Goal: Task Accomplishment & Management: Manage account settings

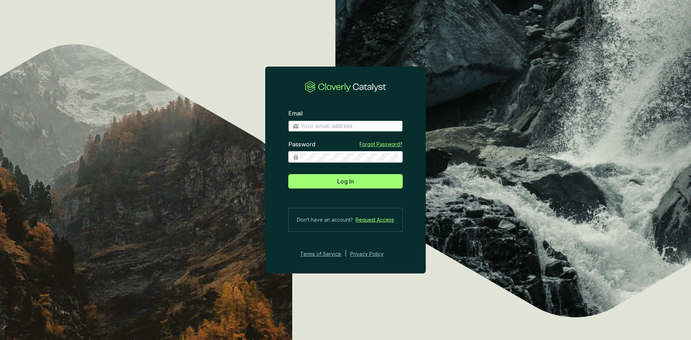
click at [327, 124] on input "Email" at bounding box center [350, 126] width 98 height 8
type input "bernardo@bioforestal.mx"
click at [330, 148] on div "Password" at bounding box center [345, 152] width 115 height 22
click at [288, 174] on button "Log In" at bounding box center [345, 181] width 115 height 14
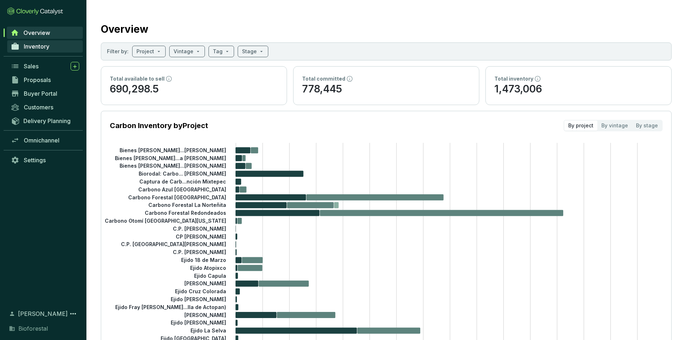
click at [38, 48] on span "Inventory" at bounding box center [37, 46] width 26 height 7
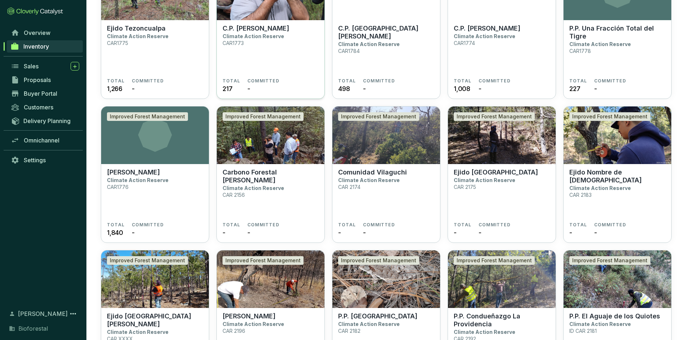
scroll to position [1404, 0]
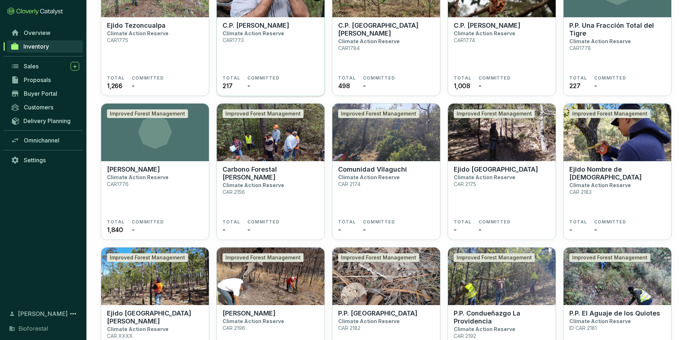
click at [271, 128] on img at bounding box center [271, 133] width 108 height 58
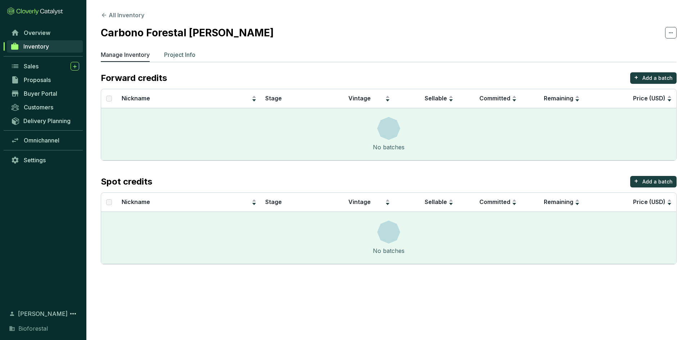
click at [183, 53] on p "Project Info" at bounding box center [179, 54] width 31 height 9
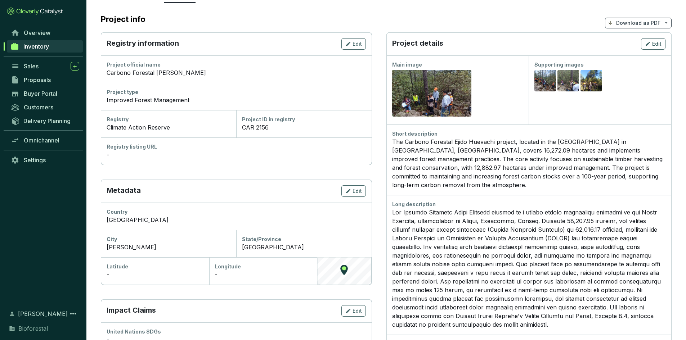
scroll to position [72, 0]
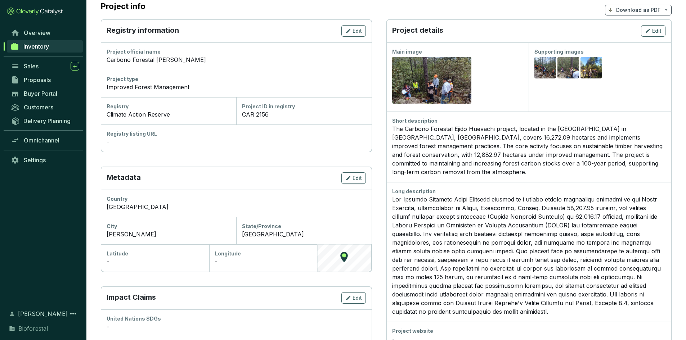
drag, startPoint x: 322, startPoint y: 254, endPoint x: 341, endPoint y: 266, distance: 22.6
click at [341, 266] on div "© Mapbox © OpenStreetMap Improve this map" at bounding box center [344, 258] width 54 height 27
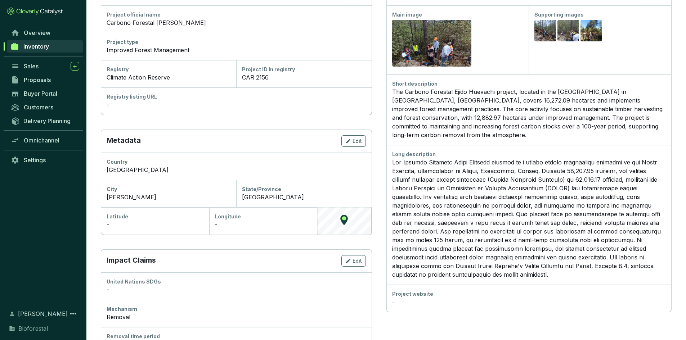
scroll to position [144, 0]
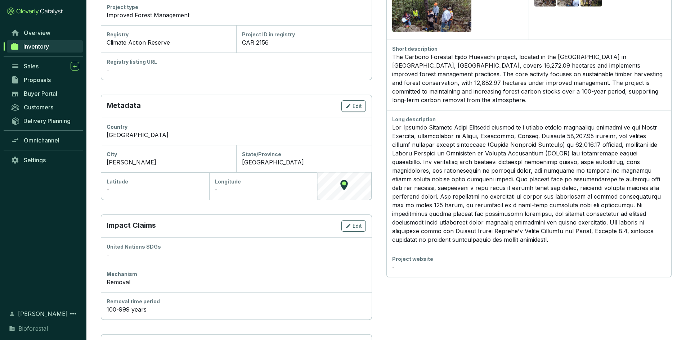
click at [354, 189] on div "© Mapbox © OpenStreetMap Improve this map" at bounding box center [344, 185] width 54 height 27
click at [342, 183] on div "© Mapbox © OpenStreetMap Improve this map" at bounding box center [344, 185] width 54 height 27
click at [348, 108] on icon "button" at bounding box center [348, 106] width 6 height 9
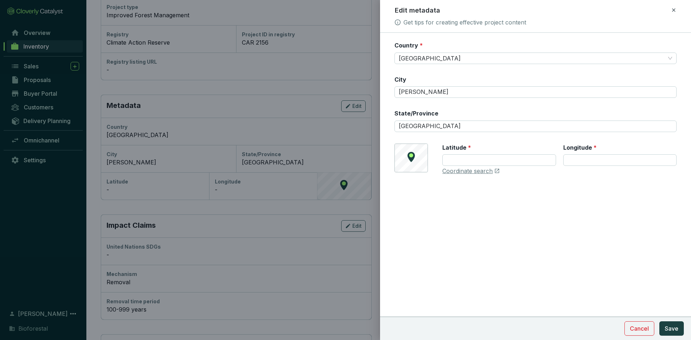
click at [402, 166] on div "© Mapbox © OpenStreetMap Improve this map Latitude * Longitude * Coordinate sea…" at bounding box center [536, 160] width 282 height 32
click at [407, 159] on div "© Mapbox © OpenStreetMap Improve this map Latitude * Longitude * Coordinate sea…" at bounding box center [536, 160] width 282 height 32
click at [411, 156] on div "© Mapbox © OpenStreetMap Improve this map Latitude * Longitude * Coordinate sea…" at bounding box center [536, 160] width 282 height 32
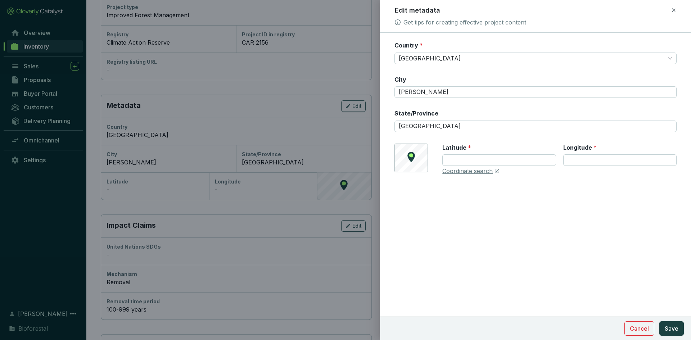
click at [447, 195] on form "Country * Mexico City Ocampo State/Province Chihuahua © Mapbox © OpenStreetMap …" at bounding box center [535, 129] width 311 height 177
click at [458, 171] on link "Coordinate search" at bounding box center [468, 171] width 50 height 8
click at [676, 8] on icon at bounding box center [674, 10] width 6 height 9
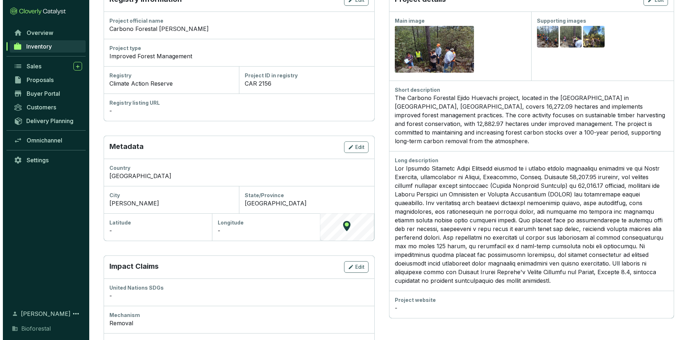
scroll to position [0, 0]
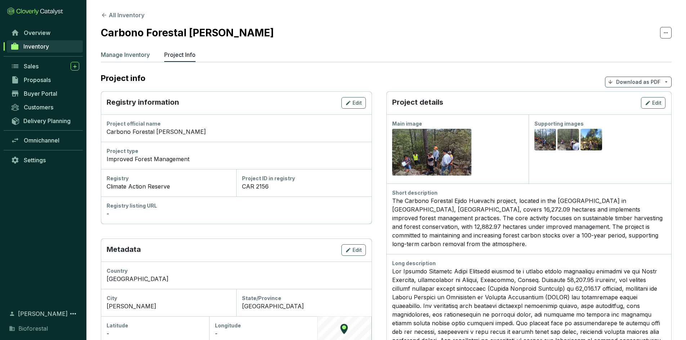
click at [127, 60] on li "Manage Inventory" at bounding box center [125, 56] width 49 height 12
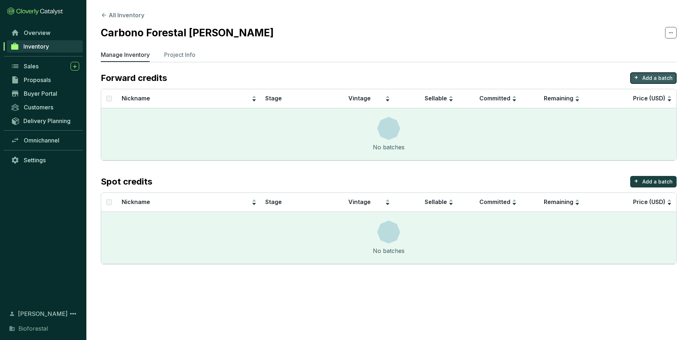
click at [662, 80] on p "Add a batch" at bounding box center [658, 78] width 30 height 7
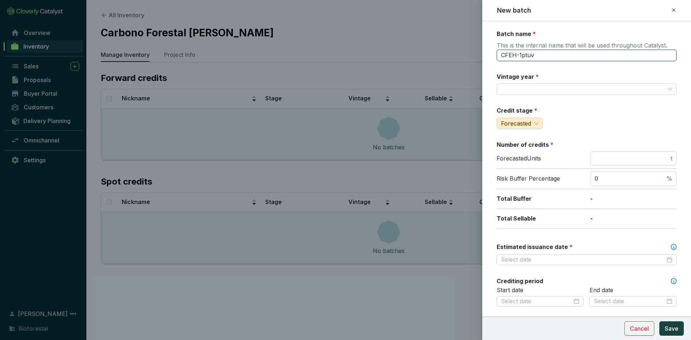
click at [542, 54] on input "CFEH-1ptuv" at bounding box center [587, 56] width 180 height 12
type input "C"
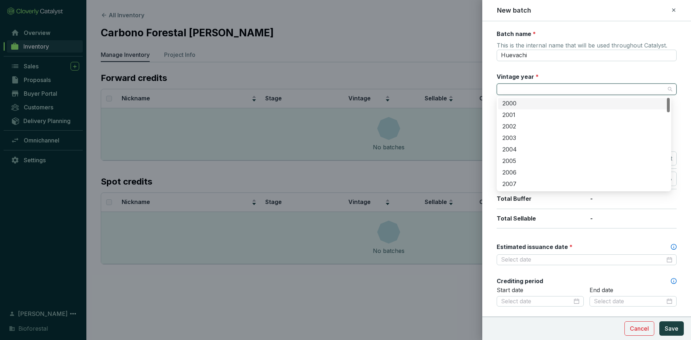
click at [514, 89] on input "Vintage year *" at bounding box center [583, 89] width 164 height 11
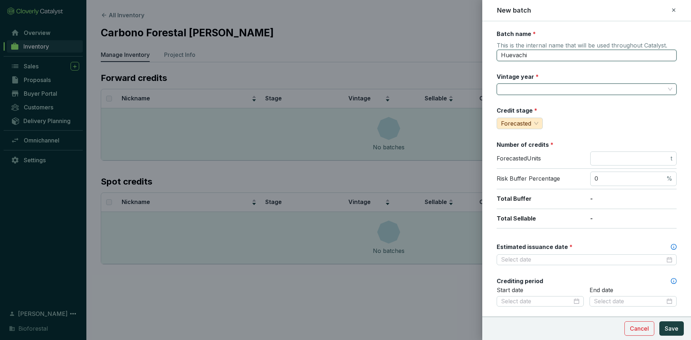
click at [531, 58] on input "Huevachi" at bounding box center [587, 56] width 180 height 12
click at [535, 55] on input "Huevachi 2024" at bounding box center [587, 56] width 180 height 12
click at [538, 54] on input "Huevachi 24" at bounding box center [587, 56] width 180 height 12
type input "Huevachi 24-PR1"
click at [524, 91] on input "Vintage year *" at bounding box center [583, 89] width 164 height 11
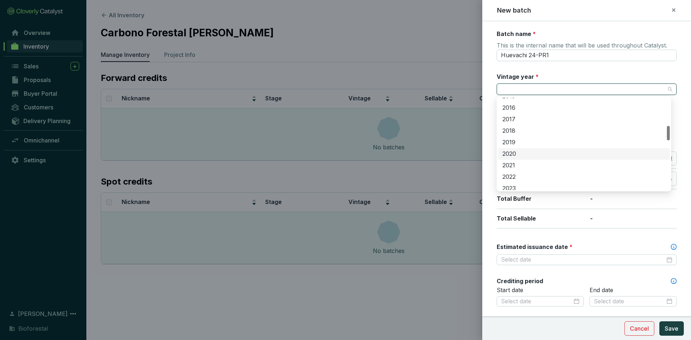
scroll to position [252, 0]
click at [515, 129] on div "2024" at bounding box center [584, 128] width 163 height 8
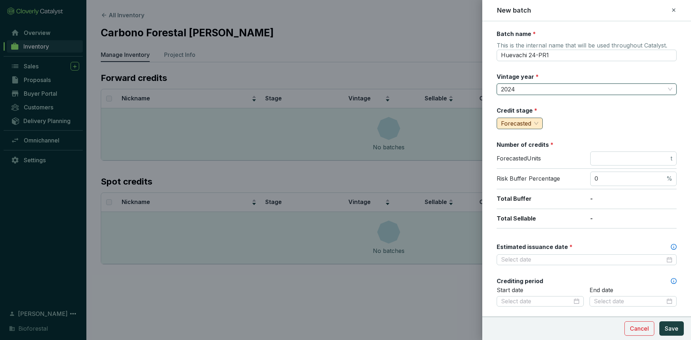
click at [527, 126] on span "Forecasted" at bounding box center [516, 123] width 30 height 7
click at [521, 147] on span "Measured" at bounding box center [516, 148] width 27 height 7
click at [640, 160] on input "number" at bounding box center [632, 159] width 75 height 8
type input "6"
type input "33376"
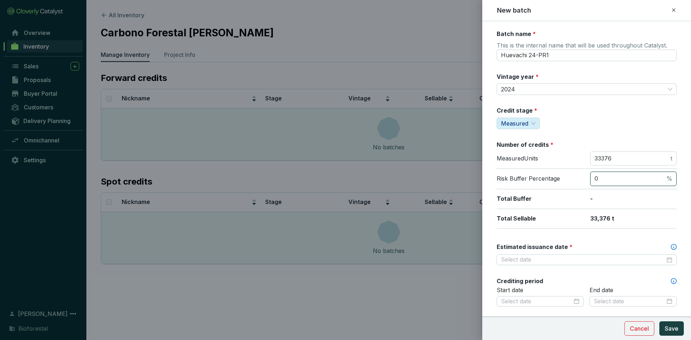
click at [623, 175] on input "0" at bounding box center [630, 179] width 71 height 8
click at [554, 255] on div at bounding box center [587, 260] width 180 height 11
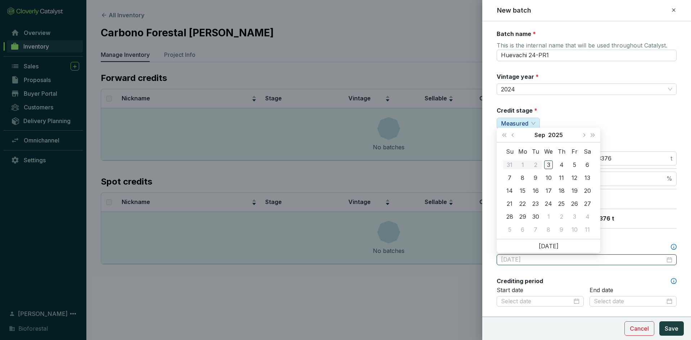
type input "[DATE]"
click at [621, 124] on div "Credit stage * Measured" at bounding box center [587, 118] width 180 height 23
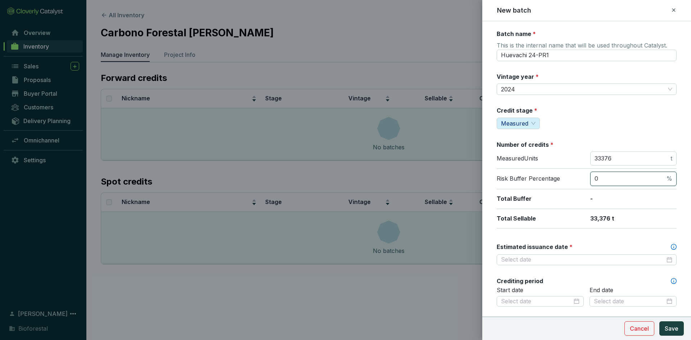
click at [659, 177] on input "0" at bounding box center [630, 179] width 71 height 8
click at [591, 238] on div "Batch name * This is the internal name that will be used throughout Catalyst. H…" at bounding box center [587, 284] width 180 height 509
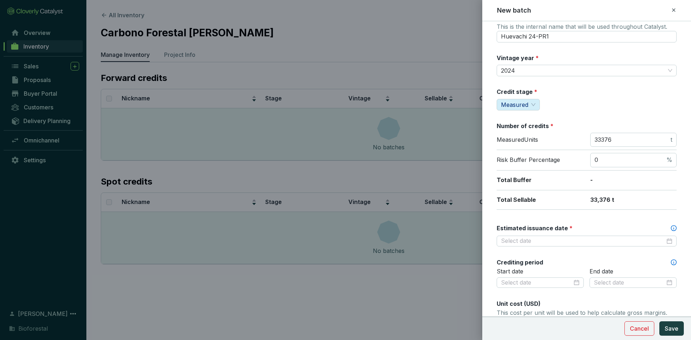
scroll to position [36, 0]
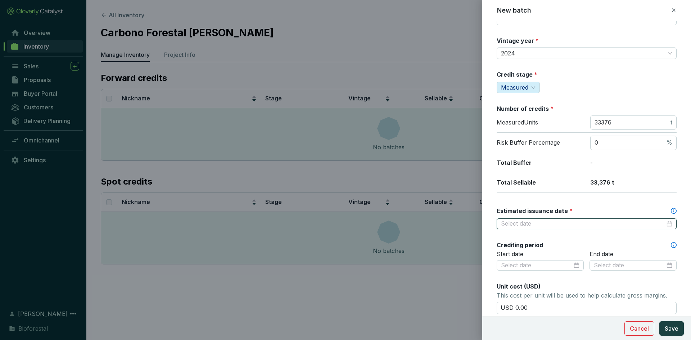
click at [557, 220] on input "Estimated issuance date *" at bounding box center [583, 224] width 164 height 8
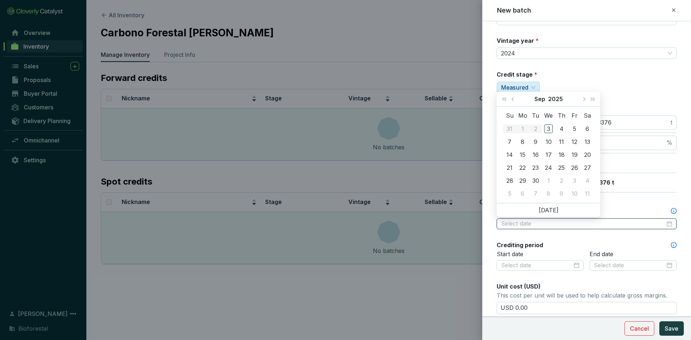
click at [555, 222] on input "Estimated issuance date *" at bounding box center [583, 224] width 164 height 8
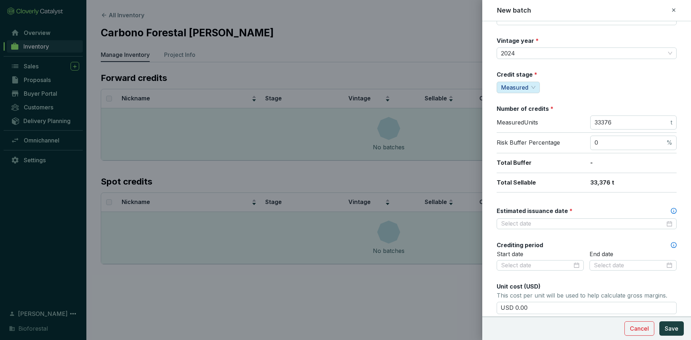
click at [615, 209] on div "Estimated issuance date *" at bounding box center [587, 211] width 180 height 8
click at [615, 220] on input "Estimated issuance date *" at bounding box center [583, 224] width 164 height 8
click at [615, 209] on div "Estimated issuance date *" at bounding box center [587, 211] width 180 height 8
click at [615, 220] on input "Estimated issuance date *" at bounding box center [583, 224] width 164 height 8
click at [568, 238] on div "Batch name * This is the internal name that will be used throughout Catalyst. H…" at bounding box center [587, 248] width 180 height 509
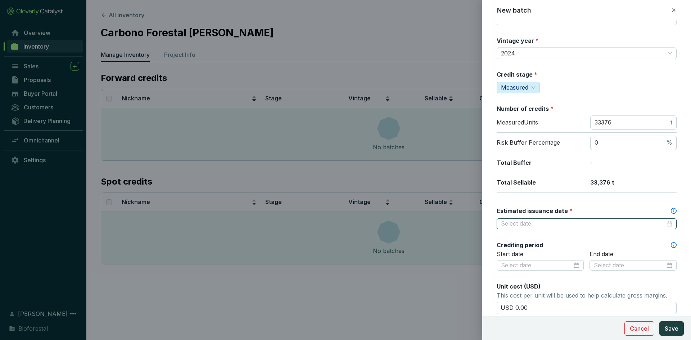
click at [560, 224] on input "Estimated issuance date *" at bounding box center [583, 224] width 164 height 8
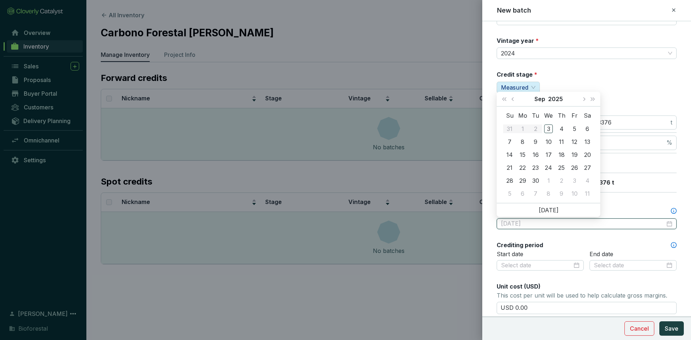
type input "2025-10-11"
drag, startPoint x: 584, startPoint y: 234, endPoint x: 597, endPoint y: 221, distance: 18.6
click at [583, 234] on div "Batch name * This is the internal name that will be used throughout Catalyst. H…" at bounding box center [587, 248] width 180 height 509
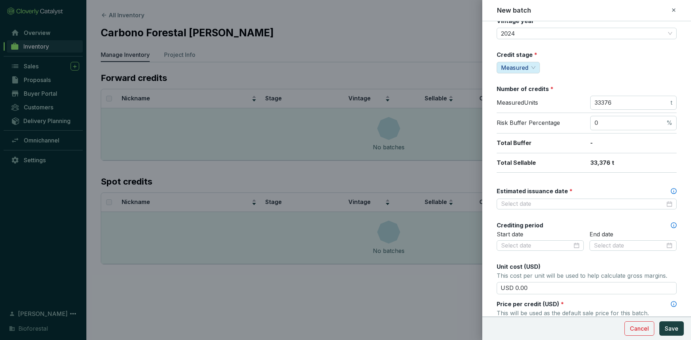
scroll to position [72, 0]
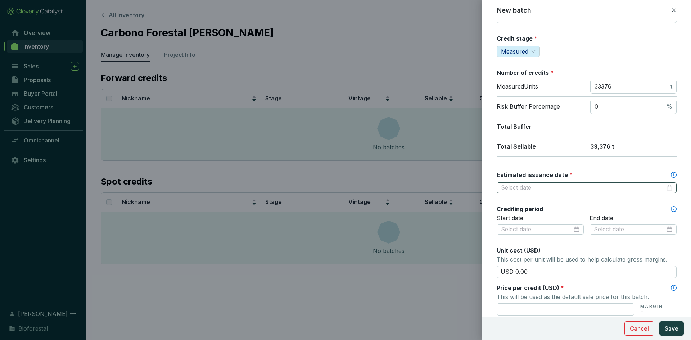
click at [665, 187] on div at bounding box center [586, 188] width 171 height 8
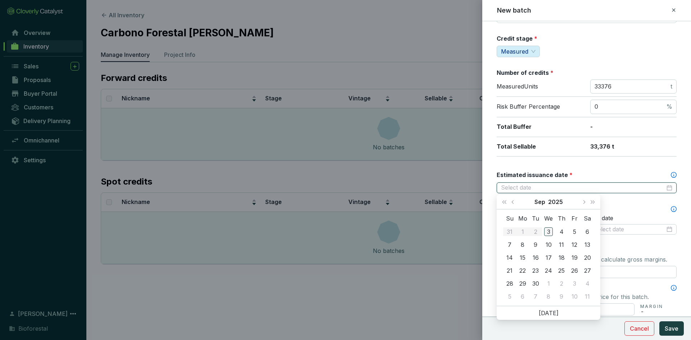
type input "[DATE]"
type input "2025-09-15"
click at [525, 257] on div "15" at bounding box center [523, 258] width 9 height 9
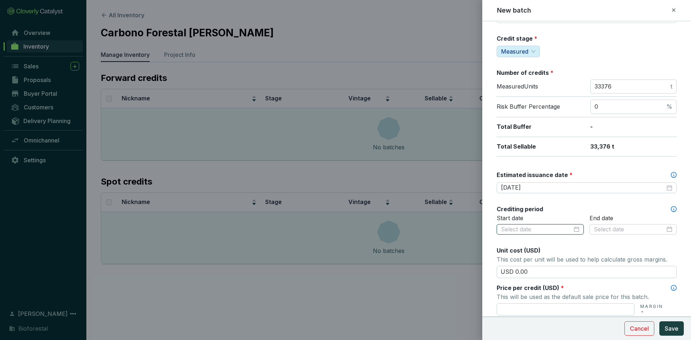
click at [533, 230] on input at bounding box center [536, 230] width 71 height 8
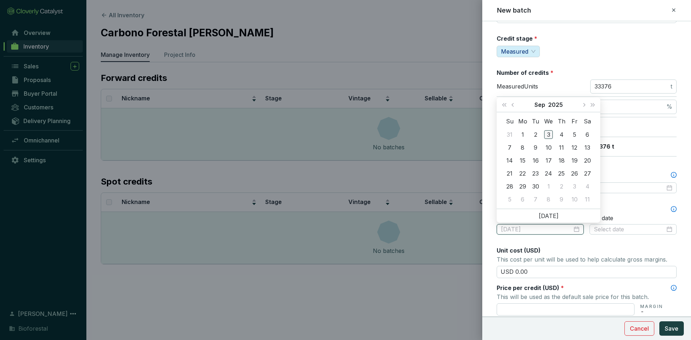
type input "2025-09-03"
type input "2025-09-07"
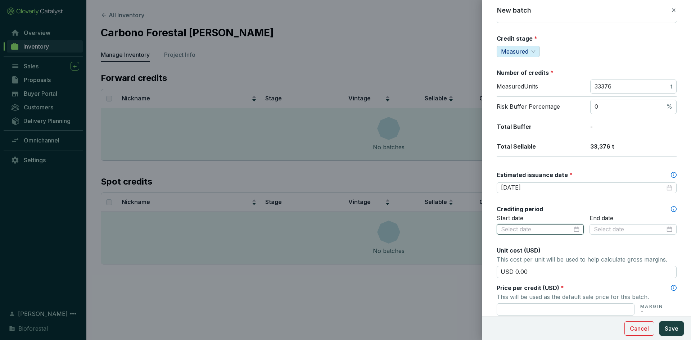
click at [578, 229] on div at bounding box center [540, 229] width 87 height 11
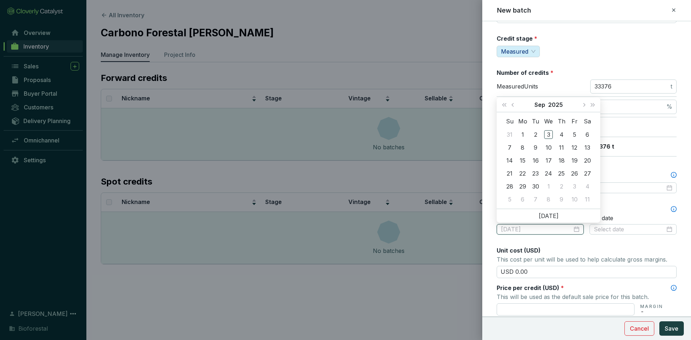
type input "2025-09-06"
click at [503, 104] on span "Last year (Control + left)" at bounding box center [505, 105] width 4 height 4
type input "2024-09-03"
click at [512, 103] on button "Previous month (PageUp)" at bounding box center [513, 105] width 9 height 14
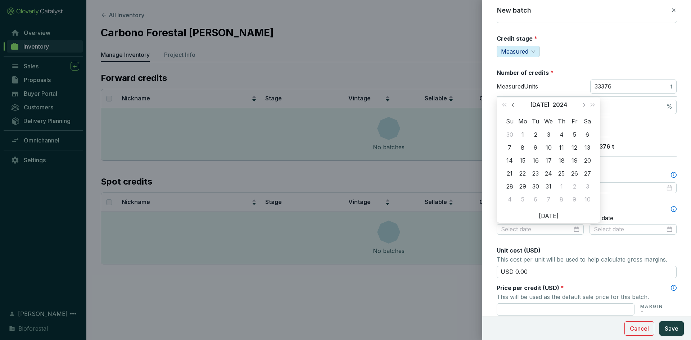
click at [512, 103] on button "Previous month (PageUp)" at bounding box center [513, 105] width 9 height 14
type input "2024-06-22"
click at [587, 172] on div "22" at bounding box center [587, 173] width 9 height 9
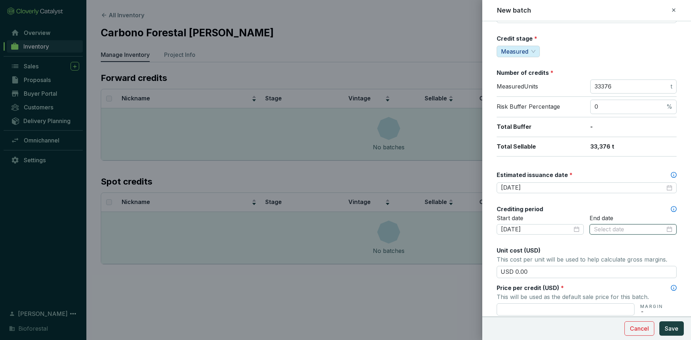
click at [609, 230] on input at bounding box center [629, 230] width 71 height 8
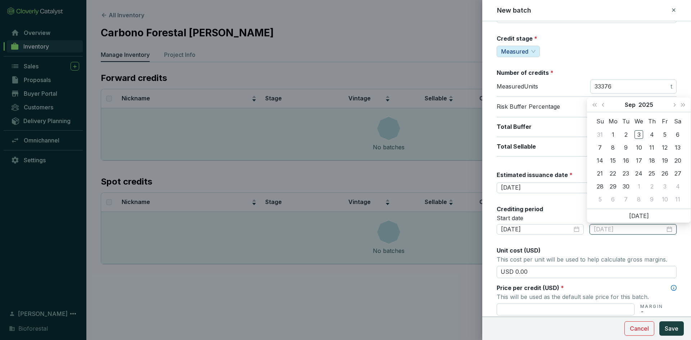
type input "2025-08-31"
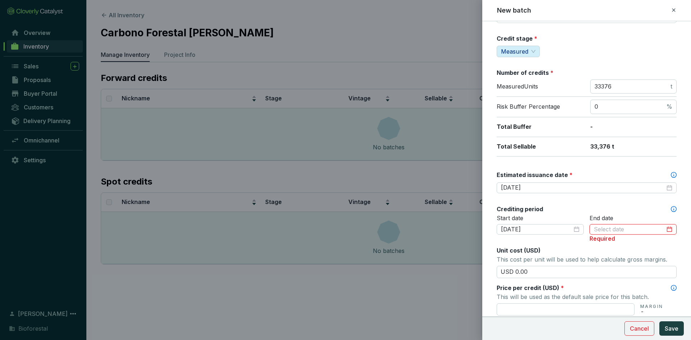
click at [665, 230] on div at bounding box center [633, 230] width 79 height 8
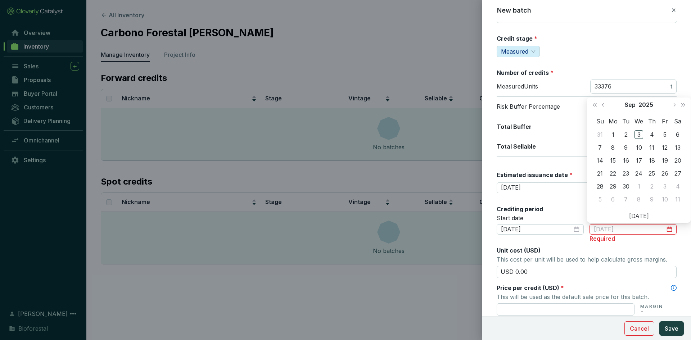
type input "2025-09-04"
click at [594, 105] on span "Last year (Control + left)" at bounding box center [595, 105] width 4 height 4
click at [674, 103] on span "Next month (PageDown)" at bounding box center [675, 105] width 4 height 4
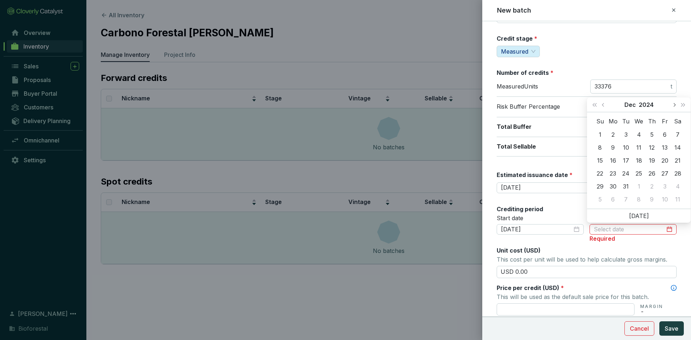
click at [674, 103] on span "Next month (PageDown)" at bounding box center [675, 105] width 4 height 4
click at [605, 103] on button "Previous month (PageUp)" at bounding box center [604, 105] width 9 height 14
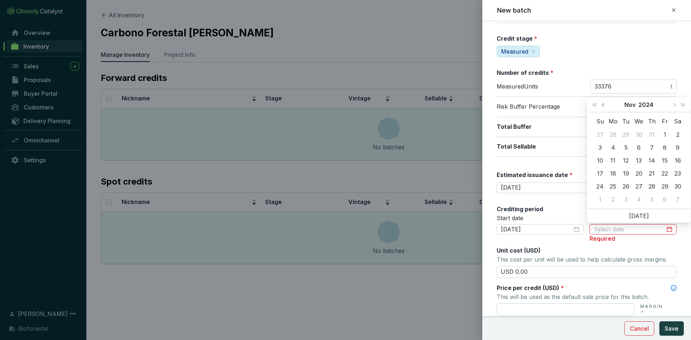
click at [605, 103] on button "Previous month (PageUp)" at bounding box center [604, 105] width 9 height 14
type input "2024-10-04"
click at [674, 106] on span "Next month (PageDown)" at bounding box center [675, 105] width 4 height 4
type input "[DATE]"
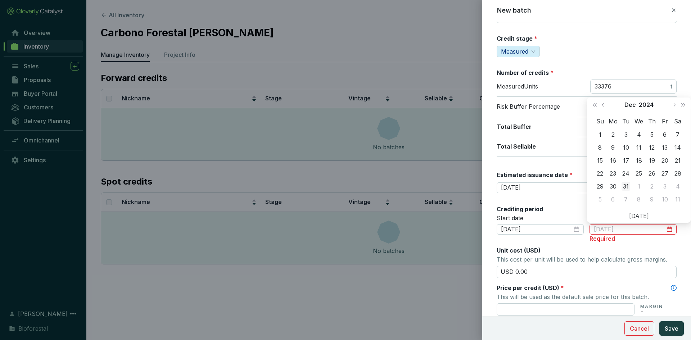
click at [628, 185] on div "31" at bounding box center [626, 186] width 9 height 9
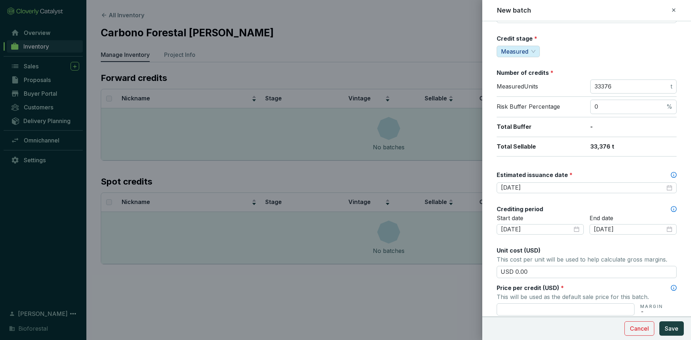
click at [591, 204] on div "Batch name * This is the internal name that will be used throughout Catalyst. H…" at bounding box center [587, 212] width 180 height 509
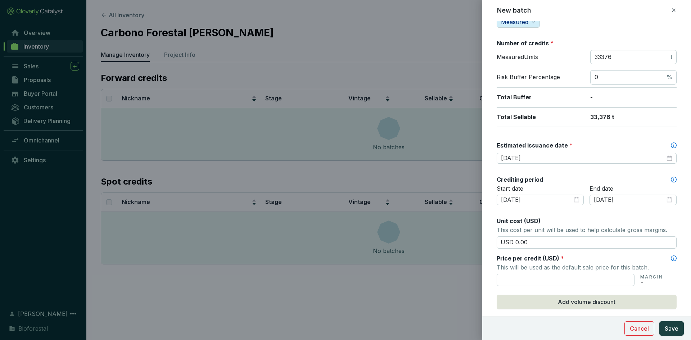
scroll to position [144, 0]
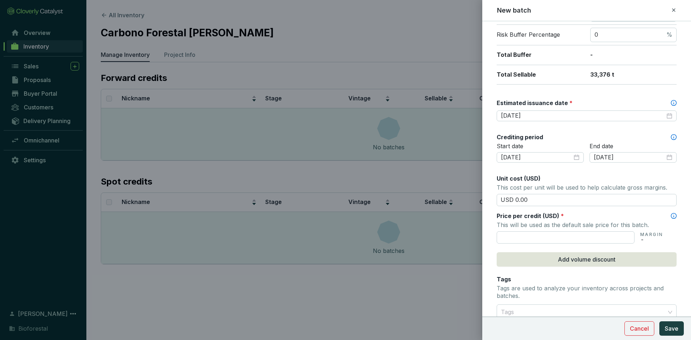
click at [589, 172] on div "Batch name * This is the internal name that will be used throughout Catalyst. H…" at bounding box center [587, 140] width 180 height 509
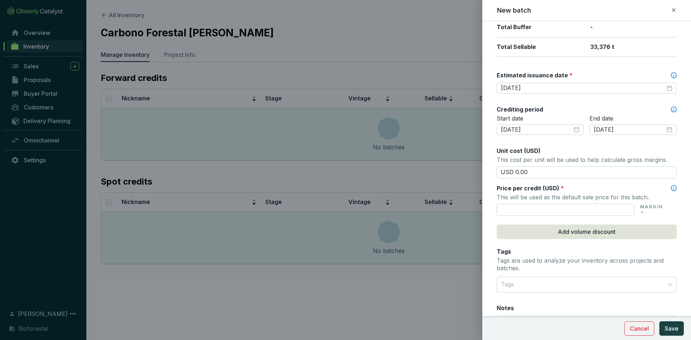
scroll to position [180, 0]
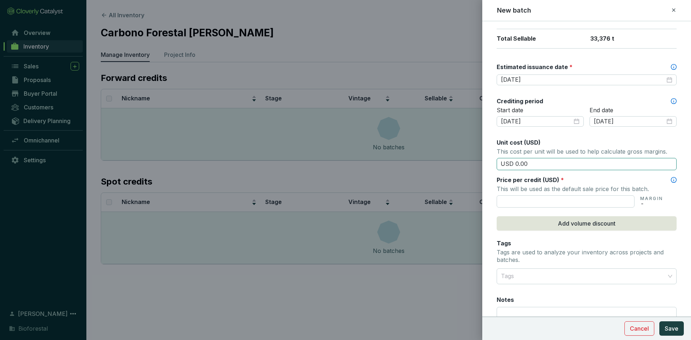
click at [538, 168] on input "USD 0.00" at bounding box center [587, 164] width 180 height 12
type input "USD 0"
type input "USD 15.50"
click at [533, 204] on input "text" at bounding box center [566, 202] width 138 height 12
click at [529, 276] on div at bounding box center [582, 276] width 169 height 14
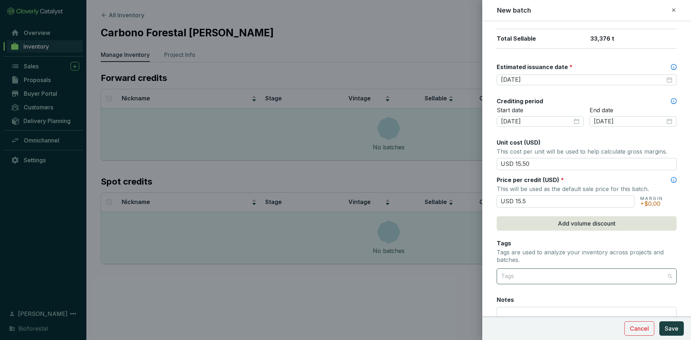
type input "USD 15.50"
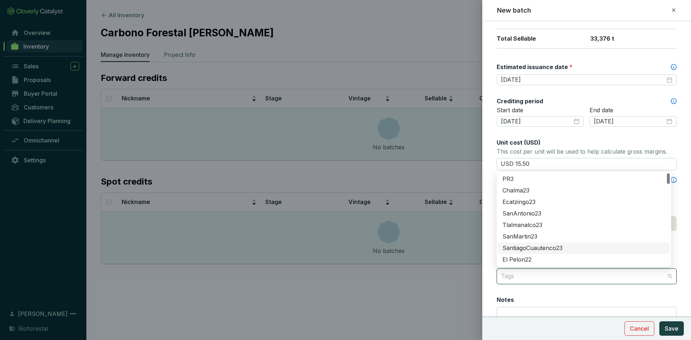
scroll to position [144, 0]
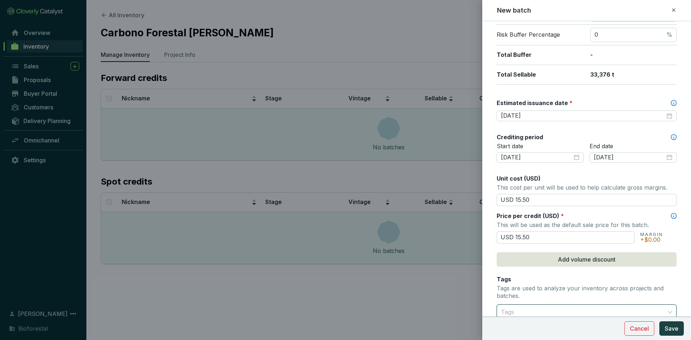
click at [514, 312] on div at bounding box center [582, 312] width 169 height 14
click at [495, 252] on form "Batch name * This is the internal name that will be used throughout Catalyst. H…" at bounding box center [587, 158] width 209 height 544
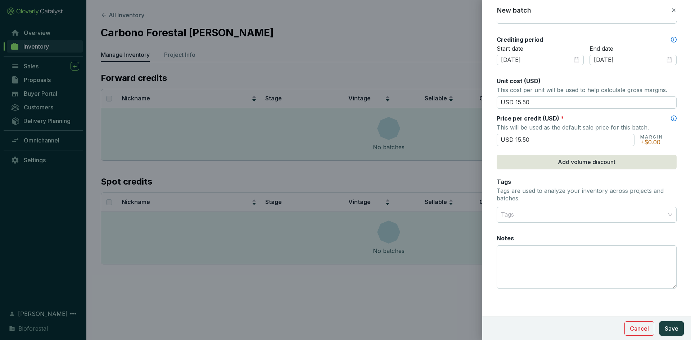
scroll to position [242, 0]
click at [523, 256] on textarea "Notes" at bounding box center [586, 267] width 179 height 42
click at [502, 256] on textarea "Notes" at bounding box center [586, 267] width 179 height 42
click at [518, 252] on textarea "14682 al fondo de aseguramiento" at bounding box center [586, 267] width 179 height 42
click at [627, 248] on textarea "14682 créditos al fondo de aseguramiento" at bounding box center [586, 267] width 179 height 42
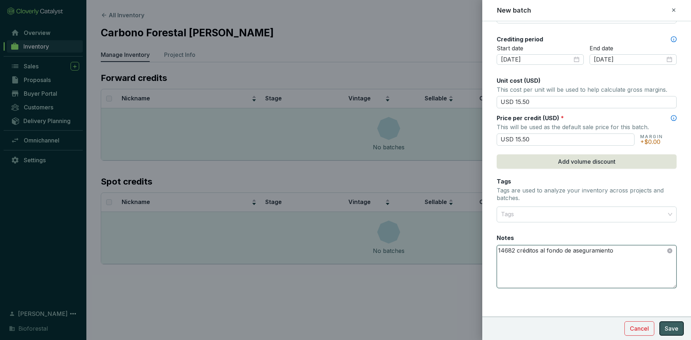
type textarea "14682 créditos al fondo de aseguramiento"
click at [668, 327] on span "Save" at bounding box center [672, 328] width 14 height 9
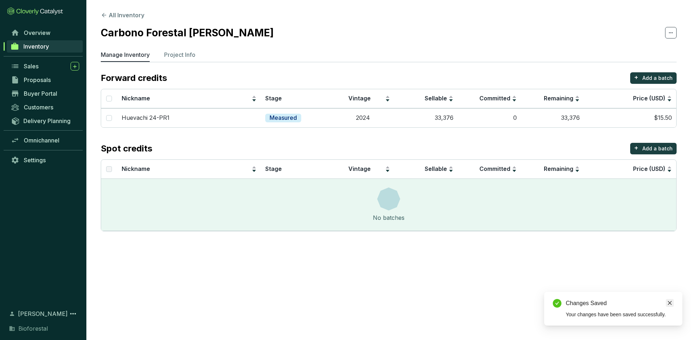
click at [673, 303] on link "Close" at bounding box center [670, 303] width 8 height 8
click at [564, 138] on section "Forward credits + Add a batch Nickname Stage Vintage Sellable Committed Remaini…" at bounding box center [389, 151] width 576 height 159
click at [645, 79] on p "Add a batch" at bounding box center [658, 78] width 30 height 7
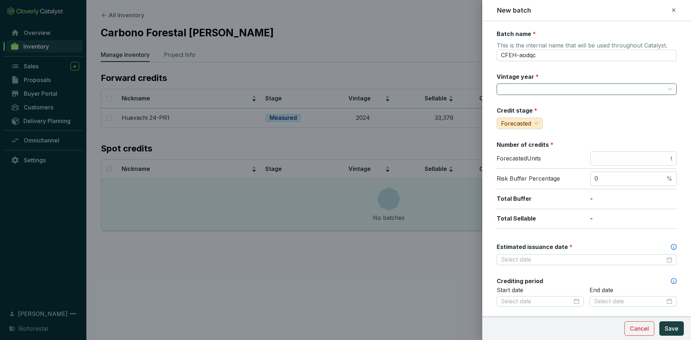
click at [517, 87] on input "Vintage year *" at bounding box center [583, 89] width 164 height 11
click at [544, 55] on input "CFEH-aodqc" at bounding box center [587, 56] width 180 height 12
type input "C"
click at [534, 56] on input "Huevachi 24-PR1" at bounding box center [587, 56] width 180 height 12
click at [551, 55] on input "Huevachi 24-PR1" at bounding box center [587, 56] width 180 height 12
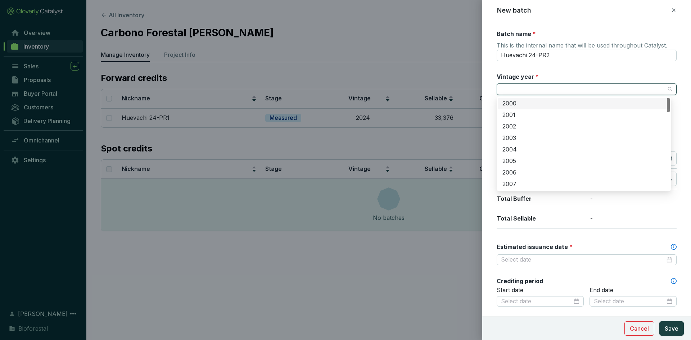
click at [537, 87] on input "Vintage year *" at bounding box center [583, 89] width 164 height 11
click at [518, 162] on div "2024" at bounding box center [584, 164] width 163 height 8
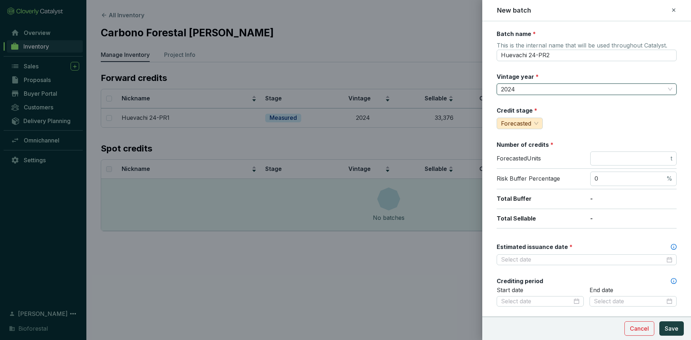
click at [556, 70] on div "Batch name * This is the internal name that will be used throughout Catalyst. H…" at bounding box center [587, 284] width 180 height 509
click at [538, 91] on span "2024" at bounding box center [586, 89] width 171 height 11
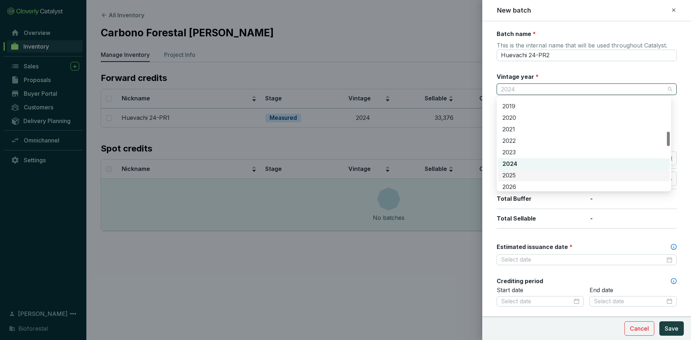
click at [518, 175] on div "2025" at bounding box center [584, 176] width 163 height 8
click at [519, 93] on span "2025" at bounding box center [586, 89] width 171 height 11
click at [571, 65] on div "Batch name * This is the internal name that will be used throughout Catalyst. H…" at bounding box center [587, 284] width 180 height 509
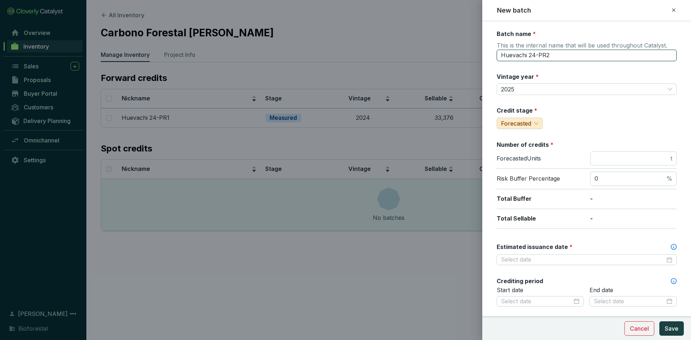
click at [535, 55] on input "Huevachi 24-PR2" at bounding box center [587, 56] width 180 height 12
click at [556, 76] on div "Vintage year * 2025" at bounding box center [587, 84] width 180 height 23
click at [553, 55] on input "Huevachi 24-PR2" at bounding box center [587, 56] width 180 height 12
click at [534, 54] on input "Huevachi 24-PR1" at bounding box center [587, 56] width 180 height 12
type input "Huevachi 25-PR1"
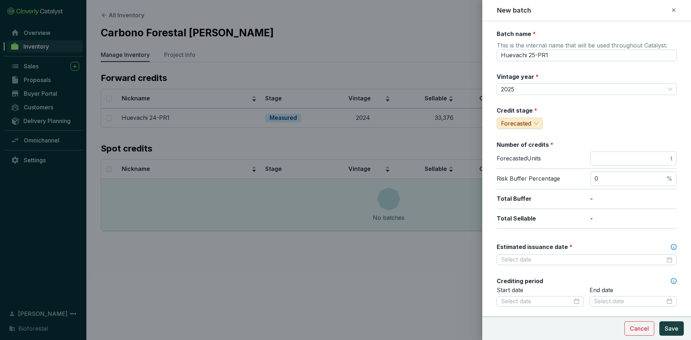
click at [548, 69] on div "Batch name * This is the internal name that will be used throughout Catalyst. H…" at bounding box center [587, 284] width 180 height 509
click at [537, 124] on span "Forecasted" at bounding box center [519, 123] width 37 height 11
click at [519, 150] on span "Measured" at bounding box center [516, 148] width 27 height 7
click at [609, 156] on input "number" at bounding box center [632, 159] width 75 height 8
type input "29899"
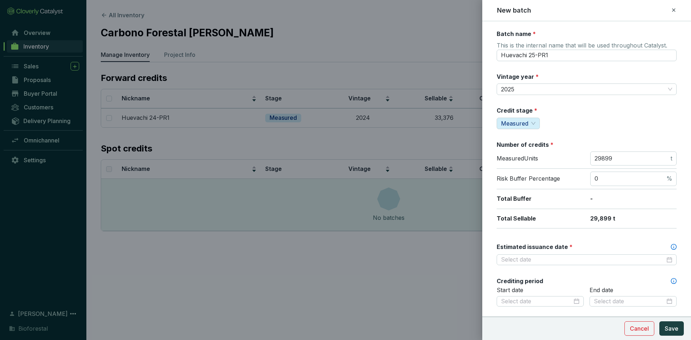
click at [602, 199] on p "-" at bounding box center [634, 199] width 86 height 8
click at [563, 156] on p "Measured Units" at bounding box center [540, 159] width 86 height 8
click at [524, 263] on input "Estimated issuance date *" at bounding box center [583, 260] width 164 height 8
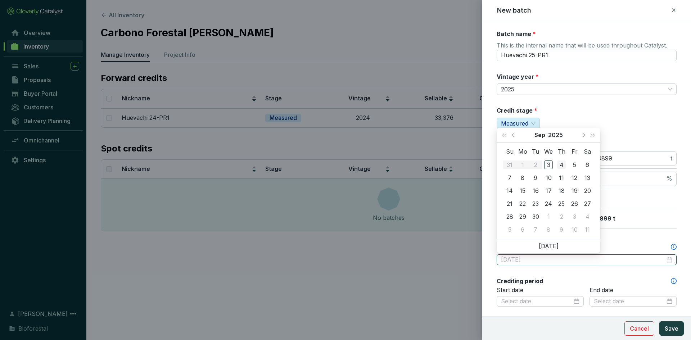
type input "2025-09-04"
type input "[DATE]"
click at [523, 191] on div "15" at bounding box center [523, 191] width 9 height 9
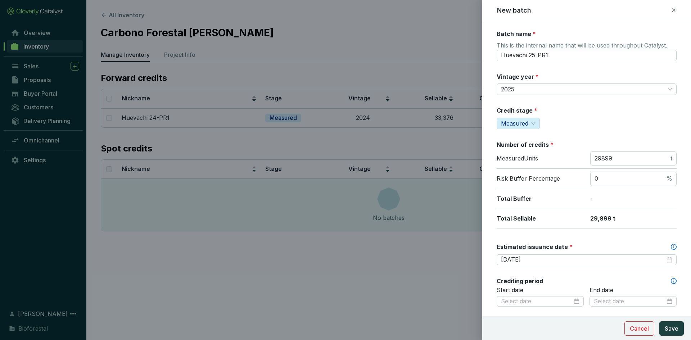
click at [517, 233] on div "Batch name * This is the internal name that will be used throughout Catalyst. H…" at bounding box center [587, 284] width 180 height 509
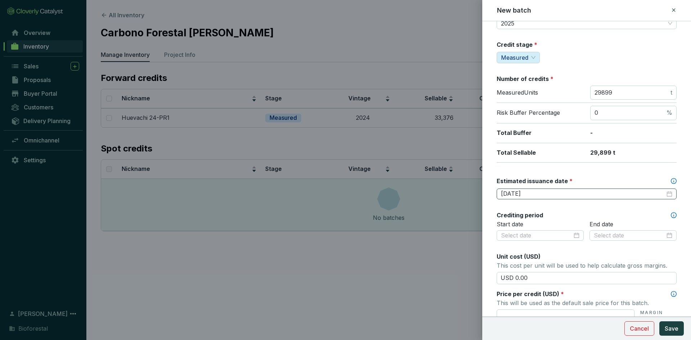
scroll to position [72, 0]
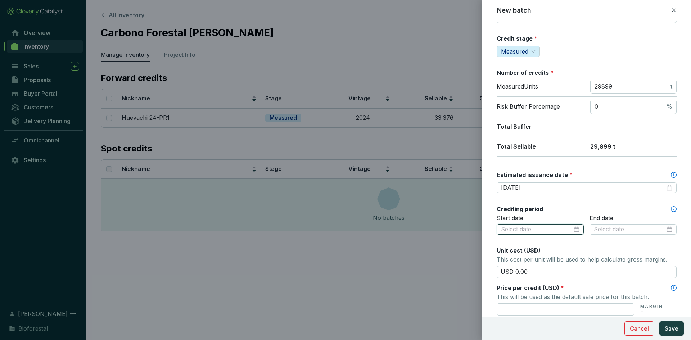
click at [544, 229] on input at bounding box center [536, 230] width 71 height 8
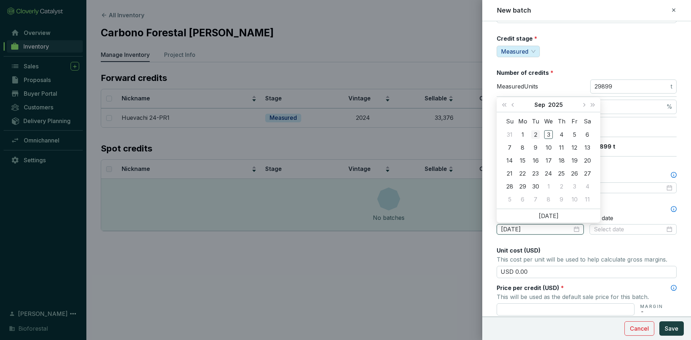
type input "2025-09-02"
click at [585, 104] on span "Next month (PageDown)" at bounding box center [584, 105] width 4 height 4
click at [584, 106] on button "Next month (PageDown)" at bounding box center [583, 105] width 9 height 14
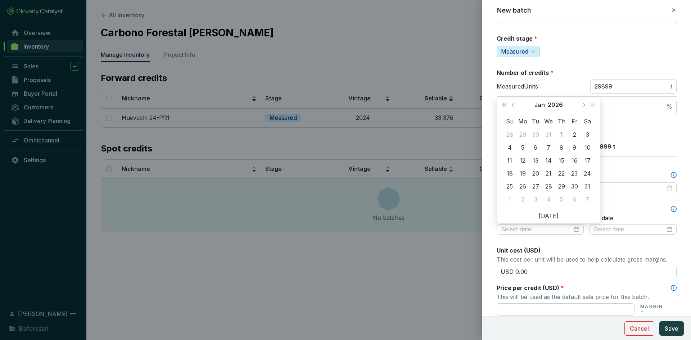
click at [505, 105] on span "Last year (Control + left)" at bounding box center [505, 105] width 4 height 4
type input "2025-01-01"
click at [551, 132] on div "1" at bounding box center [548, 134] width 9 height 9
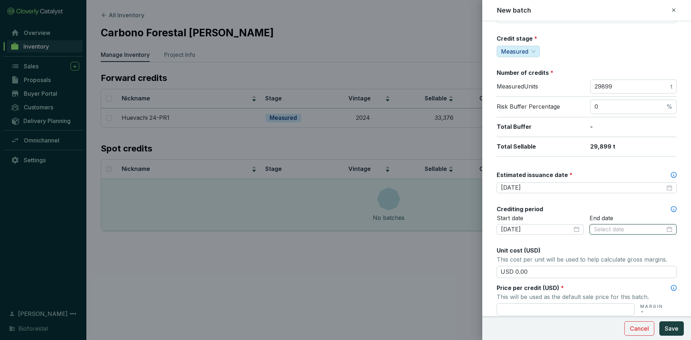
click at [609, 228] on input at bounding box center [629, 230] width 71 height 8
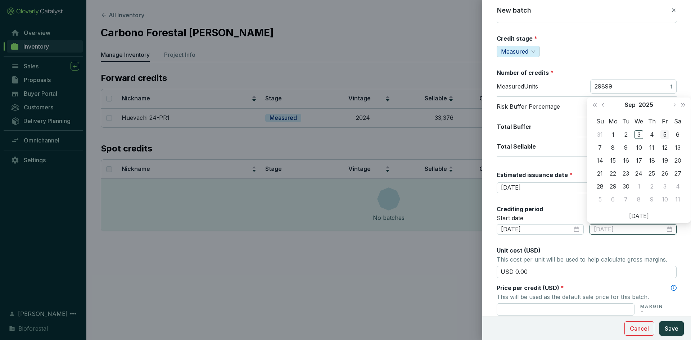
type input "2025-09-05"
click at [602, 104] on button "Previous month (PageUp)" at bounding box center [604, 105] width 9 height 14
type input "2025-06-14"
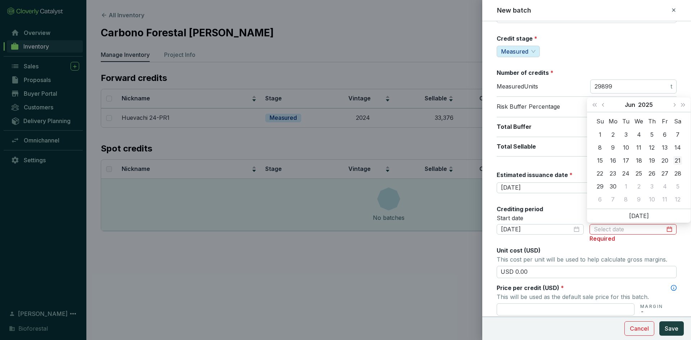
type input "2025-06-21"
click at [677, 158] on div "21" at bounding box center [678, 160] width 9 height 9
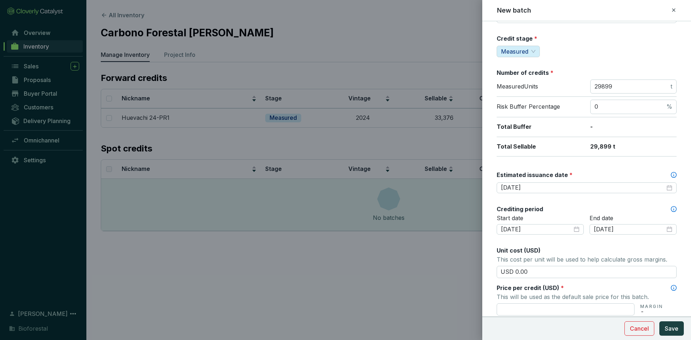
click at [606, 245] on div "Batch name * This is the internal name that will be used throughout Catalyst. H…" at bounding box center [587, 212] width 180 height 509
click at [534, 275] on input "USD 0.00" at bounding box center [587, 272] width 180 height 12
type input "USD 0"
type input "USD 15.50"
click at [525, 309] on input "text" at bounding box center [566, 310] width 138 height 12
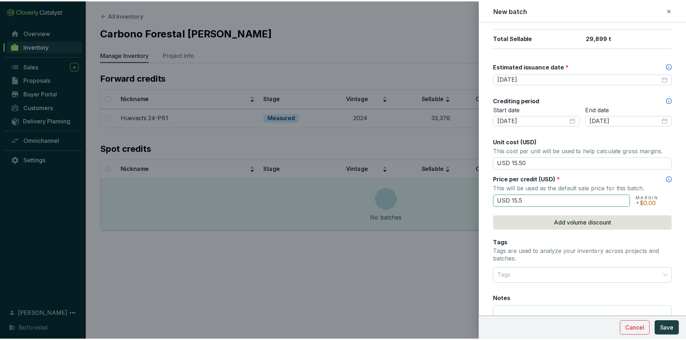
scroll to position [242, 0]
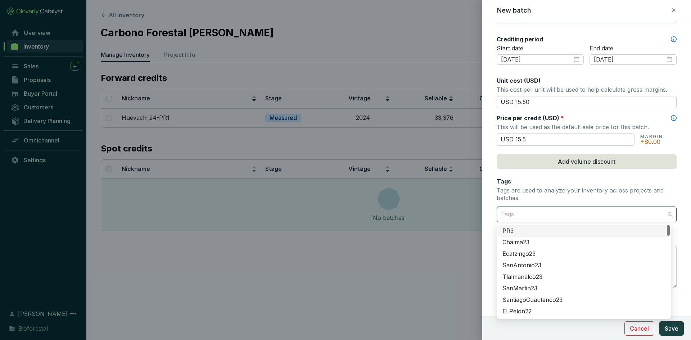
click at [517, 214] on div at bounding box center [582, 214] width 169 height 14
type input "USD 15.50"
click at [491, 229] on form "Batch name * This is the internal name that will be used throughout Catalyst. H…" at bounding box center [587, 60] width 209 height 544
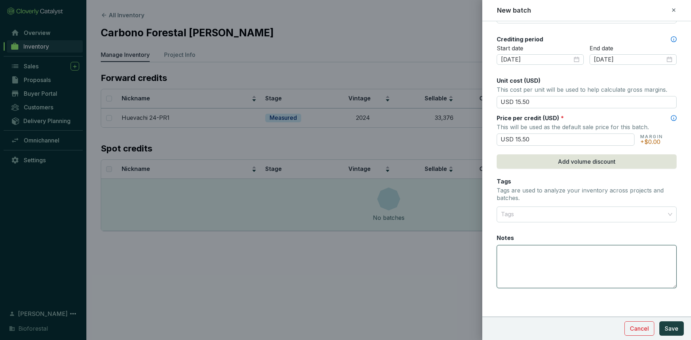
click at [506, 251] on textarea "Notes" at bounding box center [586, 267] width 179 height 42
click at [530, 251] on textarea "13152 Credios al fondo de aseguramiento" at bounding box center [586, 267] width 179 height 42
click at [541, 261] on textarea "13152 Creditos al fondo de aseguramiento" at bounding box center [586, 267] width 179 height 42
click at [605, 248] on textarea "13152 Creditos al fondo de aseguramiento" at bounding box center [586, 267] width 179 height 42
click at [618, 252] on textarea "13152 Creditos al fondo de aseguramiento" at bounding box center [586, 267] width 179 height 42
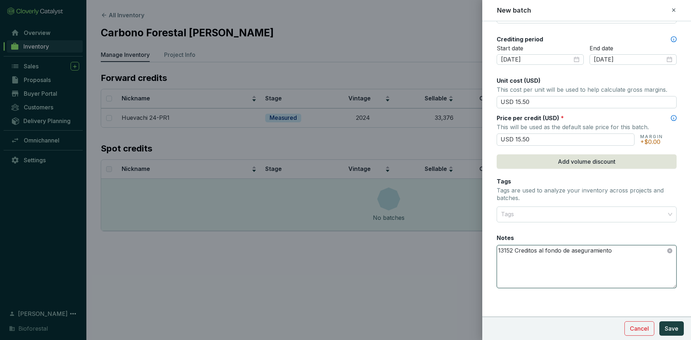
click at [509, 263] on textarea "13152 Creditos al fondo de aseguramiento" at bounding box center [586, 267] width 179 height 42
drag, startPoint x: 521, startPoint y: 251, endPoint x: 533, endPoint y: 262, distance: 16.8
click at [533, 262] on textarea "13152 Creditos al fondo de aseguramiento" at bounding box center [586, 267] width 179 height 42
click at [627, 251] on textarea "13152 Créditos al fondo de aseguramiento" at bounding box center [586, 267] width 179 height 42
type textarea "13152 Créditos al fondo de aseguramiento"
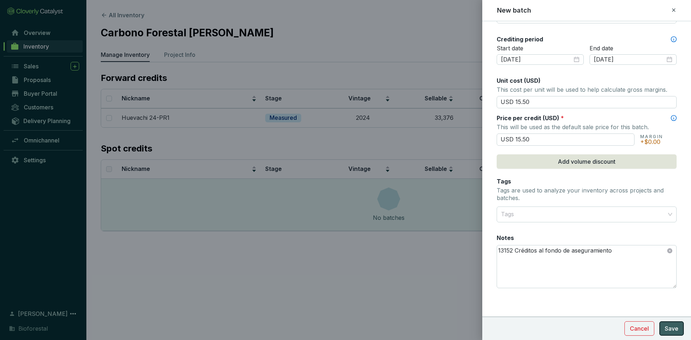
click at [671, 326] on span "Save" at bounding box center [672, 328] width 14 height 9
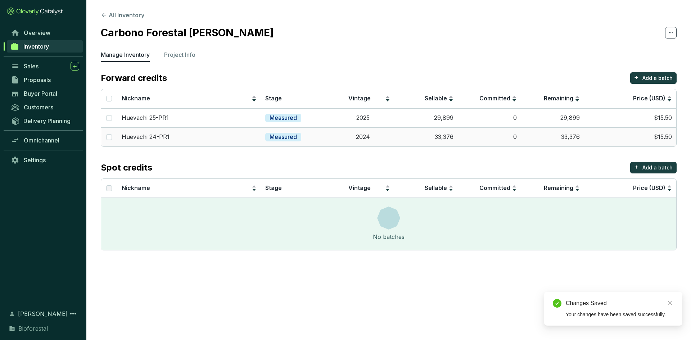
click at [599, 133] on td "$15.50" at bounding box center [630, 136] width 92 height 19
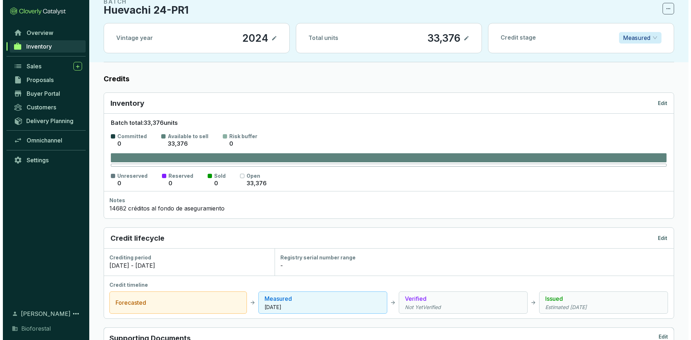
scroll to position [20, 0]
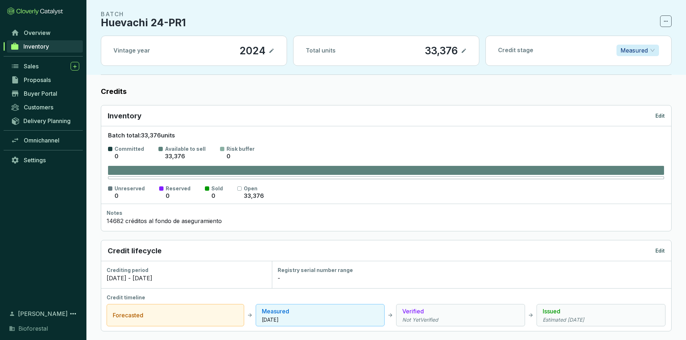
click at [125, 220] on div "14682 créditos al fondo de aseguramiento" at bounding box center [386, 221] width 559 height 9
click at [665, 117] on div "Inventory Edit" at bounding box center [386, 116] width 570 height 21
click at [662, 117] on p "Edit" at bounding box center [659, 115] width 9 height 7
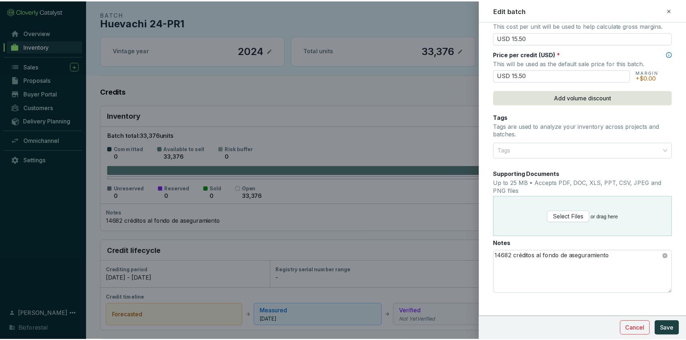
scroll to position [311, 0]
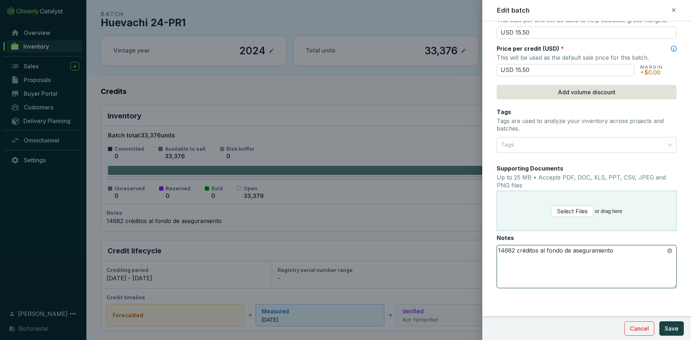
click at [520, 251] on textarea "14682 créditos al fondo de aseguramiento" at bounding box center [586, 267] width 179 height 42
type textarea "14682 Créditos al fondo de aseguramiento"
click at [677, 335] on button "Save" at bounding box center [672, 329] width 24 height 14
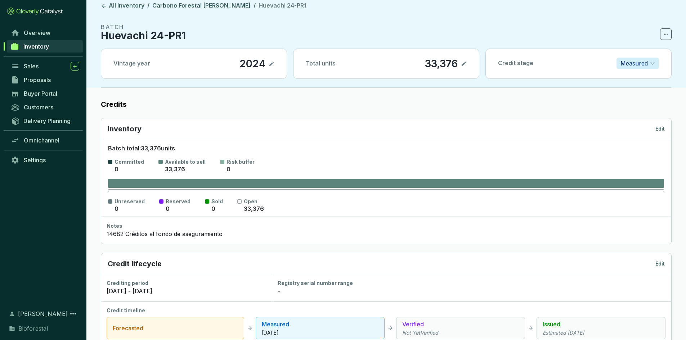
scroll to position [0, 0]
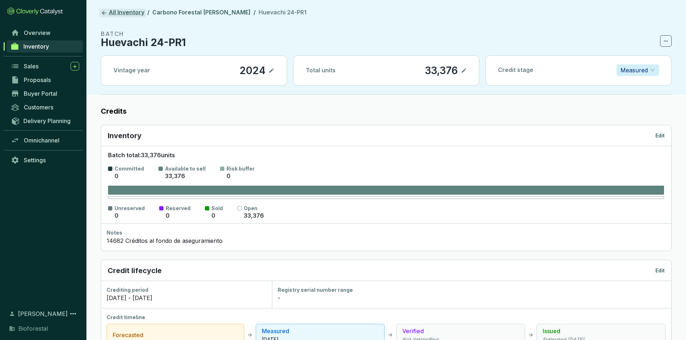
click at [103, 13] on icon at bounding box center [104, 13] width 4 height 4
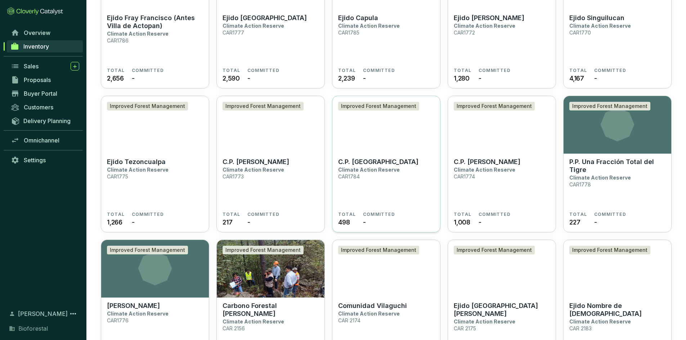
scroll to position [1368, 0]
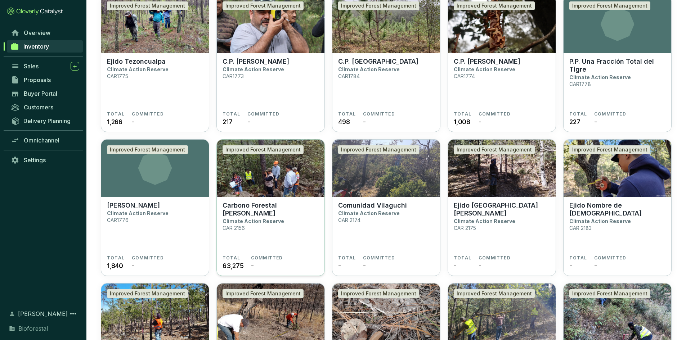
click at [274, 166] on img at bounding box center [271, 169] width 108 height 58
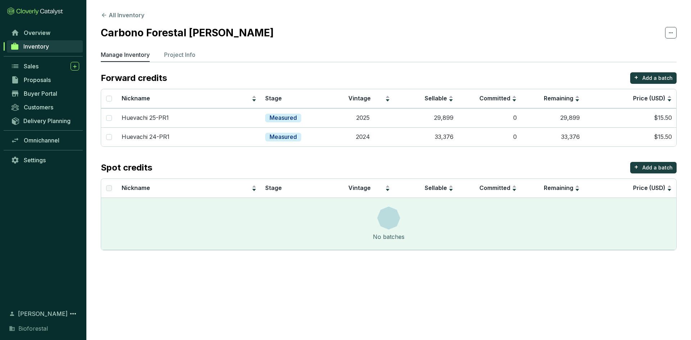
click at [42, 46] on span "Inventory" at bounding box center [36, 46] width 26 height 7
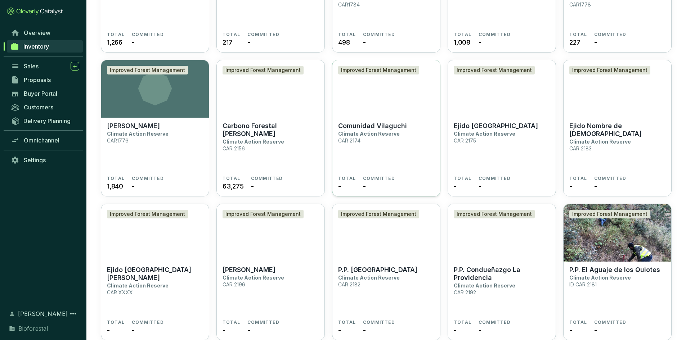
scroll to position [1431, 0]
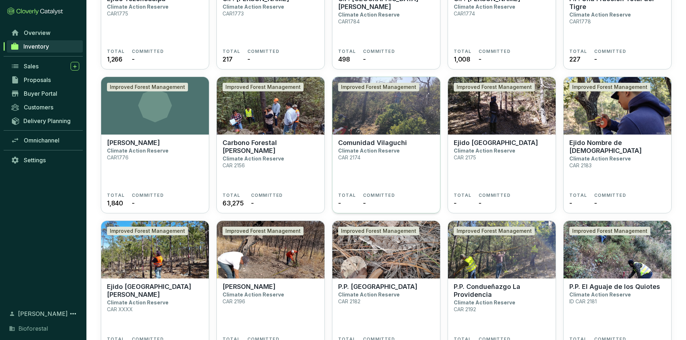
click at [384, 116] on img at bounding box center [386, 106] width 108 height 58
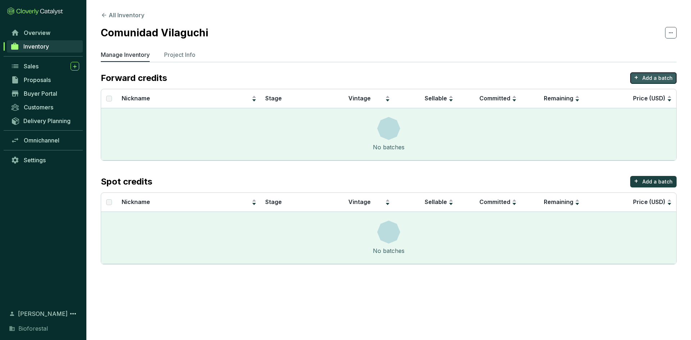
click at [640, 75] on button "+ Add a batch" at bounding box center [654, 78] width 46 height 12
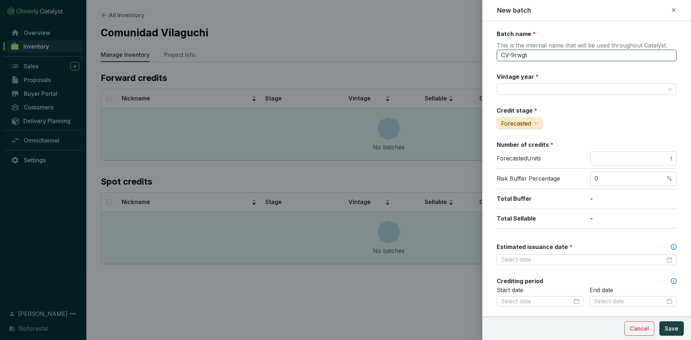
click at [544, 56] on input "CV-9rwgt" at bounding box center [587, 56] width 180 height 12
type input "C"
type input "Vilaguchi 24-PR1"
click at [511, 82] on div "Vintage year *" at bounding box center [518, 78] width 42 height 11
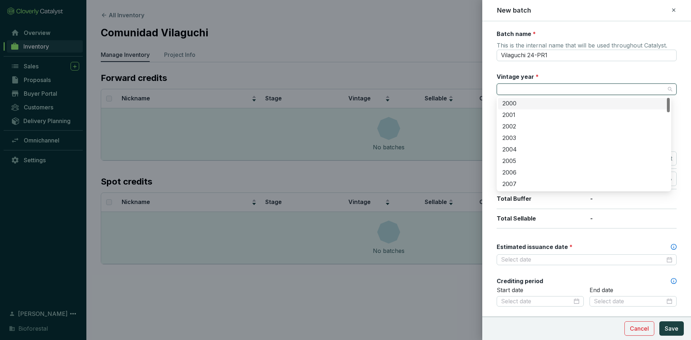
click at [504, 90] on input "Vintage year *" at bounding box center [583, 89] width 164 height 11
click at [514, 129] on div "2024" at bounding box center [584, 128] width 163 height 8
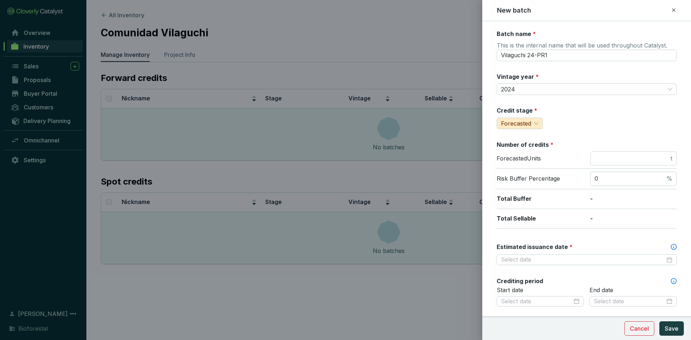
click at [551, 104] on div "Batch name * This is the internal name that will be used throughout Catalyst. V…" at bounding box center [587, 284] width 180 height 509
click at [532, 121] on span "Forecasted" at bounding box center [519, 123] width 37 height 11
click at [509, 146] on span "Measured" at bounding box center [516, 148] width 27 height 7
click at [604, 161] on input "number" at bounding box center [632, 159] width 75 height 8
type input "1086"
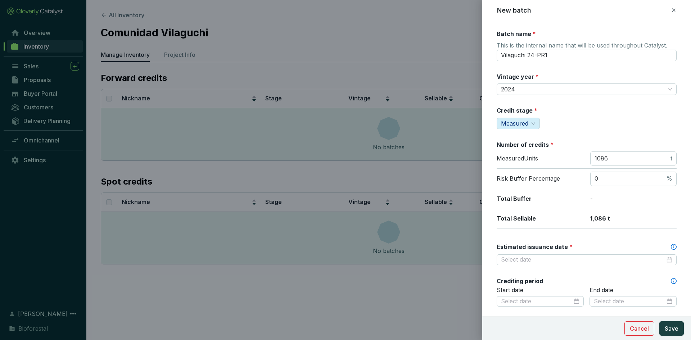
click at [623, 209] on div "Total Buffer -" at bounding box center [587, 199] width 180 height 20
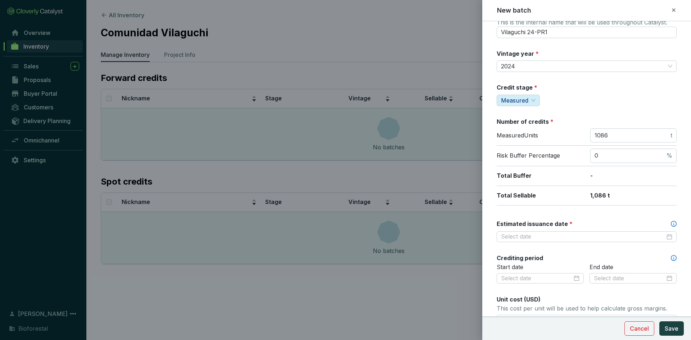
scroll to position [36, 0]
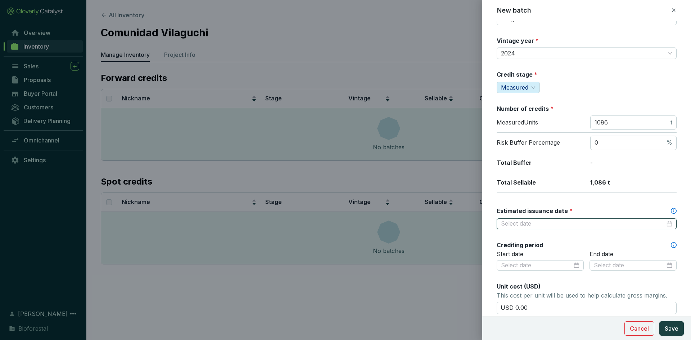
click at [551, 225] on input "Estimated issuance date *" at bounding box center [583, 224] width 164 height 8
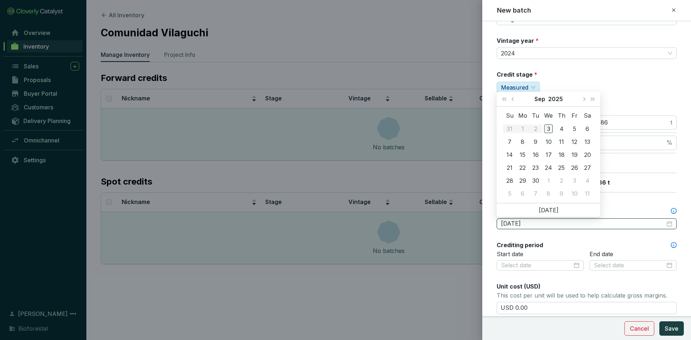
type input "[DATE]"
click at [506, 100] on span "Last year (Control + left)" at bounding box center [505, 99] width 4 height 4
click at [512, 99] on span "Previous month (PageUp)" at bounding box center [514, 99] width 4 height 4
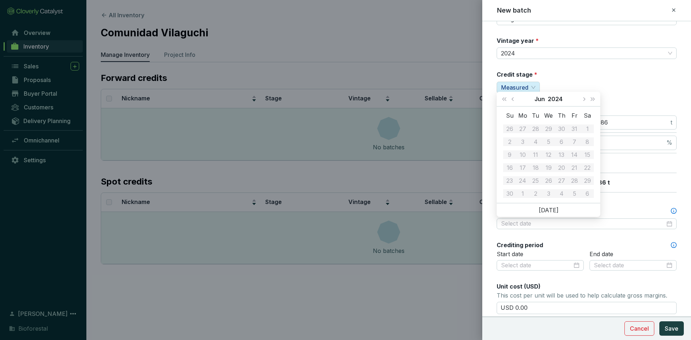
click at [543, 165] on td "19" at bounding box center [548, 167] width 13 height 13
click at [581, 98] on button "Next month (PageDown)" at bounding box center [583, 99] width 9 height 14
click at [553, 152] on div "17" at bounding box center [548, 155] width 9 height 9
click at [584, 99] on span "Next month (PageDown)" at bounding box center [584, 99] width 4 height 4
click at [557, 54] on span "2024" at bounding box center [586, 53] width 171 height 11
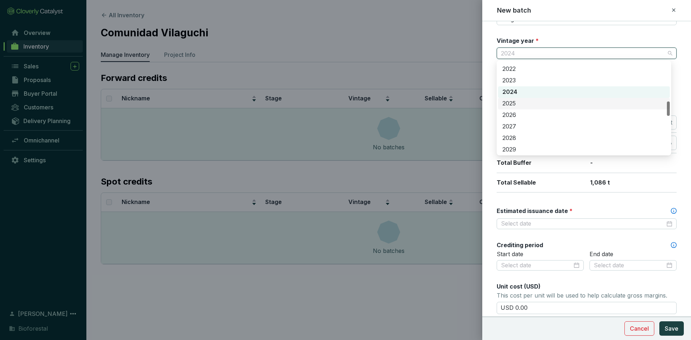
click at [522, 100] on div "2025" at bounding box center [584, 104] width 163 height 8
click at [530, 54] on span "2025" at bounding box center [586, 53] width 171 height 11
click at [520, 80] on div "2023" at bounding box center [584, 81] width 163 height 8
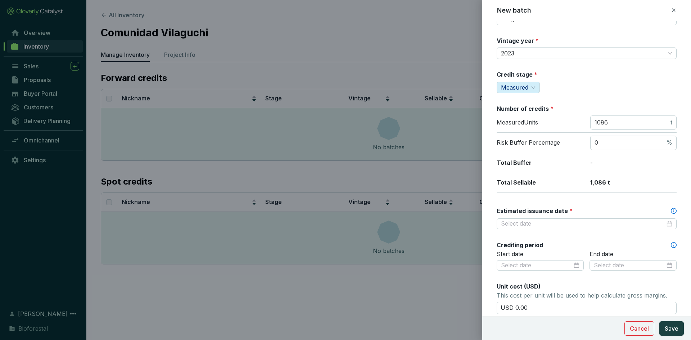
click at [542, 214] on label "Estimated issuance date *" at bounding box center [535, 211] width 76 height 8
click at [543, 221] on input "Estimated issuance date *" at bounding box center [583, 224] width 164 height 8
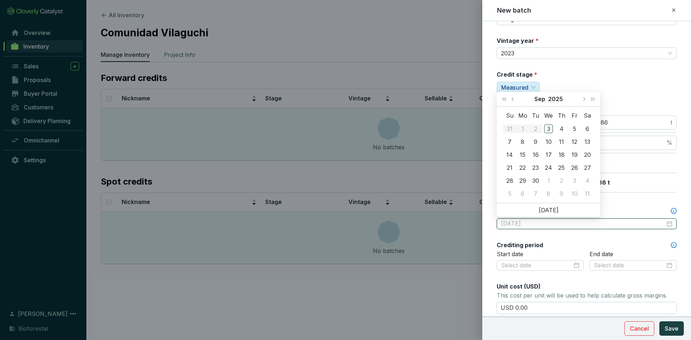
type input "[DATE]"
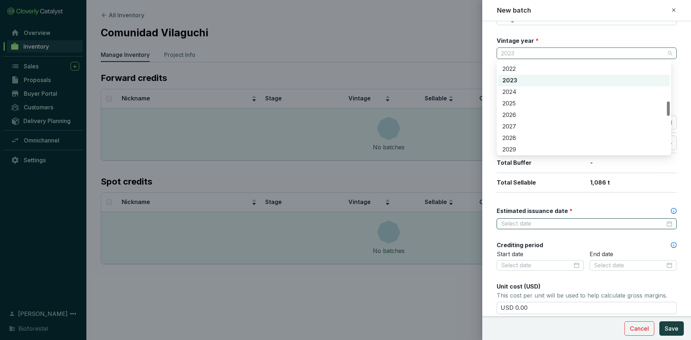
click at [532, 52] on span "2023" at bounding box center [586, 53] width 171 height 11
click at [516, 92] on div "2024" at bounding box center [584, 92] width 163 height 8
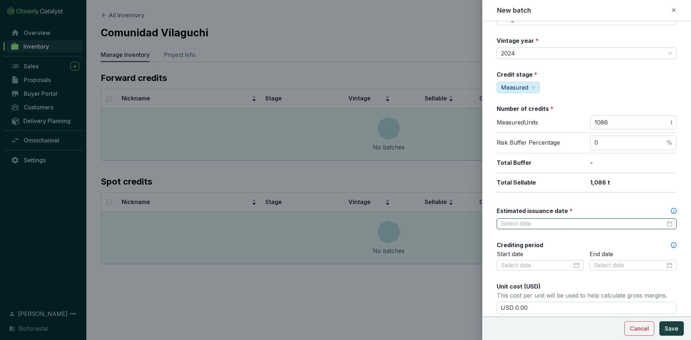
click at [531, 224] on input "Estimated issuance date *" at bounding box center [583, 224] width 164 height 8
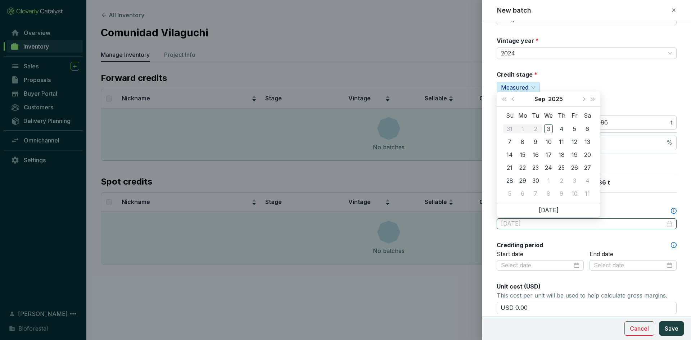
type input "[DATE]"
click at [523, 152] on div "15" at bounding box center [523, 155] width 9 height 9
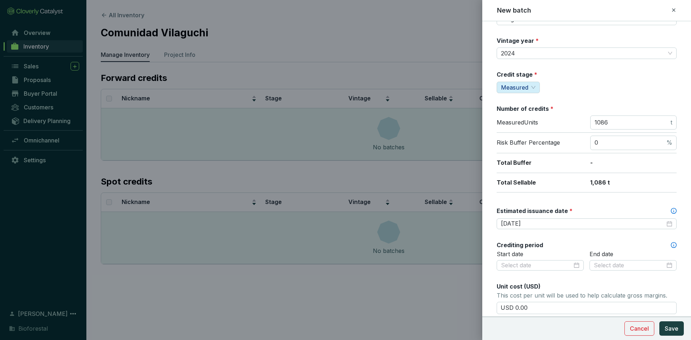
click at [562, 233] on div "Batch name * This is the internal name that will be used throughout Catalyst. V…" at bounding box center [587, 248] width 180 height 509
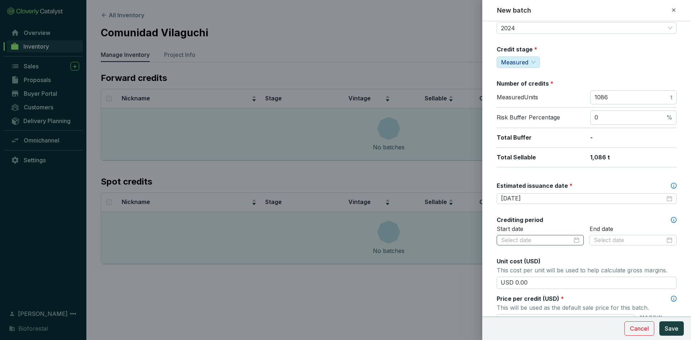
scroll to position [72, 0]
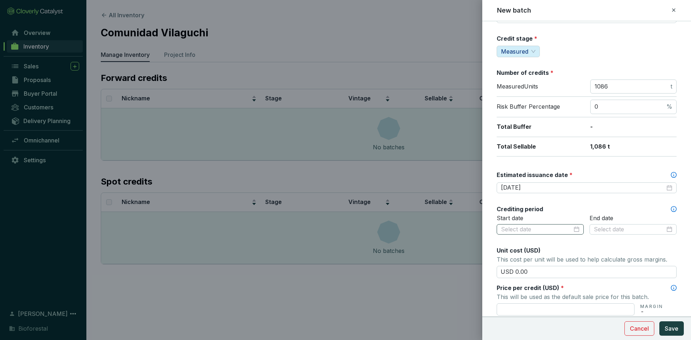
click at [575, 231] on div at bounding box center [540, 230] width 79 height 8
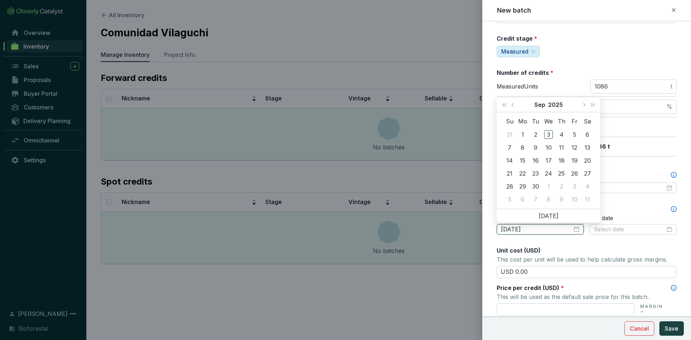
type input "[DATE]"
click at [505, 104] on span "Last year (Control + left)" at bounding box center [505, 105] width 4 height 4
click at [511, 104] on button "Previous month (PageUp)" at bounding box center [513, 105] width 9 height 14
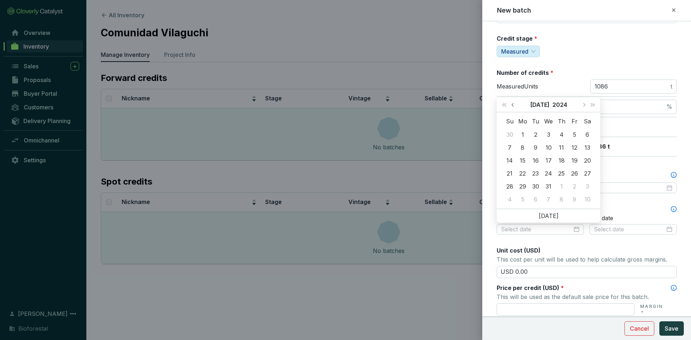
click at [511, 104] on button "Previous month (PageUp)" at bounding box center [513, 105] width 9 height 14
type input "2024-06-16"
click at [513, 172] on div "16" at bounding box center [510, 173] width 9 height 9
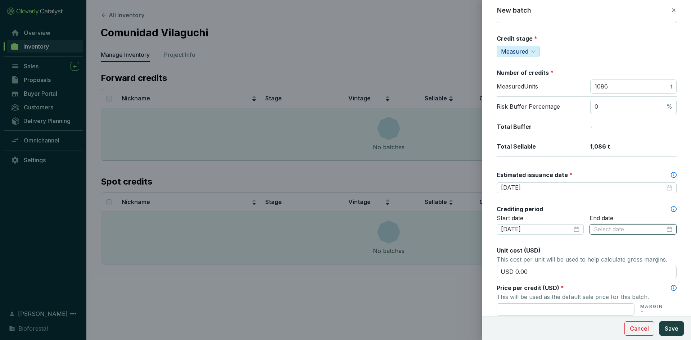
click at [611, 232] on input at bounding box center [629, 230] width 71 height 8
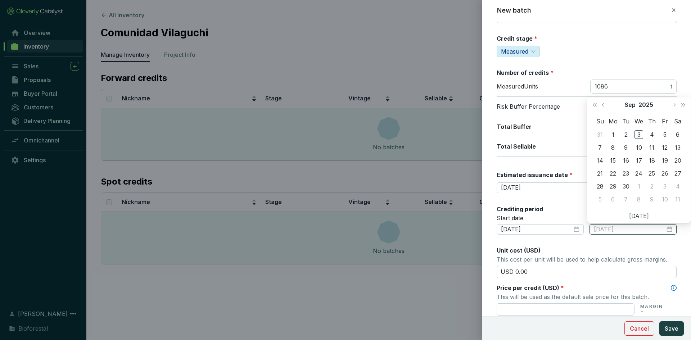
type input "[DATE]"
click at [595, 104] on span "Last year (Control + left)" at bounding box center [595, 105] width 4 height 4
type input "2024-09-15"
click at [602, 159] on div "15" at bounding box center [600, 160] width 9 height 9
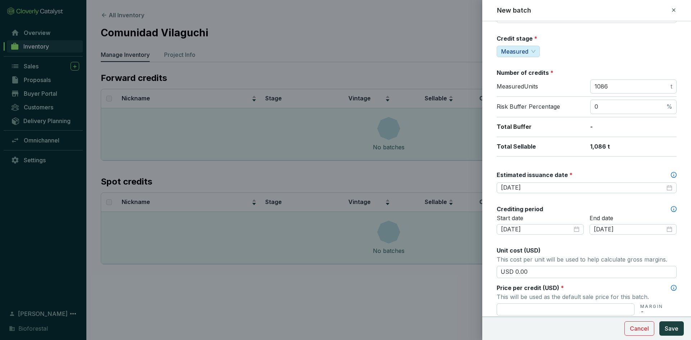
click at [624, 247] on div "Unit cost (USD)" at bounding box center [587, 251] width 180 height 8
click at [607, 206] on div "Crediting period" at bounding box center [587, 209] width 180 height 8
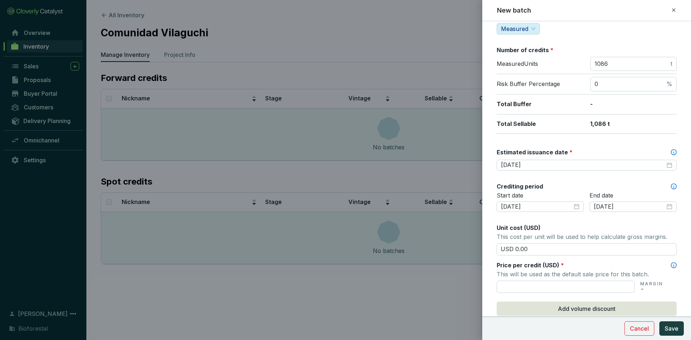
scroll to position [108, 0]
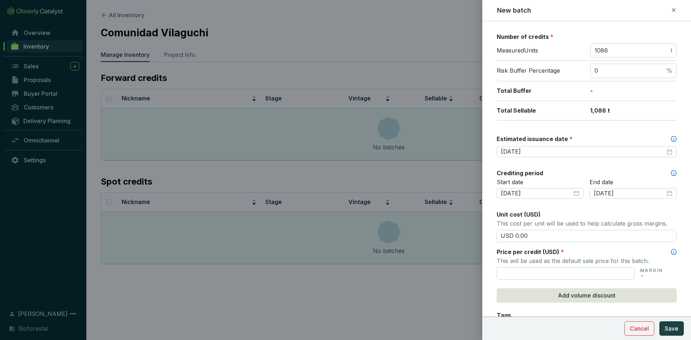
click at [607, 205] on div "End date 2024-09-15" at bounding box center [633, 194] width 87 height 30
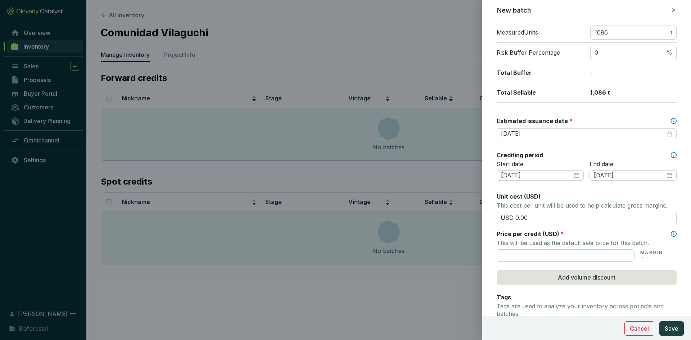
scroll to position [144, 0]
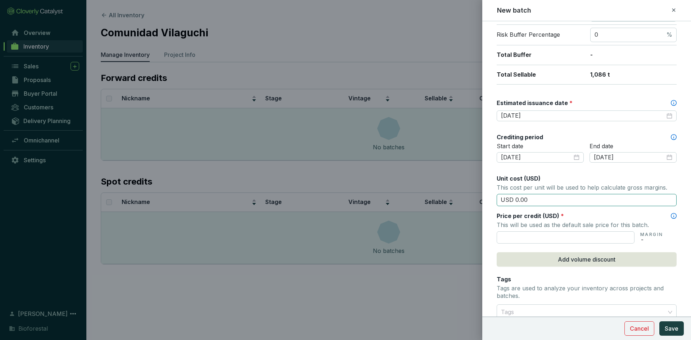
click at [541, 202] on input "USD 0.00" at bounding box center [587, 200] width 180 height 12
type input "USD 0"
type input "USD 15.50"
click at [521, 235] on input "text" at bounding box center [566, 238] width 138 height 12
type input "USD 15.50"
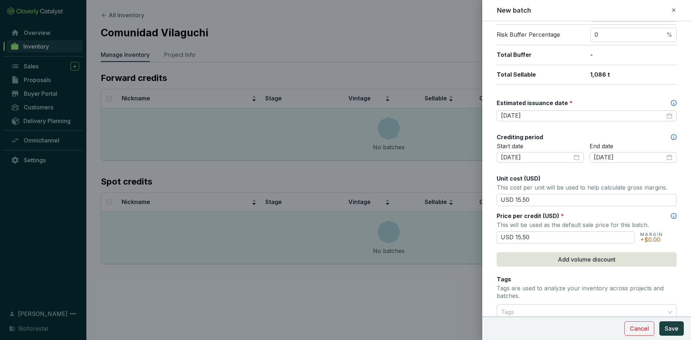
click at [682, 244] on form "Batch name * This is the internal name that will be used throughout Catalyst. V…" at bounding box center [587, 158] width 209 height 544
click at [556, 220] on p "This will be used as the default sale price for this batch." at bounding box center [587, 225] width 180 height 10
click at [583, 211] on div "Batch name * This is the internal name that will be used throughout Catalyst. V…" at bounding box center [587, 140] width 180 height 509
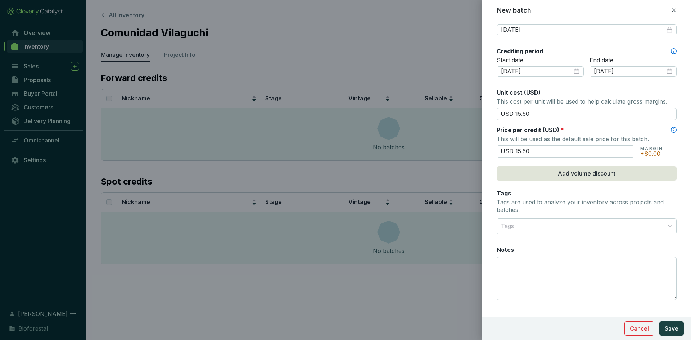
scroll to position [242, 0]
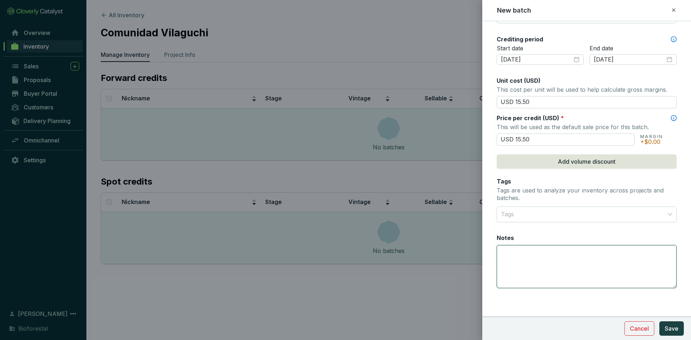
click at [515, 246] on textarea "Notes" at bounding box center [586, 267] width 179 height 42
click at [512, 256] on textarea "Notes" at bounding box center [586, 267] width 179 height 42
click at [554, 274] on textarea "477 Creditos al fondo de aseguramiento" at bounding box center [586, 267] width 179 height 42
click at [611, 252] on textarea "477 Créditos al fondo de aseguramiento" at bounding box center [586, 267] width 179 height 42
type textarea "477 Créditos al fondo de aseguramiento"
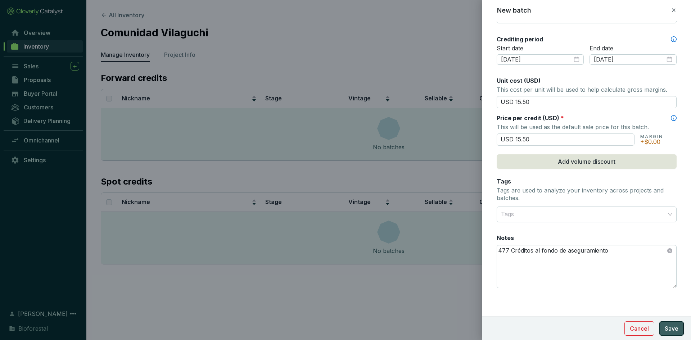
click at [671, 329] on span "Save" at bounding box center [672, 328] width 14 height 9
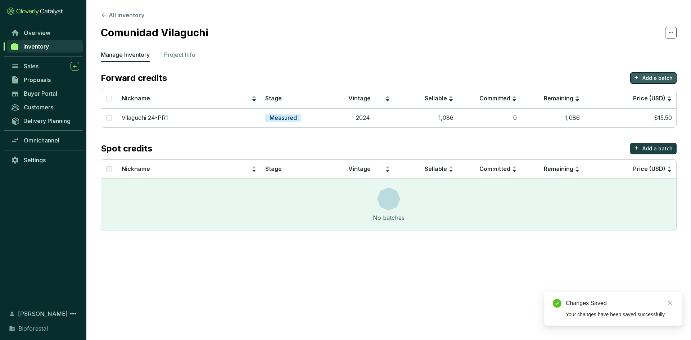
click at [651, 75] on p "Add a batch" at bounding box center [658, 78] width 30 height 7
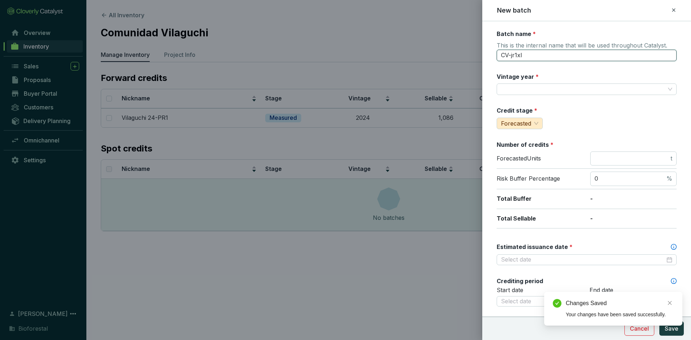
click at [534, 53] on input "CV-jr1xl" at bounding box center [587, 56] width 180 height 12
type input "C"
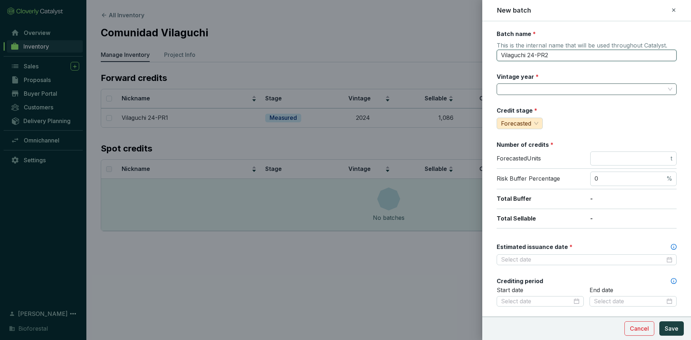
type input "Vilaguchi 24-PR2"
click at [552, 92] on input "Vintage year *" at bounding box center [583, 89] width 164 height 11
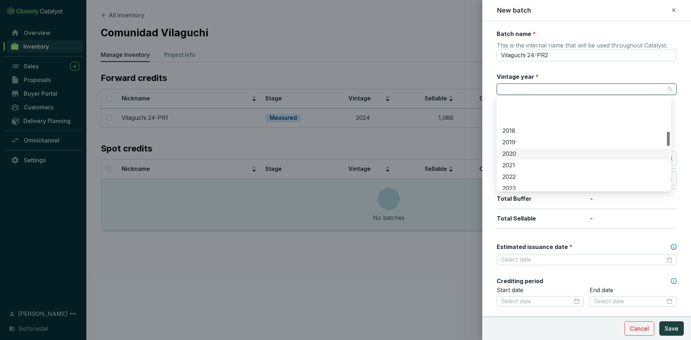
scroll to position [216, 0]
click at [517, 162] on div "2024" at bounding box center [584, 164] width 163 height 8
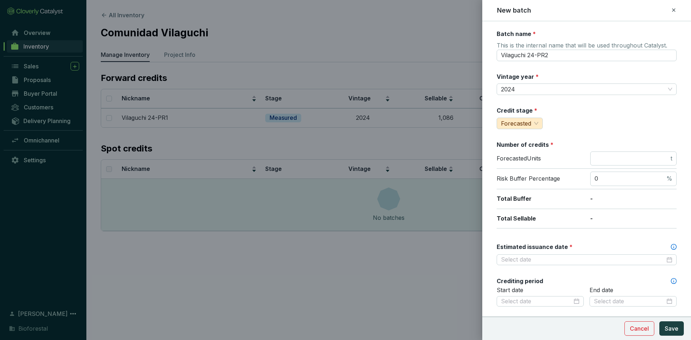
click at [552, 101] on div "Batch name * This is the internal name that will be used throughout Catalyst. V…" at bounding box center [587, 284] width 180 height 509
click at [533, 121] on span "Forecasted" at bounding box center [519, 123] width 37 height 11
click at [525, 151] on span "Measured" at bounding box center [516, 148] width 27 height 7
click at [614, 165] on span "t" at bounding box center [634, 159] width 86 height 14
click at [601, 155] on input "number" at bounding box center [632, 159] width 75 height 8
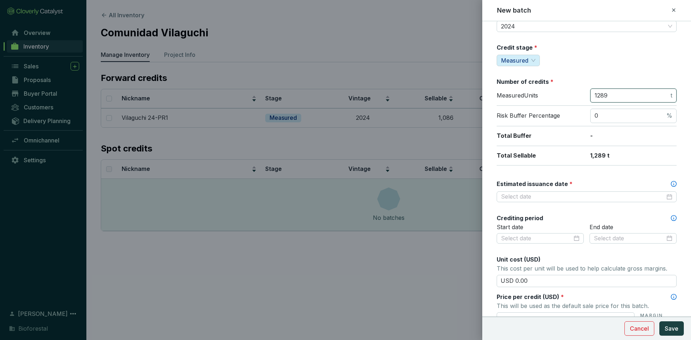
scroll to position [72, 0]
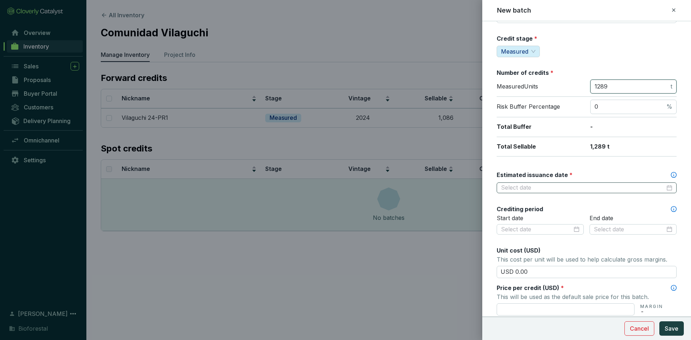
type input "1289"
click at [552, 187] on input "Estimated issuance date *" at bounding box center [583, 188] width 164 height 8
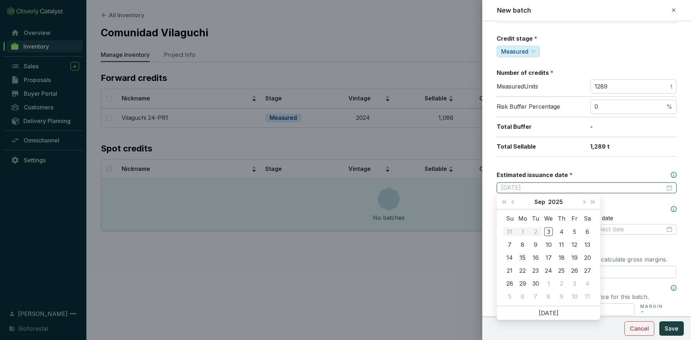
type input "[DATE]"
click at [519, 258] on div "15" at bounding box center [523, 258] width 9 height 9
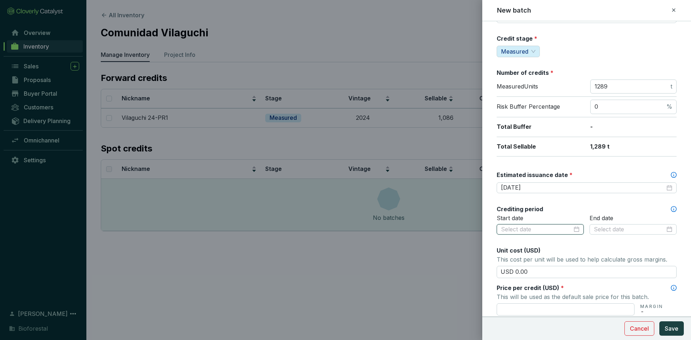
click at [530, 232] on input at bounding box center [536, 230] width 71 height 8
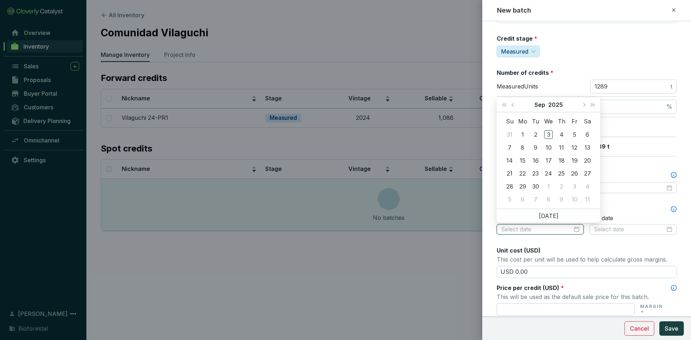
click at [531, 232] on input at bounding box center [536, 230] width 71 height 8
drag, startPoint x: 488, startPoint y: 224, endPoint x: 506, endPoint y: 229, distance: 18.2
click at [490, 224] on form "Batch name * This is the internal name that will be used throughout Catalyst. V…" at bounding box center [587, 230] width 209 height 544
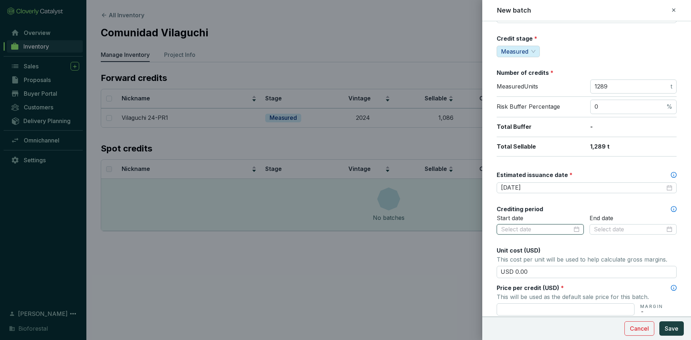
click at [507, 229] on input at bounding box center [536, 230] width 71 height 8
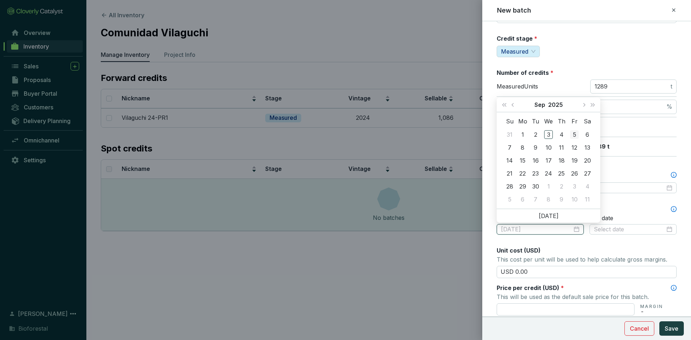
type input "2025-09-05"
type input "2025-09-09"
type input "2025-09-02"
click at [504, 104] on span "Last year (Control + left)" at bounding box center [505, 105] width 4 height 4
click at [522, 159] on div "16" at bounding box center [523, 160] width 9 height 9
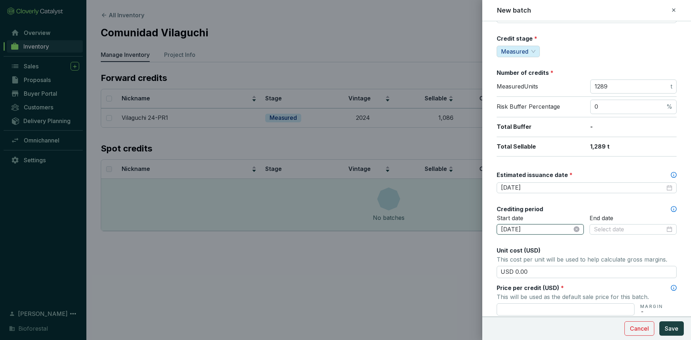
click at [560, 229] on input "[DATE]" at bounding box center [536, 230] width 71 height 8
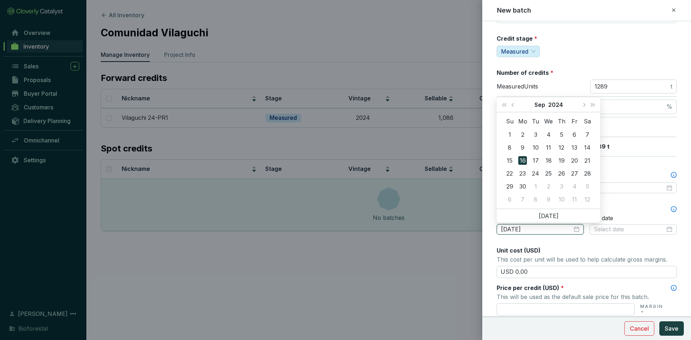
type input "[DATE]"
click at [629, 201] on div "Batch name * This is the internal name that will be used throughout Catalyst. V…" at bounding box center [587, 212] width 180 height 509
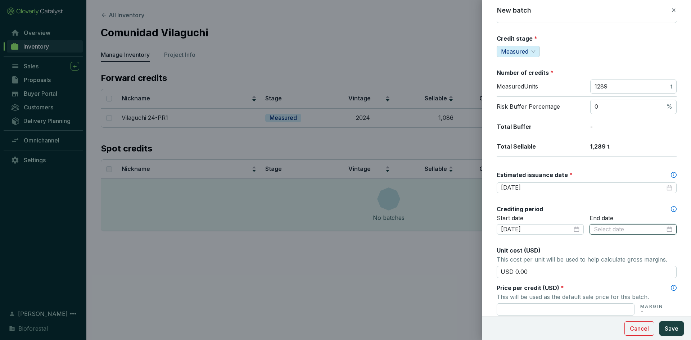
click at [623, 229] on input at bounding box center [629, 230] width 71 height 8
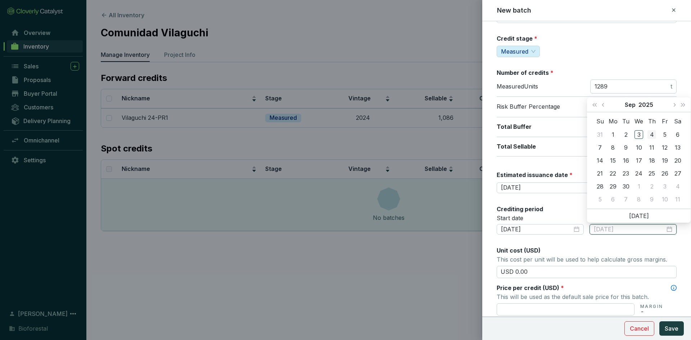
type input "2025-09-04"
click at [675, 104] on span "Next month (PageDown)" at bounding box center [675, 105] width 4 height 4
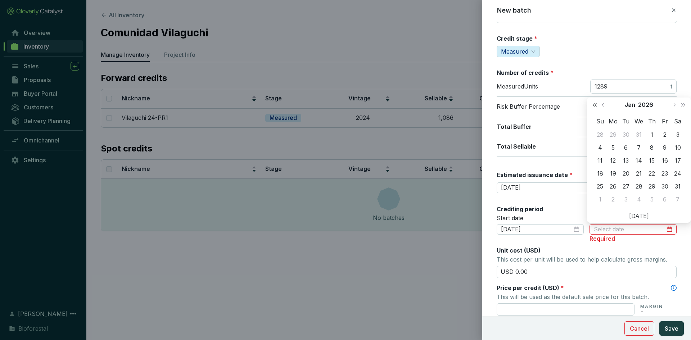
click at [595, 105] on span "Last year (Control + left)" at bounding box center [595, 105] width 4 height 4
type input "[DATE]"
click at [594, 104] on span "Last year (Control + left)" at bounding box center [595, 105] width 4 height 4
type input "2024-01-01"
click at [615, 134] on div "1" at bounding box center [613, 134] width 9 height 9
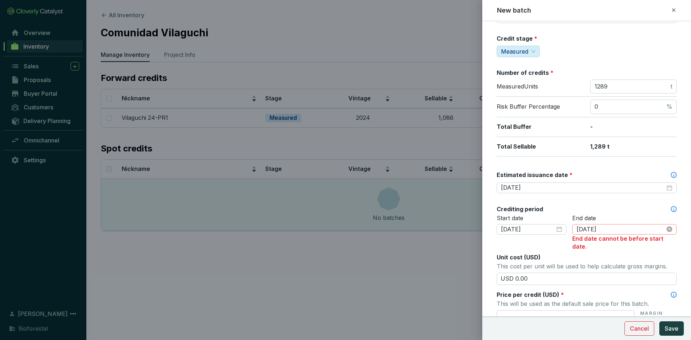
click at [667, 231] on icon "close-circle" at bounding box center [670, 230] width 6 height 6
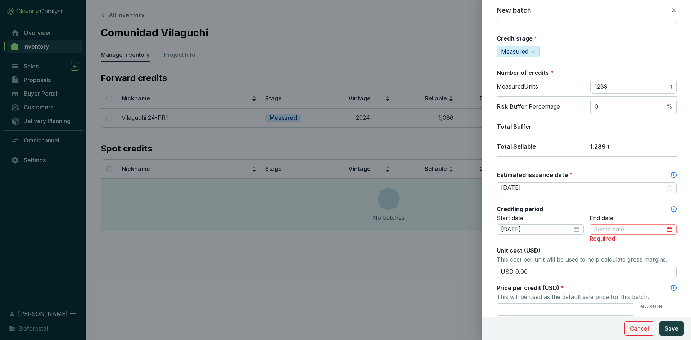
click at [665, 229] on div at bounding box center [633, 230] width 79 height 8
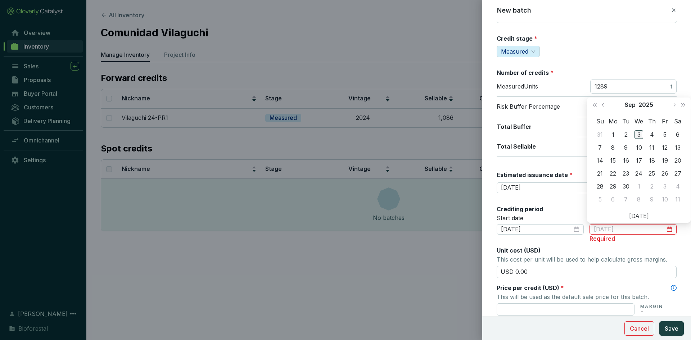
type input "2025-09-03"
click at [596, 104] on span "Last year (Control + left)" at bounding box center [595, 105] width 4 height 4
click at [675, 104] on span "Next month (PageDown)" at bounding box center [675, 105] width 4 height 4
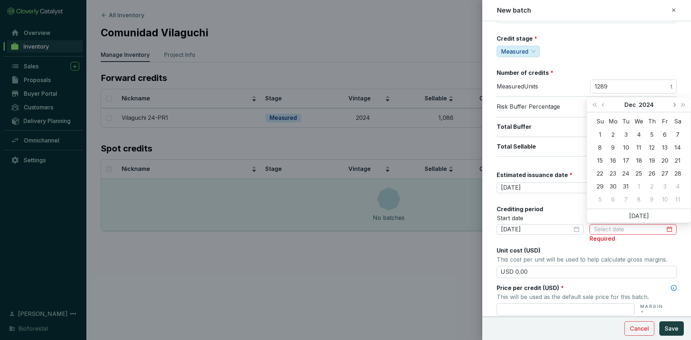
click at [675, 104] on span "Next month (PageDown)" at bounding box center [675, 105] width 4 height 4
click at [595, 107] on button "Last year (Control + left)" at bounding box center [594, 105] width 9 height 14
type input "2024-01-02"
click at [682, 104] on span "Next year (Control + right)" at bounding box center [684, 105] width 4 height 4
type input "2025-01-01"
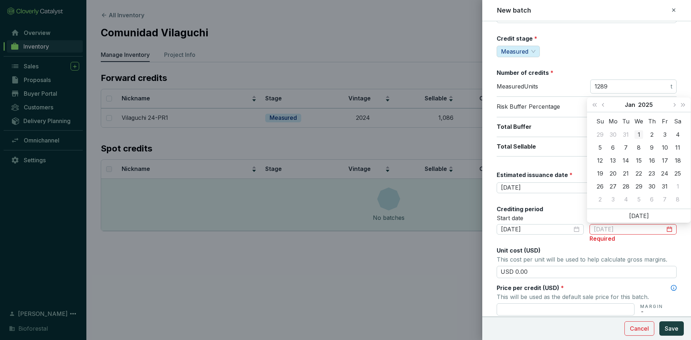
click at [641, 131] on div "1" at bounding box center [639, 134] width 9 height 9
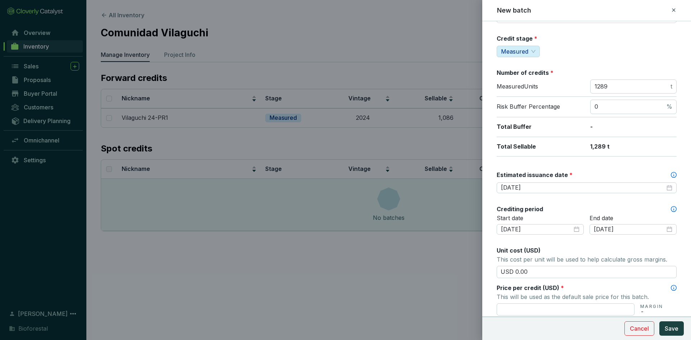
click at [617, 238] on div "End date 2025-01-01" at bounding box center [633, 230] width 87 height 30
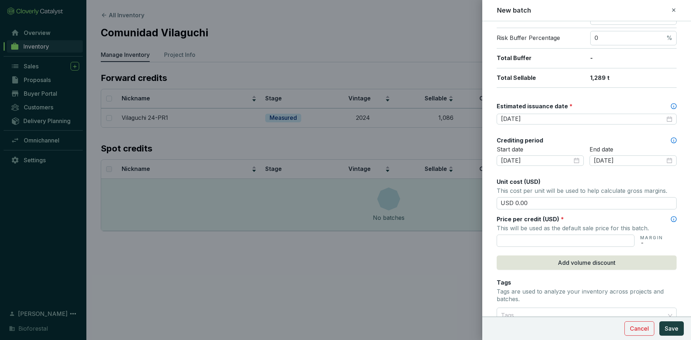
scroll to position [144, 0]
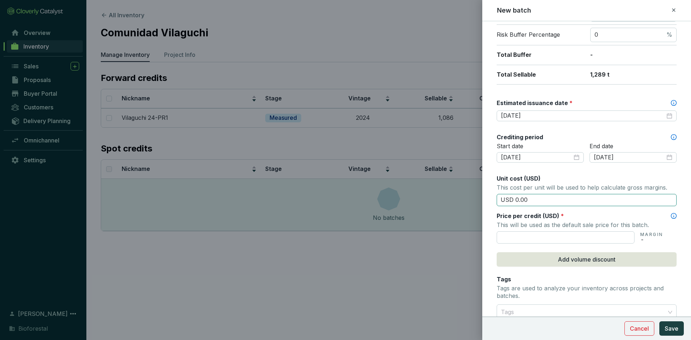
click at [542, 200] on input "USD 0.00" at bounding box center [587, 200] width 180 height 12
type input "USD 0"
type input "USD 15.50"
click at [528, 239] on input "text" at bounding box center [566, 238] width 138 height 12
type input "USD 15.50"
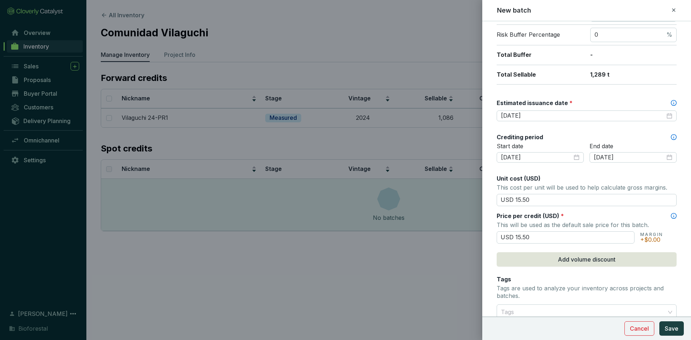
click at [637, 248] on div "Batch name * This is the internal name that will be used throughout Catalyst. V…" at bounding box center [587, 140] width 180 height 509
click at [665, 225] on p "This will be used as the default sale price for this batch." at bounding box center [587, 225] width 180 height 10
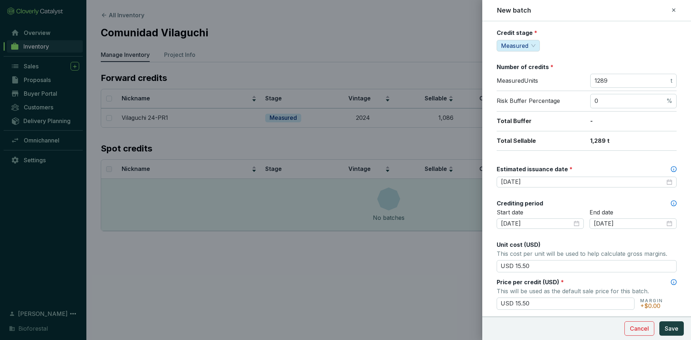
scroll to position [72, 0]
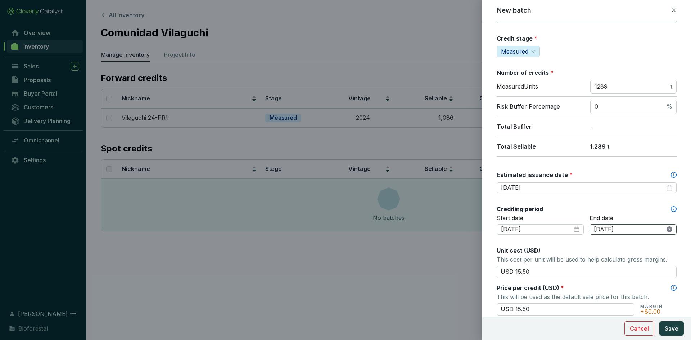
click at [667, 229] on icon "close-circle" at bounding box center [670, 230] width 6 height 6
click at [664, 226] on div at bounding box center [633, 230] width 79 height 8
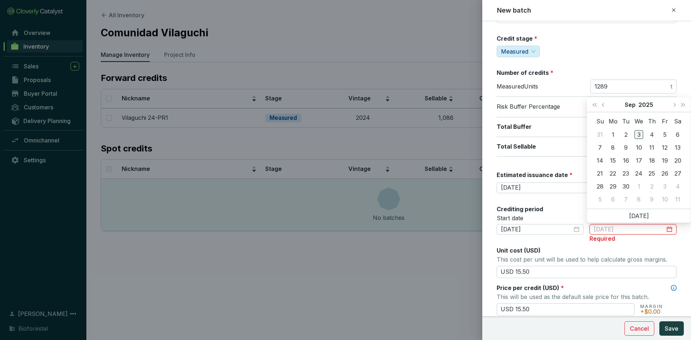
type input "[DATE]"
click at [602, 106] on button "Previous month (PageUp)" at bounding box center [604, 105] width 9 height 14
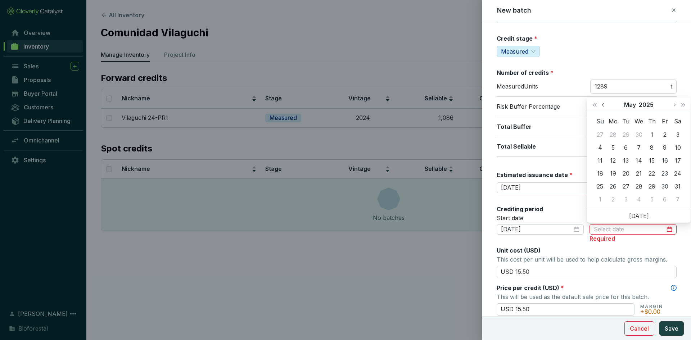
click at [602, 106] on button "Previous month (PageUp)" at bounding box center [604, 105] width 9 height 14
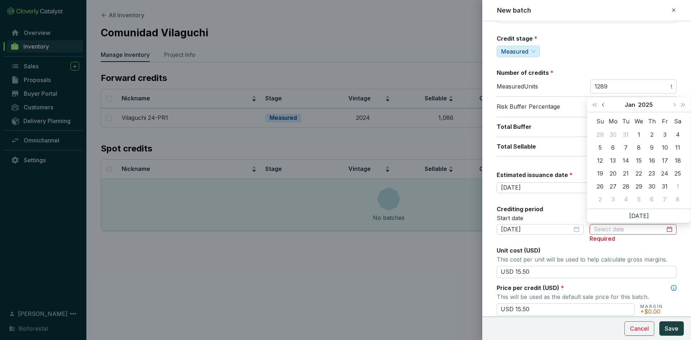
click at [602, 106] on button "Previous month (PageUp)" at bounding box center [604, 105] width 9 height 14
click at [677, 105] on button "Next month (PageDown)" at bounding box center [674, 105] width 9 height 14
type input "2024-12-31"
click at [626, 184] on div "31" at bounding box center [626, 186] width 9 height 9
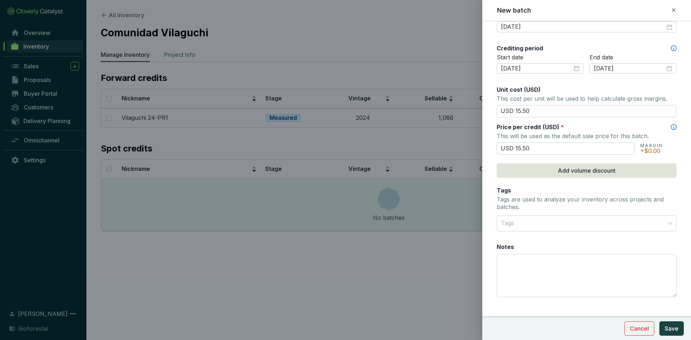
scroll to position [242, 0]
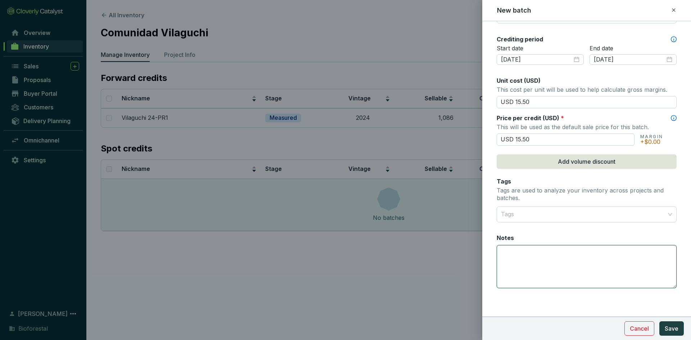
click at [514, 256] on textarea "Notes" at bounding box center [586, 267] width 179 height 42
click at [516, 252] on textarea "Notes" at bounding box center [586, 267] width 179 height 42
click at [534, 265] on textarea "566 creditos al fondo de aseguramiento" at bounding box center [586, 267] width 179 height 42
click at [623, 251] on textarea "566 créditos al fondo de aseguramiento" at bounding box center [586, 267] width 179 height 42
type textarea "566 créditos al fondo de aseguramiento"
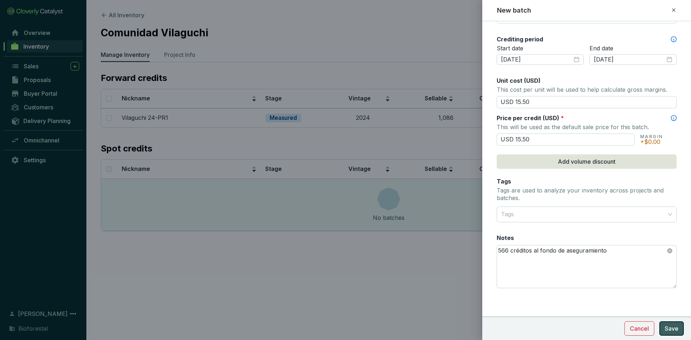
click at [675, 327] on span "Save" at bounding box center [672, 328] width 14 height 9
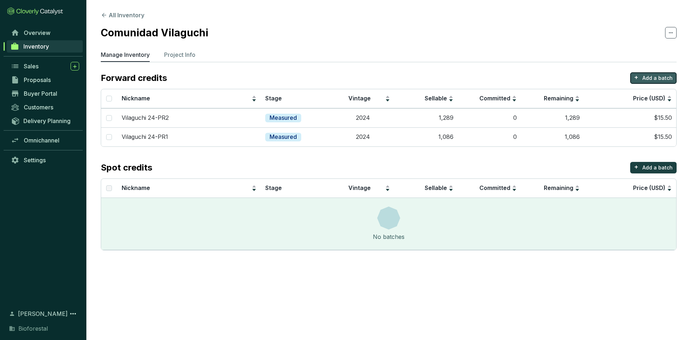
click at [654, 76] on p "Add a batch" at bounding box center [658, 78] width 30 height 7
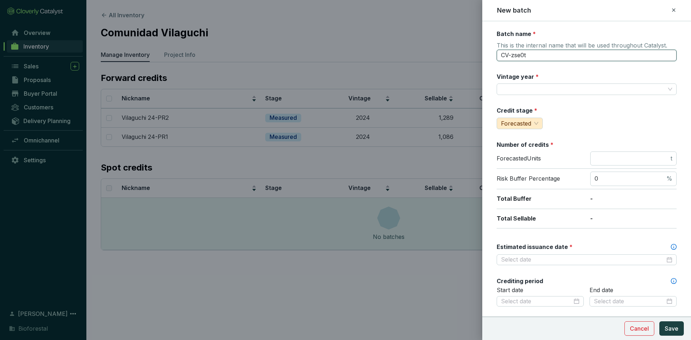
click at [547, 57] on input "CV-zse0t" at bounding box center [587, 56] width 180 height 12
type input "C"
type input "Vilaguchi 25-PR2"
click at [534, 90] on input "Vintage year *" at bounding box center [583, 89] width 164 height 11
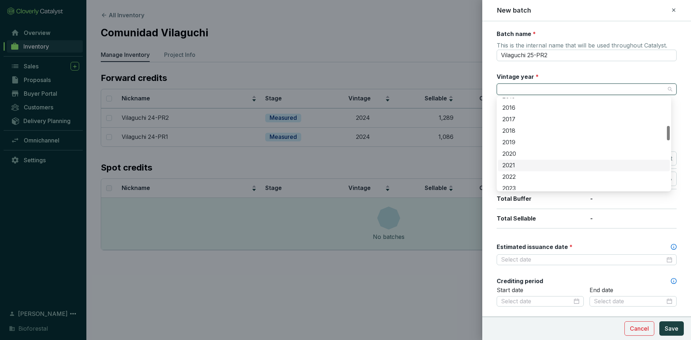
scroll to position [288, 0]
click at [511, 103] on div "2025" at bounding box center [584, 104] width 163 height 8
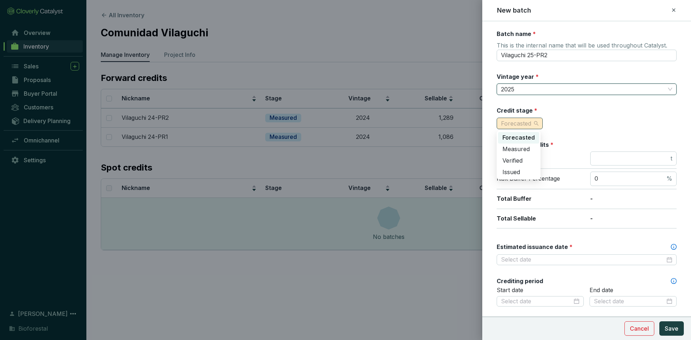
click at [533, 120] on span "Forecasted" at bounding box center [519, 123] width 37 height 11
click at [516, 150] on span "Measured" at bounding box center [516, 148] width 27 height 7
click at [566, 131] on div "Batch name * This is the internal name that will be used throughout Catalyst. V…" at bounding box center [587, 284] width 180 height 509
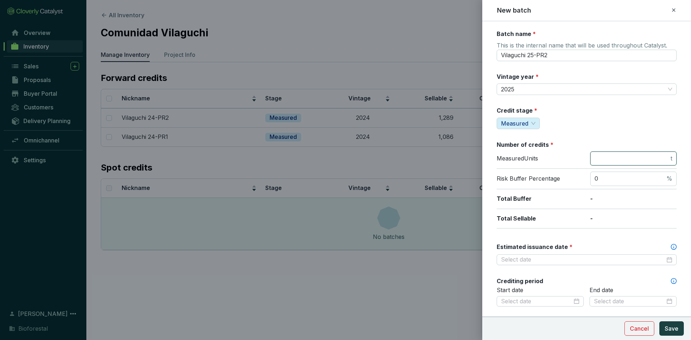
click at [623, 158] on input "number" at bounding box center [632, 159] width 75 height 8
type input "3138"
click at [536, 261] on input "Estimated issuance date *" at bounding box center [583, 260] width 164 height 8
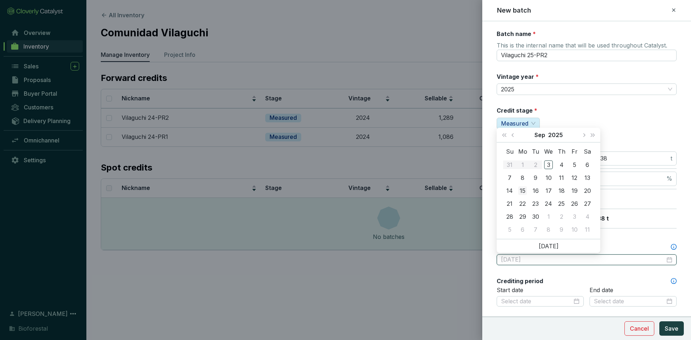
type input "[DATE]"
click at [523, 189] on div "15" at bounding box center [523, 191] width 9 height 9
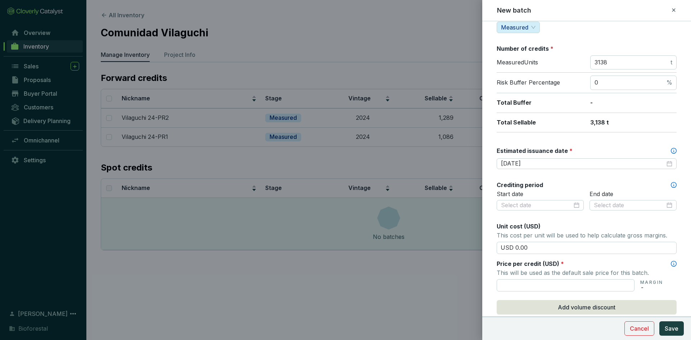
scroll to position [108, 0]
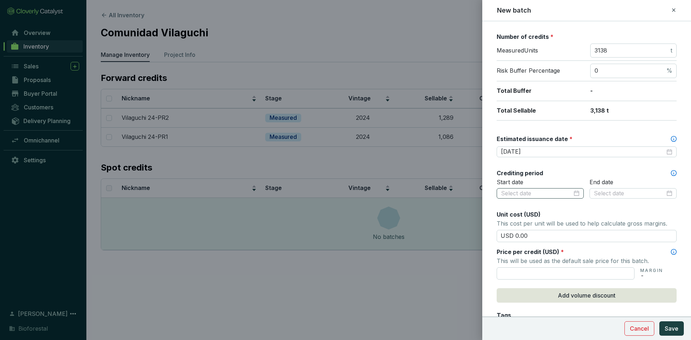
click at [575, 193] on div at bounding box center [540, 194] width 79 height 8
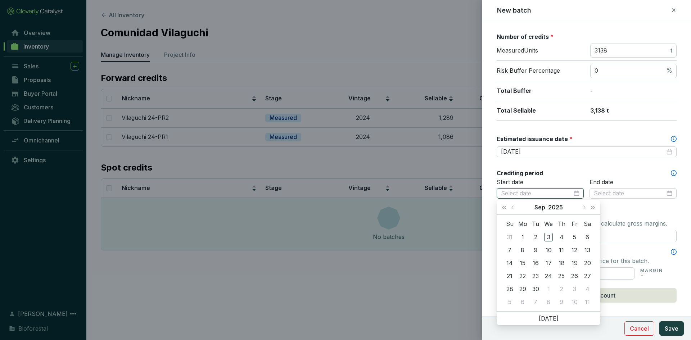
click at [575, 192] on div at bounding box center [540, 194] width 79 height 8
click at [592, 206] on span "Next year (Control + right)" at bounding box center [593, 208] width 4 height 4
click at [582, 207] on button "Next month (PageDown)" at bounding box center [583, 207] width 9 height 14
click at [582, 207] on span "Next month (PageDown)" at bounding box center [584, 208] width 4 height 4
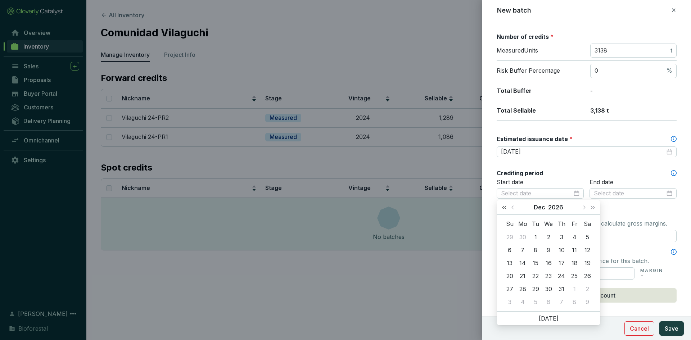
click at [502, 206] on button "Last year (Control + left)" at bounding box center [504, 207] width 9 height 14
type input "2025-12-06"
click at [584, 207] on span "Next month (PageDown)" at bounding box center [584, 208] width 4 height 4
type input "2026-01-01"
click at [505, 206] on span "Last year (Control + left)" at bounding box center [505, 208] width 4 height 4
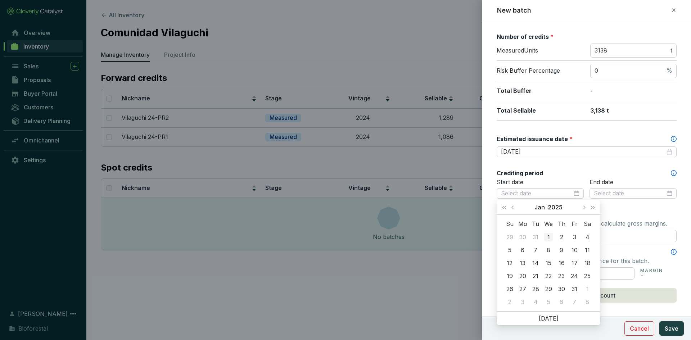
type input "2025-01-01"
click at [550, 236] on div "1" at bounding box center [548, 237] width 9 height 9
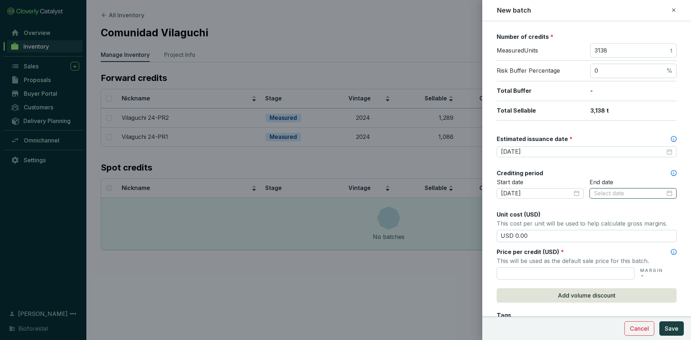
click at [649, 195] on input at bounding box center [629, 194] width 71 height 8
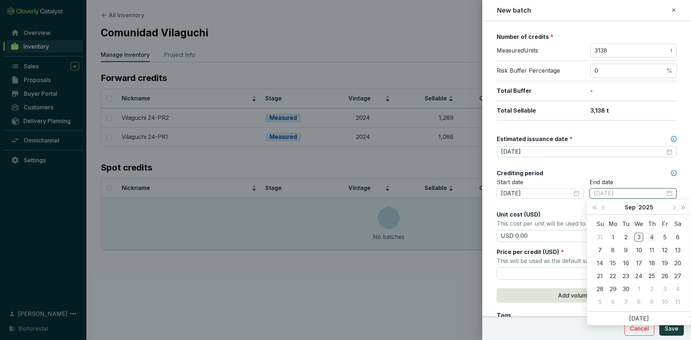
type input "2025-09-04"
type input "[DATE]"
click at [615, 260] on div "15" at bounding box center [613, 263] width 9 height 9
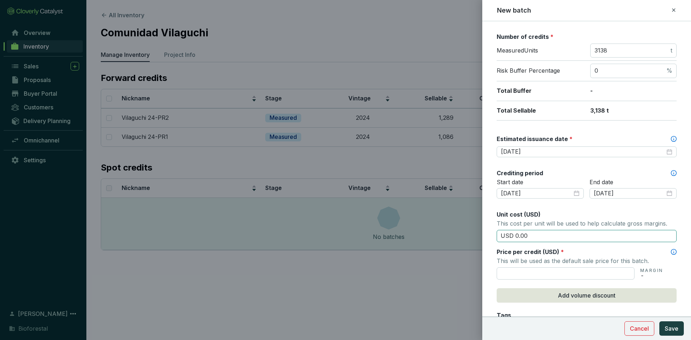
click at [538, 240] on input "USD 0.00" at bounding box center [587, 236] width 180 height 12
type input "USD 0"
type input "USD 15.50"
click at [514, 275] on input "text" at bounding box center [566, 274] width 138 height 12
type input "USD 15.50"
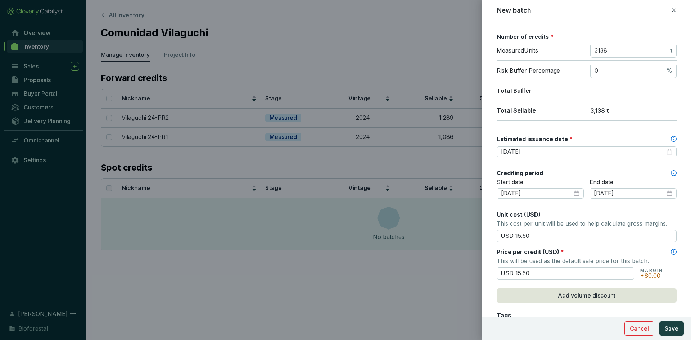
click at [649, 255] on div "Price per credit (USD) *" at bounding box center [587, 252] width 180 height 8
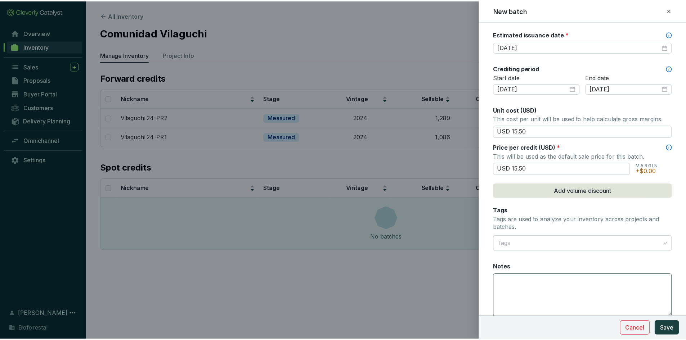
scroll to position [242, 0]
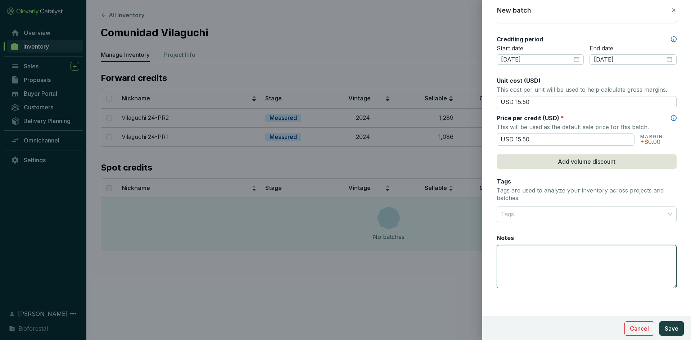
click at [521, 250] on textarea "Notes" at bounding box center [586, 267] width 179 height 42
type textarea "1380 créditos al fondo de aseguramiento"
click at [619, 244] on div "Notes" at bounding box center [587, 239] width 180 height 11
click at [618, 248] on textarea "1380 créditos al fondo de aseguramiento" at bounding box center [586, 267] width 179 height 42
click at [668, 329] on span "Save" at bounding box center [672, 328] width 14 height 9
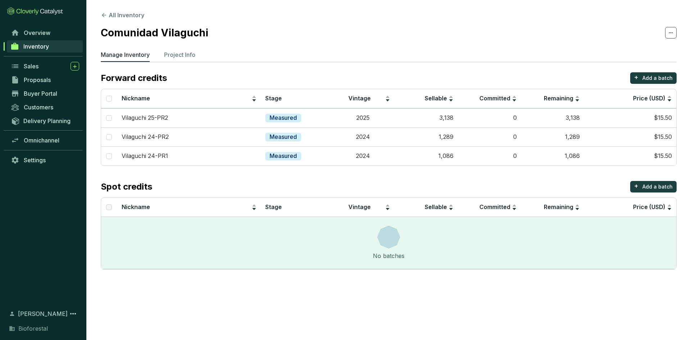
click at [46, 46] on span "Inventory" at bounding box center [36, 46] width 26 height 7
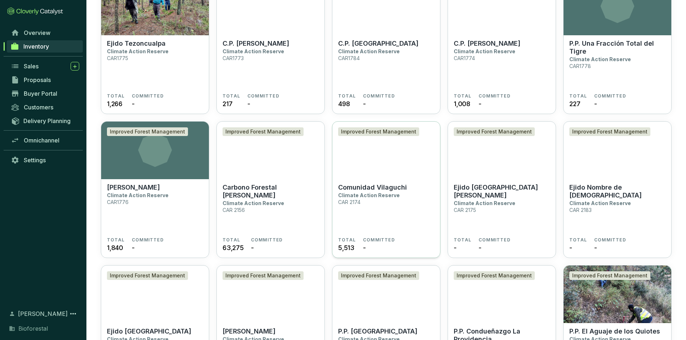
scroll to position [1404, 0]
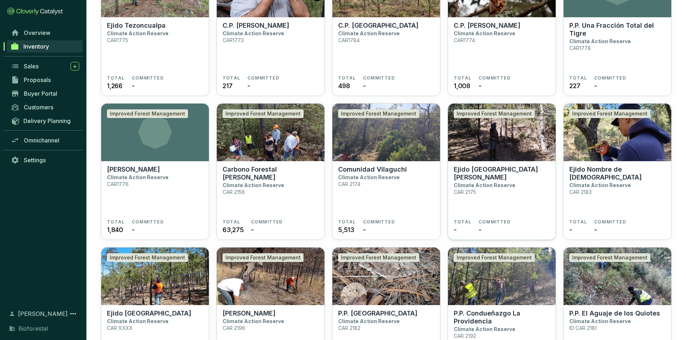
click at [485, 145] on img at bounding box center [502, 133] width 108 height 58
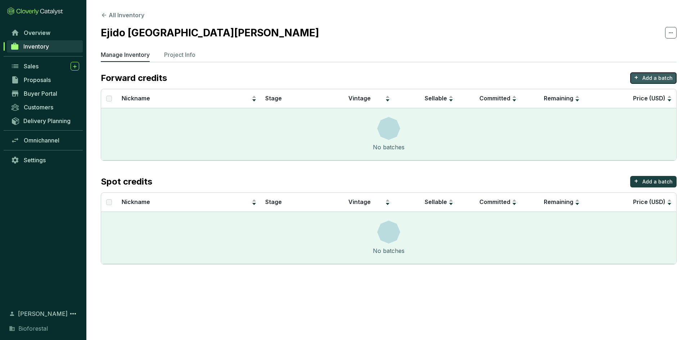
click at [653, 79] on p "Add a batch" at bounding box center [658, 78] width 30 height 7
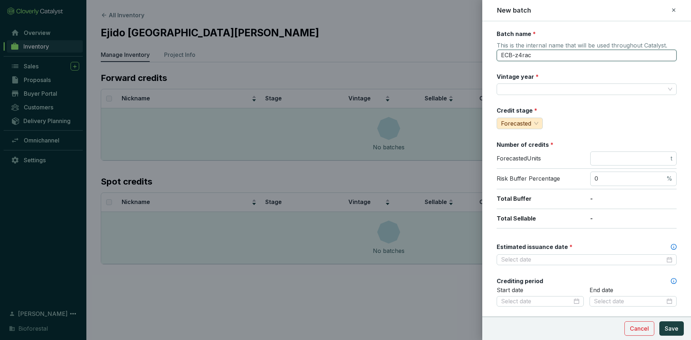
click at [542, 58] on input "ECB-z4rac" at bounding box center [587, 56] width 180 height 12
type input "E"
type input "[GEOGRAPHIC_DATA][PERSON_NAME] 2024-PR1"
click at [550, 88] on input "Vintage year *" at bounding box center [583, 89] width 164 height 11
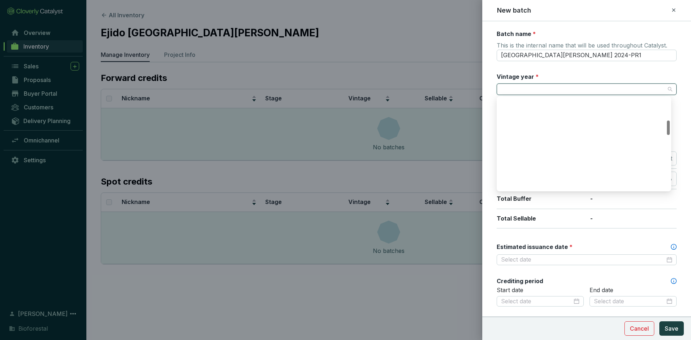
scroll to position [216, 0]
click at [512, 162] on div "2024" at bounding box center [584, 164] width 163 height 8
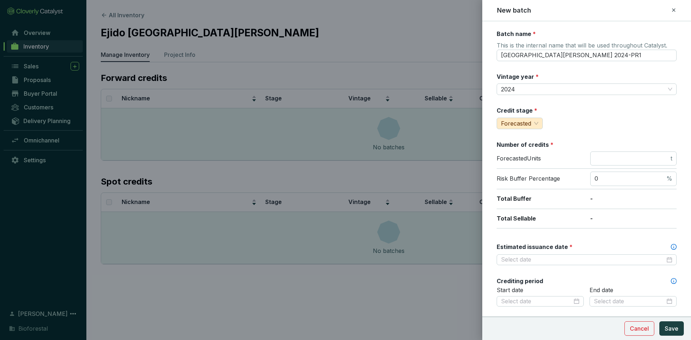
click at [575, 105] on div "Batch name * This is the internal name that will be used throughout Catalyst. C…" at bounding box center [587, 284] width 180 height 509
click at [533, 121] on span "Forecasted" at bounding box center [519, 123] width 37 height 11
click at [521, 145] on div "Measured" at bounding box center [518, 150] width 41 height 12
click at [587, 121] on div "Credit stage * measured Measured" at bounding box center [587, 118] width 180 height 23
click at [606, 155] on input "number" at bounding box center [632, 159] width 75 height 8
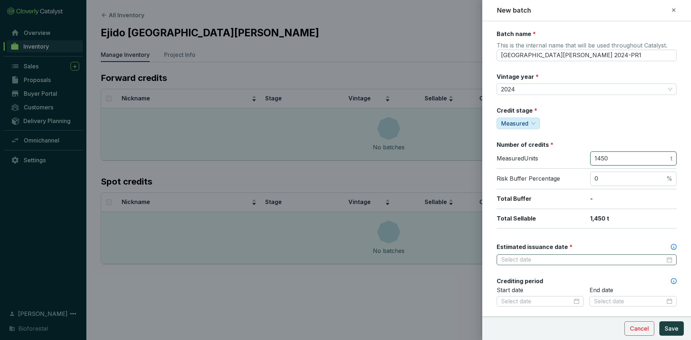
type input "1450"
click at [558, 261] on input "Estimated issuance date *" at bounding box center [583, 260] width 164 height 8
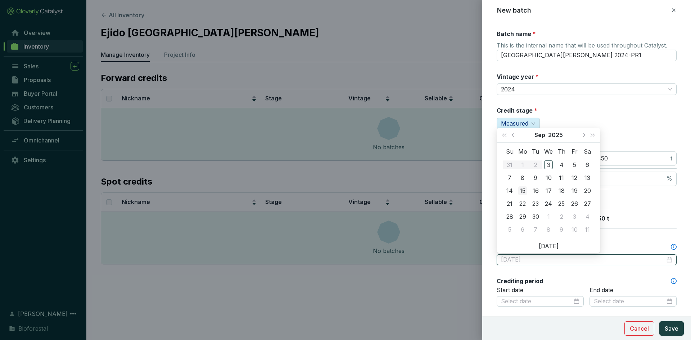
type input "[DATE]"
click at [524, 190] on div "15" at bounding box center [523, 191] width 9 height 9
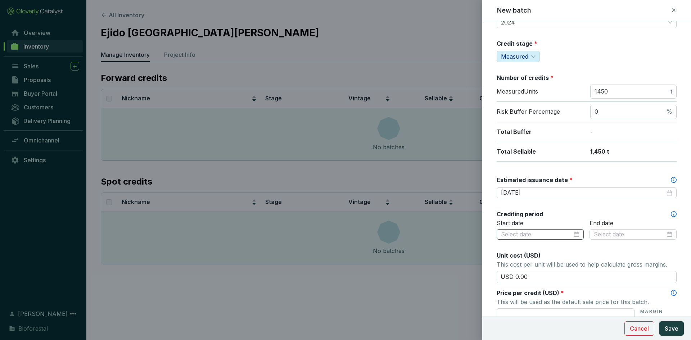
scroll to position [72, 0]
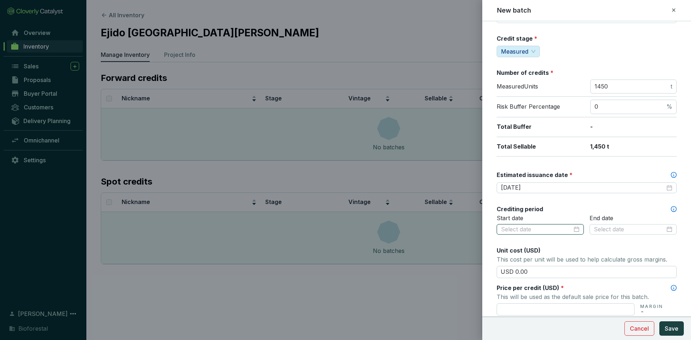
click at [543, 226] on input at bounding box center [536, 230] width 71 height 8
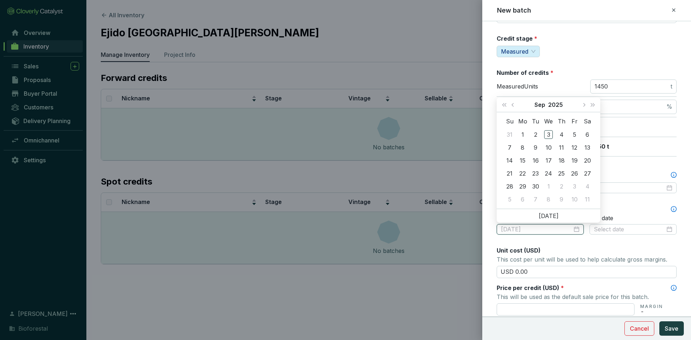
type input "2025-09-01"
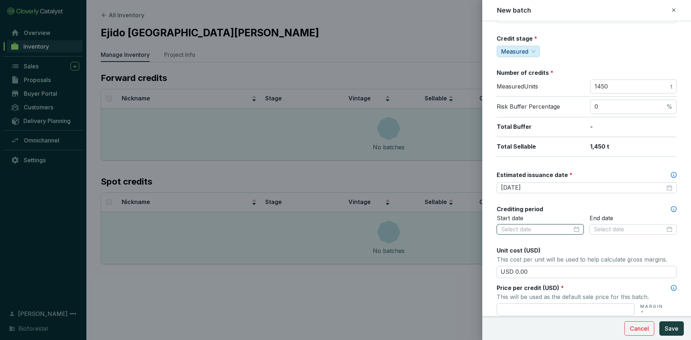
click at [574, 228] on div at bounding box center [540, 230] width 79 height 8
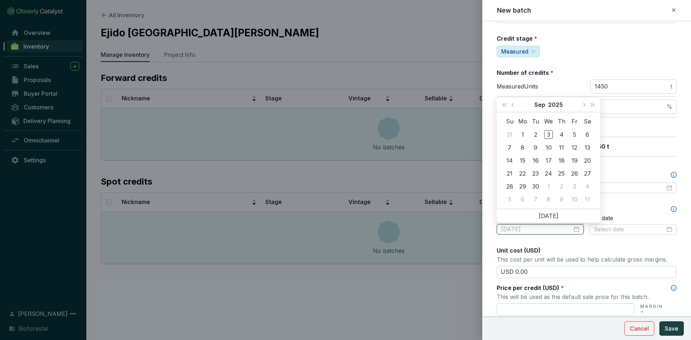
type input "[DATE]"
click at [506, 104] on span "Last year (Control + left)" at bounding box center [505, 105] width 4 height 4
click at [511, 104] on button "Previous month (PageUp)" at bounding box center [513, 105] width 9 height 14
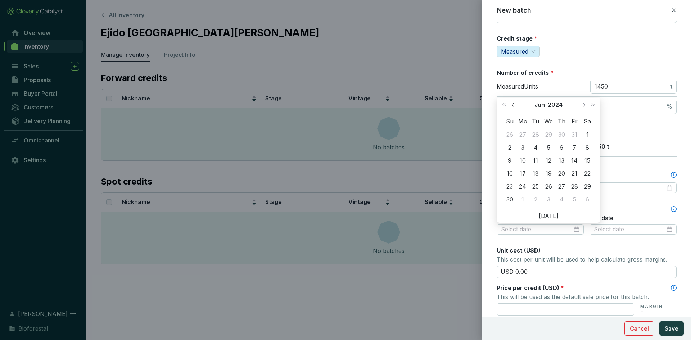
click at [511, 104] on button "Previous month (PageUp)" at bounding box center [513, 105] width 9 height 14
type input "2024-05-31"
click at [573, 185] on div "31" at bounding box center [574, 186] width 9 height 9
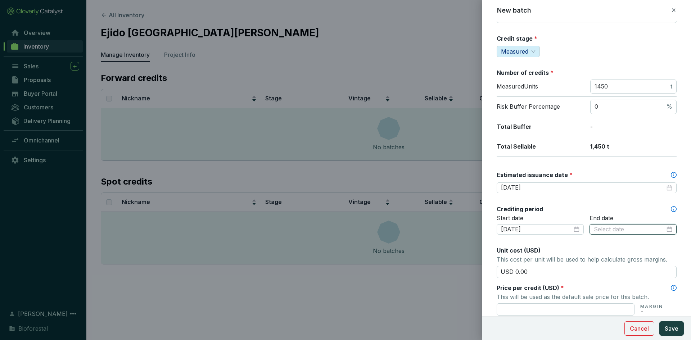
click at [640, 227] on input at bounding box center [629, 230] width 71 height 8
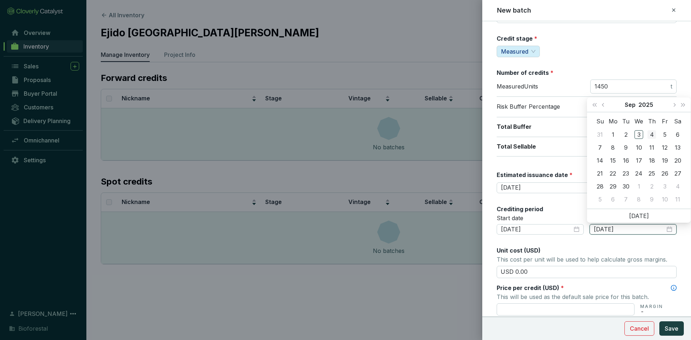
type input "[DATE]"
click at [593, 104] on button "Last year (Control + left)" at bounding box center [594, 105] width 9 height 14
click at [683, 103] on button "Next year (Control + right)" at bounding box center [683, 105] width 9 height 14
click at [605, 104] on span "Previous month (PageUp)" at bounding box center [604, 105] width 4 height 4
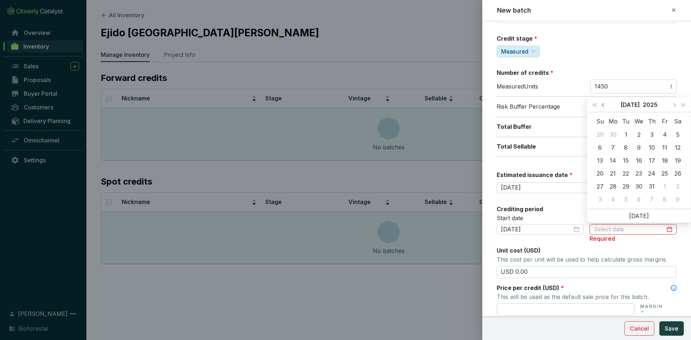
click at [605, 104] on span "Previous month (PageUp)" at bounding box center [604, 105] width 4 height 4
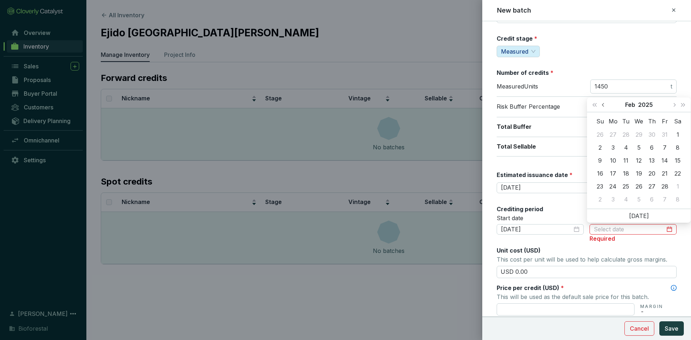
click at [605, 104] on span "Previous month (PageUp)" at bounding box center [604, 105] width 4 height 4
click at [626, 184] on div "31" at bounding box center [626, 186] width 9 height 9
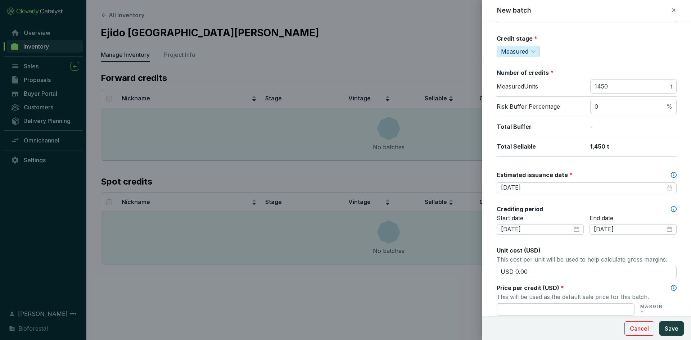
click at [612, 241] on div "End date 2024-12-31" at bounding box center [633, 230] width 87 height 30
click at [641, 230] on input "2024-12-31" at bounding box center [629, 230] width 71 height 8
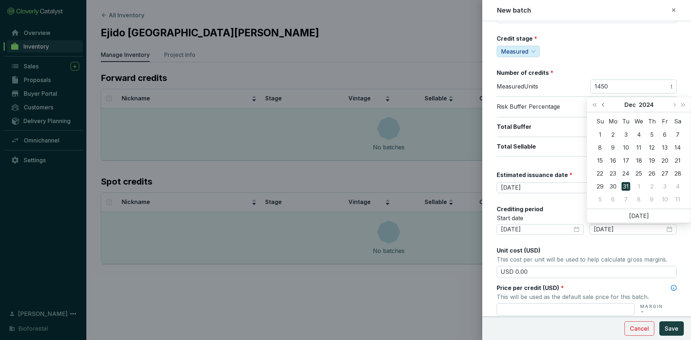
click at [605, 106] on span "Previous month (PageUp)" at bounding box center [604, 105] width 4 height 4
click at [674, 104] on span "Next month (PageDown)" at bounding box center [675, 105] width 4 height 4
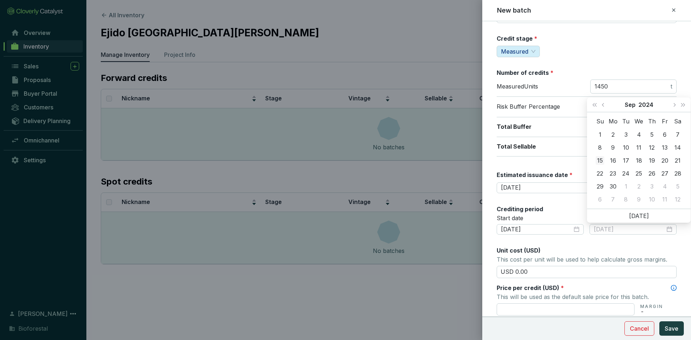
type input "2024-09-15"
click at [601, 159] on div "15" at bounding box center [600, 160] width 9 height 9
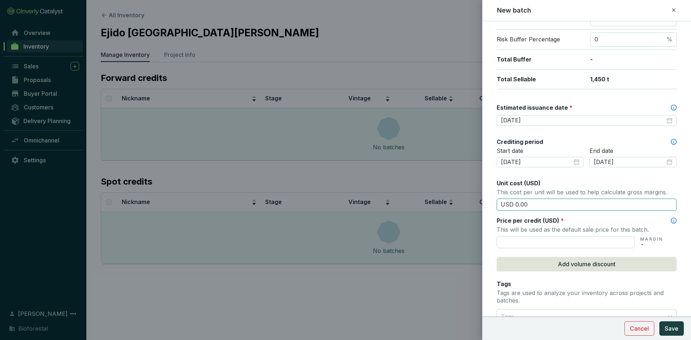
scroll to position [144, 0]
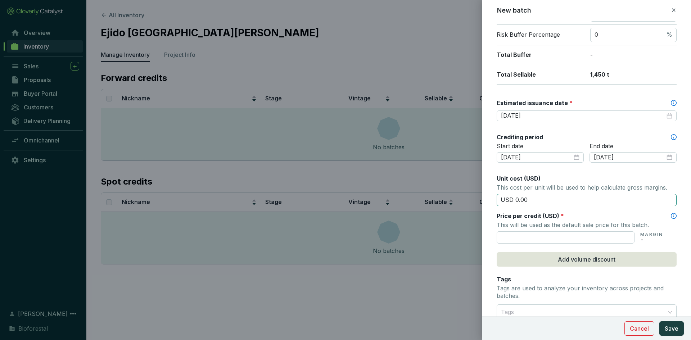
click at [552, 203] on input "USD 0.00" at bounding box center [587, 200] width 180 height 12
type input "USD 0"
type input "USD 15.50"
click at [511, 238] on input "text" at bounding box center [566, 238] width 138 height 12
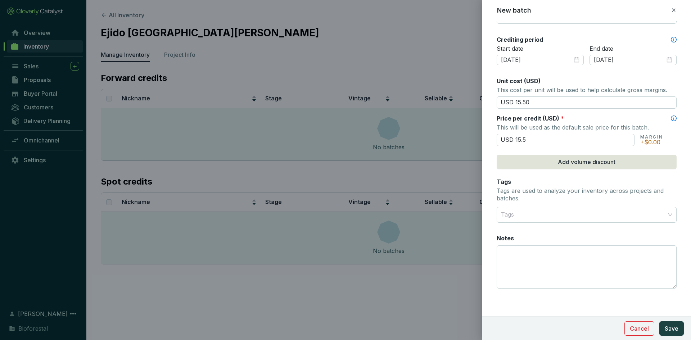
scroll to position [242, 0]
click at [534, 214] on div at bounding box center [582, 214] width 169 height 14
type input "USD 15.50"
click at [532, 213] on div at bounding box center [582, 214] width 169 height 14
click at [509, 217] on div at bounding box center [582, 214] width 169 height 14
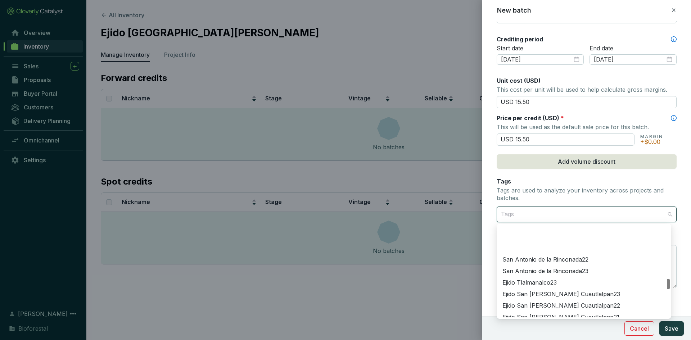
scroll to position [468, 0]
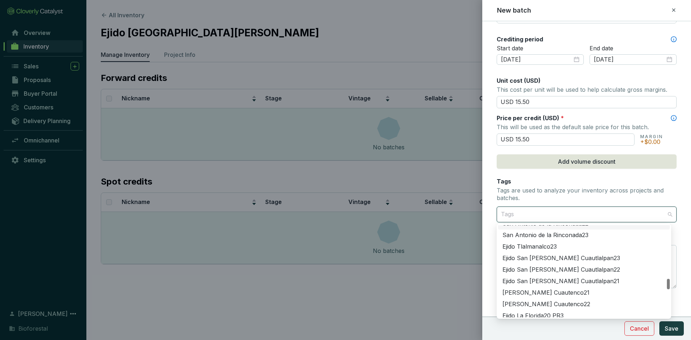
click at [512, 214] on div at bounding box center [582, 214] width 169 height 14
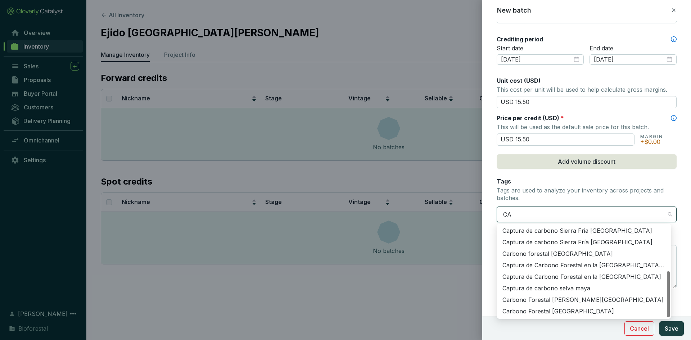
type input "CAR"
click at [525, 315] on div "Carbono Forestal [GEOGRAPHIC_DATA]" at bounding box center [584, 312] width 163 height 8
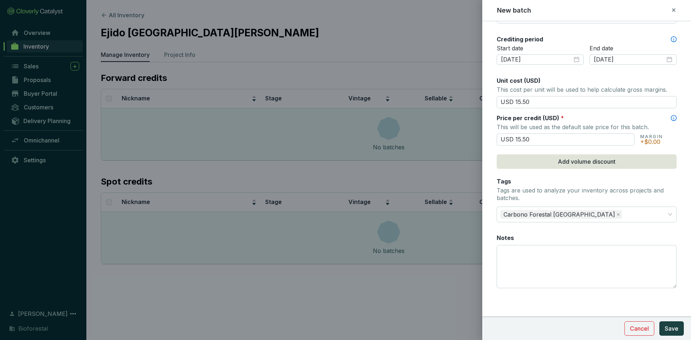
click at [611, 202] on p "Tags are used to analyze your inventory across projects and batches." at bounding box center [587, 194] width 180 height 15
click at [520, 257] on textarea "Notes" at bounding box center [586, 267] width 179 height 42
click at [613, 253] on textarea "637 créditos al fondo de aseguramiento" at bounding box center [586, 267] width 179 height 42
type textarea "637 créditos al fondo de aseguramiento"
click at [674, 324] on span "Save" at bounding box center [672, 328] width 14 height 9
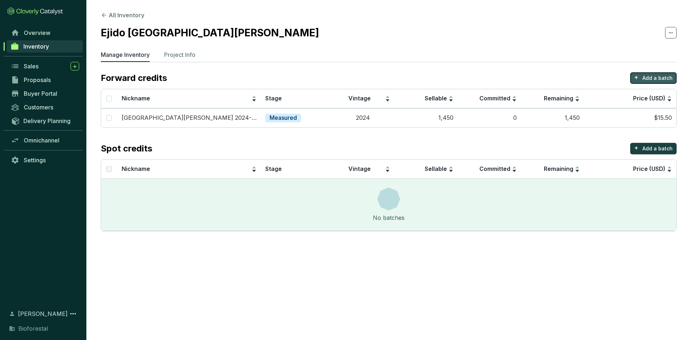
click at [650, 77] on p "Add a batch" at bounding box center [658, 78] width 30 height 7
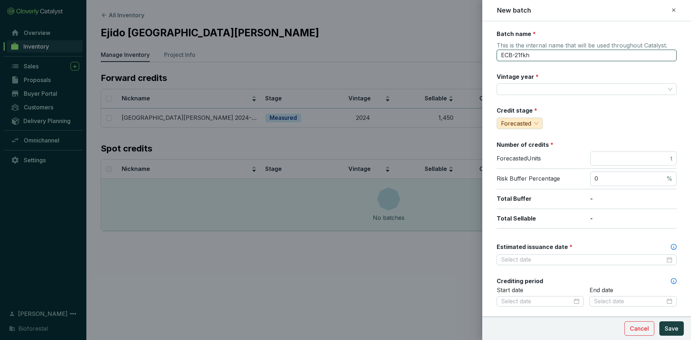
click at [551, 55] on input "ECB-21fkh" at bounding box center [587, 56] width 180 height 12
click at [525, 124] on span "Forecasted" at bounding box center [516, 123] width 30 height 7
click at [525, 147] on span "Measured" at bounding box center [516, 148] width 27 height 7
click at [524, 90] on input "Vintage year *" at bounding box center [583, 89] width 164 height 11
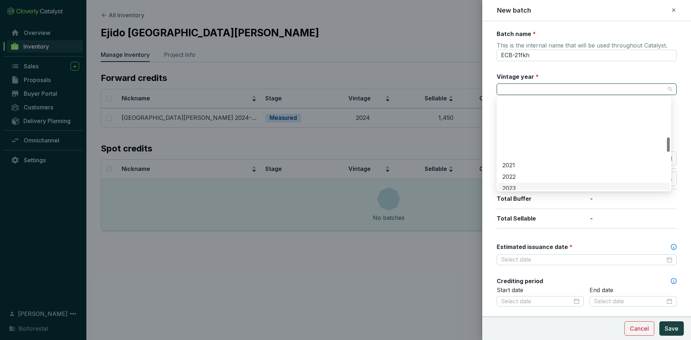
scroll to position [252, 0]
click at [518, 127] on div "2024" at bounding box center [584, 128] width 163 height 8
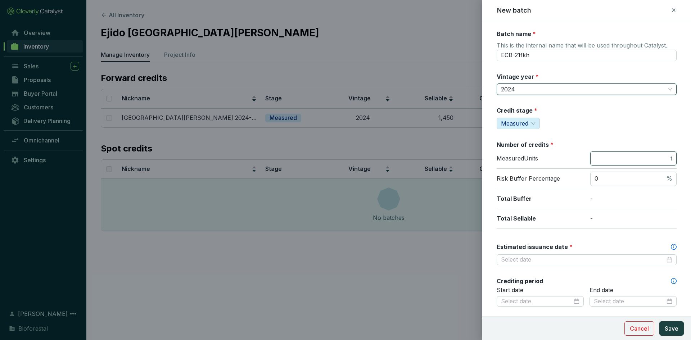
click at [615, 160] on input "number" at bounding box center [632, 159] width 75 height 8
click at [610, 177] on div "Risk Buffer Percentage 0 %" at bounding box center [587, 179] width 180 height 21
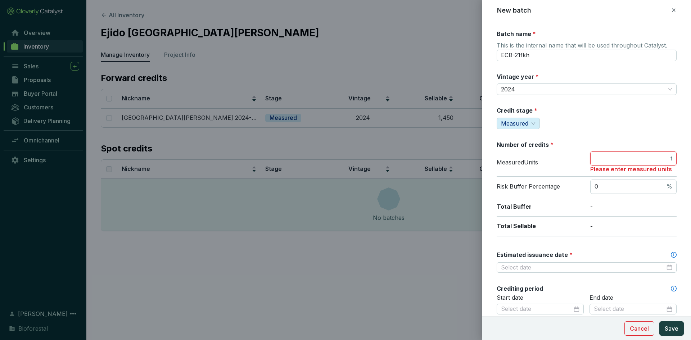
click at [604, 161] on input "number" at bounding box center [632, 159] width 75 height 8
type input "1472"
click at [544, 265] on input "Estimated issuance date *" at bounding box center [583, 268] width 164 height 8
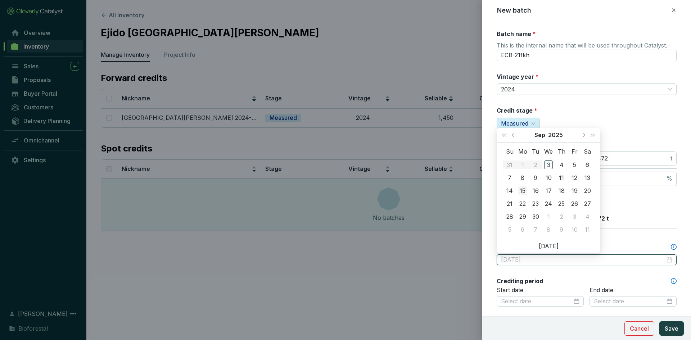
type input "2025-09-15"
click at [520, 188] on div "15" at bounding box center [523, 191] width 9 height 9
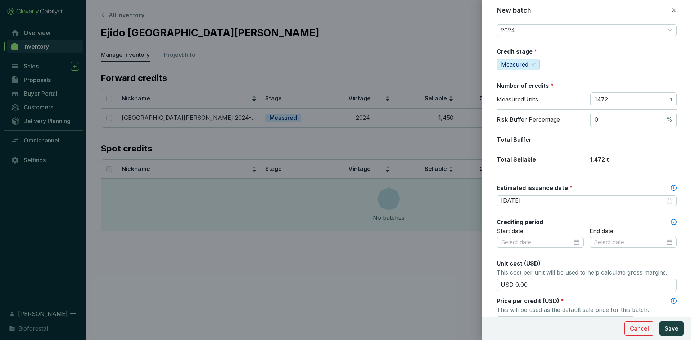
scroll to position [72, 0]
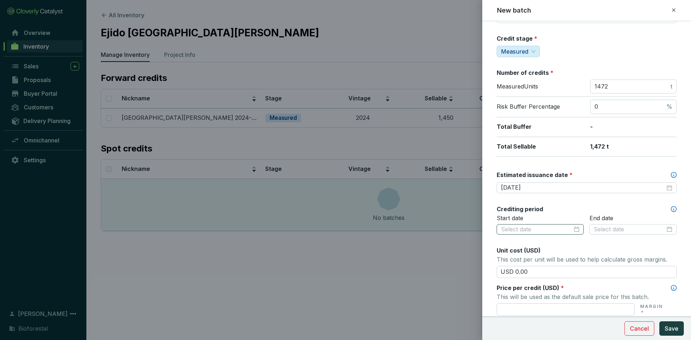
click at [574, 230] on div at bounding box center [540, 230] width 79 height 8
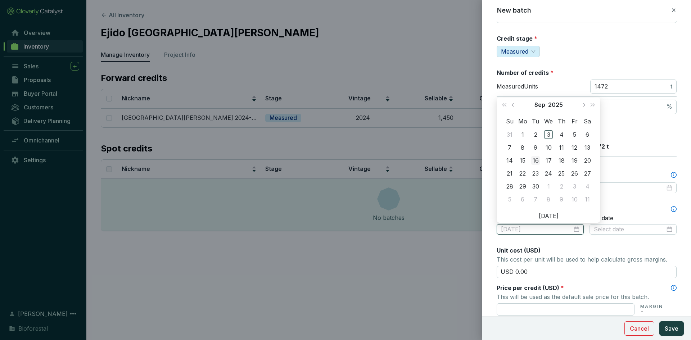
type input "2025-09-16"
click at [535, 161] on div "16" at bounding box center [536, 160] width 9 height 9
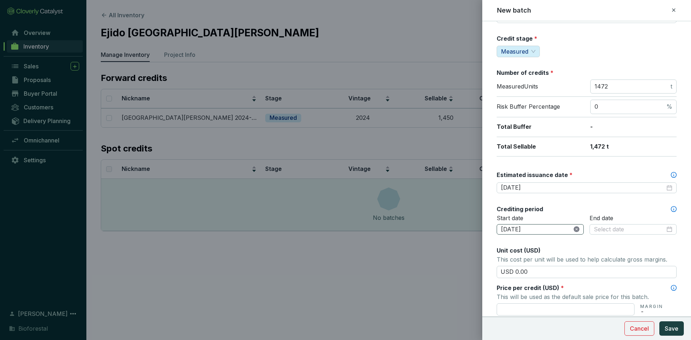
click at [574, 230] on icon "close-circle" at bounding box center [577, 230] width 6 height 6
click at [544, 226] on input at bounding box center [536, 230] width 71 height 8
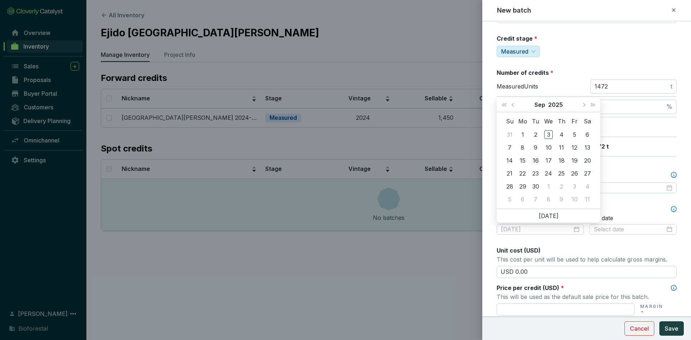
click at [535, 160] on div "16" at bounding box center [536, 160] width 9 height 9
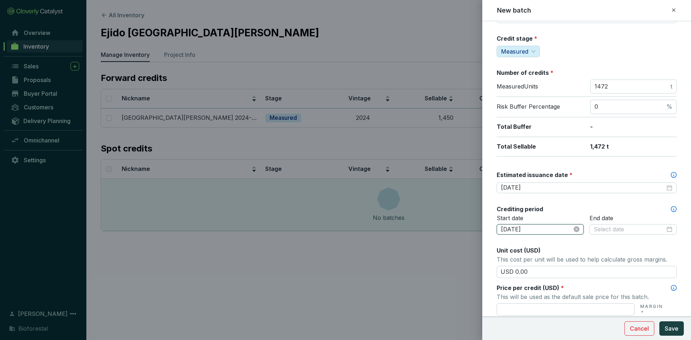
click at [535, 231] on input "2025-09-16" at bounding box center [536, 230] width 71 height 8
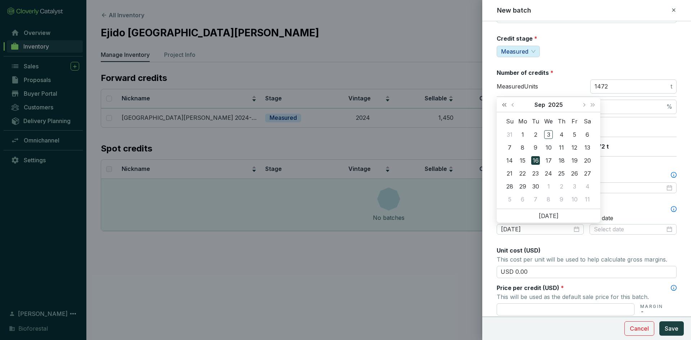
click at [506, 105] on span "Last year (Control + left)" at bounding box center [505, 105] width 4 height 4
type input "[DATE]"
click at [524, 160] on div "16" at bounding box center [523, 160] width 9 height 9
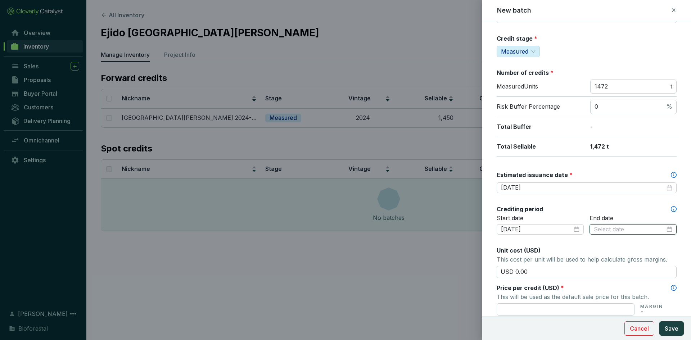
click at [624, 227] on input at bounding box center [629, 230] width 71 height 8
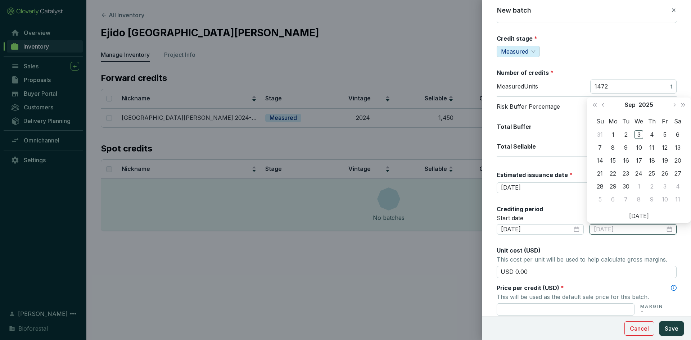
type input "2025-09-04"
click at [597, 103] on button "Last year (Control + left)" at bounding box center [594, 105] width 9 height 14
click at [674, 103] on span "Next month (PageDown)" at bounding box center [675, 105] width 4 height 4
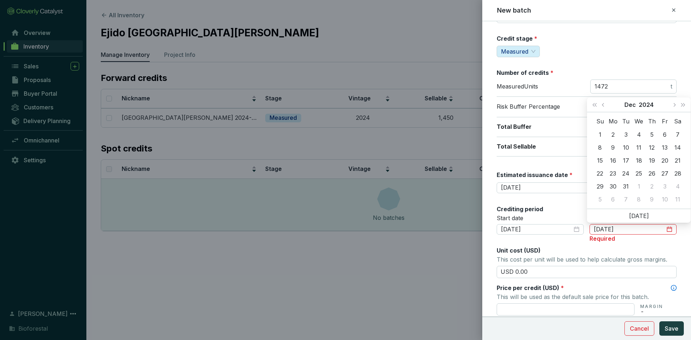
type input "2025-01-08"
type input "[DATE]"
click at [627, 185] on div "31" at bounding box center [626, 186] width 9 height 9
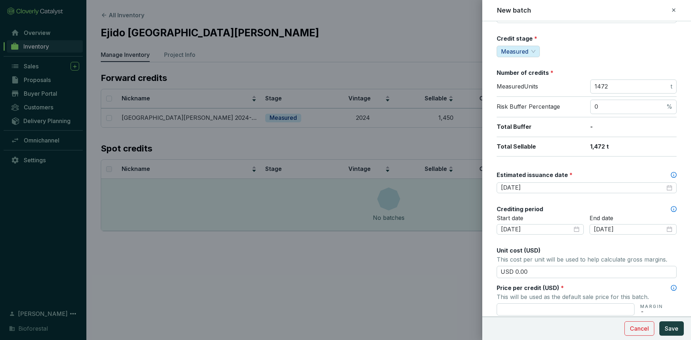
click at [639, 240] on div "End date 2024-12-31" at bounding box center [633, 230] width 87 height 30
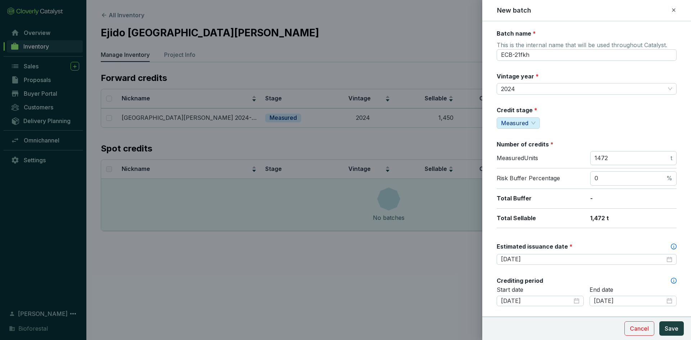
scroll to position [0, 0]
click at [537, 56] on input "ECB-21fkh" at bounding box center [587, 56] width 180 height 12
type input "E"
click at [573, 55] on input "Cerro Blanco 2024-PR1" at bounding box center [587, 56] width 180 height 12
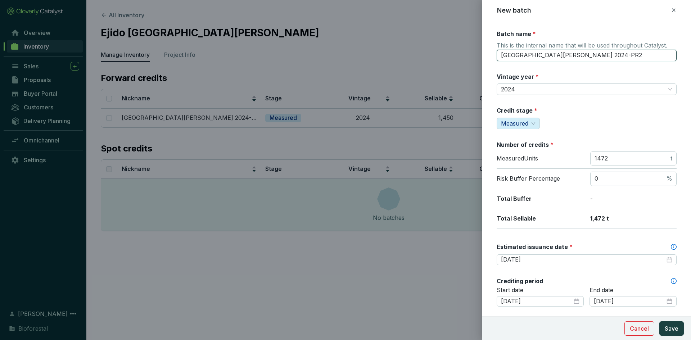
click at [546, 56] on input "Cerro Blanco 2024-PR2" at bounding box center [587, 56] width 180 height 12
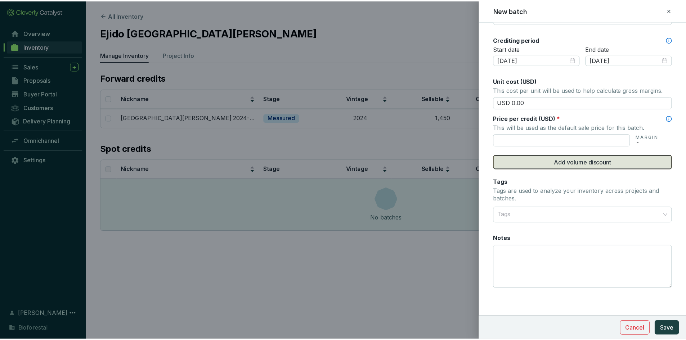
scroll to position [242, 0]
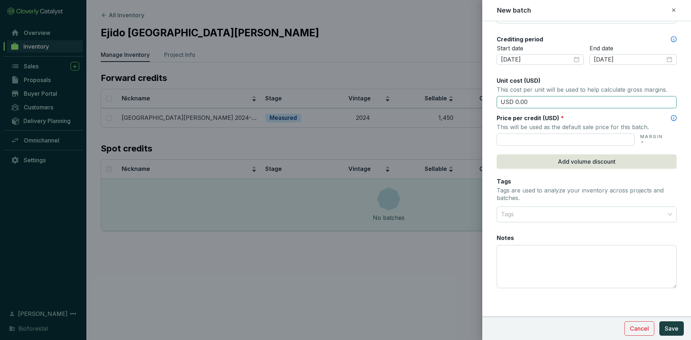
type input "Cerro Blanco 24-PR2"
click at [539, 99] on input "USD 0.00" at bounding box center [587, 102] width 180 height 12
type input "USD 0"
type input "USD 15.50"
click at [550, 139] on input "text" at bounding box center [566, 140] width 138 height 12
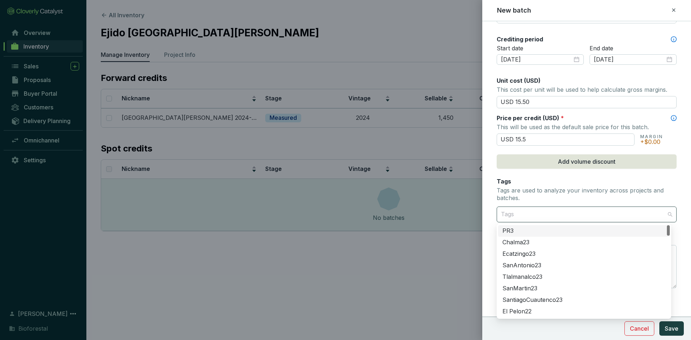
click at [532, 215] on div at bounding box center [582, 214] width 169 height 14
type input "USD 15.50"
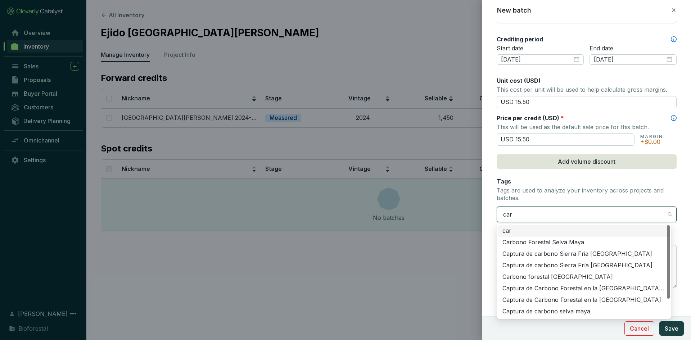
type input "carb"
click at [531, 212] on div "carb" at bounding box center [582, 214] width 169 height 14
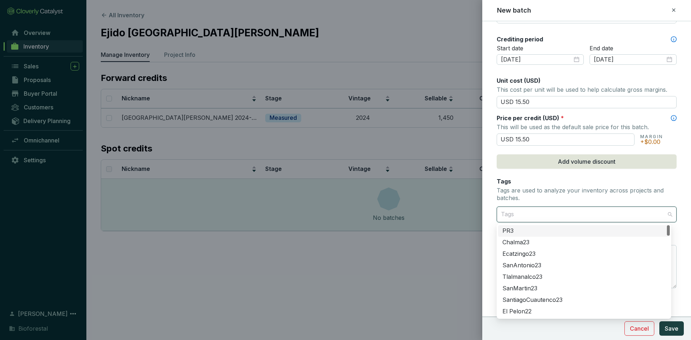
click at [517, 215] on div at bounding box center [582, 214] width 169 height 14
type input "chi"
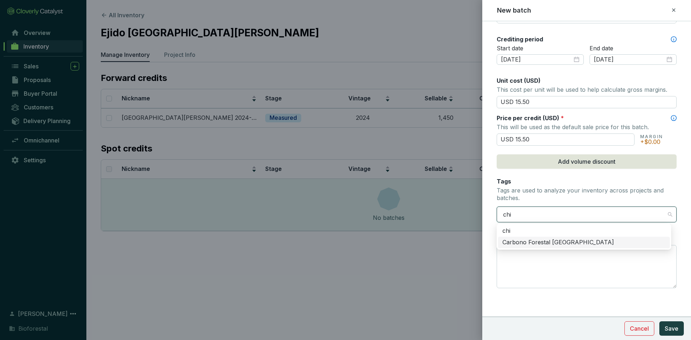
click at [535, 241] on div "Carbono Forestal [GEOGRAPHIC_DATA]" at bounding box center [584, 243] width 163 height 8
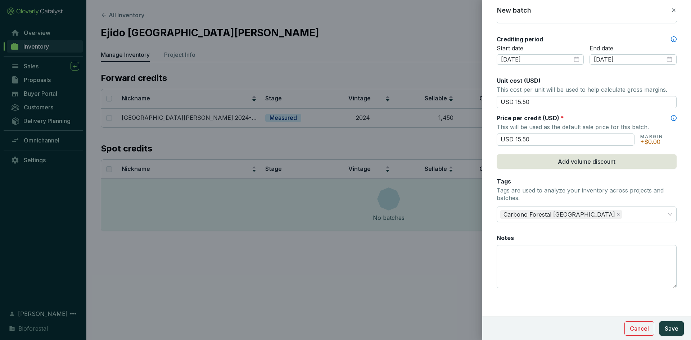
click at [489, 236] on form "Batch name * This is the internal name that will be used throughout Catalyst. C…" at bounding box center [587, 60] width 209 height 544
click at [511, 251] on textarea "Notes" at bounding box center [586, 267] width 179 height 42
click at [595, 254] on textarea "647 creditos para fondo de aseguraiento" at bounding box center [586, 267] width 179 height 42
click at [626, 257] on textarea "647 créditos para fondo de aseguramiento" at bounding box center [586, 267] width 179 height 42
click at [566, 251] on textarea "647 créditos para fondo de aseguramiento" at bounding box center [586, 267] width 179 height 42
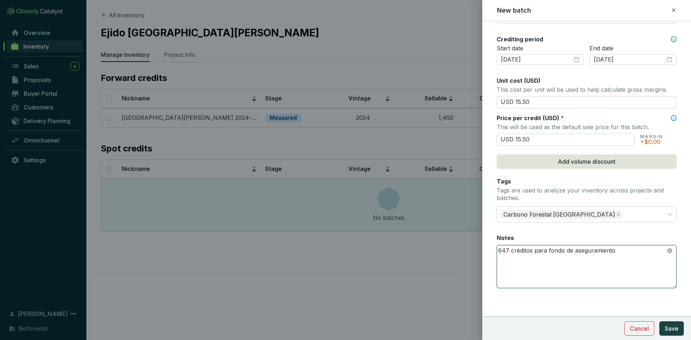
click at [548, 250] on textarea "647 créditos para fondo de aseguramiento" at bounding box center [586, 267] width 179 height 42
type textarea "647 créditos para el fondo de aseguramiento"
click at [671, 326] on span "Save" at bounding box center [672, 328] width 14 height 9
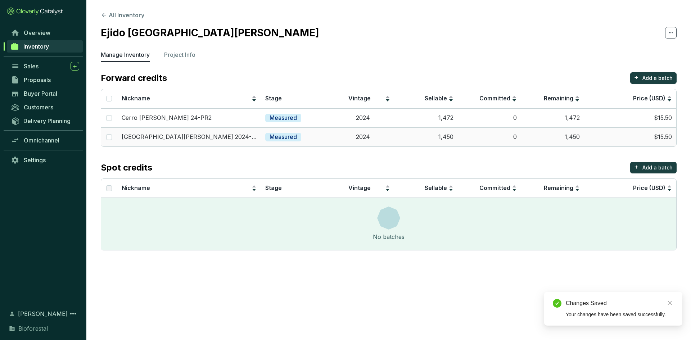
click at [206, 132] on td "Cerro Blanco 2024-PR1" at bounding box center [189, 136] width 144 height 19
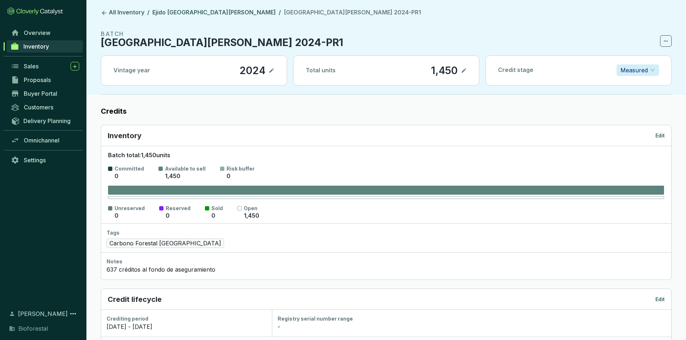
click at [669, 40] on span at bounding box center [666, 41] width 12 height 12
click at [447, 107] on label "Credits" at bounding box center [386, 111] width 571 height 10
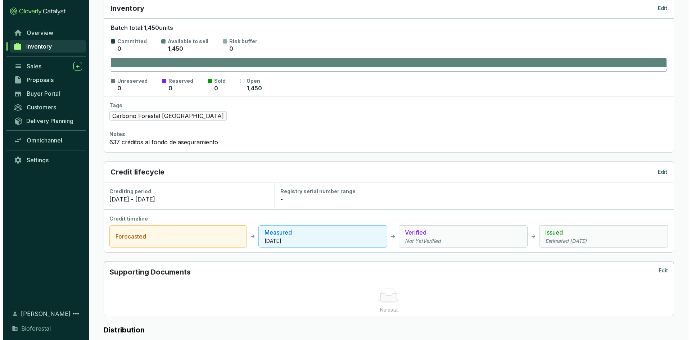
scroll to position [144, 0]
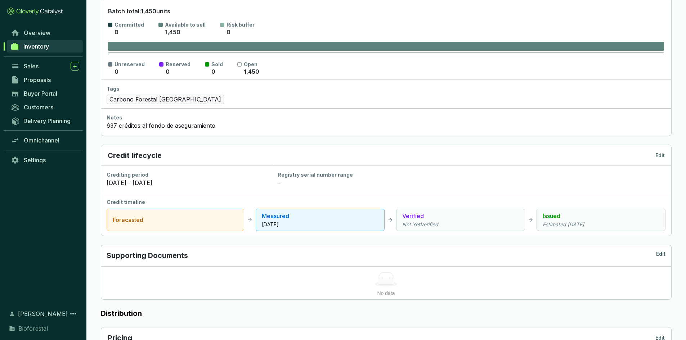
click at [658, 153] on p "Edit" at bounding box center [659, 155] width 9 height 7
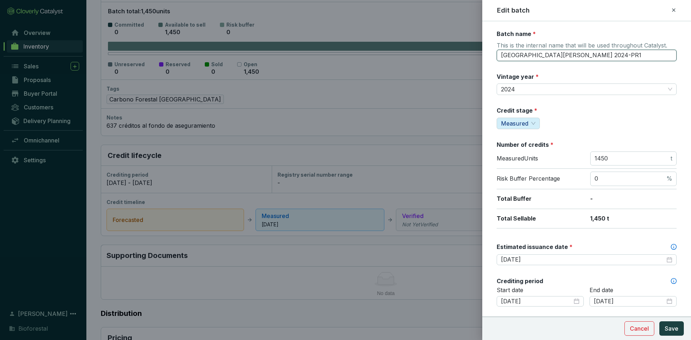
click at [546, 56] on input "Cerro Blanco 2024-PR1" at bounding box center [587, 56] width 180 height 12
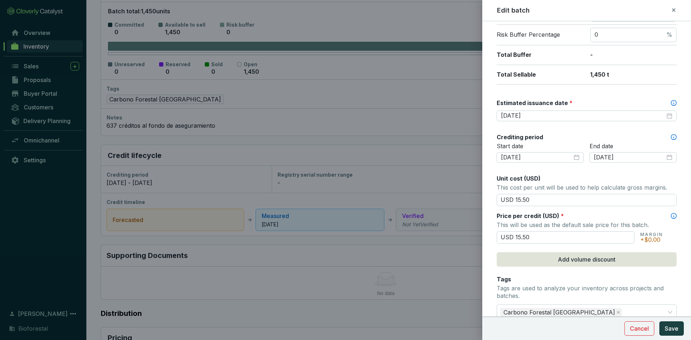
type input "Cerro Blanco 24-PR1"
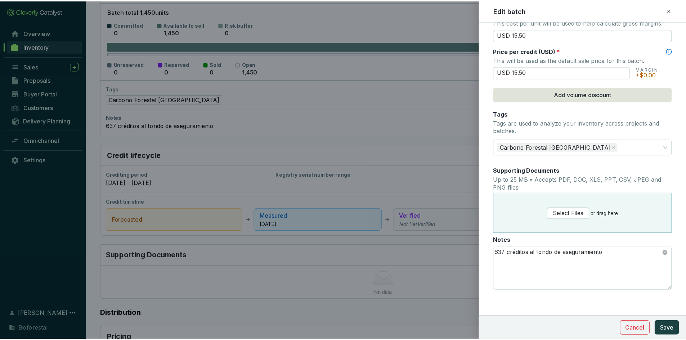
scroll to position [311, 0]
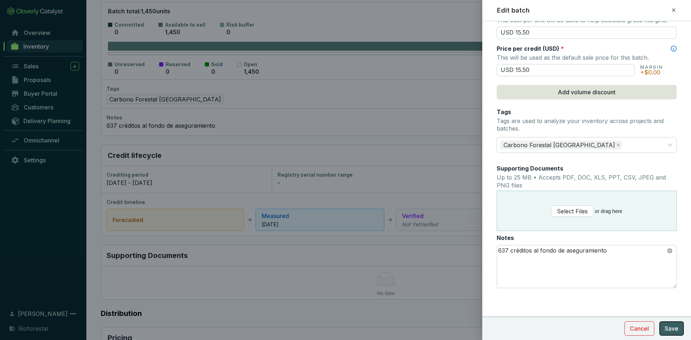
click at [669, 326] on span "Save" at bounding box center [672, 328] width 14 height 9
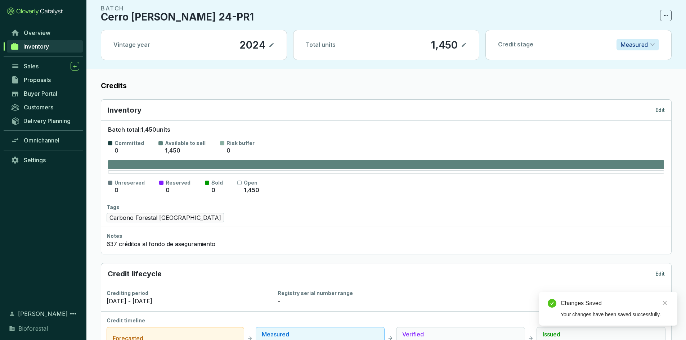
scroll to position [0, 0]
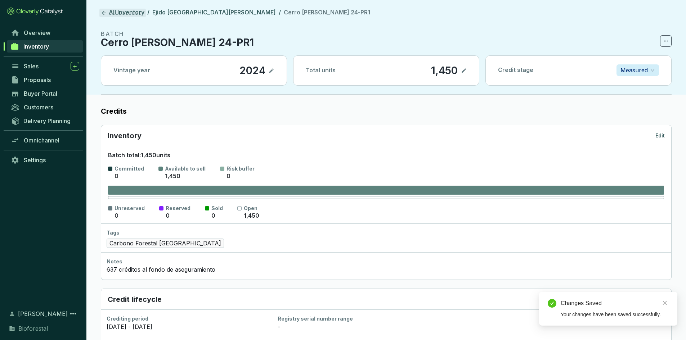
click at [102, 12] on icon at bounding box center [104, 13] width 6 height 6
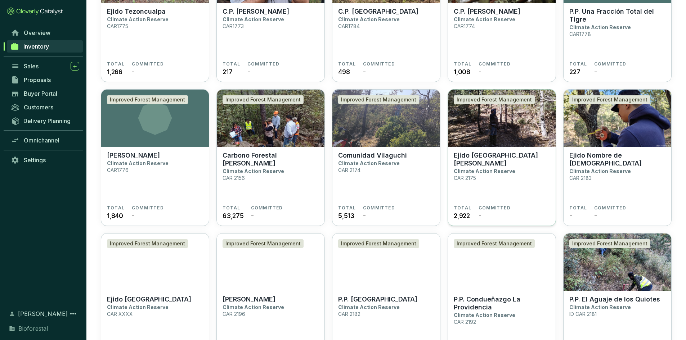
scroll to position [1395, 0]
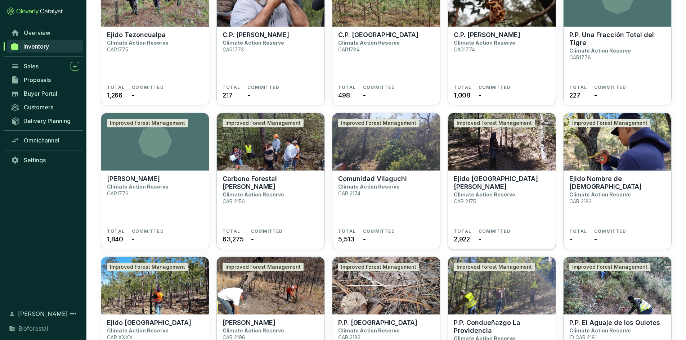
click at [493, 163] on img at bounding box center [502, 142] width 108 height 58
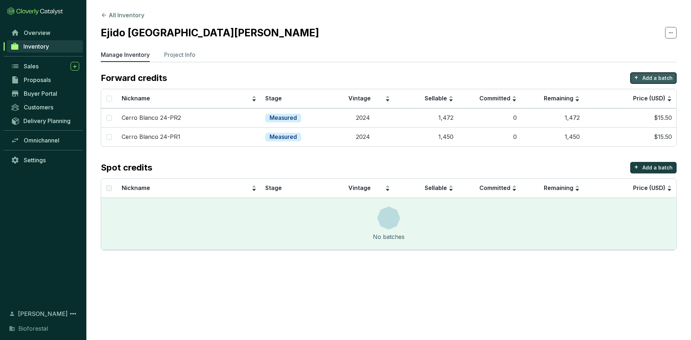
click at [654, 75] on p "Add a batch" at bounding box center [658, 78] width 30 height 7
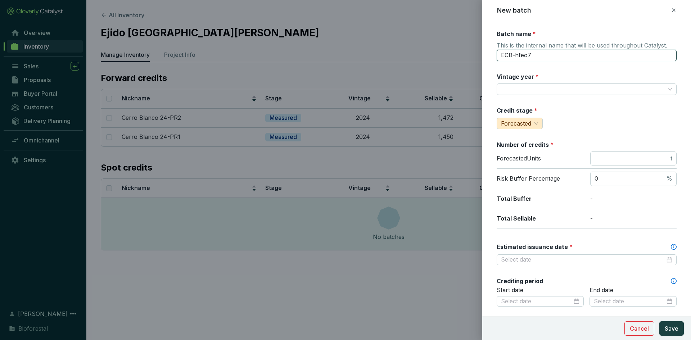
click at [543, 56] on input "ECB-hfeo7" at bounding box center [587, 56] width 180 height 12
type input "E"
type input "[GEOGRAPHIC_DATA][PERSON_NAME] 25-PR2"
click at [535, 94] on input "Vintage year *" at bounding box center [583, 89] width 164 height 11
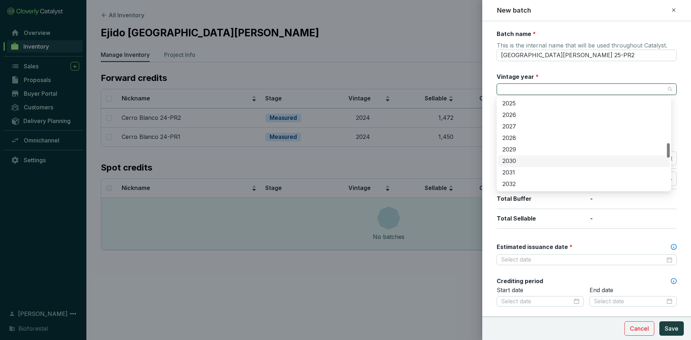
scroll to position [288, 0]
click at [514, 106] on div "2025" at bounding box center [584, 104] width 163 height 8
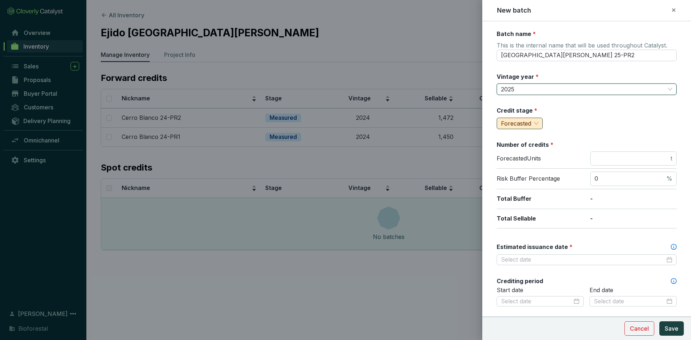
click at [533, 124] on span "Forecasted" at bounding box center [519, 123] width 37 height 11
click at [517, 148] on span "Measured" at bounding box center [516, 148] width 27 height 7
click at [606, 161] on input "number" at bounding box center [632, 159] width 75 height 8
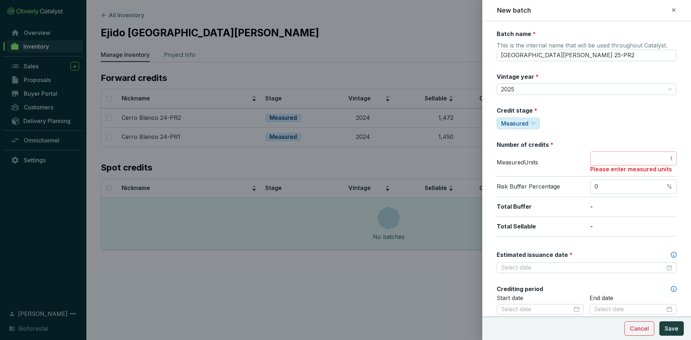
click at [601, 163] on span "t" at bounding box center [634, 159] width 86 height 14
click at [600, 159] on input "number" at bounding box center [632, 159] width 75 height 8
type input "3584"
click at [603, 223] on p "3,584 t" at bounding box center [634, 227] width 86 height 8
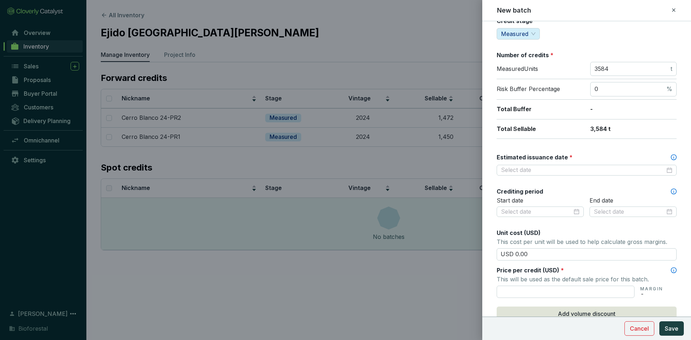
scroll to position [108, 0]
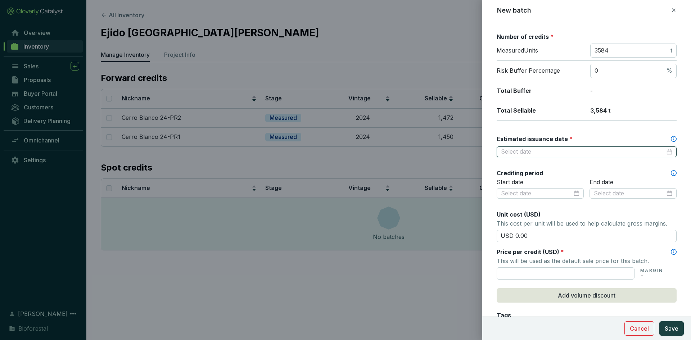
click at [569, 149] on input "Estimated issuance date *" at bounding box center [583, 152] width 164 height 8
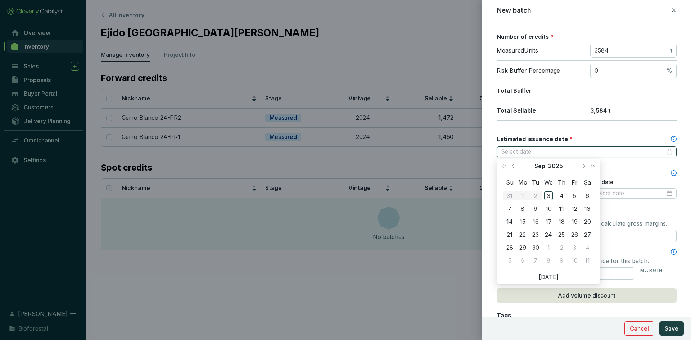
click at [564, 152] on input "Estimated issuance date *" at bounding box center [583, 152] width 164 height 8
click at [587, 142] on div "Estimated issuance date *" at bounding box center [587, 139] width 180 height 8
click at [587, 148] on input "Estimated issuance date *" at bounding box center [583, 152] width 164 height 8
type input "[DATE]"
click at [525, 220] on div "15" at bounding box center [523, 222] width 9 height 9
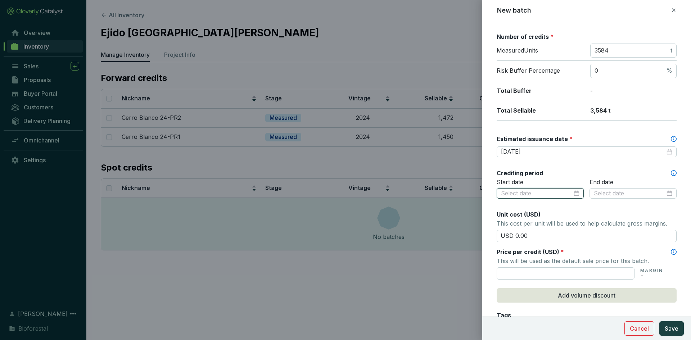
click at [552, 193] on input at bounding box center [536, 194] width 71 height 8
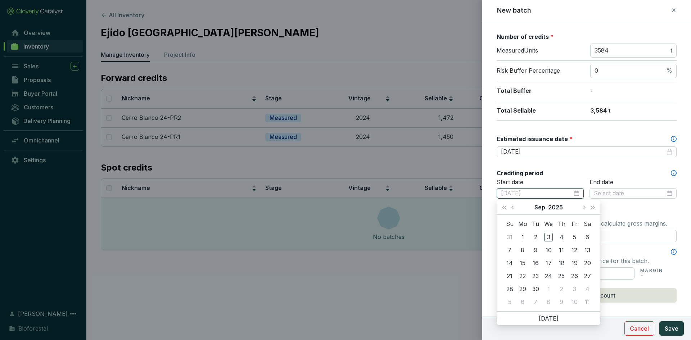
type input "[DATE]"
click at [502, 208] on button "Last year (Control + left)" at bounding box center [504, 207] width 9 height 14
type input "[DATE]"
click at [524, 260] on div "16" at bounding box center [523, 263] width 9 height 9
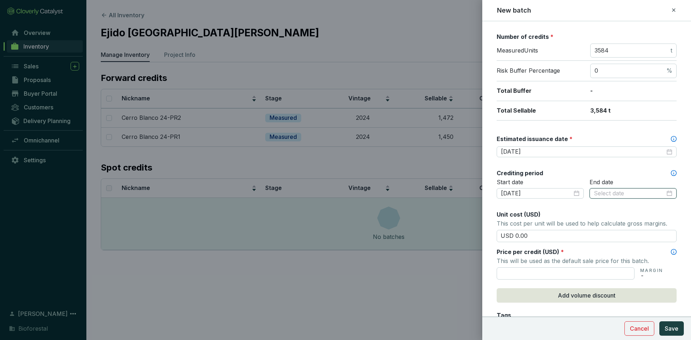
click at [625, 197] on input at bounding box center [629, 194] width 71 height 8
click at [560, 194] on input "[DATE]" at bounding box center [536, 194] width 71 height 8
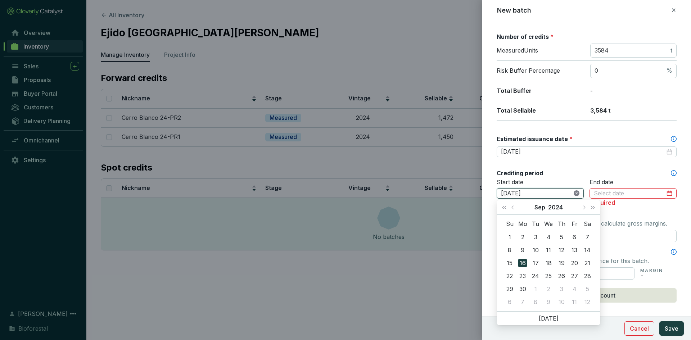
click at [575, 192] on icon "close-circle" at bounding box center [577, 193] width 6 height 6
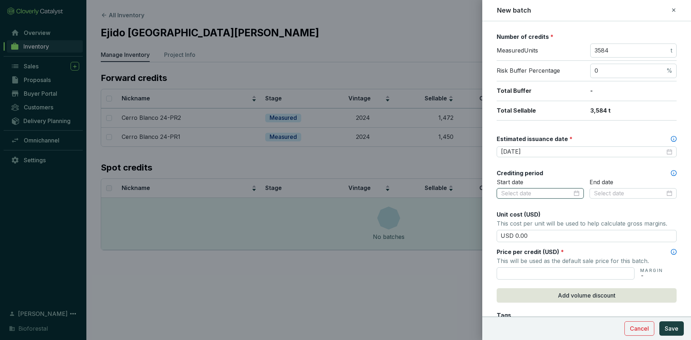
click at [544, 196] on input at bounding box center [536, 194] width 71 height 8
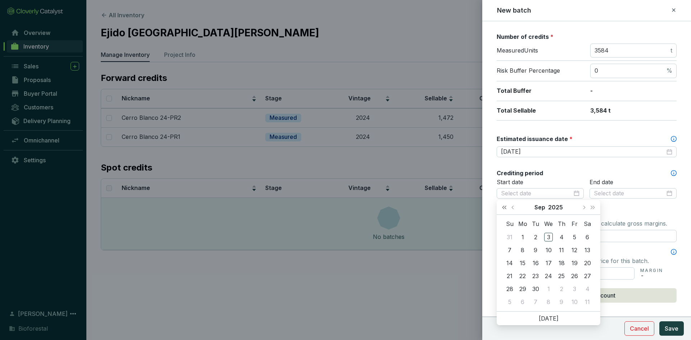
click at [506, 208] on span "Last year (Control + left)" at bounding box center [505, 208] width 4 height 4
click at [513, 207] on span "Previous month (PageUp)" at bounding box center [514, 208] width 4 height 4
click at [586, 208] on button "Next month (PageDown)" at bounding box center [583, 207] width 9 height 14
click at [585, 207] on span "Next month (PageDown)" at bounding box center [584, 208] width 4 height 4
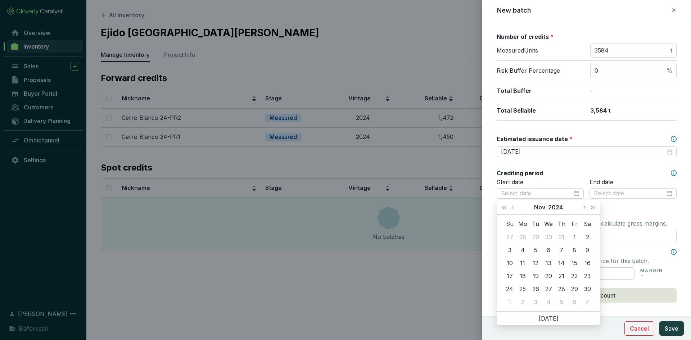
click at [585, 207] on span "Next month (PageDown)" at bounding box center [584, 208] width 4 height 4
type input "[DATE]"
click at [550, 233] on div "1" at bounding box center [548, 237] width 9 height 9
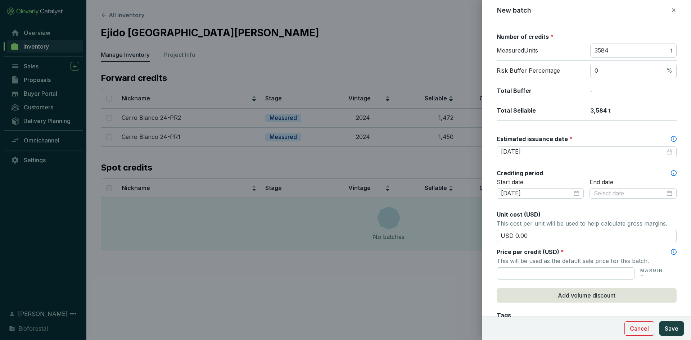
click at [624, 188] on div at bounding box center [633, 194] width 87 height 12
click at [623, 191] on input at bounding box center [629, 194] width 71 height 8
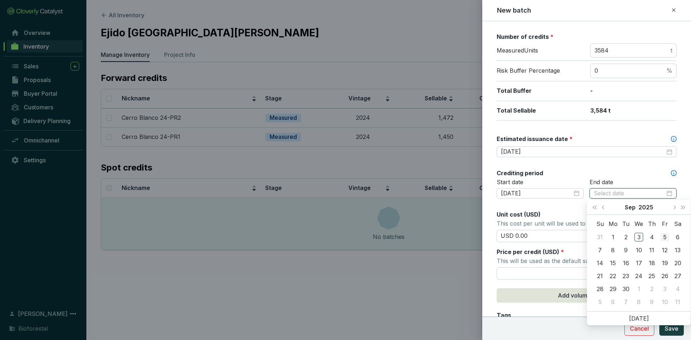
type input "[DATE]"
click at [614, 262] on div "15" at bounding box center [613, 263] width 9 height 9
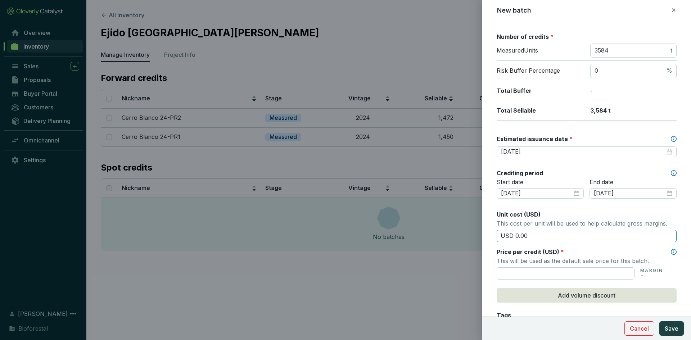
click at [544, 237] on input "USD 0.00" at bounding box center [587, 236] width 180 height 12
type input "USD 0"
type input "USD 15.50"
click at [544, 273] on input "text" at bounding box center [566, 274] width 138 height 12
type input "USD 1.50"
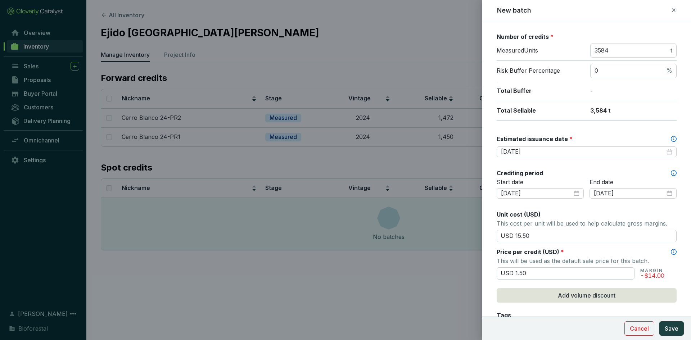
click at [584, 250] on div "Price per credit (USD) *" at bounding box center [587, 252] width 180 height 8
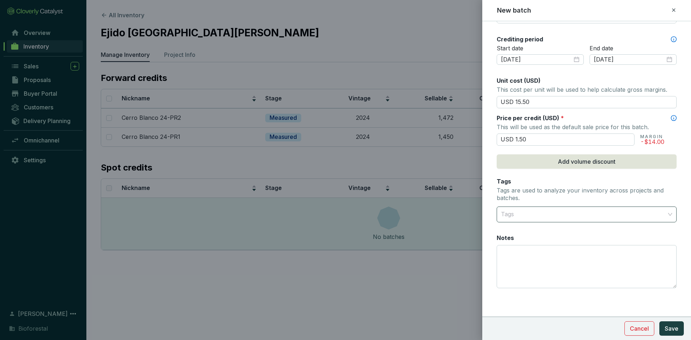
click at [539, 218] on div at bounding box center [582, 214] width 169 height 14
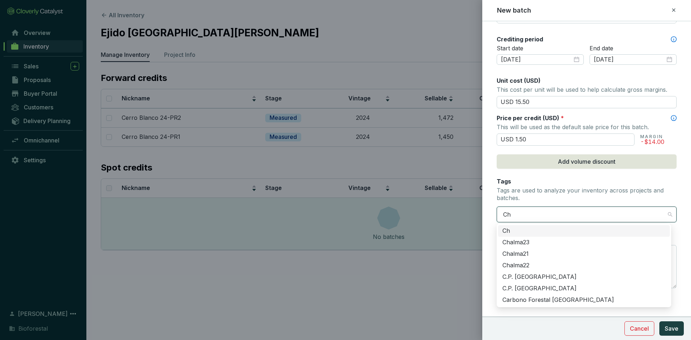
type input "Chi"
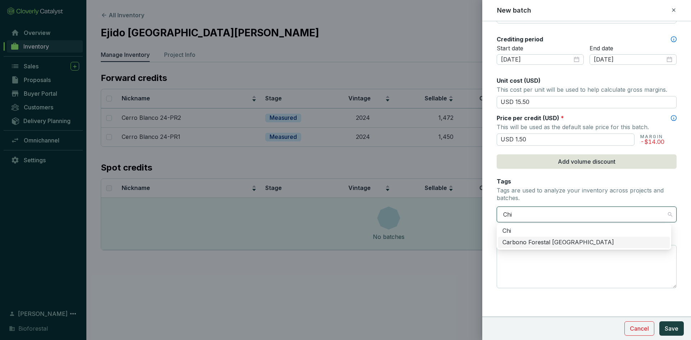
click at [523, 243] on div "Carbono Forestal [GEOGRAPHIC_DATA]" at bounding box center [584, 243] width 163 height 8
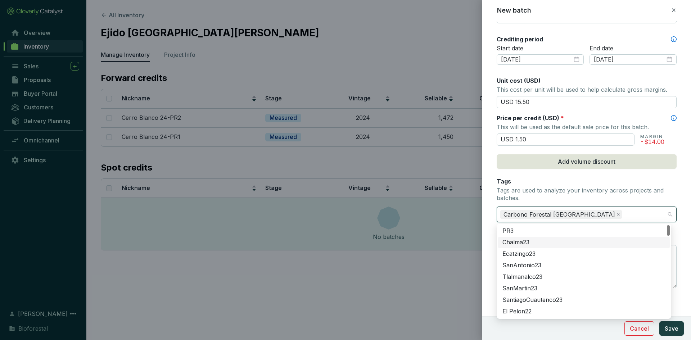
click at [486, 229] on form "Batch name * This is the internal name that will be used throughout Catalyst. […" at bounding box center [587, 60] width 209 height 544
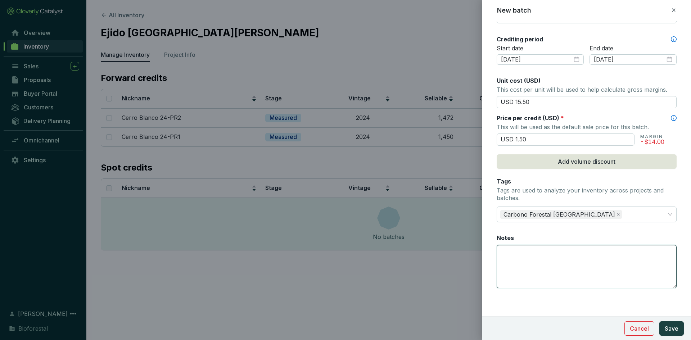
click at [522, 252] on textarea "Notes" at bounding box center [586, 267] width 179 height 42
click at [518, 255] on textarea "Notes" at bounding box center [586, 267] width 179 height 42
click at [510, 255] on textarea "Notes" at bounding box center [586, 267] width 179 height 42
click at [628, 251] on textarea "1576 créditos para el fondo de aseguramiento" at bounding box center [586, 267] width 179 height 42
type textarea "1576 créditos para el fondo de aseguramiento"
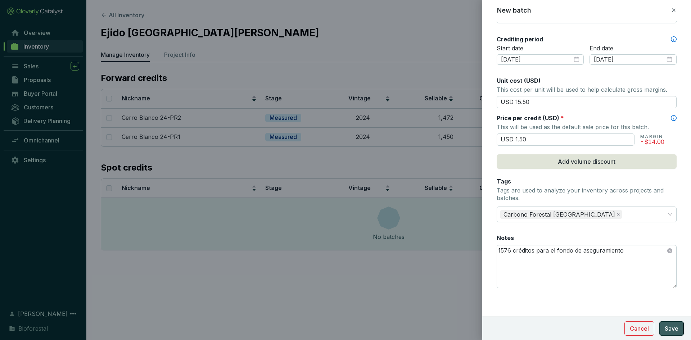
click at [667, 325] on span "Save" at bounding box center [672, 328] width 14 height 9
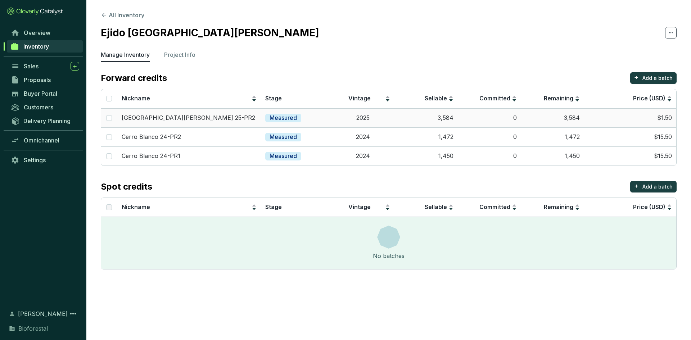
click at [644, 116] on td "$1.50" at bounding box center [630, 117] width 92 height 19
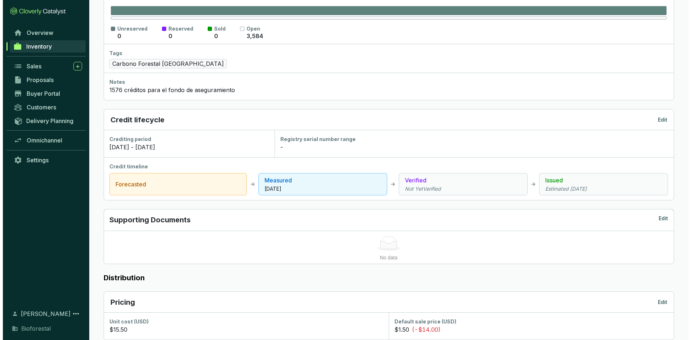
scroll to position [180, 0]
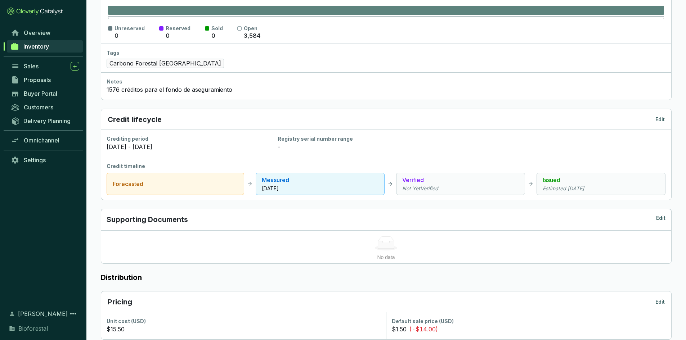
click at [663, 118] on p "Edit" at bounding box center [659, 119] width 9 height 7
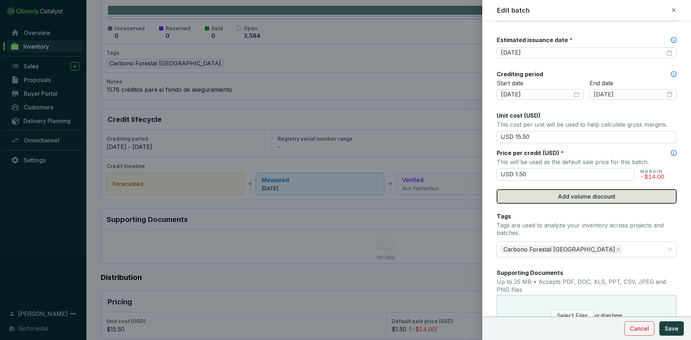
scroll to position [216, 0]
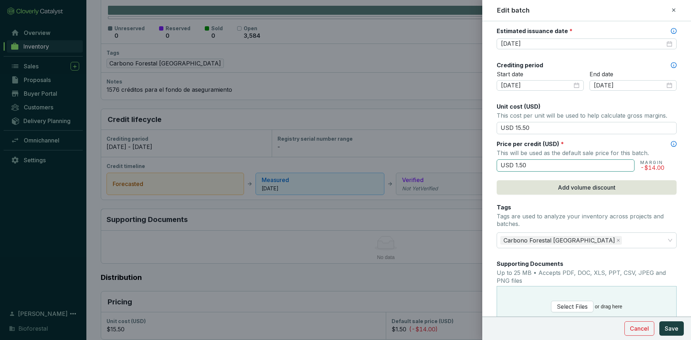
click at [537, 168] on input "USD 1.50" at bounding box center [566, 166] width 138 height 12
type input "USD 15.50"
click at [595, 140] on div "Price per credit (USD) *" at bounding box center [587, 144] width 180 height 8
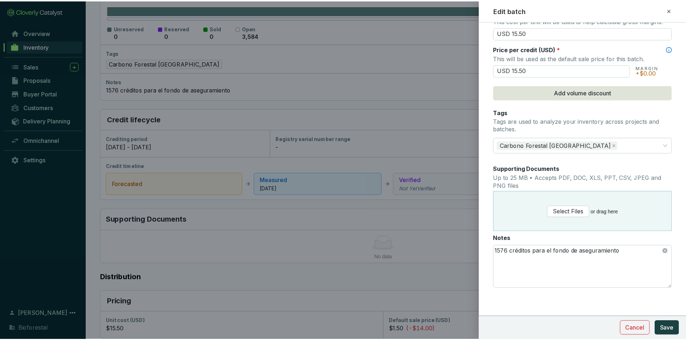
scroll to position [311, 0]
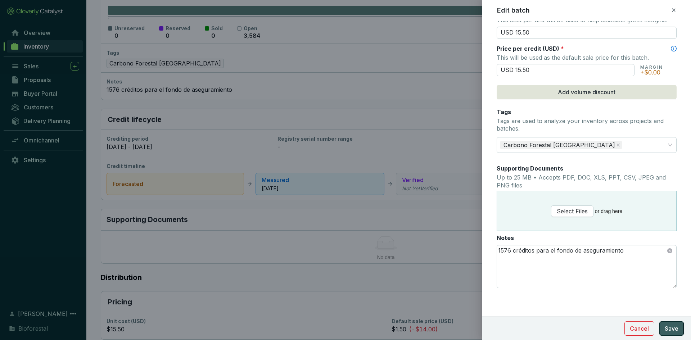
click at [675, 334] on button "Save" at bounding box center [672, 329] width 24 height 14
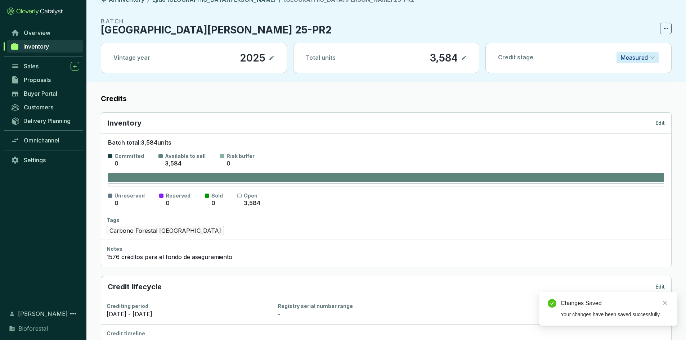
scroll to position [0, 0]
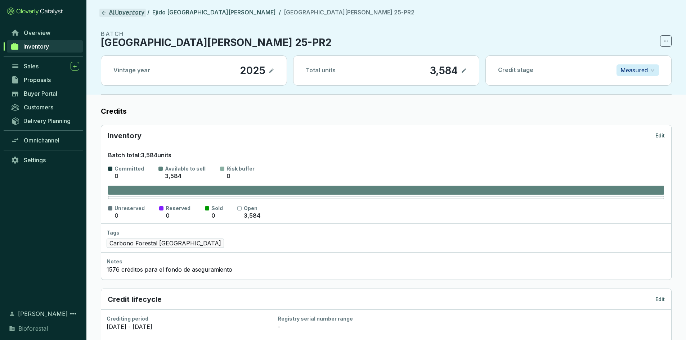
click at [109, 12] on link "All Inventory" at bounding box center [122, 13] width 46 height 9
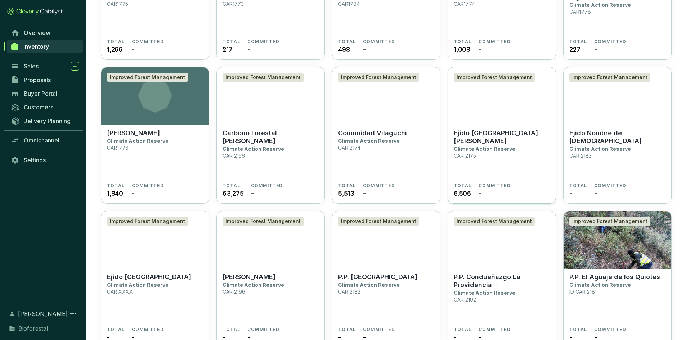
scroll to position [1440, 0]
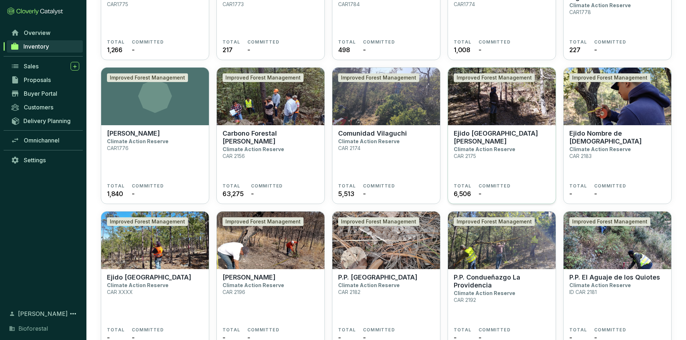
click at [486, 94] on img at bounding box center [502, 97] width 108 height 58
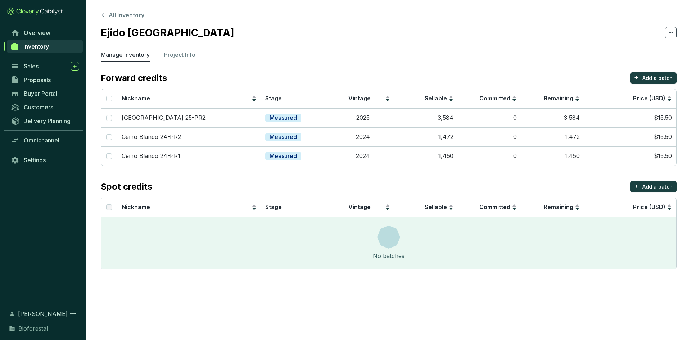
click at [104, 15] on icon at bounding box center [104, 15] width 6 height 6
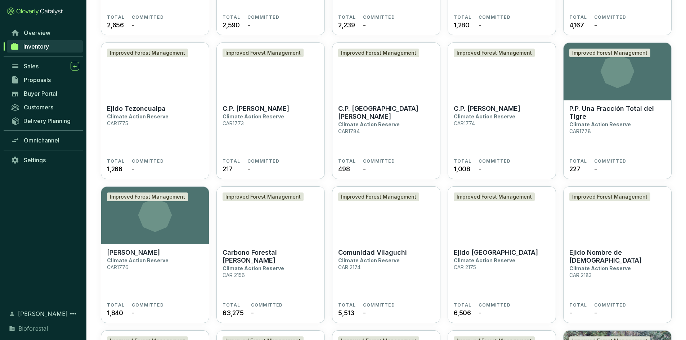
scroll to position [1332, 0]
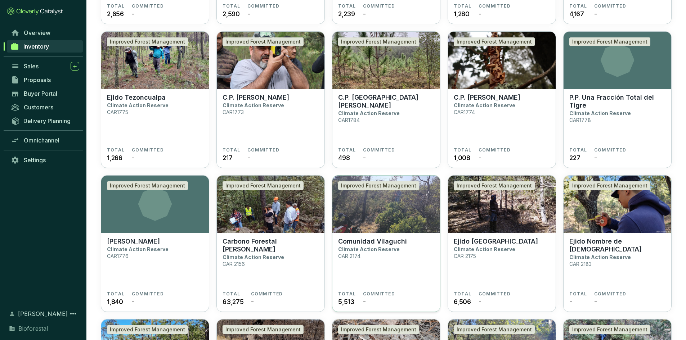
click at [369, 210] on img at bounding box center [386, 205] width 108 height 58
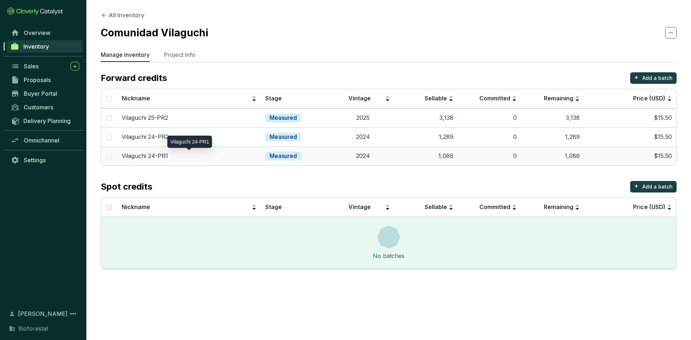
click at [192, 156] on div "Vilaguchi 24-PR1" at bounding box center [189, 156] width 135 height 8
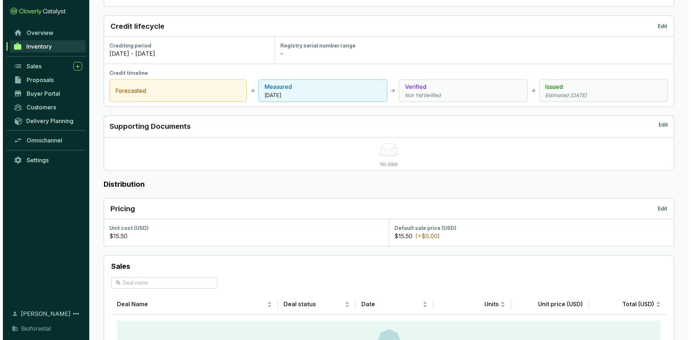
scroll to position [252, 0]
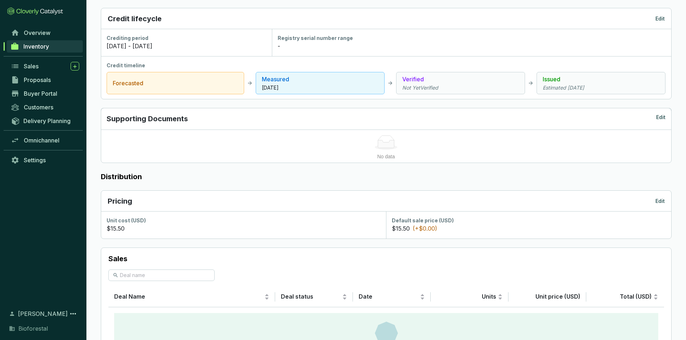
click at [660, 21] on p "Edit" at bounding box center [659, 18] width 9 height 7
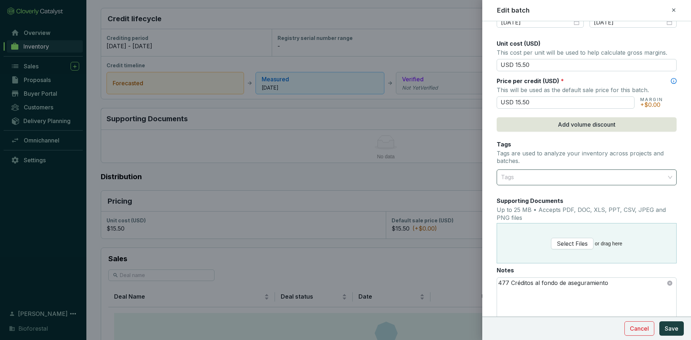
scroll to position [288, 0]
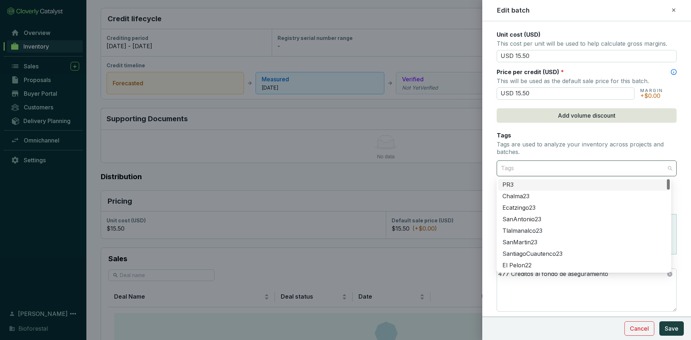
click at [542, 167] on div at bounding box center [582, 168] width 169 height 14
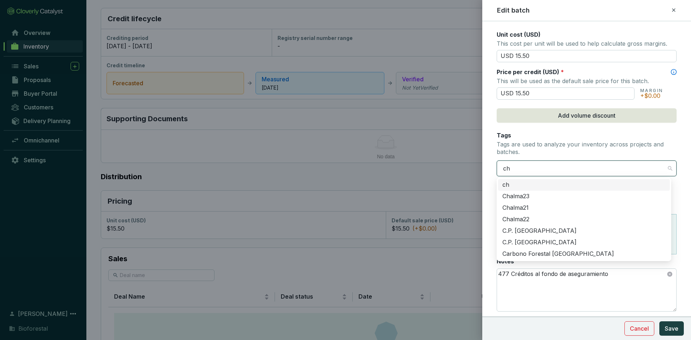
type input "chi"
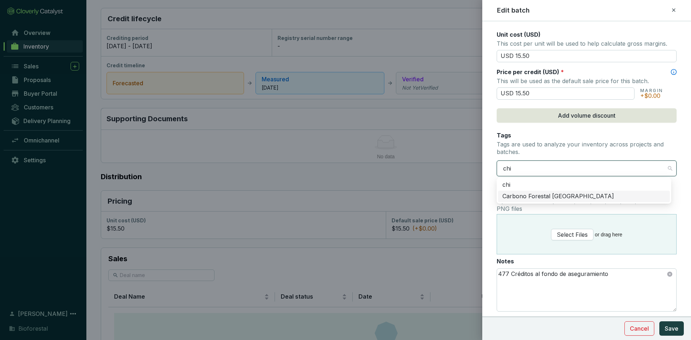
click at [546, 194] on div "Carbono Forestal [GEOGRAPHIC_DATA]" at bounding box center [584, 197] width 163 height 8
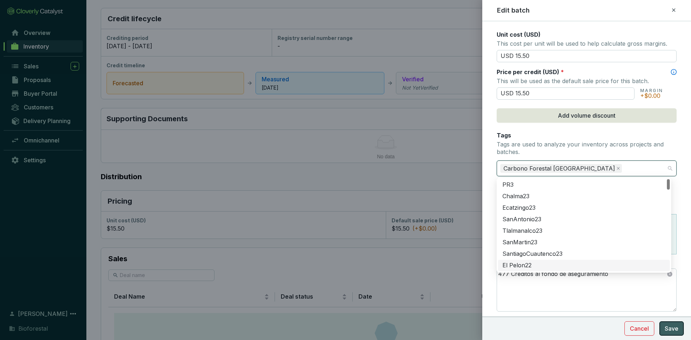
click at [668, 329] on span "Save" at bounding box center [672, 328] width 14 height 9
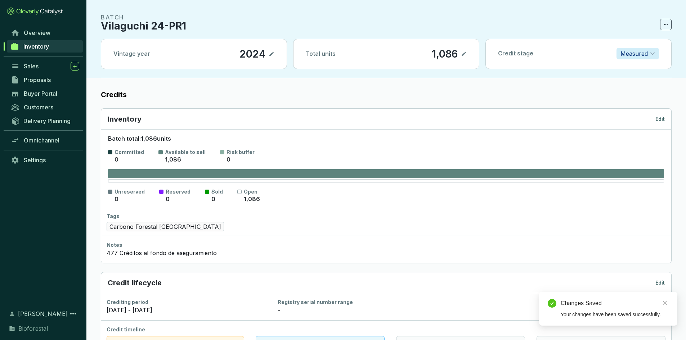
scroll to position [0, 0]
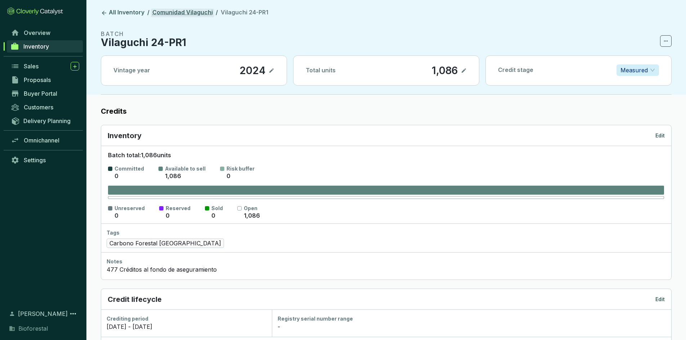
click at [188, 12] on link "Comunidad Vilaguchi" at bounding box center [182, 13] width 63 height 9
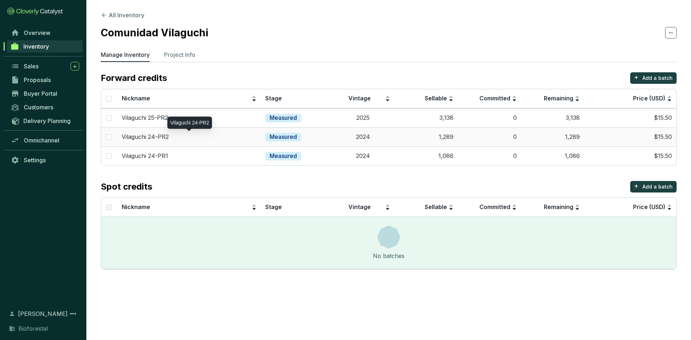
click at [218, 138] on div "Vilaguchi 24-PR2" at bounding box center [189, 137] width 135 height 8
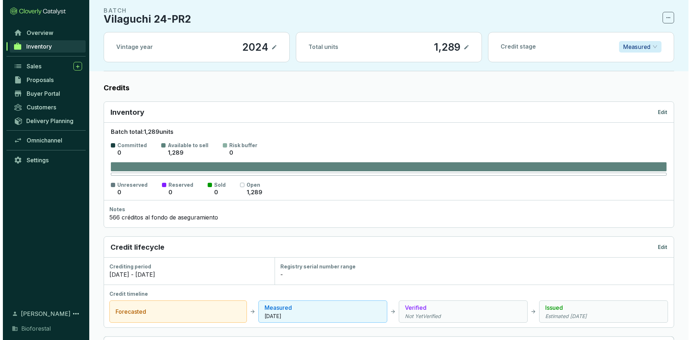
scroll to position [36, 0]
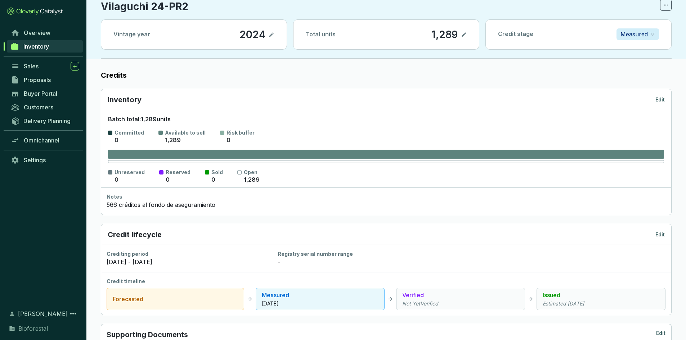
click at [661, 95] on div "Inventory Edit" at bounding box center [386, 100] width 557 height 10
click at [662, 99] on p "Edit" at bounding box center [659, 99] width 9 height 7
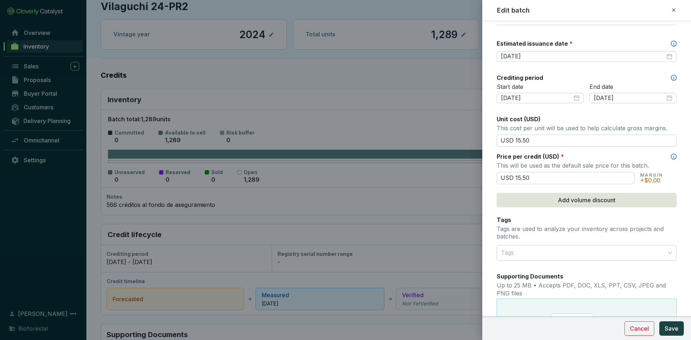
scroll to position [216, 0]
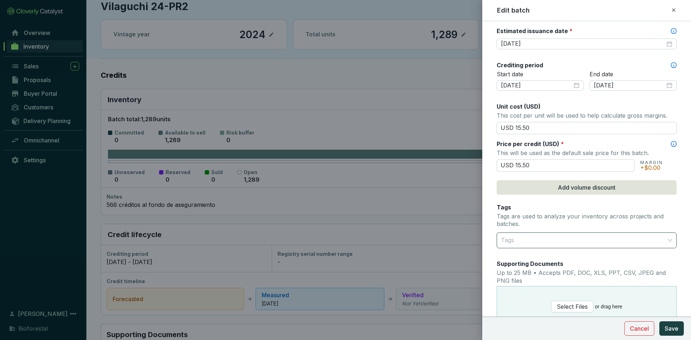
click at [514, 242] on div at bounding box center [582, 240] width 169 height 14
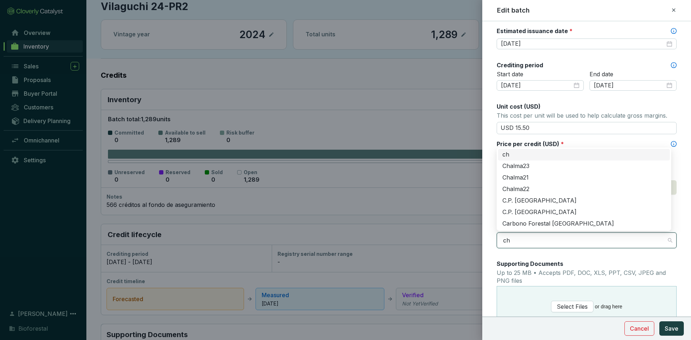
type input "chi"
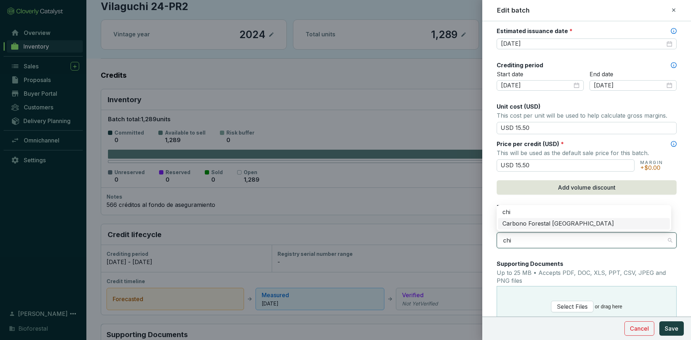
click at [523, 223] on div "Carbono Forestal [GEOGRAPHIC_DATA]" at bounding box center [584, 224] width 163 height 8
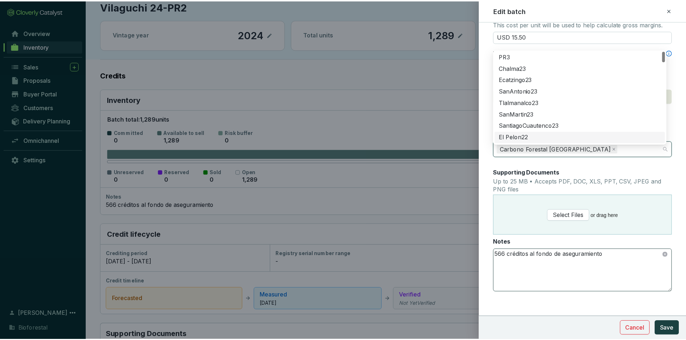
scroll to position [311, 0]
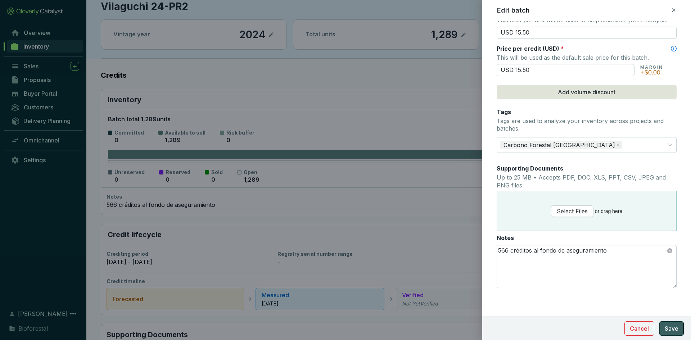
click at [667, 329] on span "Save" at bounding box center [672, 328] width 14 height 9
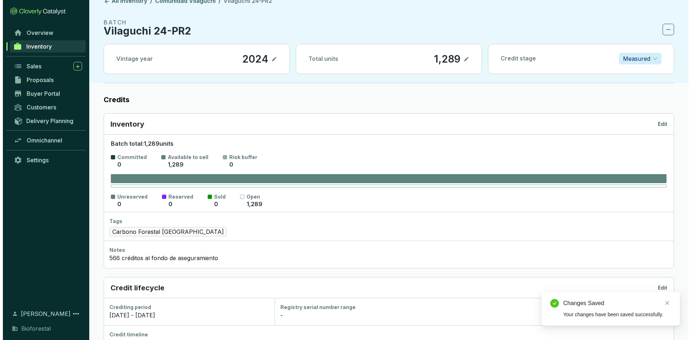
scroll to position [0, 0]
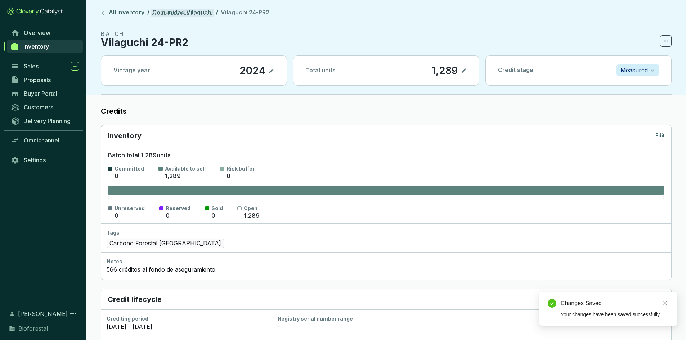
click at [185, 12] on link "Comunidad Vilaguchi" at bounding box center [182, 13] width 63 height 9
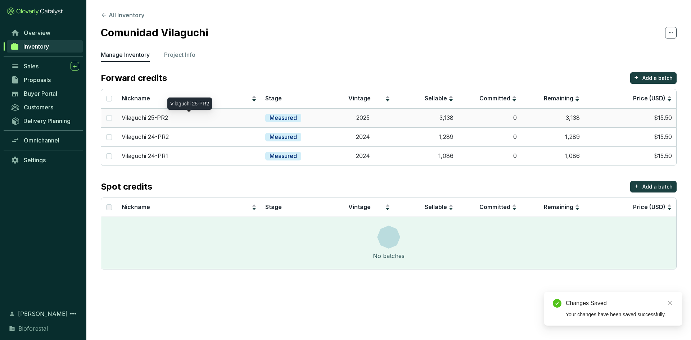
click at [216, 116] on div "Vilaguchi 25-PR2" at bounding box center [189, 118] width 135 height 8
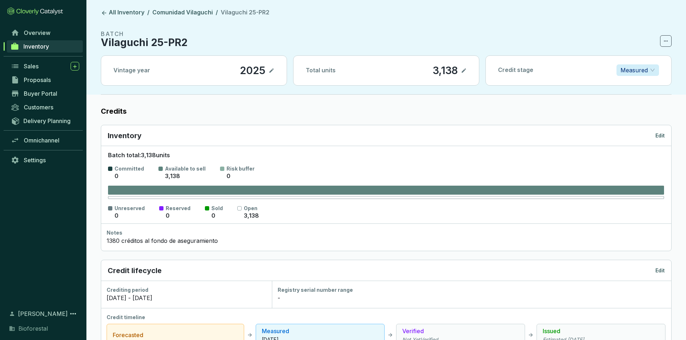
click at [663, 141] on div "Inventory Edit" at bounding box center [386, 135] width 570 height 21
click at [664, 141] on div "Inventory Edit" at bounding box center [386, 135] width 570 height 21
click at [659, 135] on p "Edit" at bounding box center [659, 135] width 9 height 7
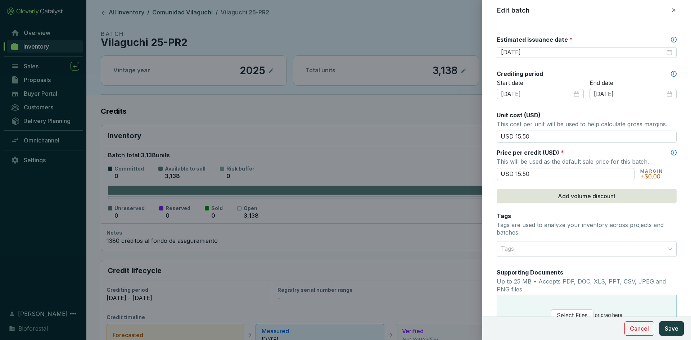
scroll to position [252, 0]
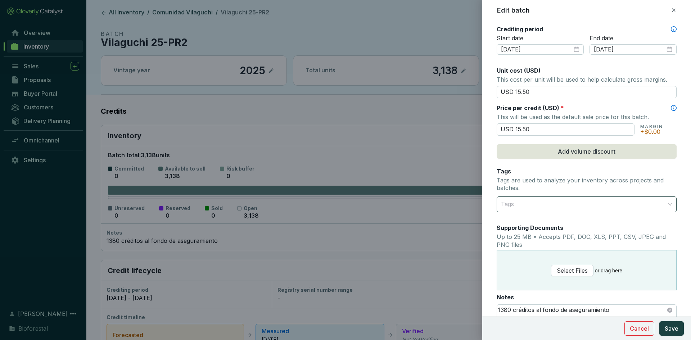
click at [524, 210] on div at bounding box center [582, 204] width 169 height 14
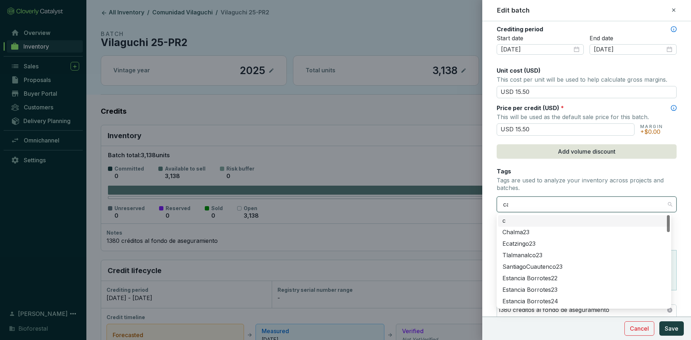
type input "c"
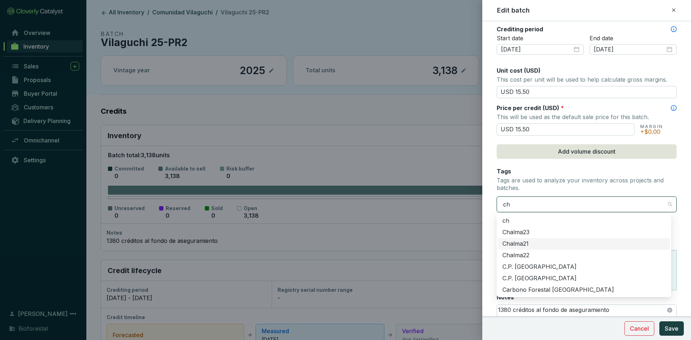
type input "chi"
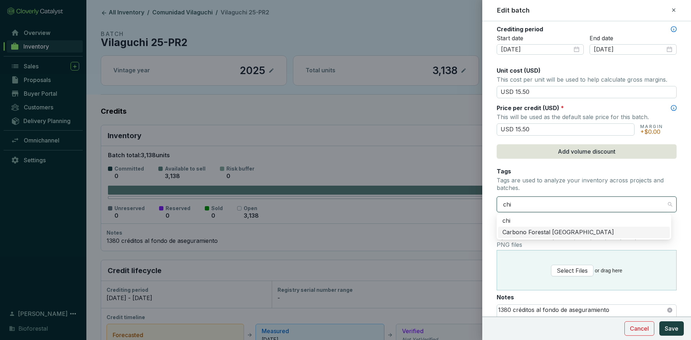
click at [541, 233] on div "Carbono Forestal [GEOGRAPHIC_DATA]" at bounding box center [584, 233] width 163 height 8
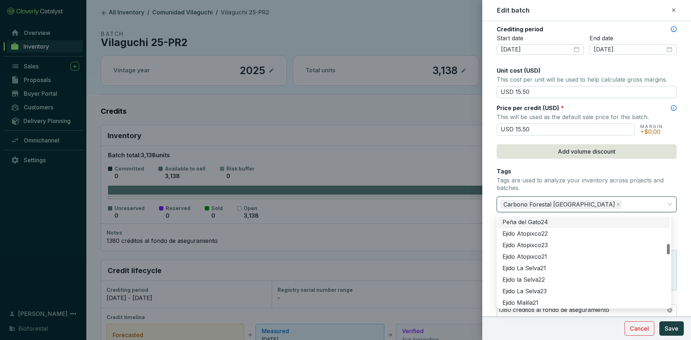
click at [683, 232] on form "Batch name * This is the internal name that will be used throughout Catalyst. V…" at bounding box center [587, 84] width 209 height 613
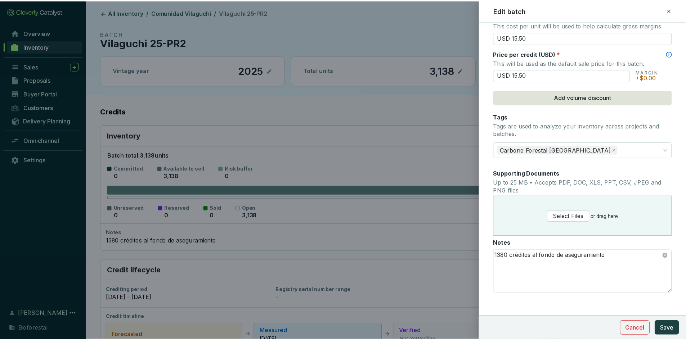
scroll to position [311, 0]
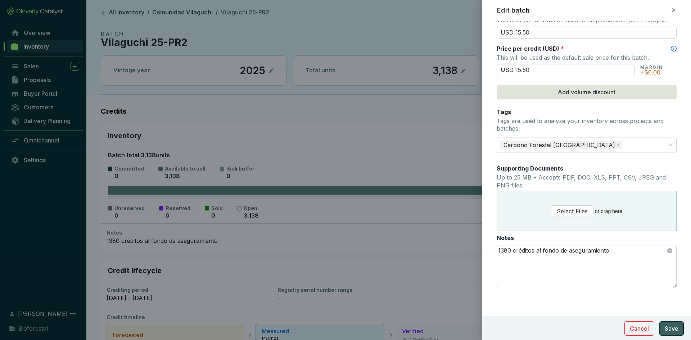
click at [667, 325] on span "Save" at bounding box center [672, 328] width 14 height 9
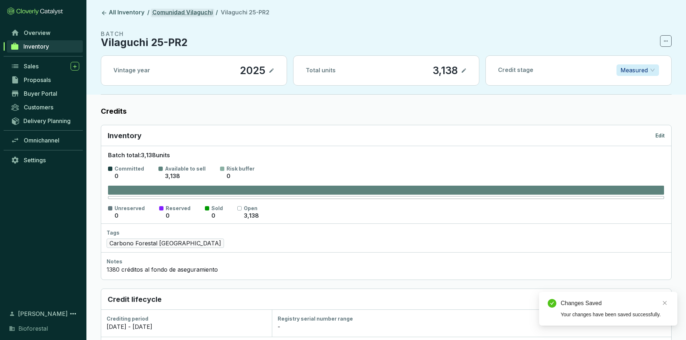
click at [177, 11] on link "Comunidad Vilaguchi" at bounding box center [182, 13] width 63 height 9
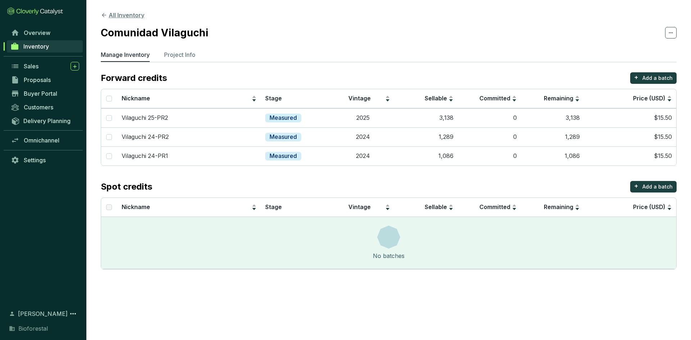
click at [123, 18] on button "All Inventory" at bounding box center [123, 15] width 44 height 9
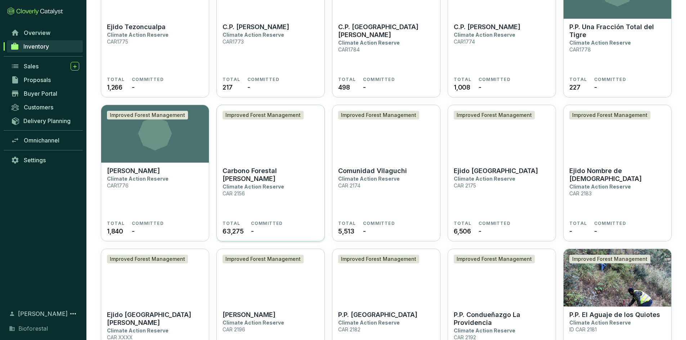
scroll to position [1404, 0]
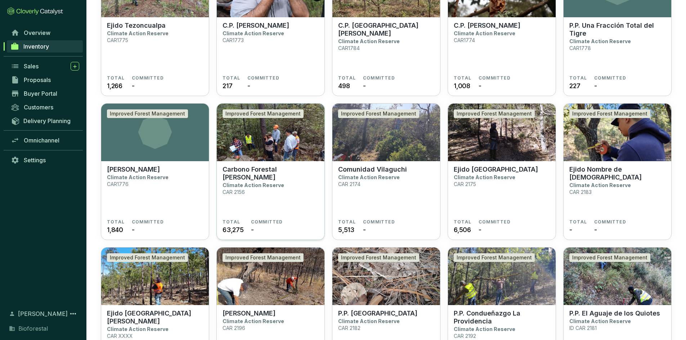
click at [302, 184] on section "Carbono Forestal Ejido Huevachi Climate Action Reserve CAR 2156" at bounding box center [271, 193] width 96 height 54
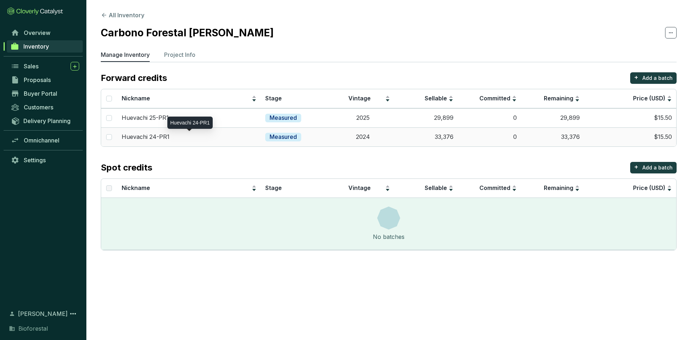
click at [184, 136] on div "Huevachi 24-PR1" at bounding box center [189, 137] width 135 height 8
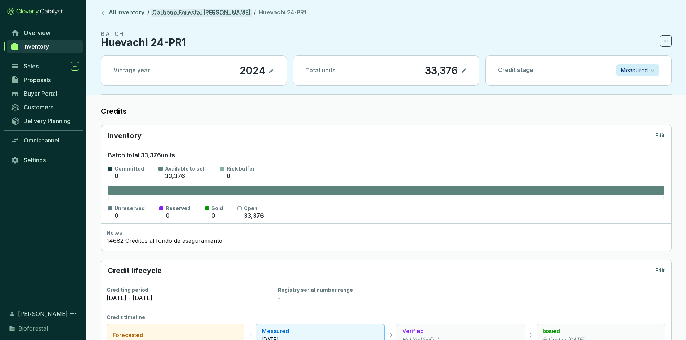
click at [214, 12] on link "Carbono Forestal [PERSON_NAME]" at bounding box center [201, 13] width 101 height 9
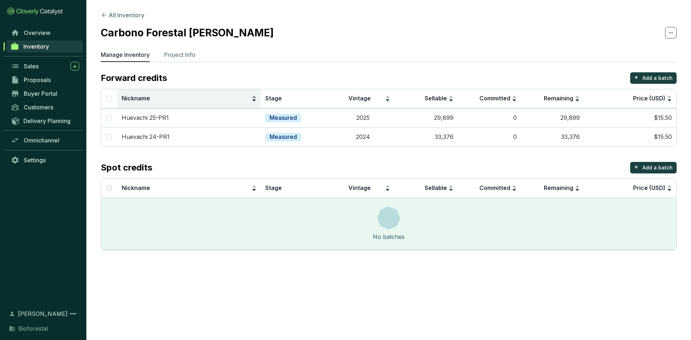
click at [161, 103] on div "Nickname" at bounding box center [189, 98] width 135 height 9
click at [156, 101] on span "Nickname" at bounding box center [186, 99] width 129 height 8
click at [159, 113] on td "Huevachi 24-PR1" at bounding box center [189, 117] width 144 height 19
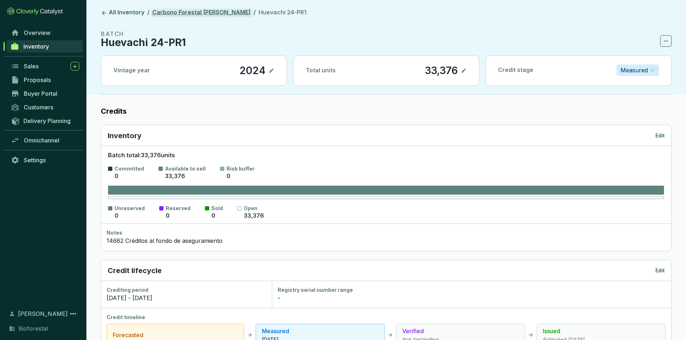
click at [180, 16] on link "Carbono Forestal [PERSON_NAME]" at bounding box center [201, 13] width 101 height 9
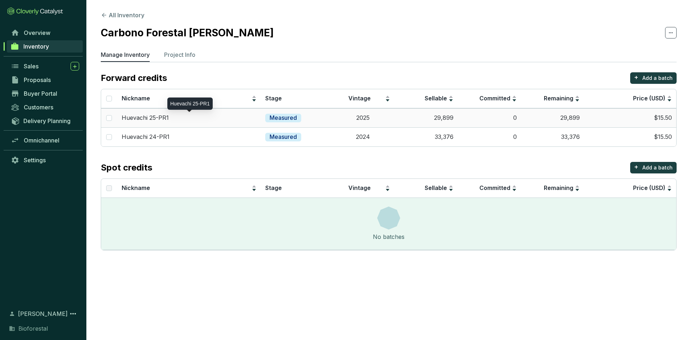
click at [183, 116] on div "Huevachi 25-PR1" at bounding box center [189, 118] width 135 height 8
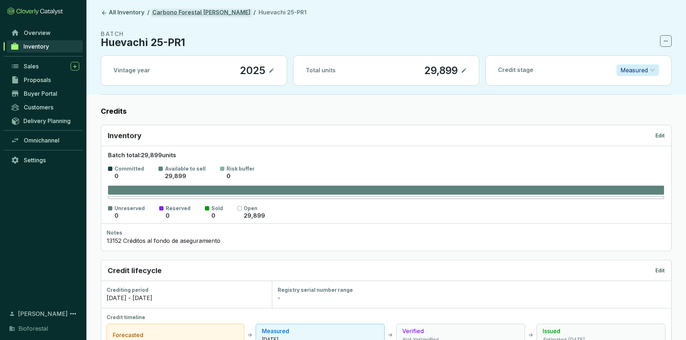
click at [194, 12] on link "Carbono Forestal [PERSON_NAME]" at bounding box center [201, 13] width 101 height 9
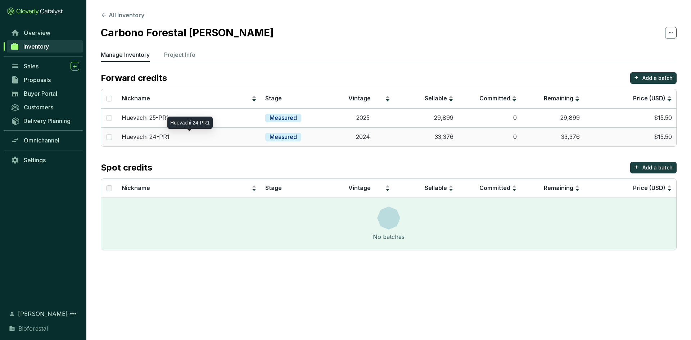
click at [141, 136] on p "Huevachi 24-PR1" at bounding box center [146, 137] width 48 height 8
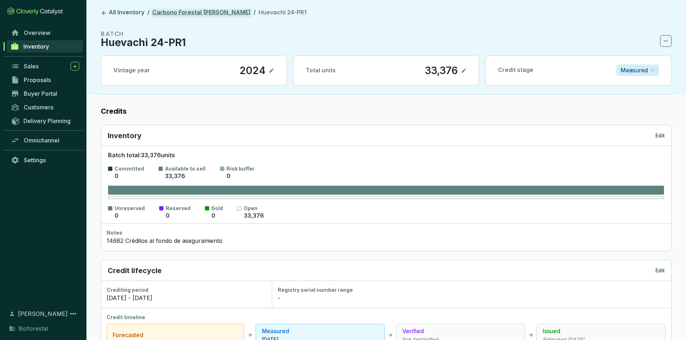
click at [199, 10] on link "Carbono Forestal [PERSON_NAME]" at bounding box center [201, 13] width 101 height 9
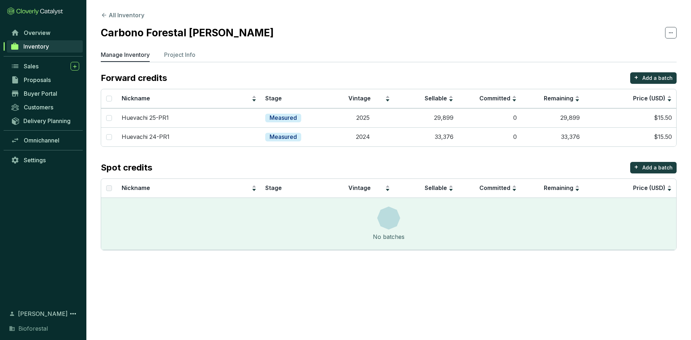
click at [126, 20] on section "All Inventory Carbono Forestal Ejido Huevachi Manage Inventory Project Info For…" at bounding box center [388, 132] width 605 height 265
click at [124, 16] on button "All Inventory" at bounding box center [123, 15] width 44 height 9
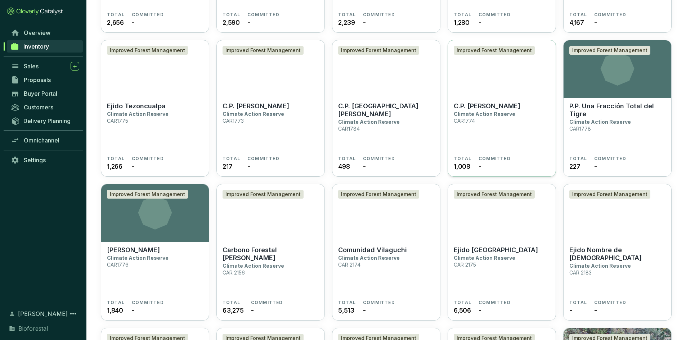
scroll to position [1332, 0]
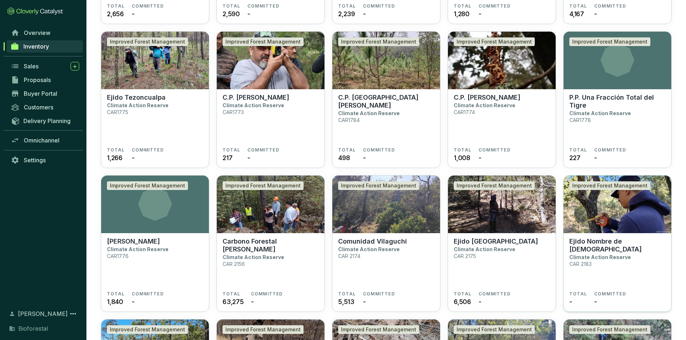
click at [604, 195] on img at bounding box center [618, 205] width 108 height 58
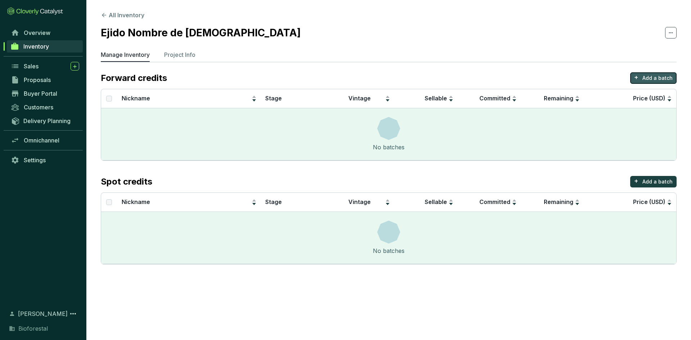
click at [643, 74] on button "+ Add a batch" at bounding box center [654, 78] width 46 height 12
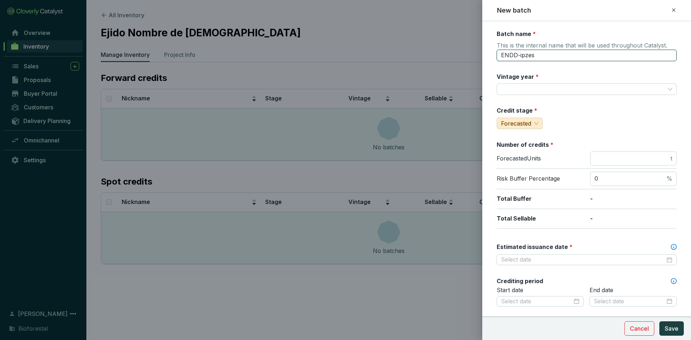
click at [546, 58] on input "ENDD-ipzes" at bounding box center [587, 56] width 180 height 12
type input "E"
type input "Nombre de Dios 2024-PR1"
click at [536, 82] on div "Vintage year *" at bounding box center [518, 78] width 42 height 11
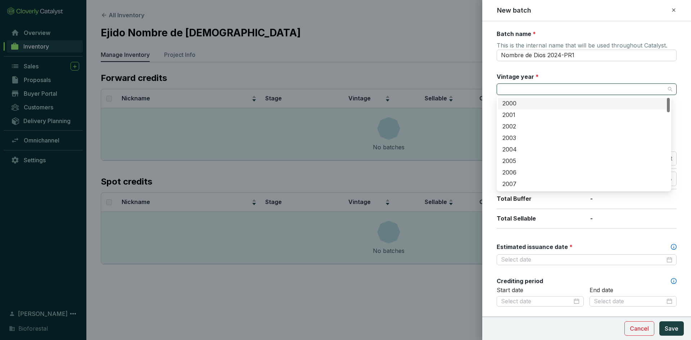
click at [535, 84] on input "Vintage year *" at bounding box center [583, 89] width 164 height 11
click at [517, 166] on div "2024" at bounding box center [584, 164] width 163 height 8
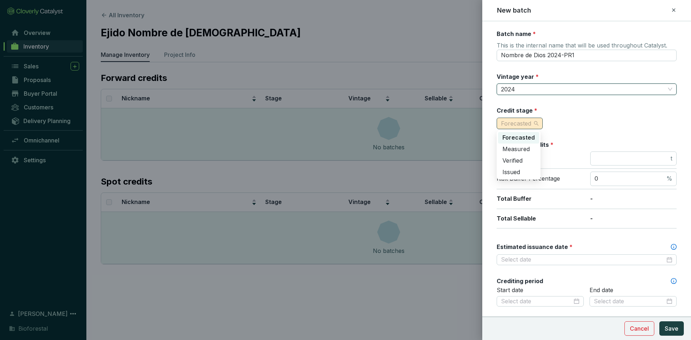
click at [521, 121] on span "Forecasted" at bounding box center [516, 123] width 30 height 7
click at [519, 147] on span "Measured" at bounding box center [516, 148] width 27 height 7
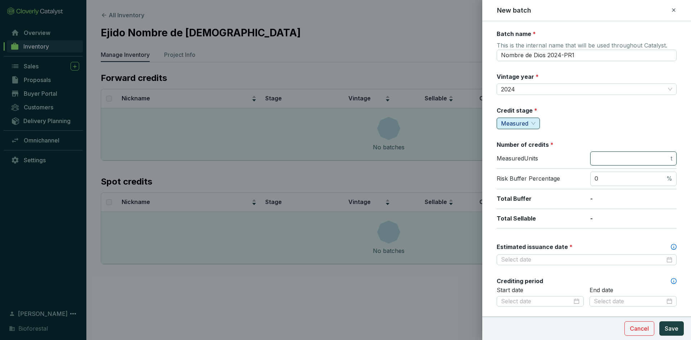
click at [619, 160] on input "number" at bounding box center [632, 159] width 75 height 8
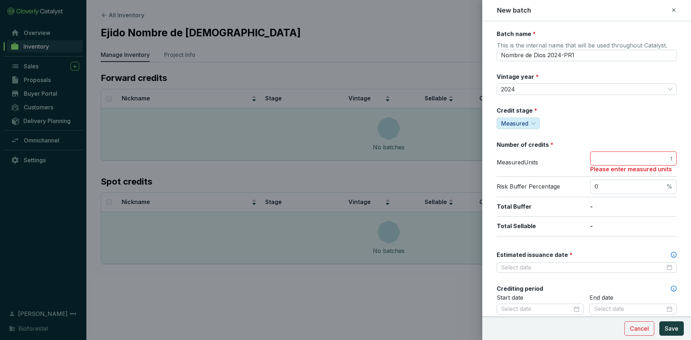
click at [606, 158] on input "number" at bounding box center [632, 159] width 75 height 8
type input "2561"
click at [535, 268] on input "Estimated issuance date *" at bounding box center [583, 268] width 164 height 8
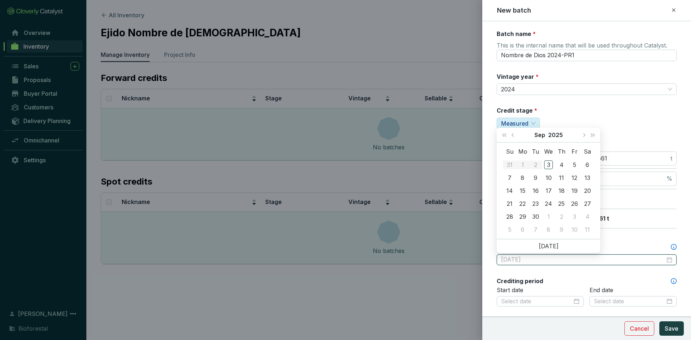
type input "[DATE]"
click at [524, 188] on div "15" at bounding box center [523, 191] width 9 height 9
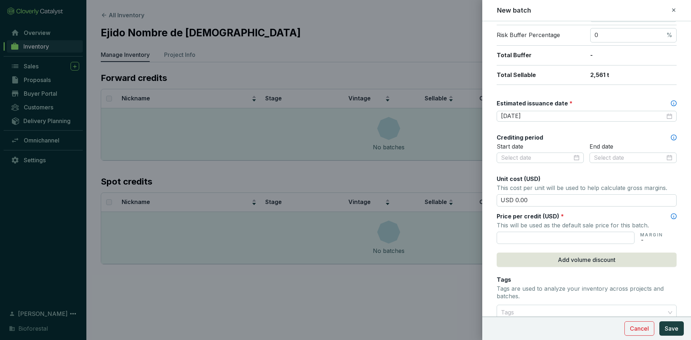
scroll to position [144, 0]
click at [535, 157] on input at bounding box center [536, 158] width 71 height 8
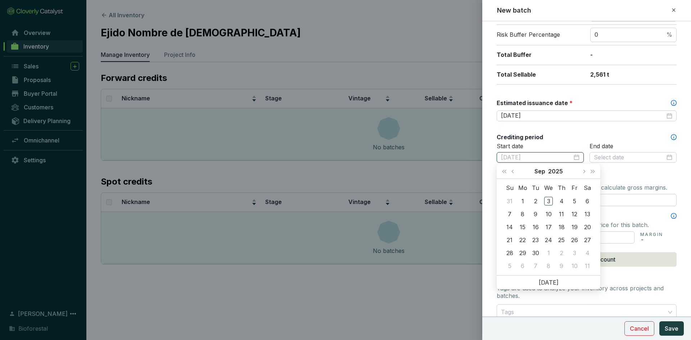
type input "2025-09-02"
click at [514, 170] on span "Previous month (PageUp)" at bounding box center [514, 172] width 4 height 4
click at [501, 172] on button "Last year (Control + left)" at bounding box center [504, 171] width 9 height 14
click at [514, 171] on span "Previous month (PageUp)" at bounding box center [514, 172] width 4 height 4
click at [513, 171] on span "Previous month (PageUp)" at bounding box center [514, 172] width 4 height 4
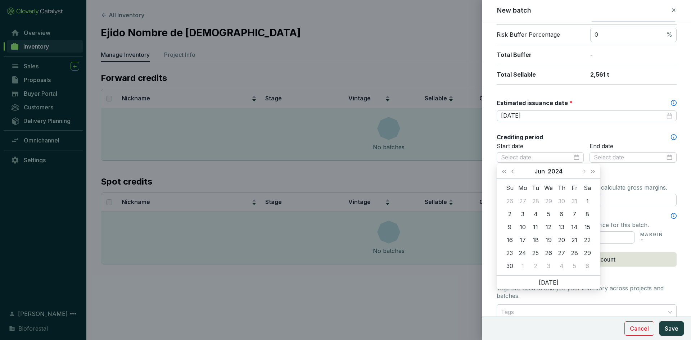
click at [513, 171] on span "Previous month (PageUp)" at bounding box center [514, 172] width 4 height 4
type input "2024-05-16"
click at [562, 225] on div "16" at bounding box center [561, 227] width 9 height 9
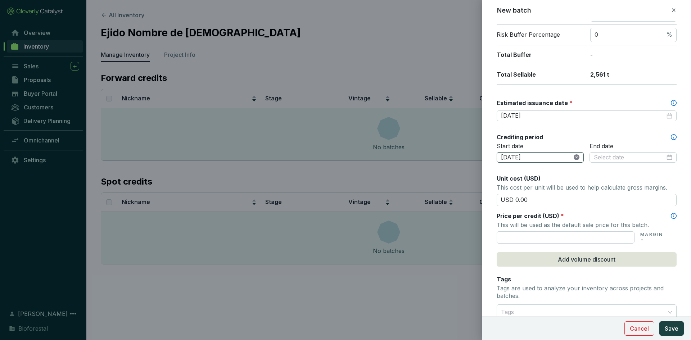
click at [574, 158] on icon "close-circle" at bounding box center [577, 157] width 6 height 6
click at [574, 158] on div at bounding box center [540, 158] width 79 height 8
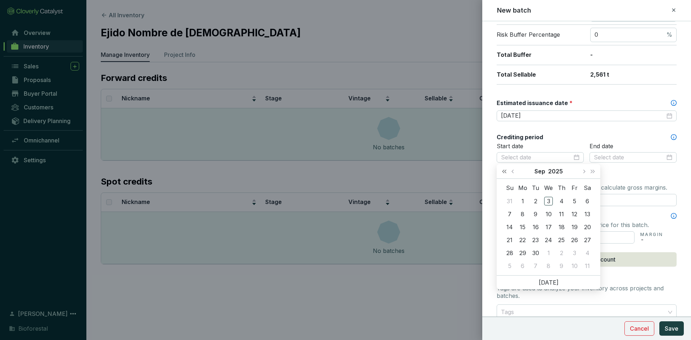
click at [503, 171] on span "Last year (Control + left)" at bounding box center [505, 172] width 4 height 4
click at [512, 171] on span "Previous month (PageUp)" at bounding box center [514, 172] width 4 height 4
type input "2024-06-15"
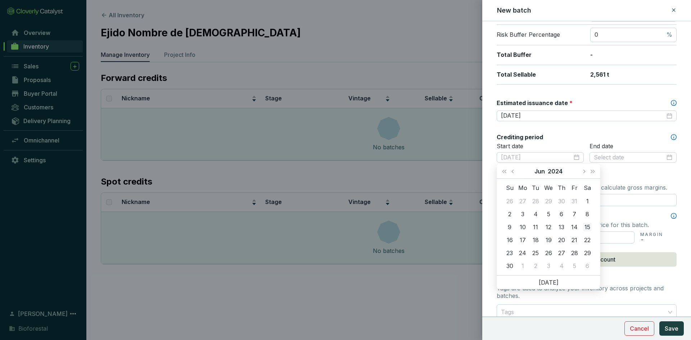
click at [586, 227] on div "15" at bounding box center [587, 227] width 9 height 9
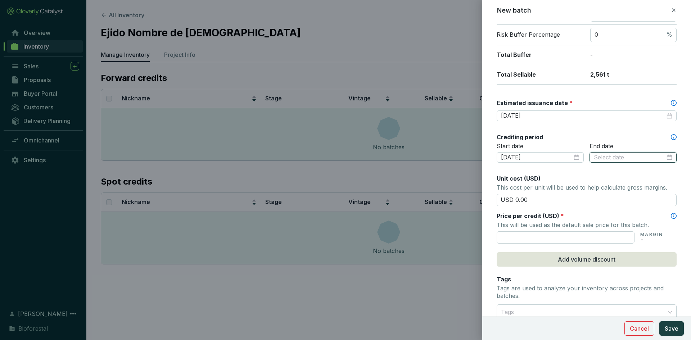
click at [619, 157] on input at bounding box center [629, 158] width 71 height 8
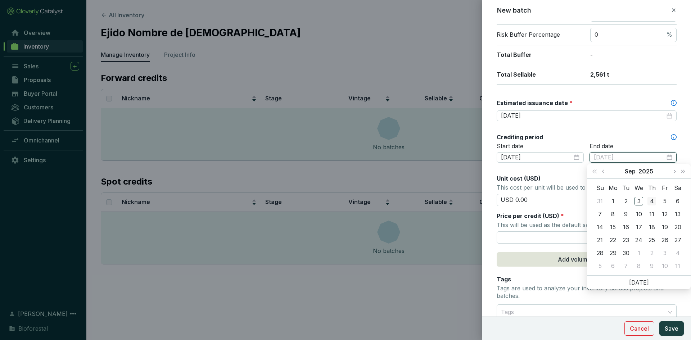
type input "2025-09-04"
type input "2025-09-02"
click at [597, 172] on span "Last year (Control + left)" at bounding box center [595, 172] width 4 height 4
type input "2024-09-15"
click at [600, 226] on div "15" at bounding box center [600, 227] width 9 height 9
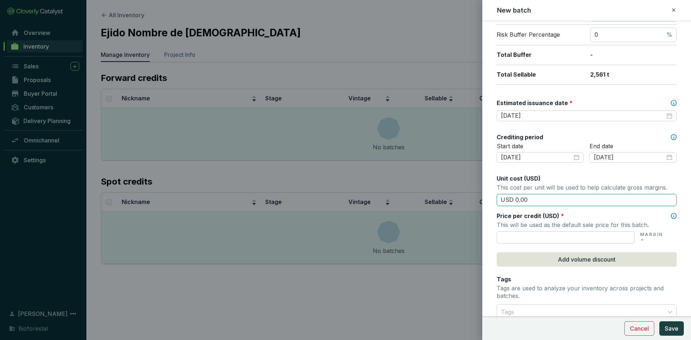
click at [525, 200] on input "USD 0.00" at bounding box center [587, 200] width 180 height 12
type input "USD 0"
type input "USD 15.50"
click at [524, 233] on input "text" at bounding box center [566, 238] width 138 height 12
type input "USD 15.50"
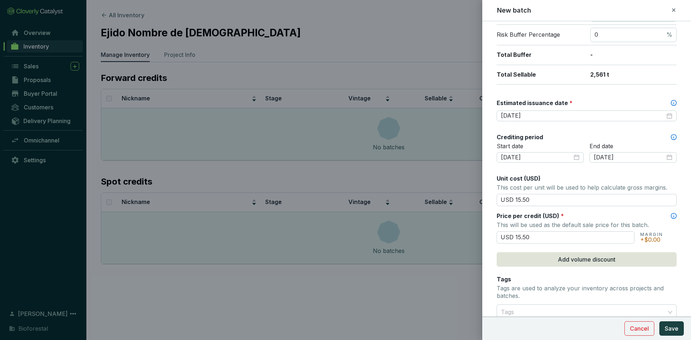
click at [566, 211] on div "Batch name * This is the internal name that will be used throughout Catalyst. N…" at bounding box center [587, 140] width 180 height 509
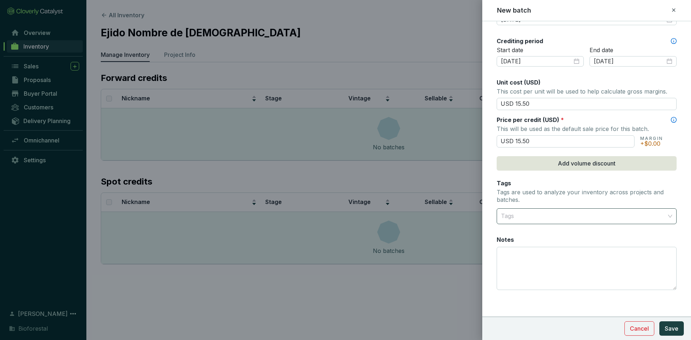
scroll to position [242, 0]
click at [521, 211] on div at bounding box center [582, 214] width 169 height 14
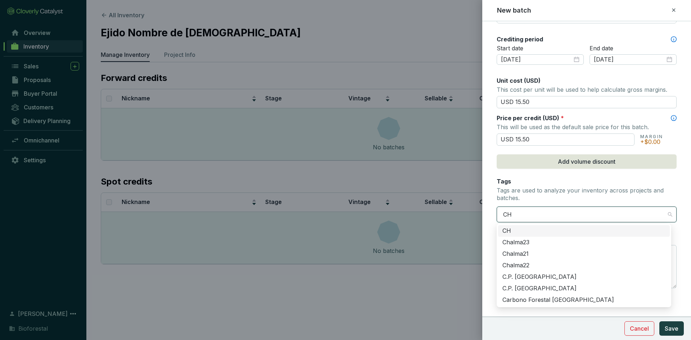
type input "CHI"
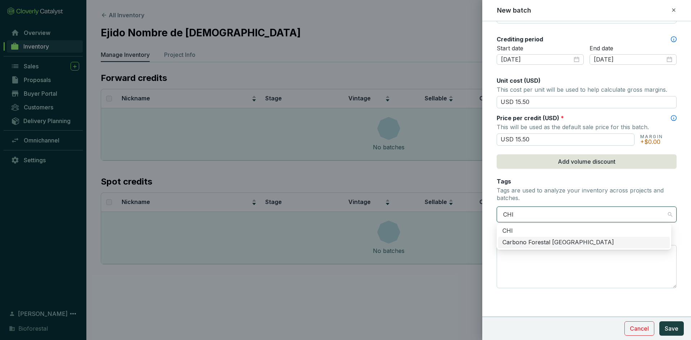
click at [537, 239] on div "Carbono Forestal [GEOGRAPHIC_DATA]" at bounding box center [584, 243] width 163 height 8
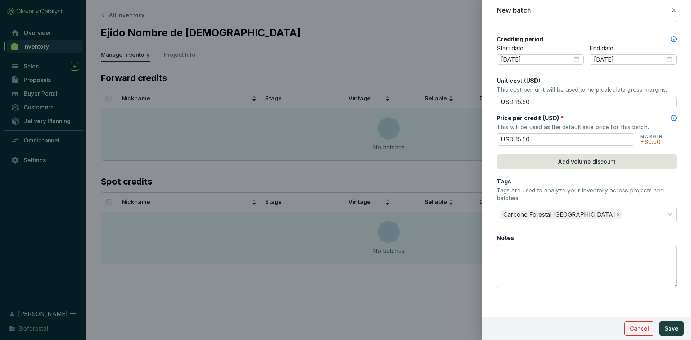
click at [491, 228] on form "Batch name * This is the internal name that will be used throughout Catalyst. N…" at bounding box center [587, 60] width 209 height 544
click at [505, 260] on textarea "Notes" at bounding box center [586, 267] width 179 height 42
click at [501, 254] on textarea "Notes" at bounding box center [586, 267] width 179 height 42
click at [517, 251] on textarea "Notes" at bounding box center [586, 267] width 179 height 42
click at [627, 255] on textarea "1126 créditos al fondo de aseguramiento" at bounding box center [586, 267] width 179 height 42
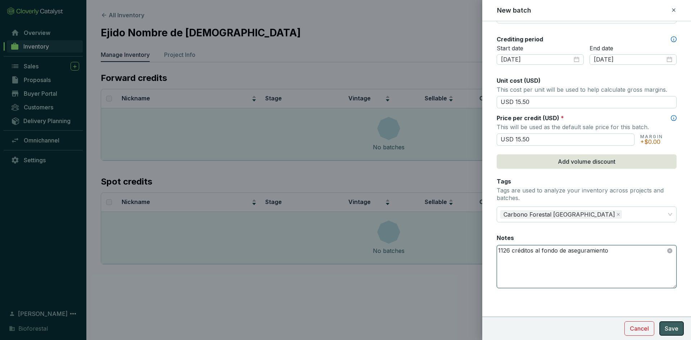
type textarea "1126 créditos al fondo de aseguramiento"
click at [669, 325] on span "Save" at bounding box center [672, 328] width 14 height 9
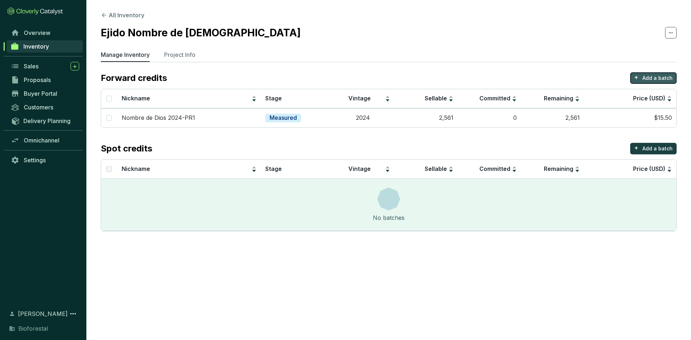
click at [638, 79] on p "+" at bounding box center [637, 77] width 4 height 10
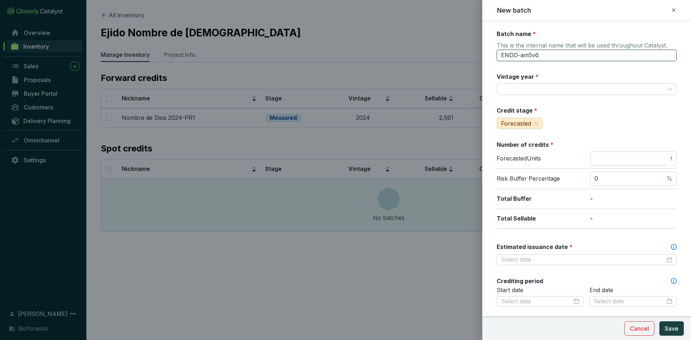
click at [550, 53] on input "ENDD-am5v6" at bounding box center [587, 56] width 180 height 12
type input "E"
type input "M"
click at [576, 57] on input "Nombre de Dios 2024-PR1" at bounding box center [587, 56] width 180 height 12
type input "Nombre de Dios 2024-PR2"
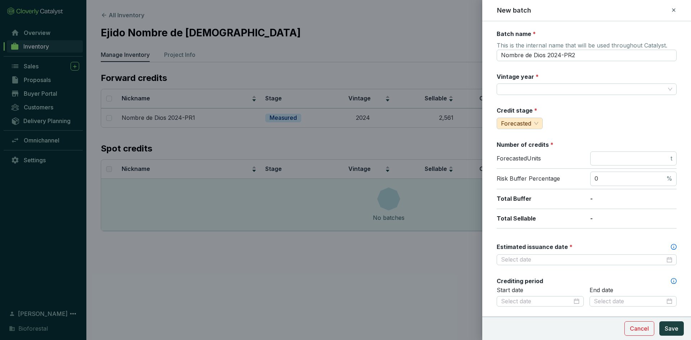
click at [524, 78] on label "Vintage year *" at bounding box center [518, 77] width 42 height 8
drag, startPoint x: 523, startPoint y: 84, endPoint x: 512, endPoint y: 93, distance: 14.1
click at [522, 85] on div at bounding box center [587, 90] width 180 height 12
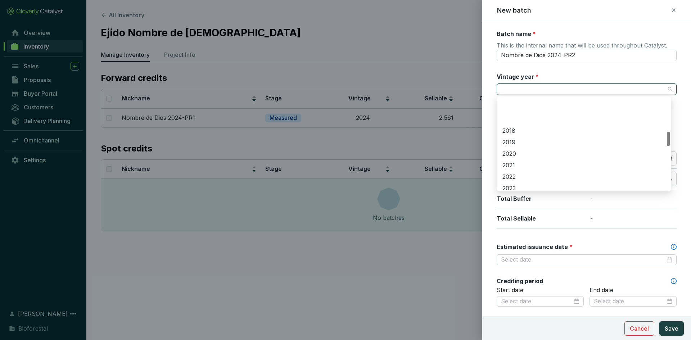
scroll to position [216, 0]
click at [516, 162] on div "2024" at bounding box center [584, 164] width 163 height 8
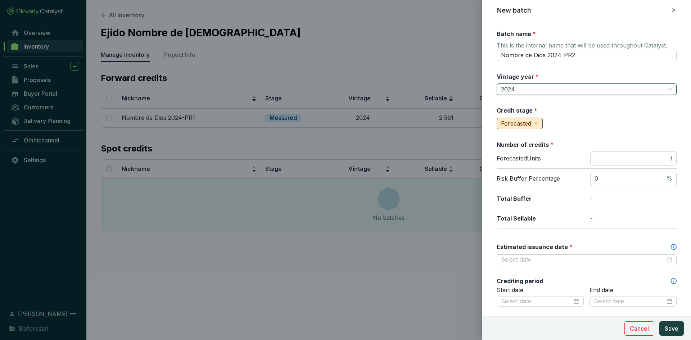
click at [535, 125] on span "Forecasted" at bounding box center [519, 123] width 37 height 11
click at [517, 149] on span "Measured" at bounding box center [516, 148] width 27 height 7
click at [622, 162] on input "number" at bounding box center [632, 159] width 75 height 8
type input "2989"
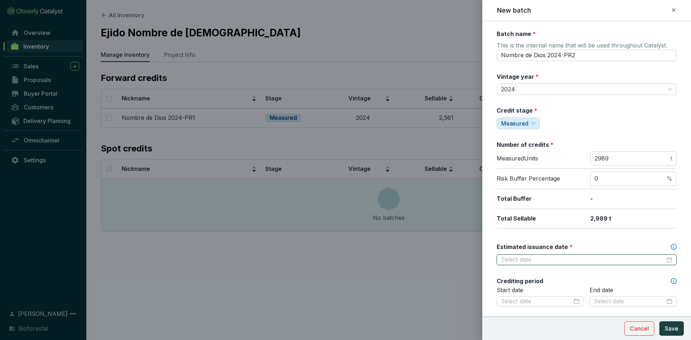
click at [539, 261] on input "Estimated issuance date *" at bounding box center [583, 260] width 164 height 8
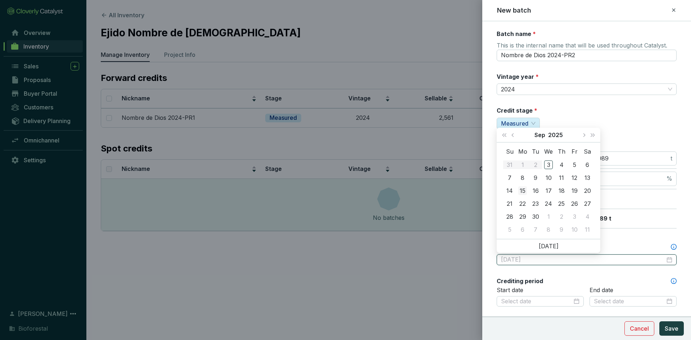
type input "[DATE]"
click at [525, 189] on div "15" at bounding box center [523, 191] width 9 height 9
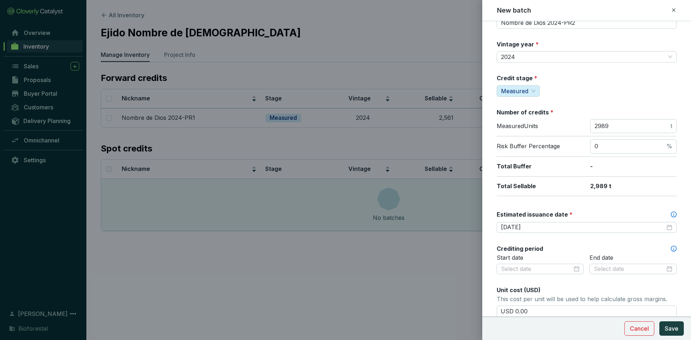
scroll to position [72, 0]
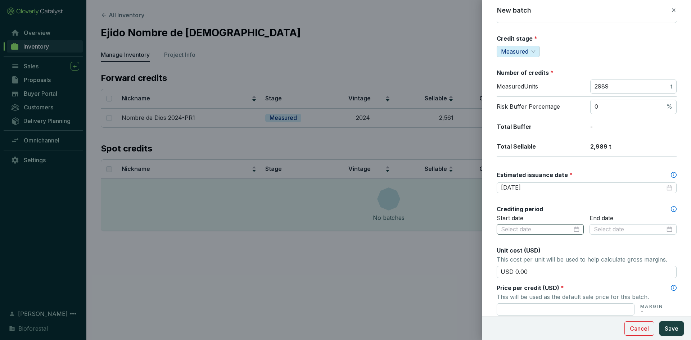
click at [571, 229] on div at bounding box center [540, 230] width 79 height 8
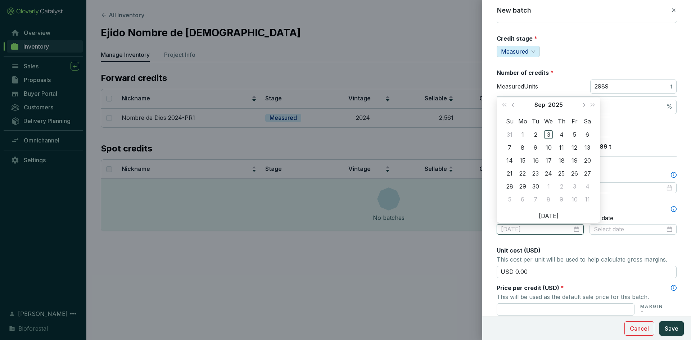
type input "2025-09-02"
click at [505, 104] on span "Last year (Control + left)" at bounding box center [505, 105] width 4 height 4
type input "2024-09-16"
click at [523, 160] on div "16" at bounding box center [523, 160] width 9 height 9
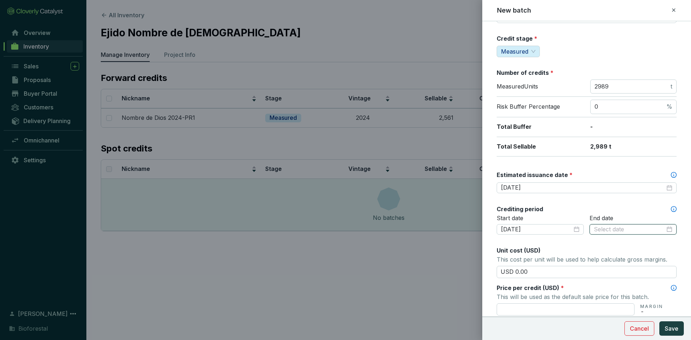
click at [628, 231] on input at bounding box center [629, 230] width 71 height 8
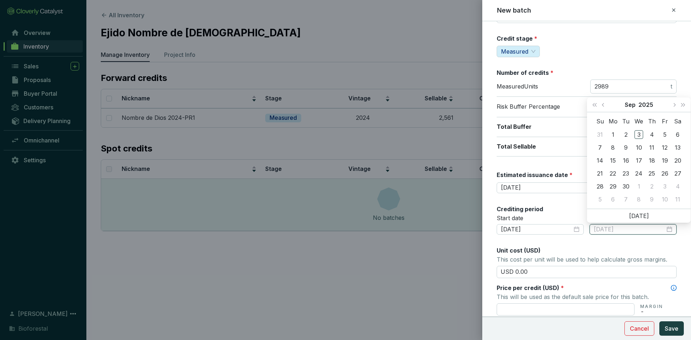
type input "2025-09-04"
click at [675, 106] on button "Next month (PageDown)" at bounding box center [674, 105] width 9 height 14
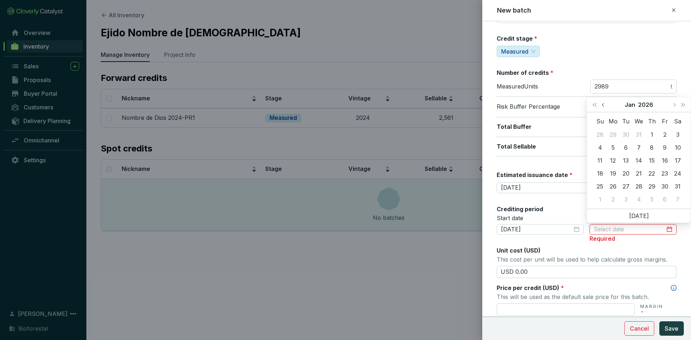
click at [604, 104] on span "Previous month (PageUp)" at bounding box center [604, 105] width 4 height 4
click at [594, 104] on span "Last year (Control + left)" at bounding box center [595, 105] width 4 height 4
type input "2024-12-31"
click at [628, 186] on div "31" at bounding box center [626, 186] width 9 height 9
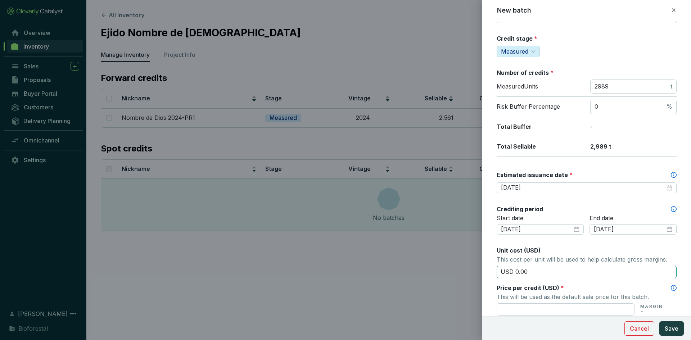
click at [541, 273] on input "USD 0.00" at bounding box center [587, 272] width 180 height 12
type input "USD 0"
type input "USD 15.50"
click at [501, 308] on input "text" at bounding box center [566, 310] width 138 height 12
type input "USD 15.50"
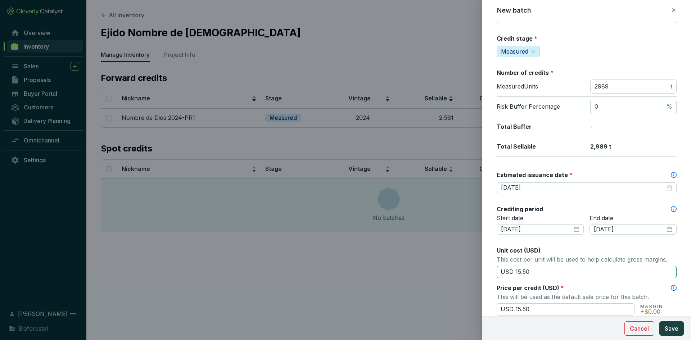
click at [500, 268] on input "USD 15.50" at bounding box center [587, 272] width 180 height 12
click at [488, 264] on form "Batch name * This is the internal name that will be used throughout Catalyst. N…" at bounding box center [587, 230] width 209 height 544
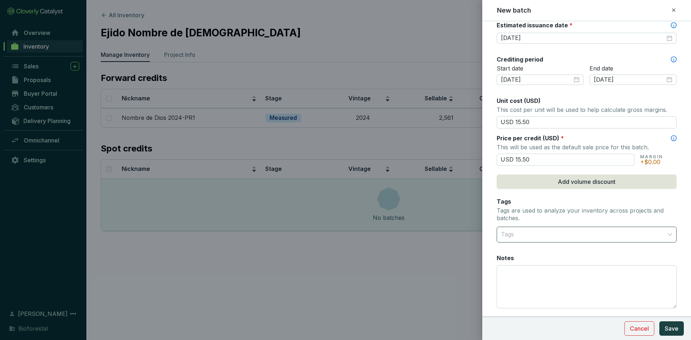
scroll to position [242, 0]
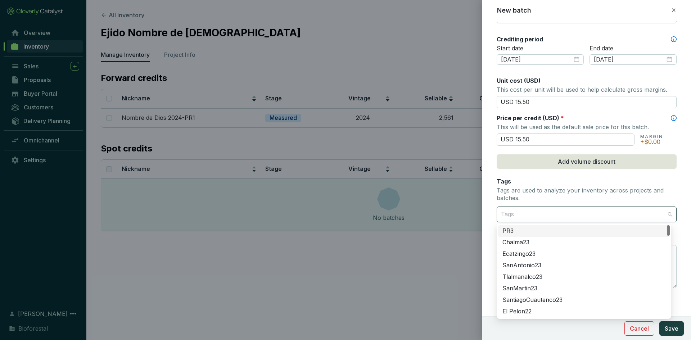
click at [523, 214] on div at bounding box center [582, 214] width 169 height 14
type input "chi"
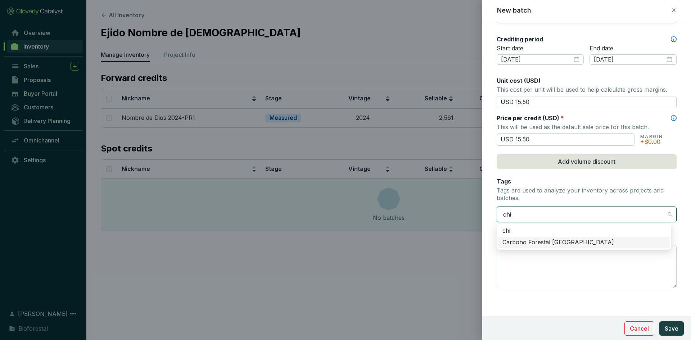
click at [526, 245] on div "Carbono Forestal Chihuahua" at bounding box center [584, 243] width 163 height 8
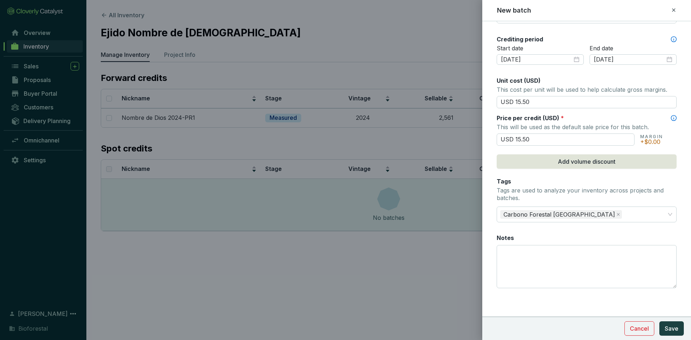
click at [490, 223] on form "Batch name * This is the internal name that will be used throughout Catalyst. N…" at bounding box center [587, 60] width 209 height 544
click at [518, 257] on textarea "Notes" at bounding box center [586, 267] width 179 height 42
click at [548, 262] on textarea "1314 créditos al fondo de aseguramiento" at bounding box center [586, 267] width 179 height 42
click at [620, 251] on textarea "1314 créditos al fondo de aseguramiento" at bounding box center [586, 267] width 179 height 42
type textarea "1314 créditos al fondo de aseguramiento"
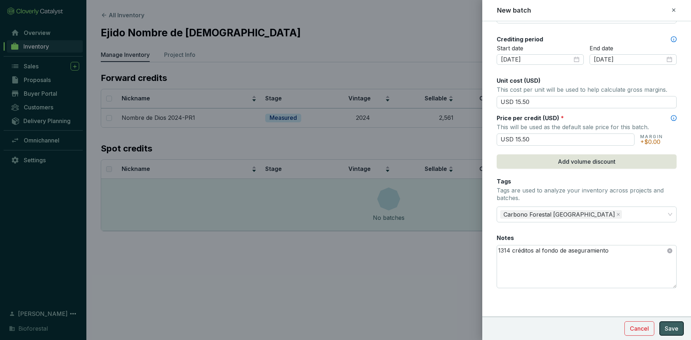
click at [672, 328] on span "Save" at bounding box center [672, 328] width 14 height 9
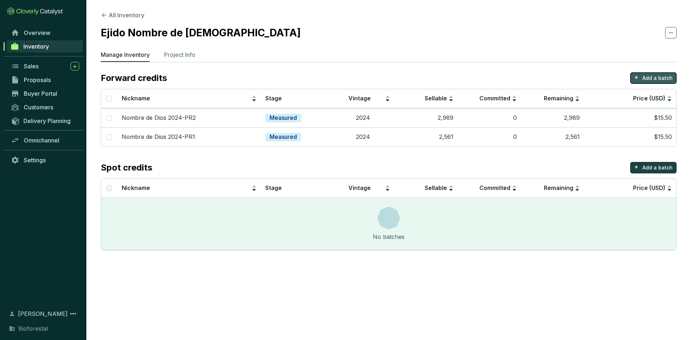
click at [645, 76] on p "Add a batch" at bounding box center [658, 78] width 30 height 7
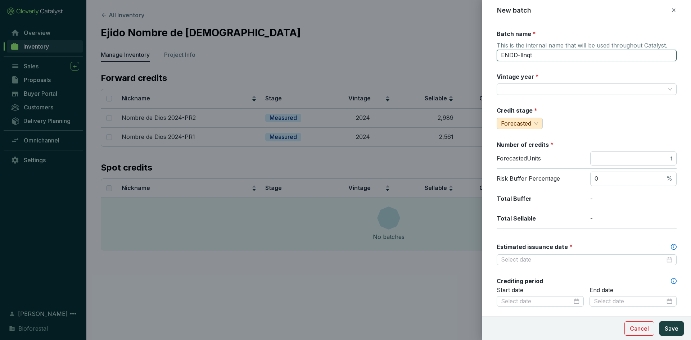
click at [535, 59] on input "ENDD-llnqt" at bounding box center [587, 56] width 180 height 12
type input "E"
click at [561, 59] on input "Nombre de Dios 2024-PR2" at bounding box center [587, 56] width 180 height 12
click at [581, 54] on input "Nombre de Dios 25-PR2" at bounding box center [587, 56] width 180 height 12
type input "Nombre de Dios 25-PR2"
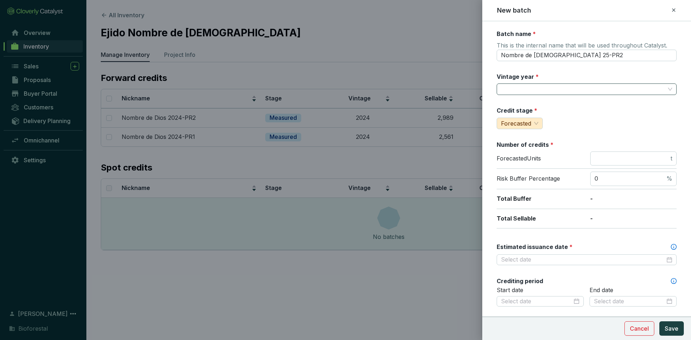
click at [539, 95] on input "Vintage year *" at bounding box center [583, 89] width 164 height 11
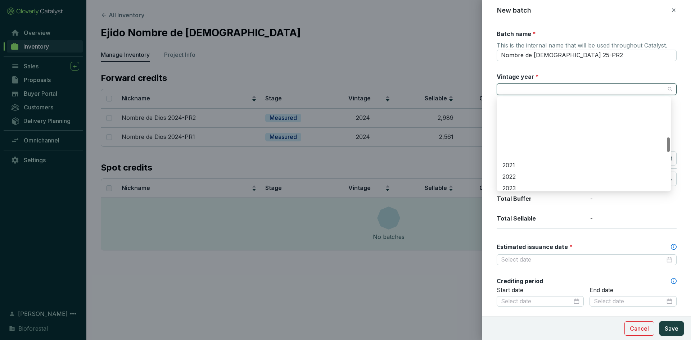
scroll to position [252, 0]
click at [520, 140] on div "2025" at bounding box center [584, 140] width 163 height 8
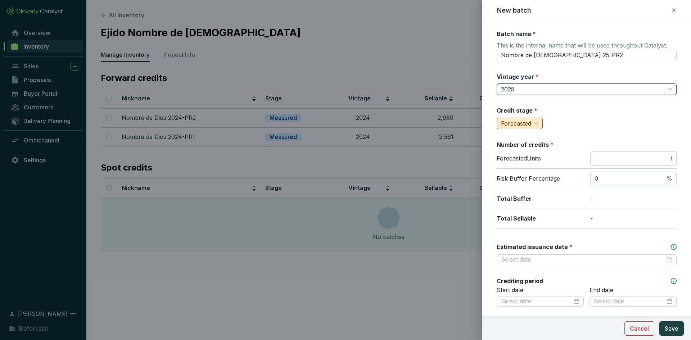
click at [534, 125] on span "Forecasted" at bounding box center [519, 123] width 37 height 11
click at [516, 149] on span "Measured" at bounding box center [516, 148] width 27 height 7
click at [610, 158] on input "number" at bounding box center [632, 159] width 75 height 8
type input "7276"
click at [580, 148] on div "Number of credits *" at bounding box center [587, 145] width 180 height 8
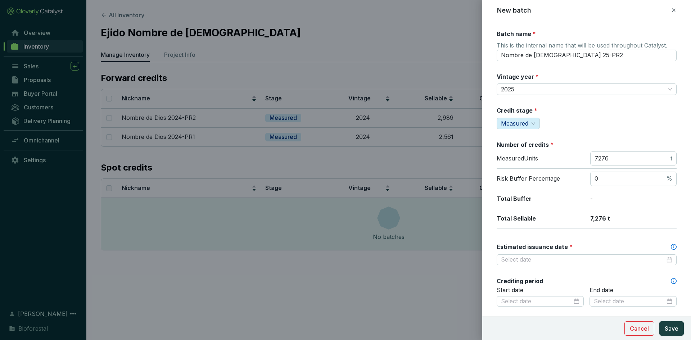
click at [570, 130] on div "Batch name * This is the internal name that will be used throughout Catalyst. N…" at bounding box center [587, 284] width 180 height 509
click at [561, 159] on p "Measured Units" at bounding box center [540, 159] width 86 height 8
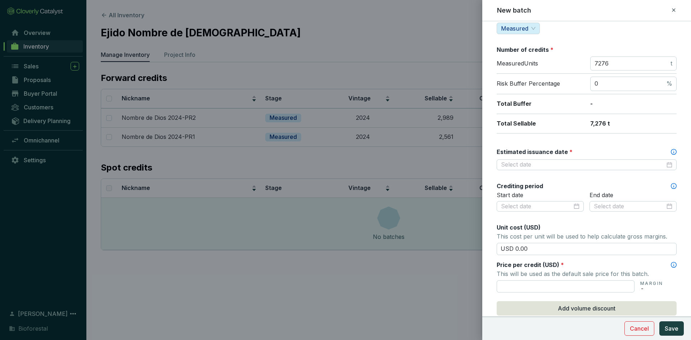
scroll to position [144, 0]
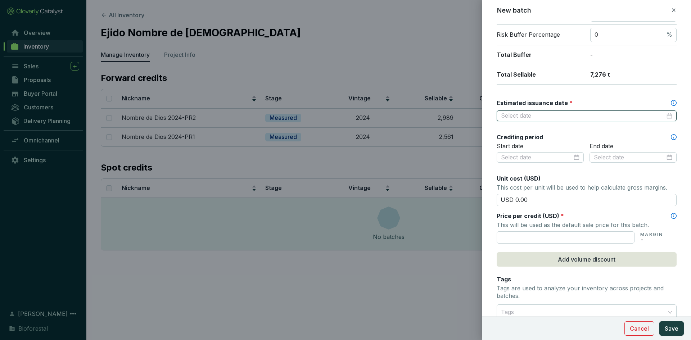
click at [526, 113] on input "Estimated issuance date *" at bounding box center [583, 116] width 164 height 8
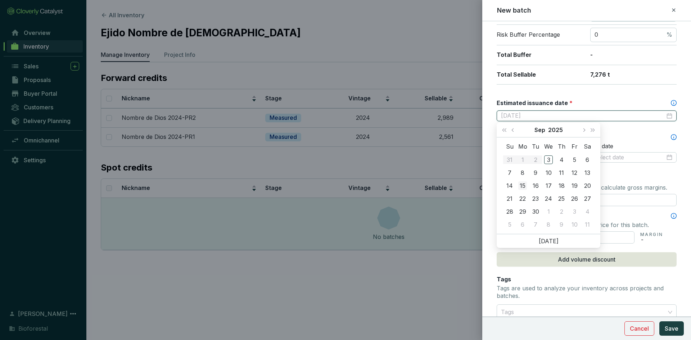
type input "[DATE]"
click at [524, 185] on div "15" at bounding box center [523, 185] width 9 height 9
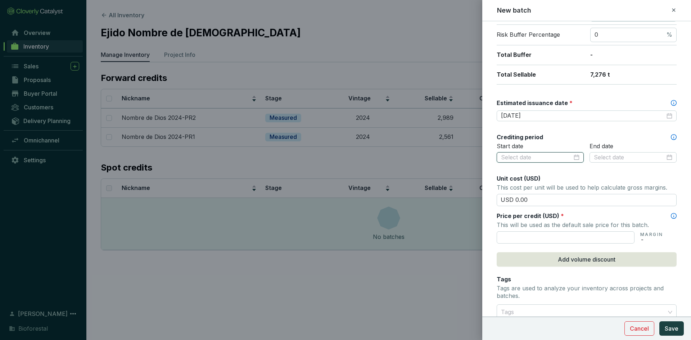
click at [562, 158] on input at bounding box center [536, 158] width 71 height 8
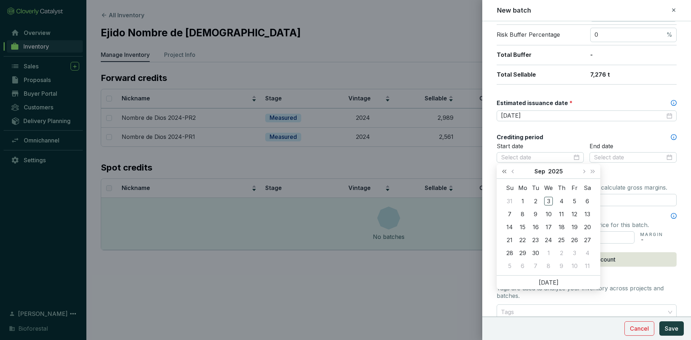
click at [505, 171] on span "Last year (Control + left)" at bounding box center [505, 172] width 4 height 4
click at [583, 172] on span "Next month (PageDown)" at bounding box center [584, 172] width 4 height 4
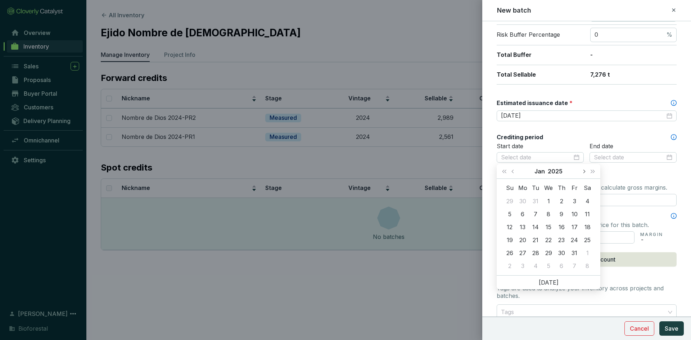
click at [583, 172] on span "Next month (PageDown)" at bounding box center [584, 172] width 4 height 4
click at [511, 171] on button "Previous month (PageUp)" at bounding box center [513, 171] width 9 height 14
type input "[DATE]"
click at [551, 198] on div "1" at bounding box center [548, 201] width 9 height 9
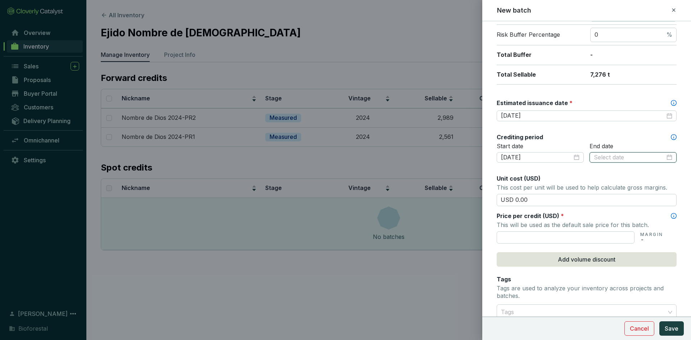
click at [617, 161] on input at bounding box center [629, 158] width 71 height 8
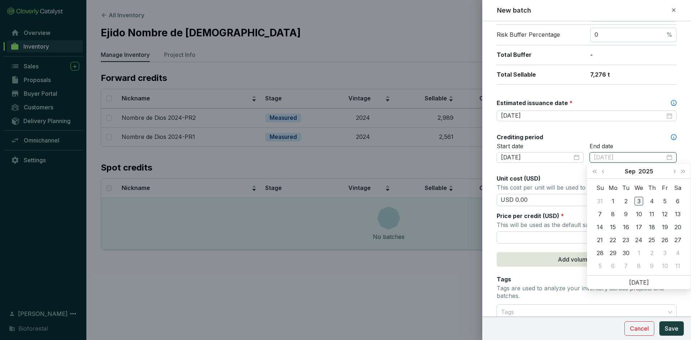
type input "2025-09-03"
type input "[DATE]"
click at [614, 226] on div "15" at bounding box center [613, 227] width 9 height 9
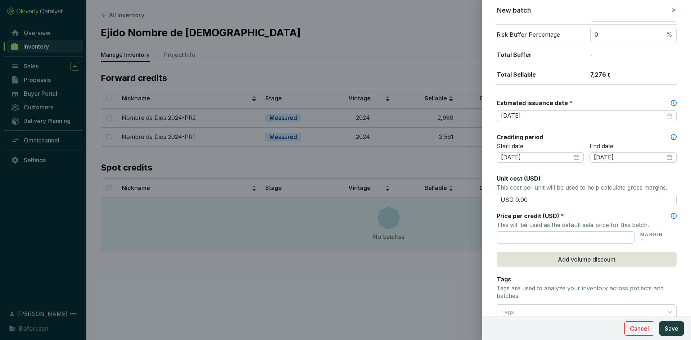
click at [589, 136] on div "Crediting period" at bounding box center [587, 137] width 180 height 8
click at [541, 201] on input "USD 0.00" at bounding box center [587, 200] width 180 height 12
type input "USD 0"
type input "USD 15.50"
click at [525, 243] on input "text" at bounding box center [566, 238] width 138 height 12
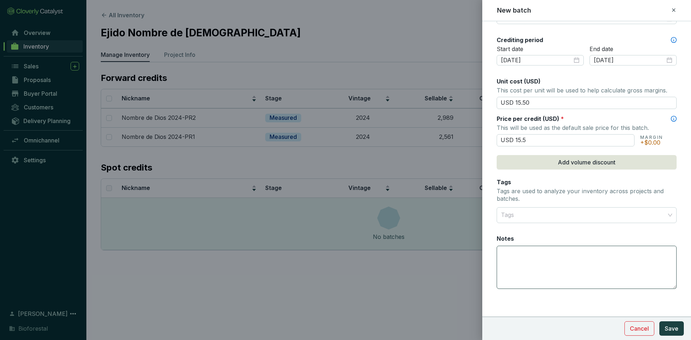
scroll to position [242, 0]
click at [526, 218] on div at bounding box center [582, 214] width 169 height 14
type input "USD 15.50"
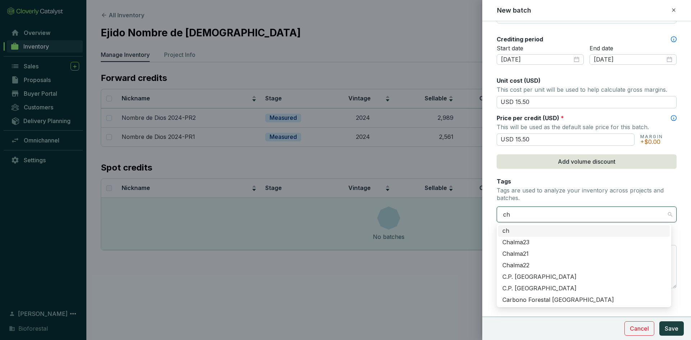
type input "chi"
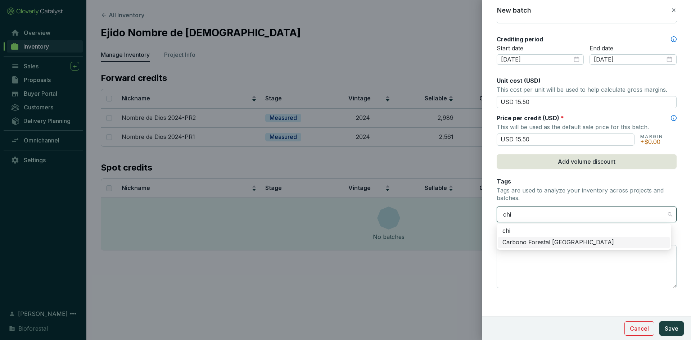
click at [528, 243] on div "Carbono Forestal [GEOGRAPHIC_DATA]" at bounding box center [584, 243] width 163 height 8
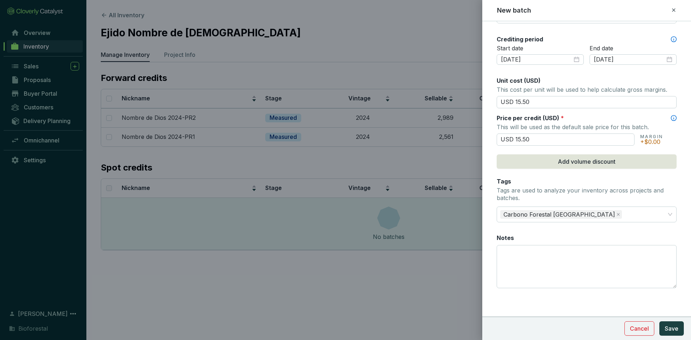
click at [488, 252] on form "Batch name * This is the internal name that will be used throughout Catalyst. N…" at bounding box center [587, 60] width 209 height 544
click at [514, 235] on label "Notes" at bounding box center [505, 238] width 17 height 8
click at [510, 250] on textarea "Notes" at bounding box center [586, 267] width 179 height 42
click at [623, 258] on textarea "3200 créditos al fondo de aseguramiento" at bounding box center [586, 267] width 179 height 42
type textarea "3200 créditos al fondo de aseguramiento"
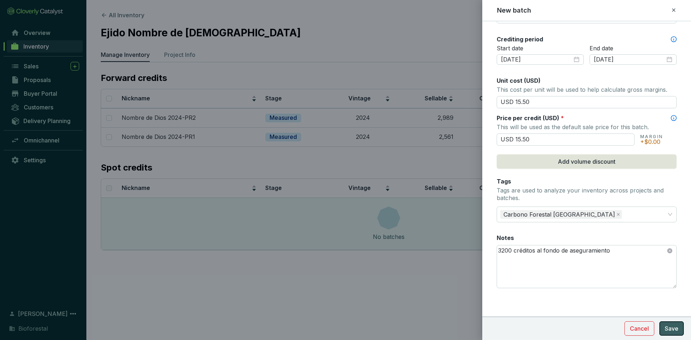
click at [677, 331] on span "Save" at bounding box center [672, 328] width 14 height 9
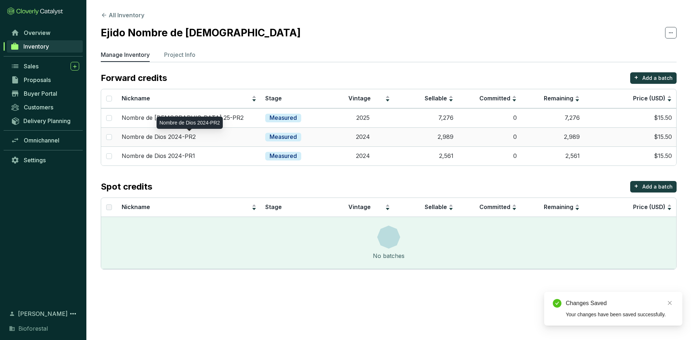
click at [170, 134] on p "Nombre de Dios 2024-PR2" at bounding box center [159, 137] width 74 height 8
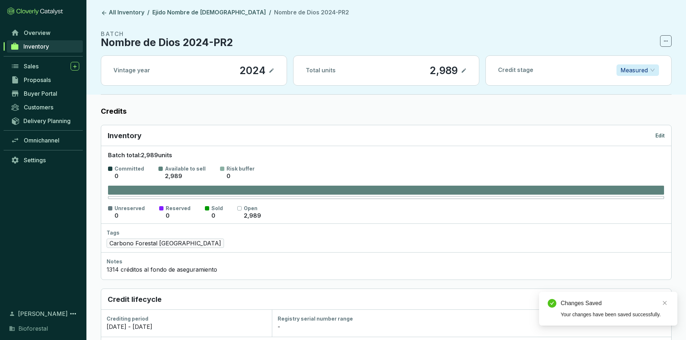
click at [659, 135] on p "Edit" at bounding box center [659, 135] width 9 height 7
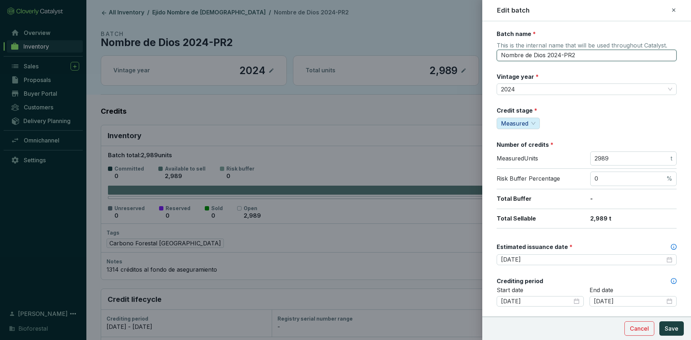
click at [553, 57] on input "Nombre de Dios 2024-PR2" at bounding box center [587, 56] width 180 height 12
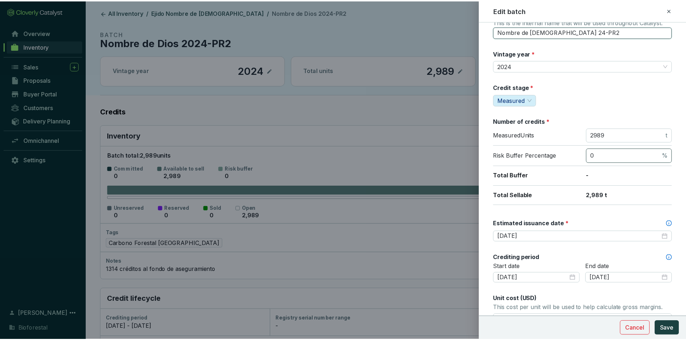
scroll to position [36, 0]
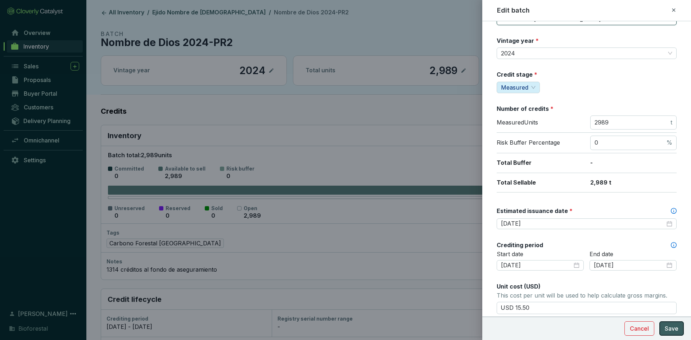
type input "Nombre de Dios 24-PR2"
click at [672, 327] on span "Save" at bounding box center [672, 328] width 14 height 9
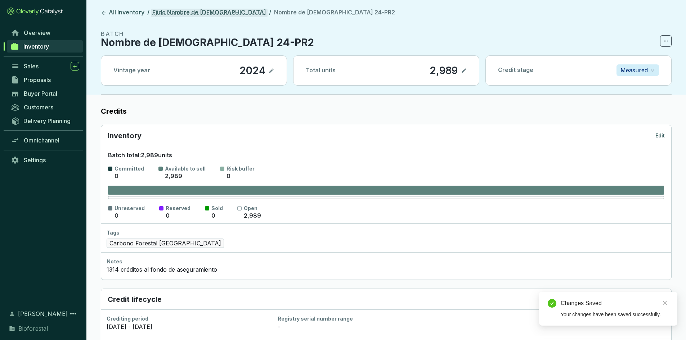
click at [181, 9] on link "Ejido Nombre de [DEMOGRAPHIC_DATA]" at bounding box center [209, 13] width 117 height 9
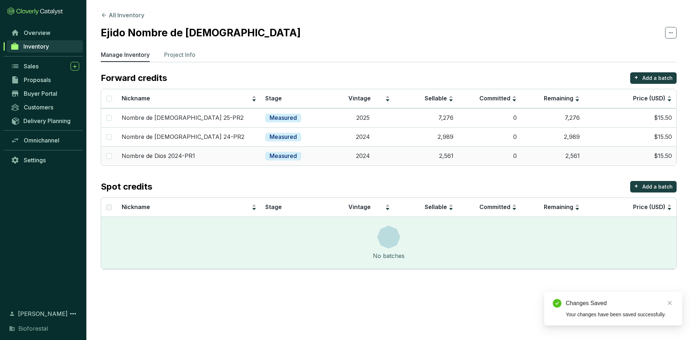
click at [171, 158] on p "Nombre de Dios 2024-PR1" at bounding box center [158, 156] width 73 height 8
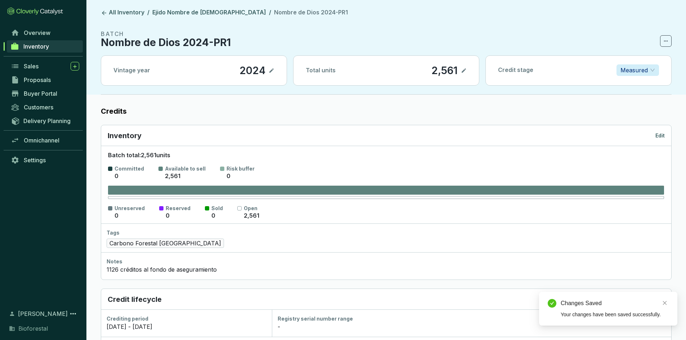
click at [661, 135] on p "Edit" at bounding box center [659, 135] width 9 height 7
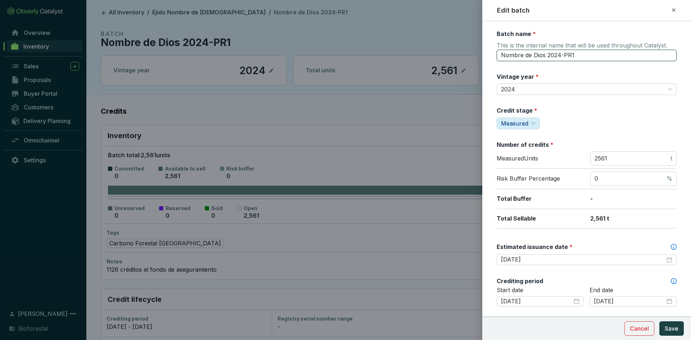
click at [554, 51] on input "Nombre de Dios 2024-PR1" at bounding box center [587, 56] width 180 height 12
type input "Nombre de [DEMOGRAPHIC_DATA] 24-PR1"
click at [611, 132] on div "Batch name * This is the internal name that will be used throughout Catalyst. N…" at bounding box center [587, 319] width 180 height 579
click at [681, 328] on button "Save" at bounding box center [672, 329] width 24 height 14
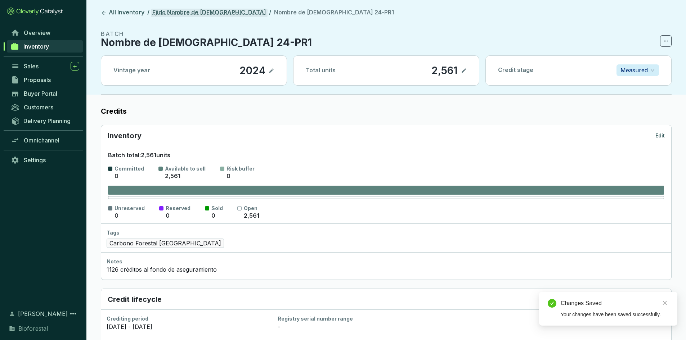
click at [178, 9] on link "Ejido Nombre de [DEMOGRAPHIC_DATA]" at bounding box center [209, 13] width 117 height 9
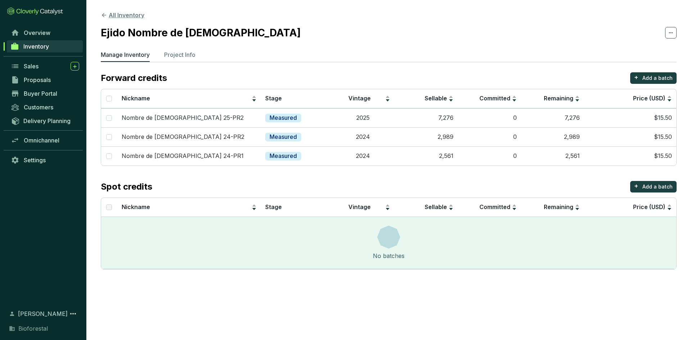
click at [127, 15] on button "All Inventory" at bounding box center [123, 15] width 44 height 9
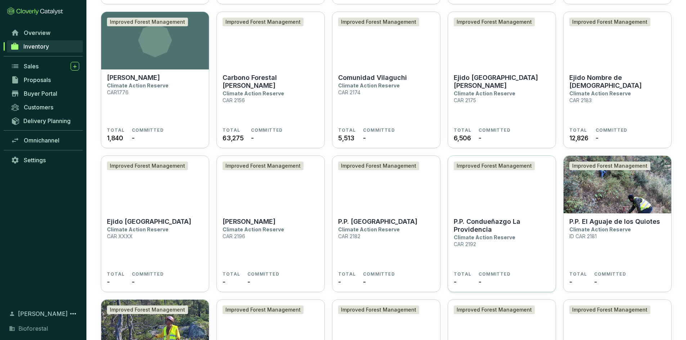
scroll to position [1512, 0]
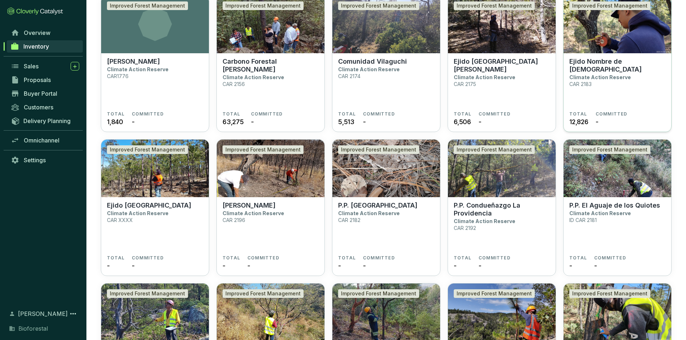
click at [607, 87] on section "Ejido Nombre de Dios Climate Action Reserve CAR 2183" at bounding box center [617, 85] width 96 height 54
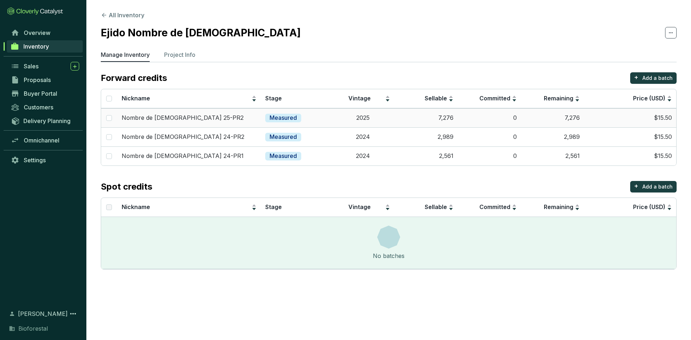
click at [182, 121] on p "Nombre de [DEMOGRAPHIC_DATA] 25-PR2" at bounding box center [183, 118] width 122 height 8
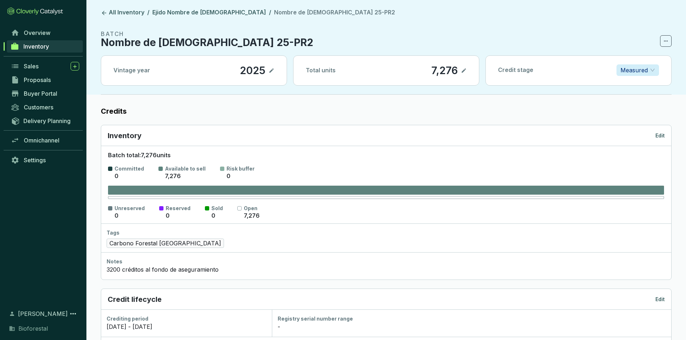
click at [667, 135] on div "Inventory Edit" at bounding box center [386, 135] width 570 height 21
click at [659, 133] on p "Edit" at bounding box center [659, 135] width 9 height 7
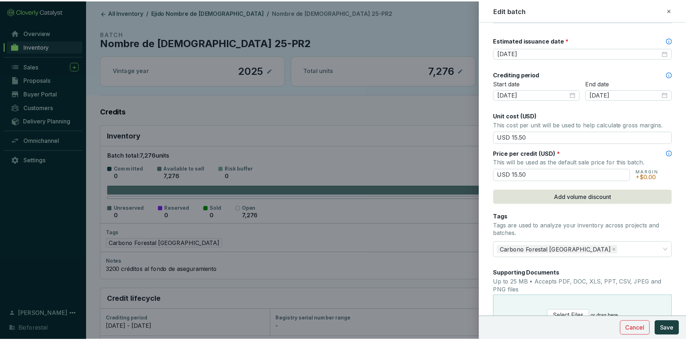
scroll to position [311, 0]
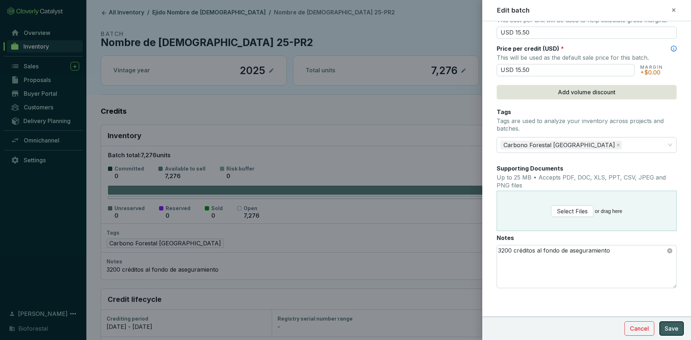
click at [670, 324] on span "Save" at bounding box center [672, 328] width 14 height 9
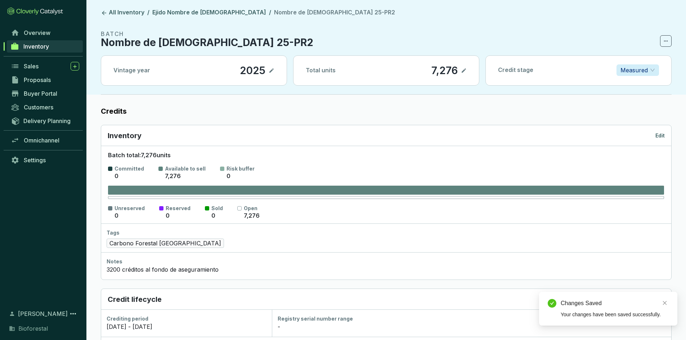
click at [123, 9] on link "All Inventory" at bounding box center [122, 13] width 46 height 9
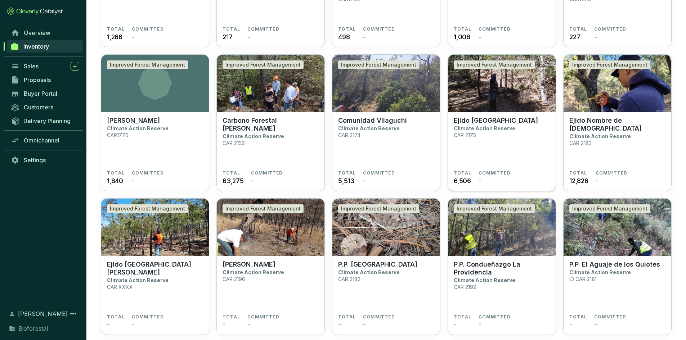
scroll to position [1454, 0]
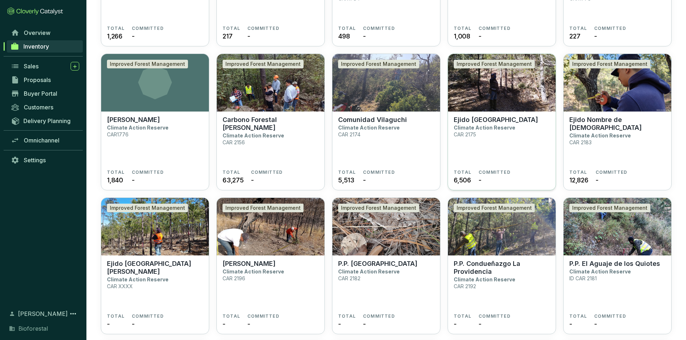
click at [476, 143] on section "Ejido Cerro Blanco Climate Action Reserve CAR 2175" at bounding box center [502, 143] width 96 height 54
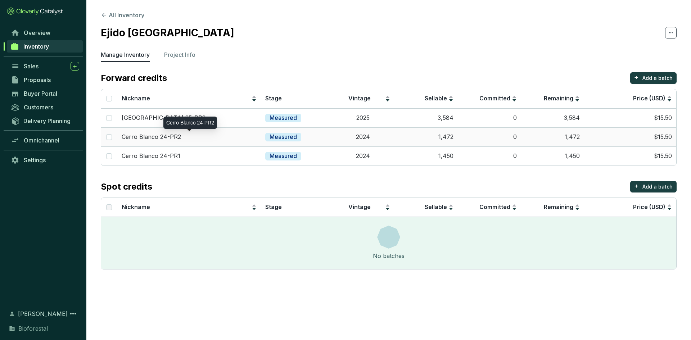
click at [152, 135] on p "Cerro Blanco 24-PR2" at bounding box center [151, 137] width 59 height 8
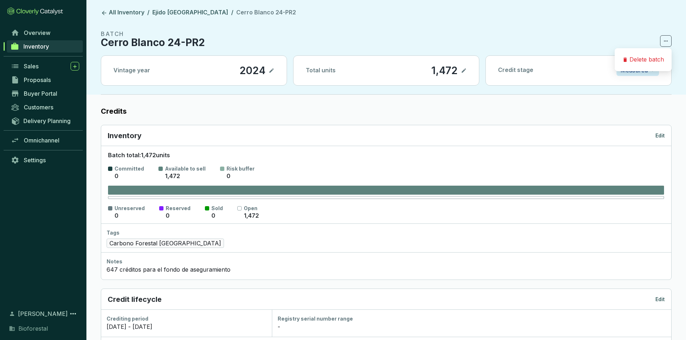
click at [660, 135] on p "Edit" at bounding box center [659, 135] width 9 height 7
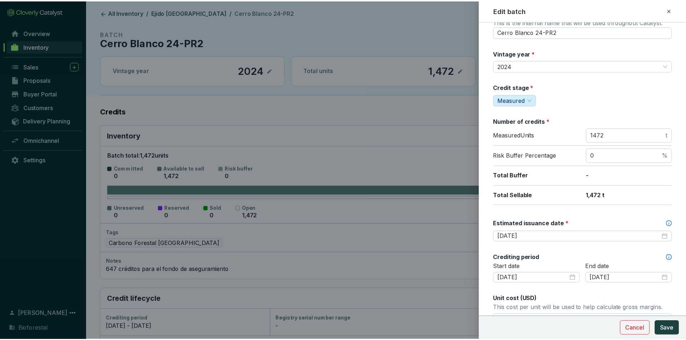
scroll to position [36, 0]
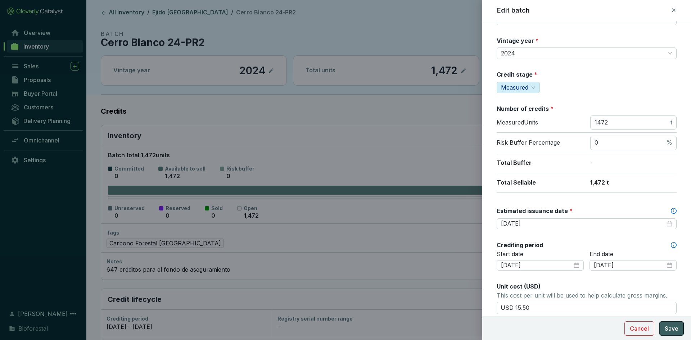
click at [671, 327] on span "Save" at bounding box center [672, 328] width 14 height 9
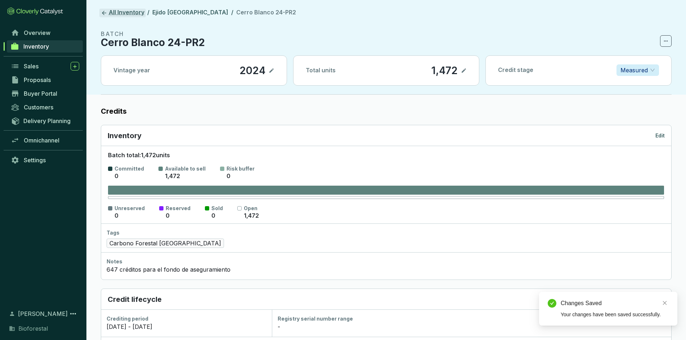
click at [129, 14] on link "All Inventory" at bounding box center [122, 13] width 46 height 9
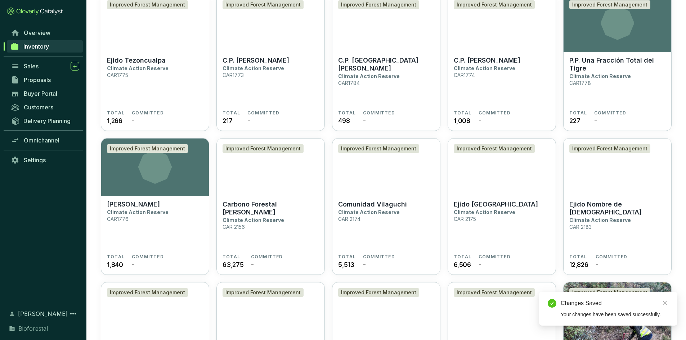
scroll to position [1375, 0]
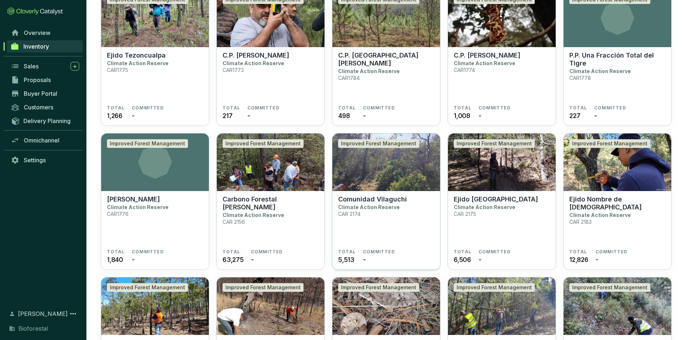
click at [369, 158] on img at bounding box center [386, 163] width 108 height 58
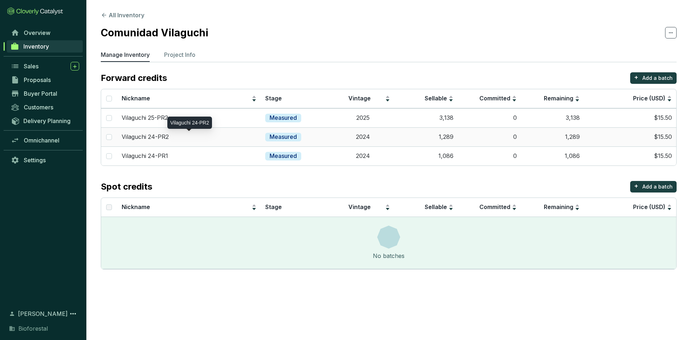
click at [169, 137] on div "Vilaguchi 24-PR2" at bounding box center [189, 137] width 135 height 8
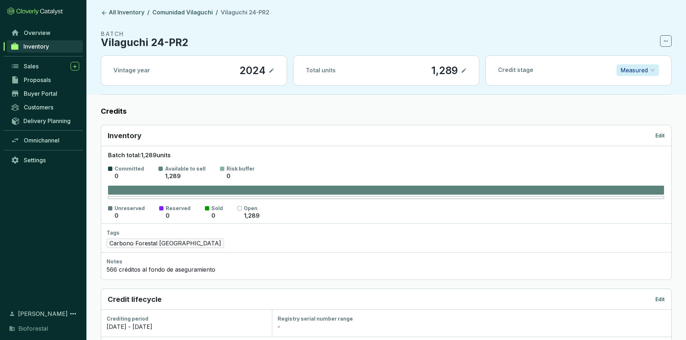
click at [659, 137] on p "Edit" at bounding box center [659, 135] width 9 height 7
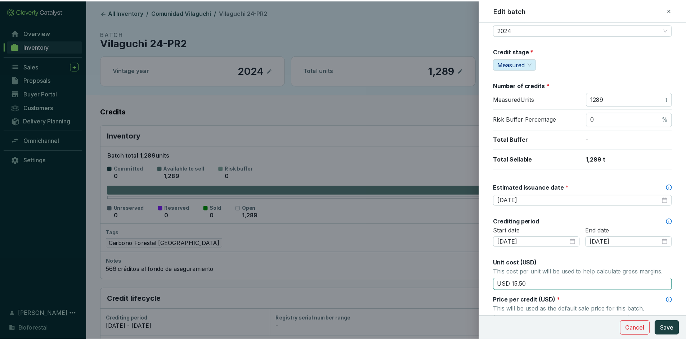
scroll to position [72, 0]
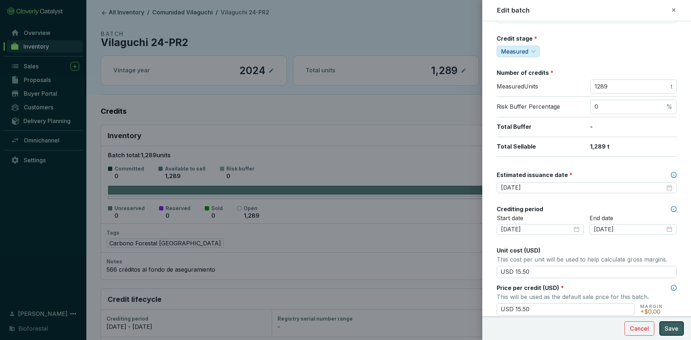
click at [676, 327] on span "Save" at bounding box center [672, 328] width 14 height 9
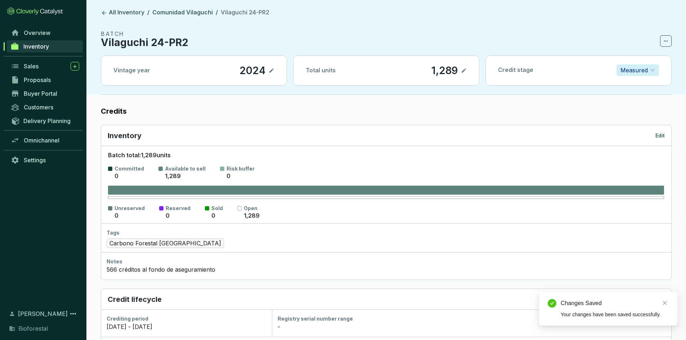
click at [35, 51] on link "Inventory" at bounding box center [45, 46] width 76 height 12
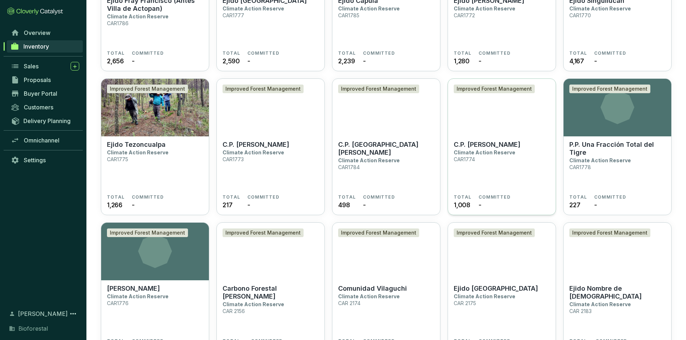
scroll to position [1474, 0]
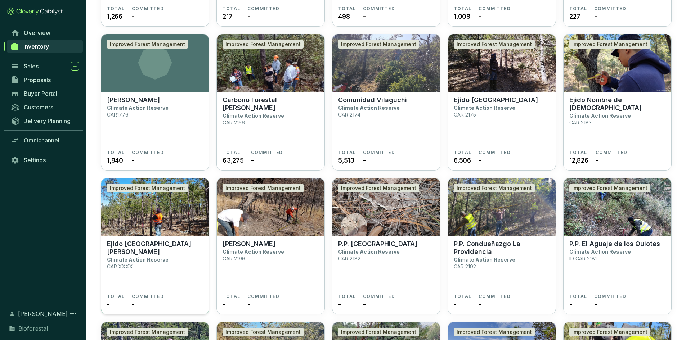
click at [145, 220] on img at bounding box center [155, 207] width 108 height 58
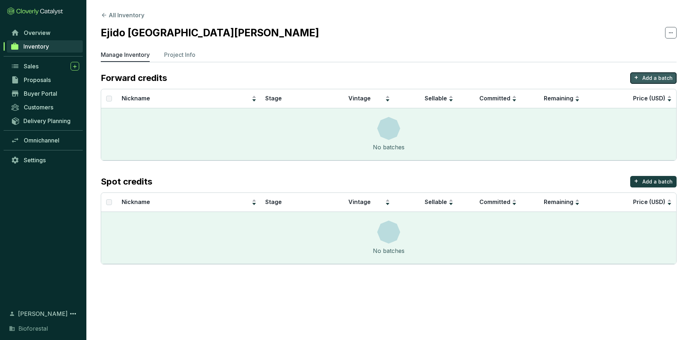
click at [638, 80] on p "+" at bounding box center [637, 77] width 4 height 10
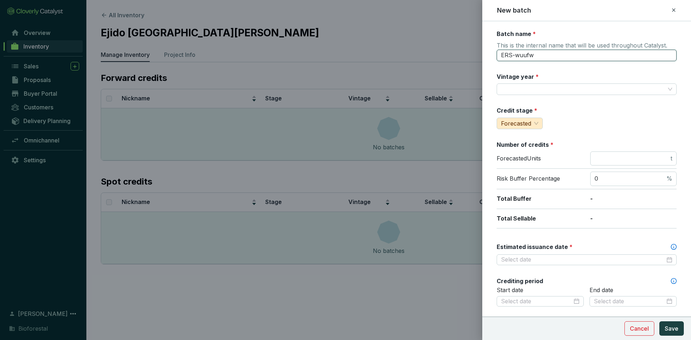
click at [525, 57] on input "ERS-wuufw" at bounding box center [587, 56] width 180 height 12
click at [551, 49] on span "This is the internal name that will be used throughout Catalyst." at bounding box center [582, 46] width 171 height 9
click at [535, 60] on input "ERS-wuufw" at bounding box center [587, 56] width 180 height 12
type input "E"
type input "[GEOGRAPHIC_DATA][PERSON_NAME] 24-PR1"
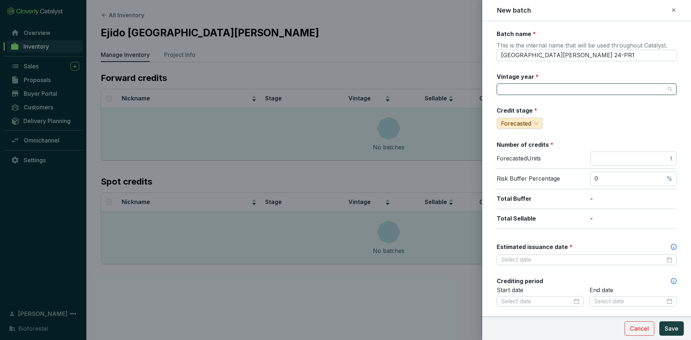
click at [525, 87] on input "Vintage year *" at bounding box center [583, 89] width 164 height 11
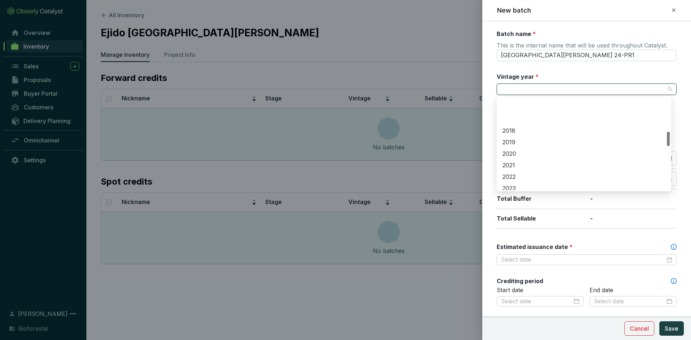
scroll to position [216, 0]
click at [515, 159] on div "2024" at bounding box center [584, 164] width 172 height 12
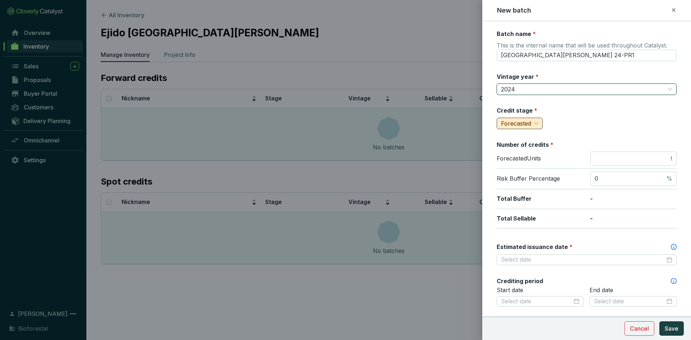
click at [520, 125] on span "Forecasted" at bounding box center [516, 123] width 30 height 7
click at [520, 148] on span "Measured" at bounding box center [516, 148] width 27 height 7
click at [625, 158] on input "number" at bounding box center [632, 159] width 75 height 8
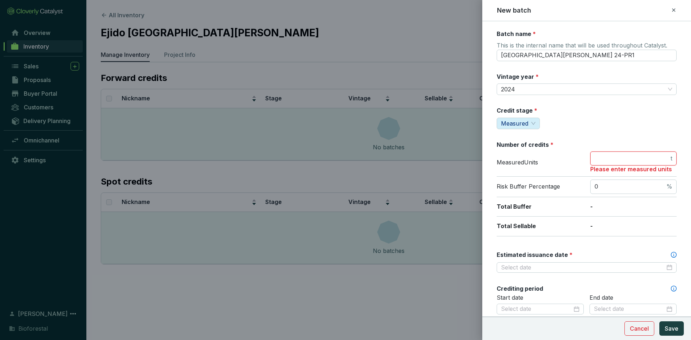
click at [601, 161] on input "number" at bounding box center [632, 159] width 75 height 8
type input "8065"
click at [581, 192] on div "Risk Buffer Percentage 0 %" at bounding box center [587, 187] width 180 height 21
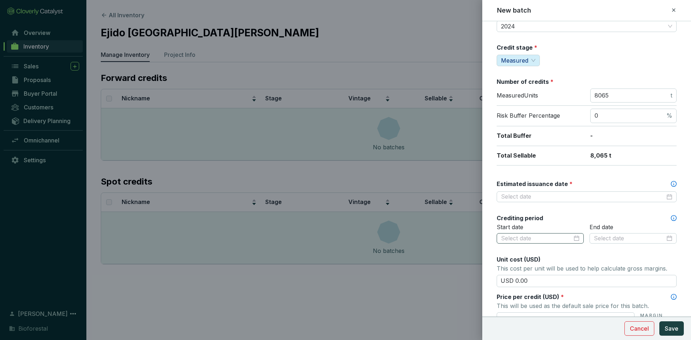
scroll to position [72, 0]
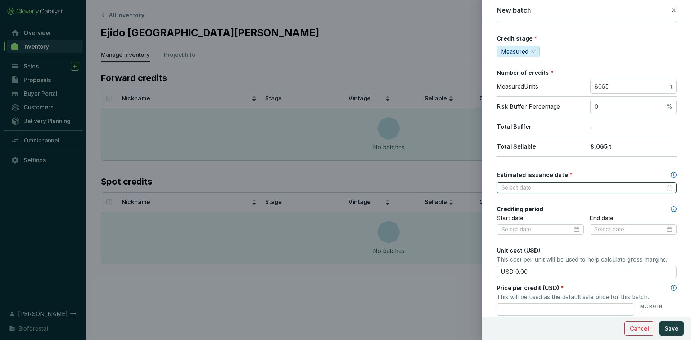
click at [538, 187] on input "Estimated issuance date *" at bounding box center [583, 188] width 164 height 8
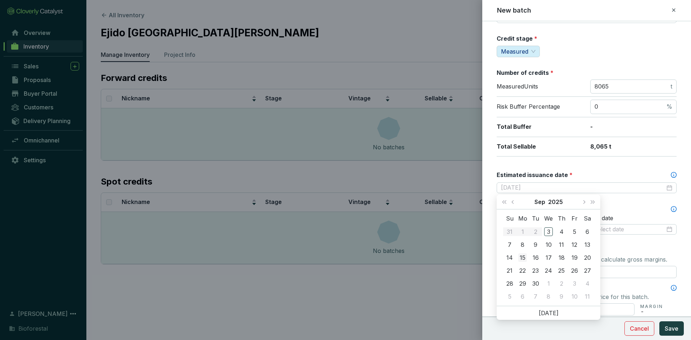
click at [524, 255] on div "15" at bounding box center [523, 258] width 9 height 9
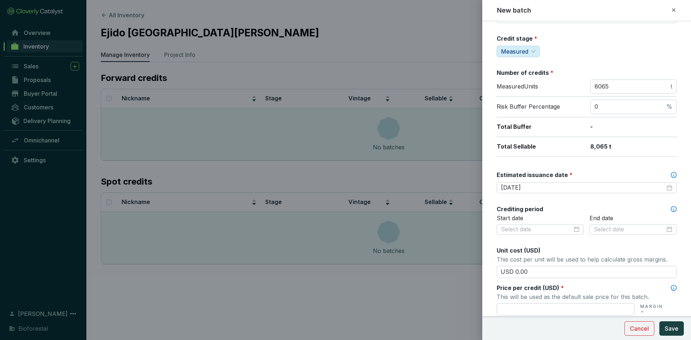
click at [541, 197] on div "Batch name * This is the internal name that will be used throughout Catalyst. R…" at bounding box center [587, 212] width 180 height 509
click at [656, 188] on input "[DATE]" at bounding box center [583, 188] width 164 height 8
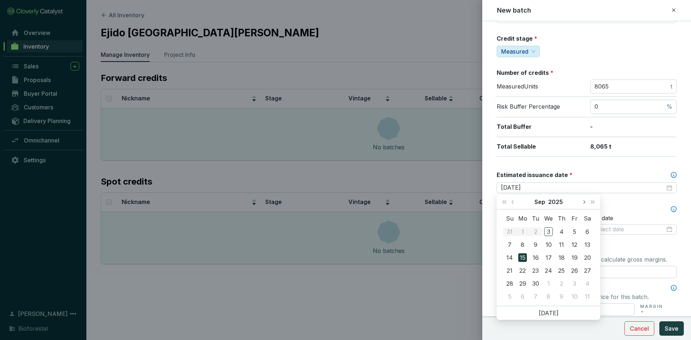
click at [584, 201] on span "Next month (PageDown)" at bounding box center [584, 202] width 4 height 4
click at [583, 201] on button "Next month (PageDown)" at bounding box center [583, 202] width 9 height 14
click at [595, 204] on button "Next year (Control + right)" at bounding box center [592, 202] width 9 height 14
type input "[DATE]"
click at [511, 257] on div "15" at bounding box center [510, 258] width 9 height 9
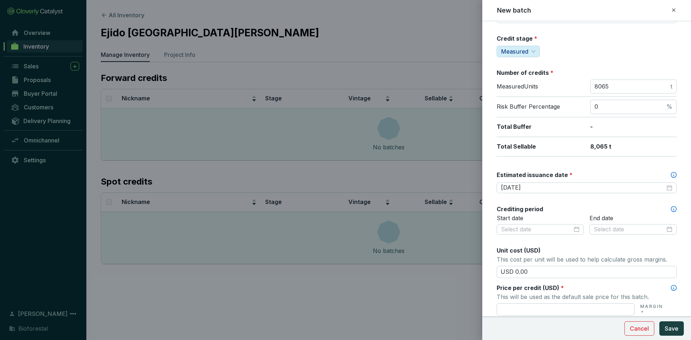
click at [549, 201] on div "Batch name * This is the internal name that will be used throughout Catalyst. R…" at bounding box center [587, 212] width 180 height 509
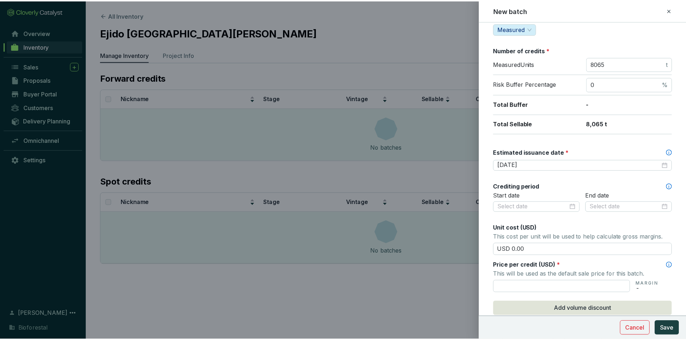
scroll to position [108, 0]
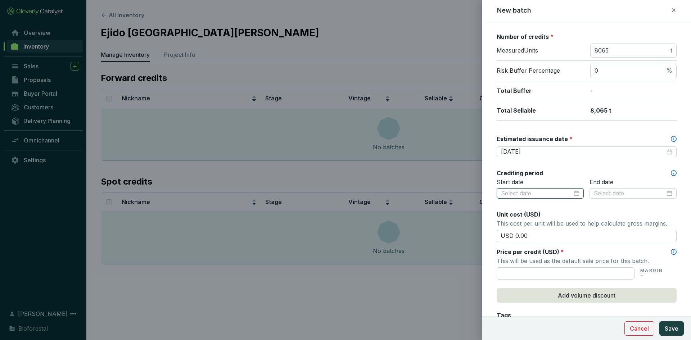
click at [540, 196] on input at bounding box center [536, 194] width 71 height 8
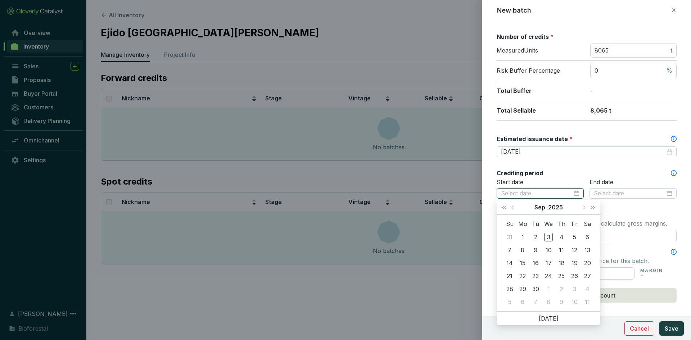
click at [540, 196] on input at bounding box center [536, 194] width 71 height 8
click at [557, 180] on p "Start date" at bounding box center [540, 183] width 87 height 8
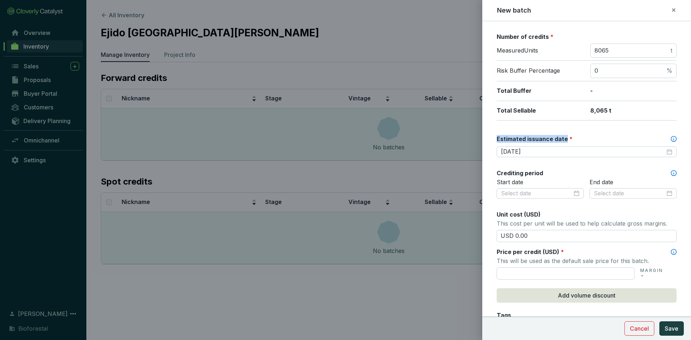
drag, startPoint x: 496, startPoint y: 138, endPoint x: 564, endPoint y: 141, distance: 68.1
click at [564, 141] on form "Batch name * This is the internal name that will be used throughout Catalyst. R…" at bounding box center [587, 194] width 209 height 544
copy label "Estimated issuance date"
click at [601, 125] on div "Batch name * This is the internal name that will be used throughout Catalyst. R…" at bounding box center [587, 176] width 180 height 509
click at [534, 193] on input at bounding box center [536, 194] width 71 height 8
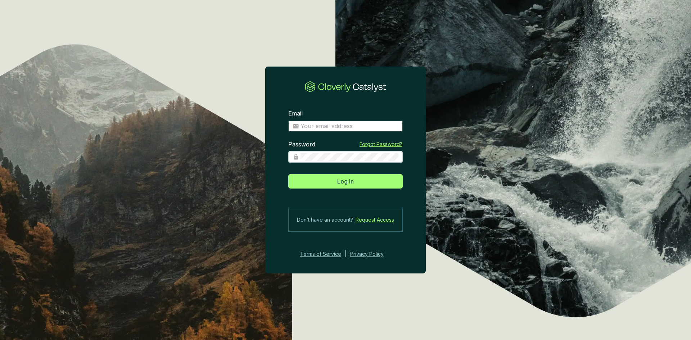
click at [342, 127] on input "Email" at bounding box center [350, 126] width 98 height 8
type input "[PERSON_NAME][EMAIL_ADDRESS][DOMAIN_NAME]"
click at [288, 174] on button "Log In" at bounding box center [345, 181] width 115 height 14
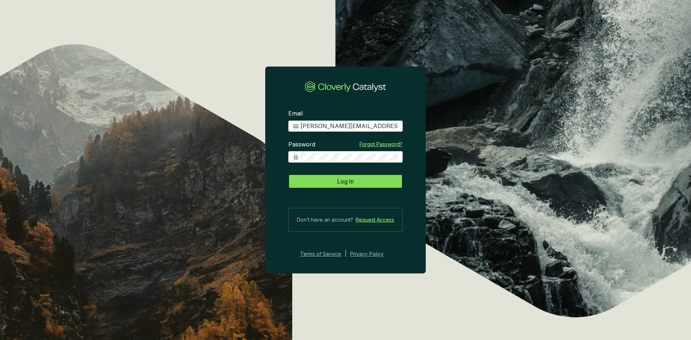
click at [337, 180] on button "Log In" at bounding box center [345, 181] width 115 height 14
click at [326, 183] on button "Log In" at bounding box center [345, 181] width 115 height 14
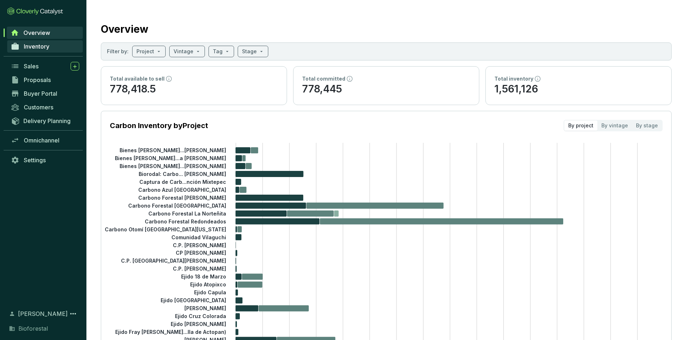
click at [43, 44] on span "Inventory" at bounding box center [37, 46] width 26 height 7
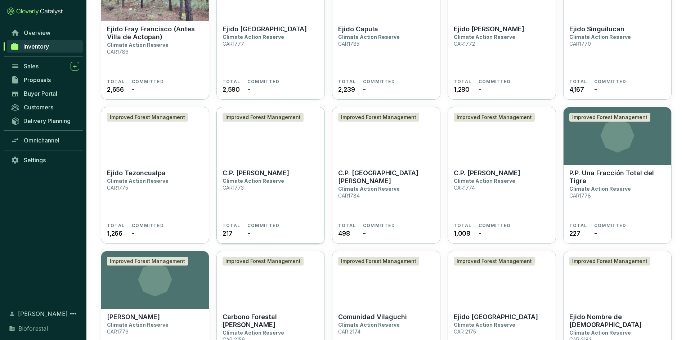
scroll to position [1296, 0]
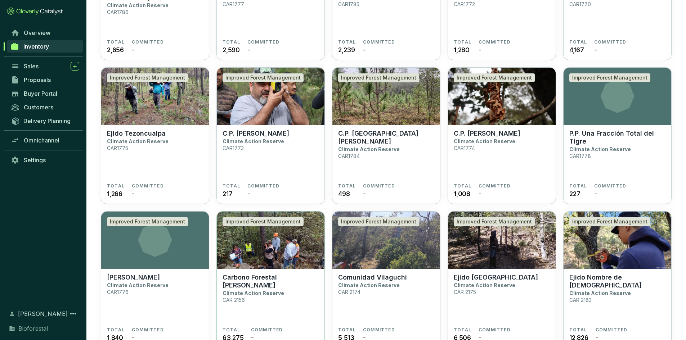
click at [261, 237] on img at bounding box center [271, 241] width 108 height 58
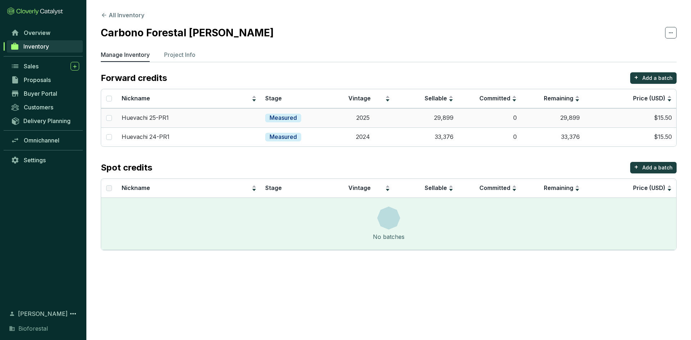
click at [199, 121] on div "Huevachi 25-PR1" at bounding box center [189, 118] width 135 height 8
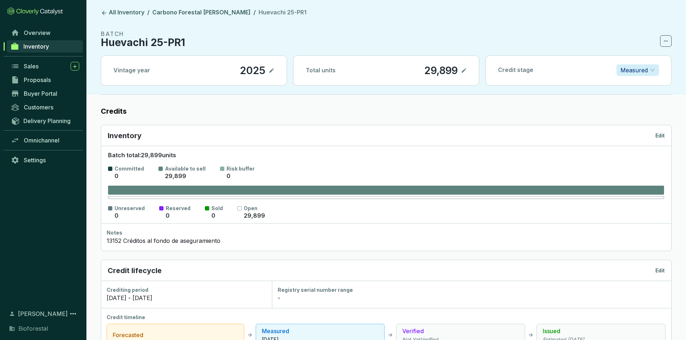
click at [658, 141] on div "Inventory Edit" at bounding box center [386, 135] width 570 height 21
click at [660, 136] on p "Edit" at bounding box center [659, 135] width 9 height 7
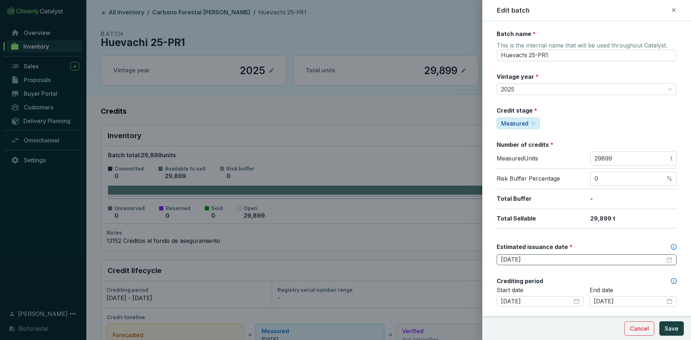
click at [665, 256] on div "[DATE]" at bounding box center [586, 260] width 171 height 8
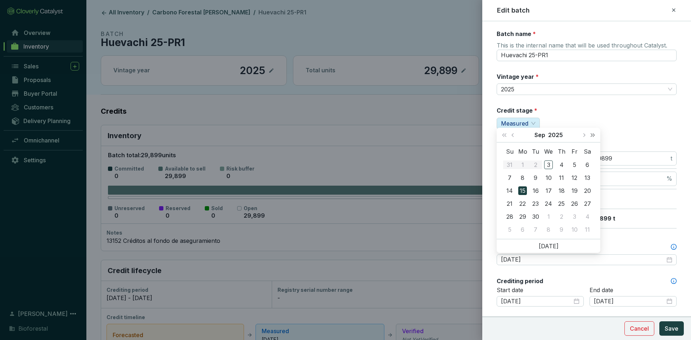
click at [591, 135] on span "Next year (Control + right)" at bounding box center [593, 135] width 4 height 4
type input "[DATE]"
click at [534, 189] on div "15" at bounding box center [536, 191] width 9 height 9
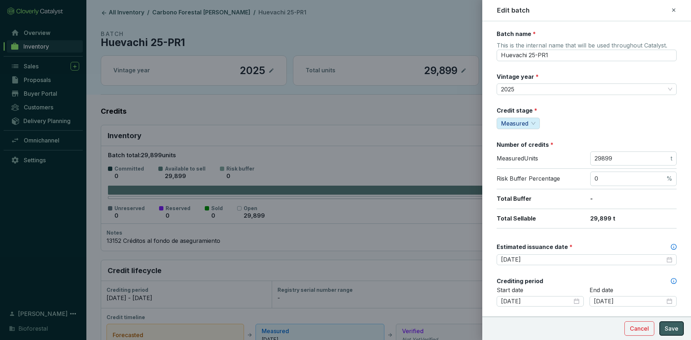
click at [672, 328] on span "Save" at bounding box center [672, 328] width 14 height 9
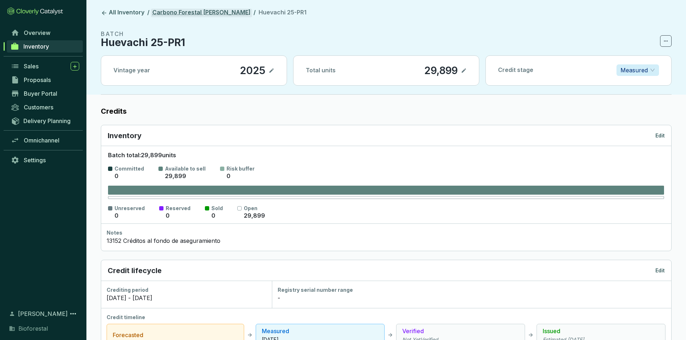
click at [229, 10] on link "Carbono Forestal [PERSON_NAME]" at bounding box center [201, 13] width 101 height 9
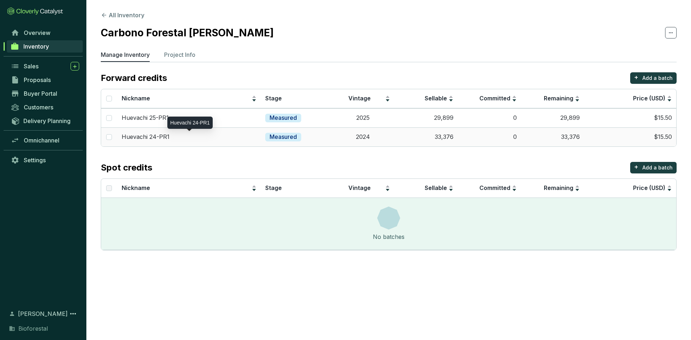
click at [218, 138] on div "Huevachi 24-PR1" at bounding box center [189, 137] width 135 height 8
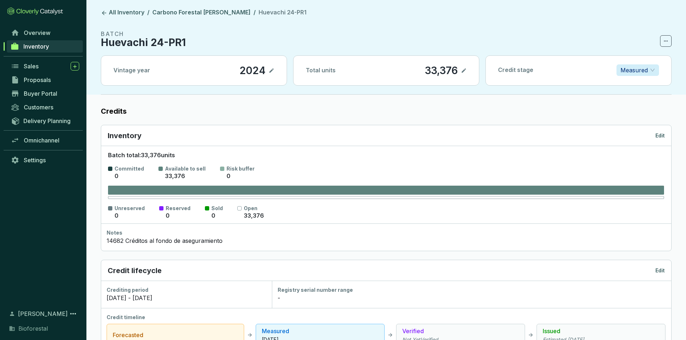
click at [656, 134] on p "Edit" at bounding box center [659, 135] width 9 height 7
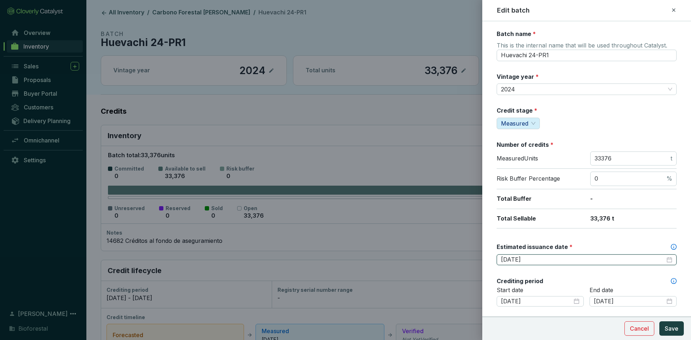
click at [549, 261] on input "[DATE]" at bounding box center [583, 260] width 164 height 8
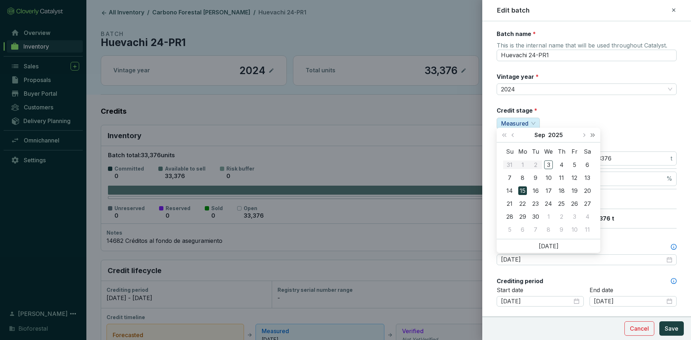
click at [593, 134] on span "Next year (Control + right)" at bounding box center [593, 135] width 4 height 4
type input "[DATE]"
click at [534, 190] on div "15" at bounding box center [536, 191] width 9 height 9
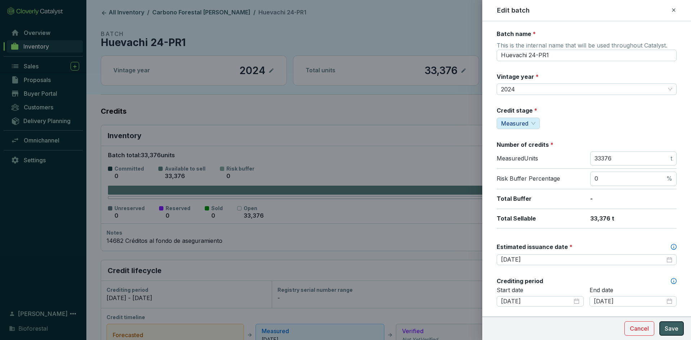
click at [675, 326] on span "Save" at bounding box center [672, 328] width 14 height 9
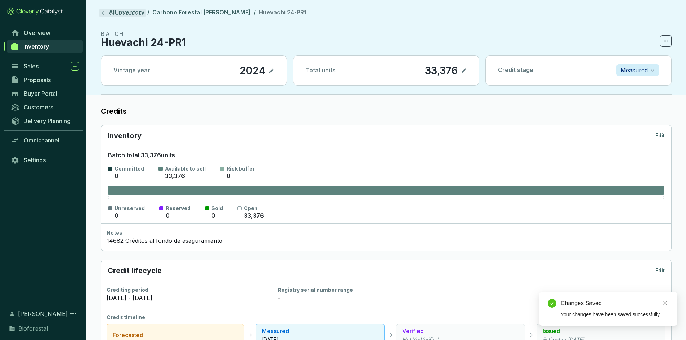
click at [134, 13] on link "All Inventory" at bounding box center [122, 13] width 46 height 9
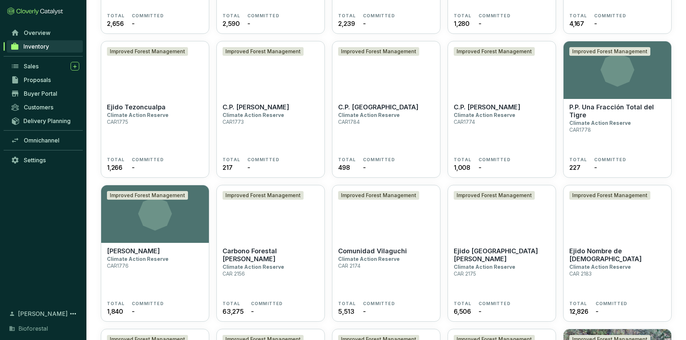
scroll to position [1357, 0]
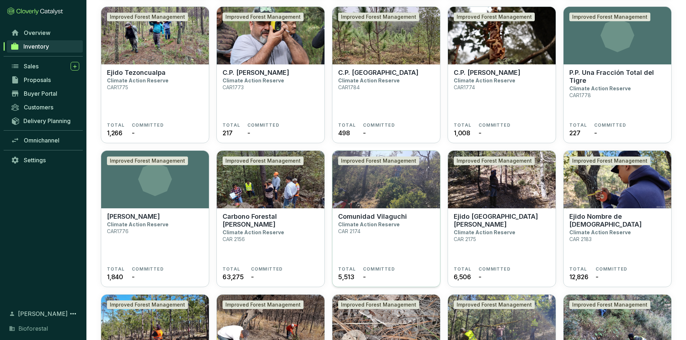
click at [376, 188] on img at bounding box center [386, 180] width 108 height 58
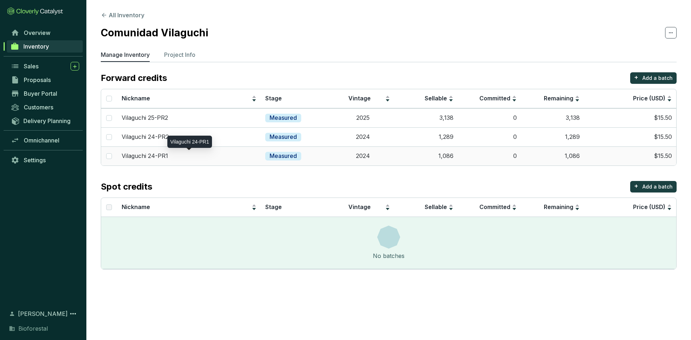
click at [158, 153] on p "Vilaguchi 24-PR1" at bounding box center [145, 156] width 46 height 8
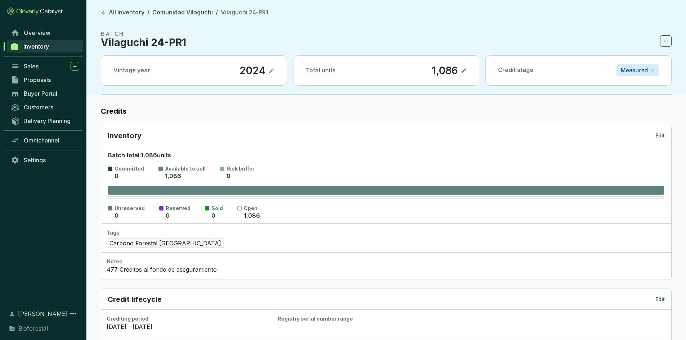
click at [656, 142] on div "Inventory Edit" at bounding box center [386, 135] width 570 height 21
click at [658, 137] on p "Edit" at bounding box center [659, 135] width 9 height 7
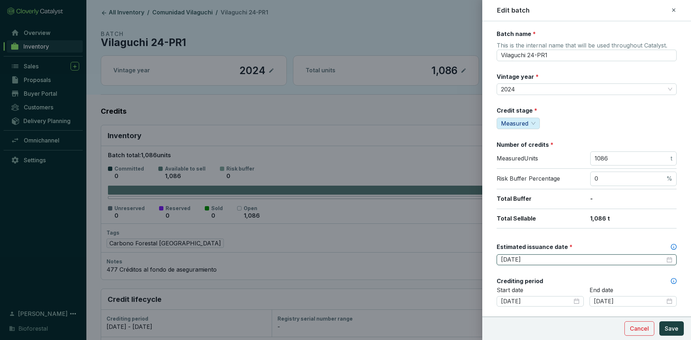
click at [565, 261] on input "[DATE]" at bounding box center [583, 260] width 164 height 8
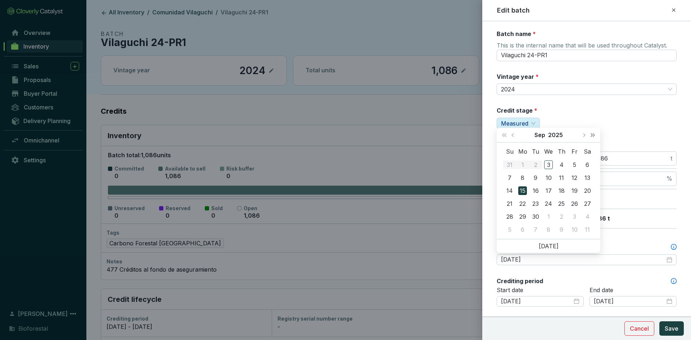
click at [593, 134] on span "Next year (Control + right)" at bounding box center [593, 135] width 4 height 4
type input "[DATE]"
click at [533, 190] on div "15" at bounding box center [536, 191] width 9 height 9
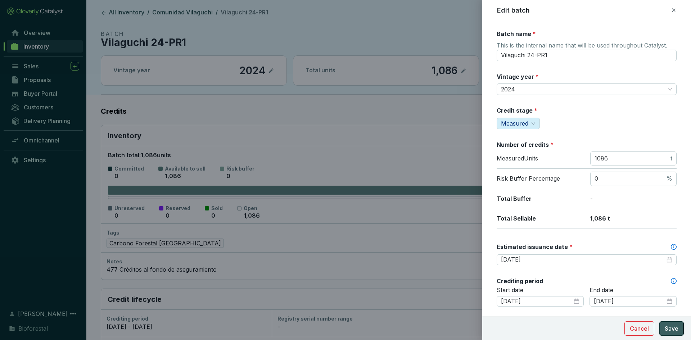
click at [674, 327] on span "Save" at bounding box center [672, 328] width 14 height 9
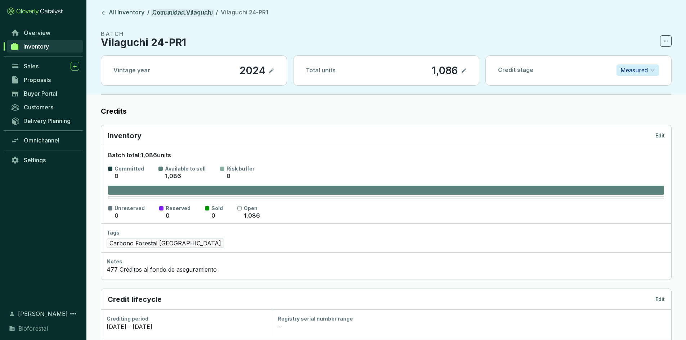
click at [187, 14] on link "Comunidad Vilaguchi" at bounding box center [182, 13] width 63 height 9
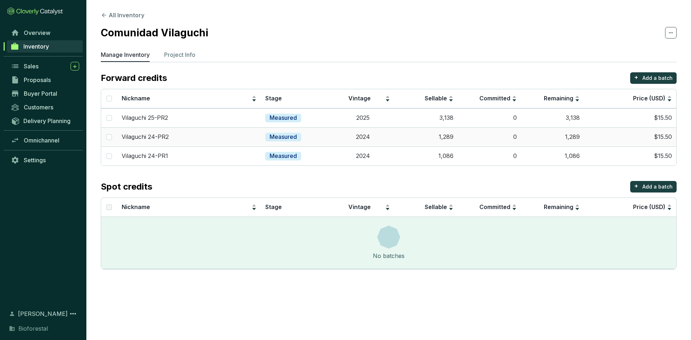
click at [158, 135] on p "Vilaguchi 24-PR2" at bounding box center [145, 137] width 47 height 8
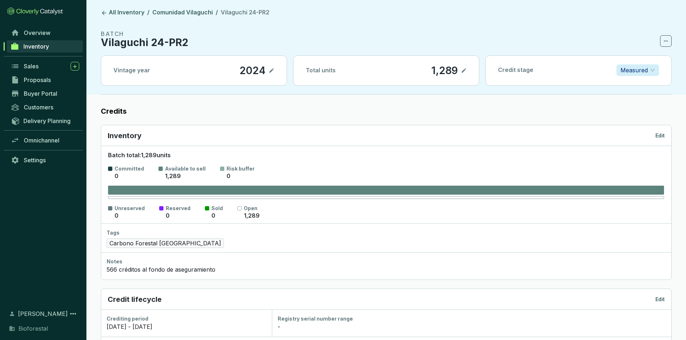
click at [662, 137] on p "Edit" at bounding box center [659, 135] width 9 height 7
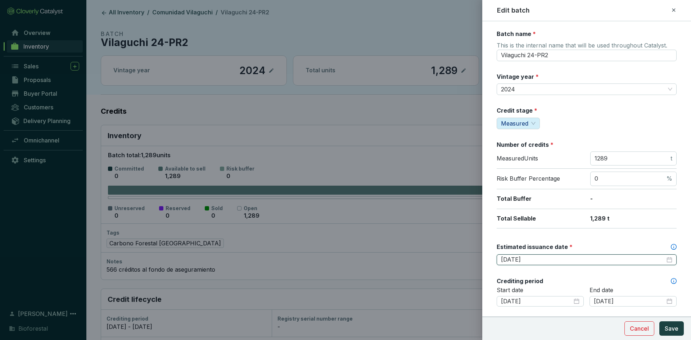
click at [582, 259] on input "[DATE]" at bounding box center [583, 260] width 164 height 8
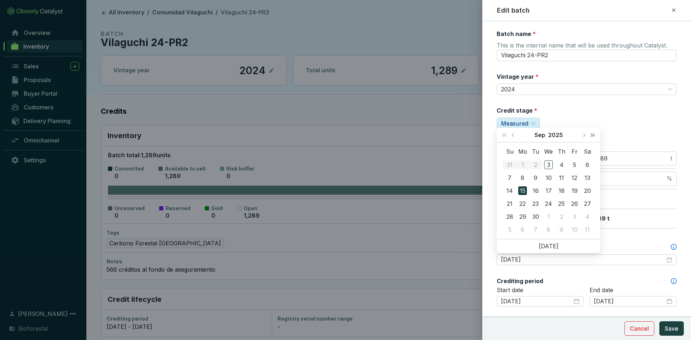
click at [591, 136] on span "Next year (Control + right)" at bounding box center [593, 135] width 4 height 4
type input "[DATE]"
click at [538, 190] on div "15" at bounding box center [536, 191] width 9 height 9
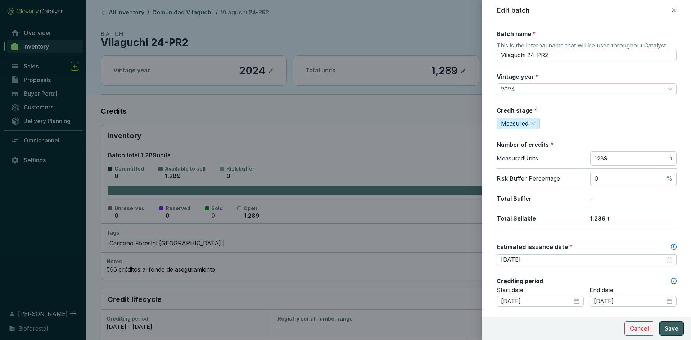
click at [668, 332] on span "Save" at bounding box center [672, 328] width 14 height 9
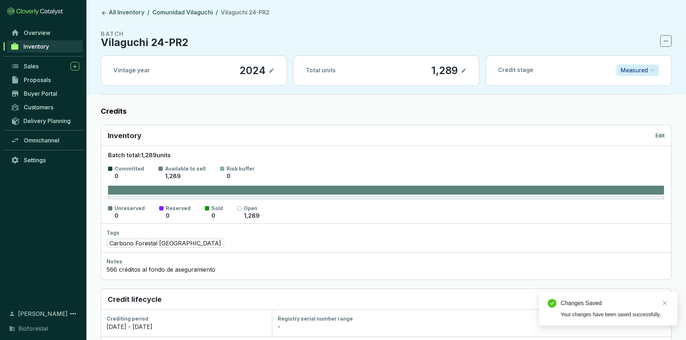
click at [174, 14] on link "Comunidad Vilaguchi" at bounding box center [182, 13] width 63 height 9
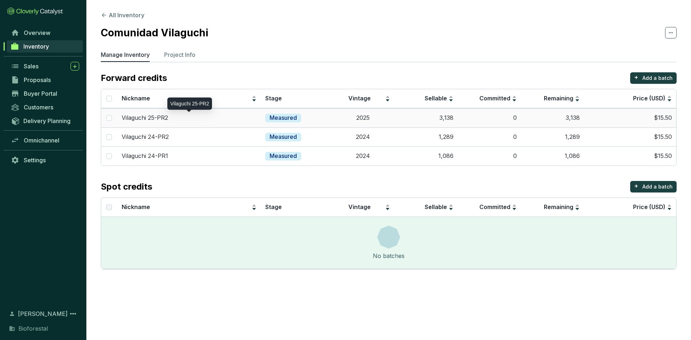
click at [165, 117] on p "Vilaguchi 25-PR2" at bounding box center [145, 118] width 46 height 8
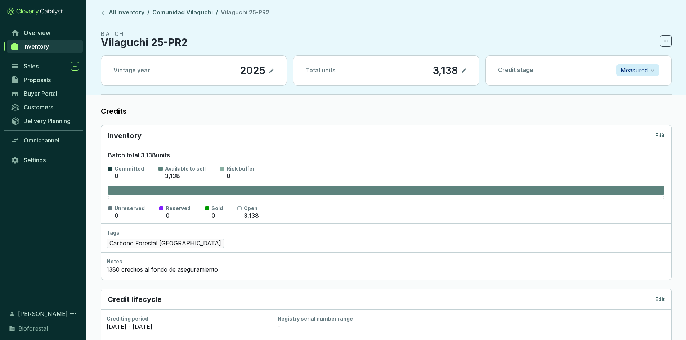
click at [656, 134] on p "Edit" at bounding box center [659, 135] width 9 height 7
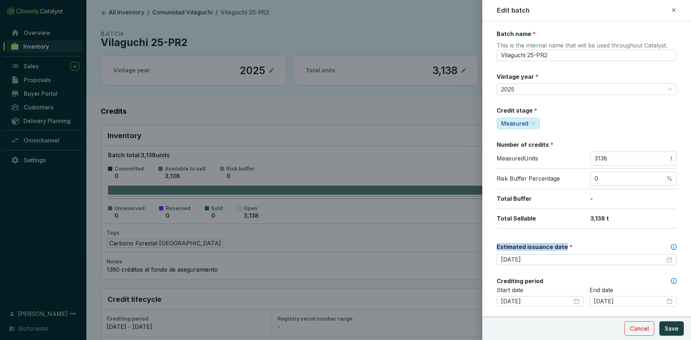
drag, startPoint x: 555, startPoint y: 245, endPoint x: 496, endPoint y: 243, distance: 59.4
click at [496, 243] on form "Batch name * This is the internal name that will be used throughout Catalyst. V…" at bounding box center [587, 336] width 209 height 613
copy label "Estimated issuance date"
click at [551, 264] on input "[DATE]" at bounding box center [583, 260] width 164 height 8
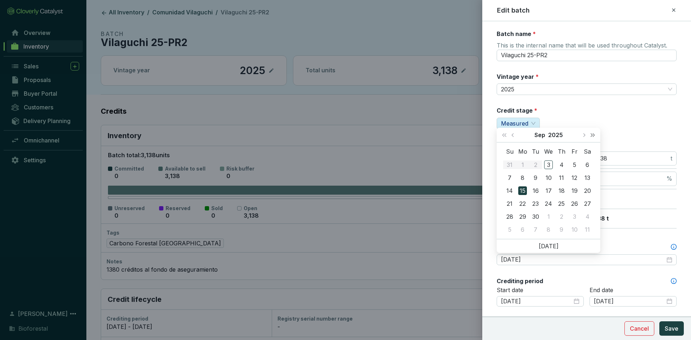
click at [593, 135] on span "Next year (Control + right)" at bounding box center [593, 135] width 4 height 4
type input "[DATE]"
click at [534, 189] on div "15" at bounding box center [536, 191] width 9 height 9
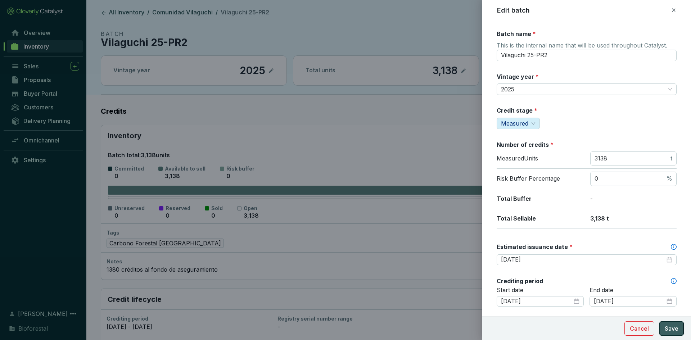
click at [668, 326] on span "Save" at bounding box center [672, 328] width 14 height 9
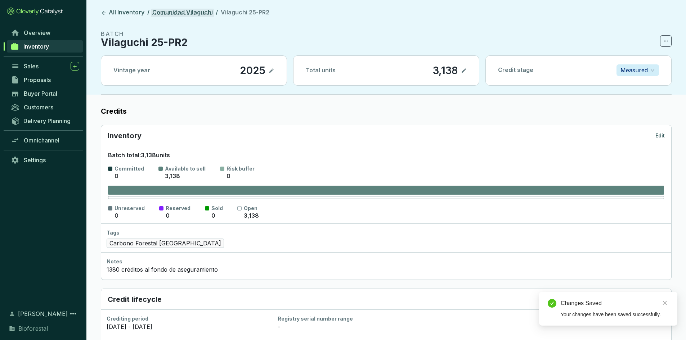
click at [183, 9] on link "Comunidad Vilaguchi" at bounding box center [182, 13] width 63 height 9
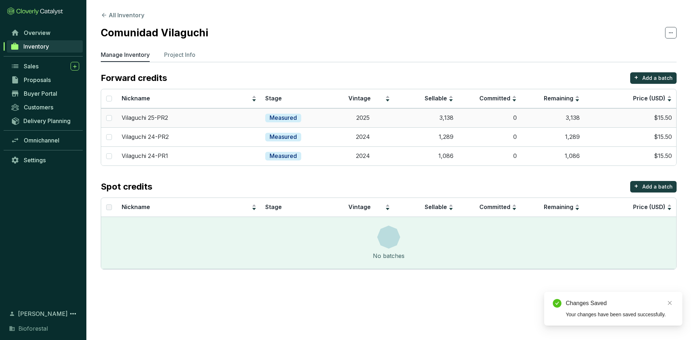
click at [186, 119] on div "Vilaguchi 25-PR2" at bounding box center [189, 118] width 135 height 8
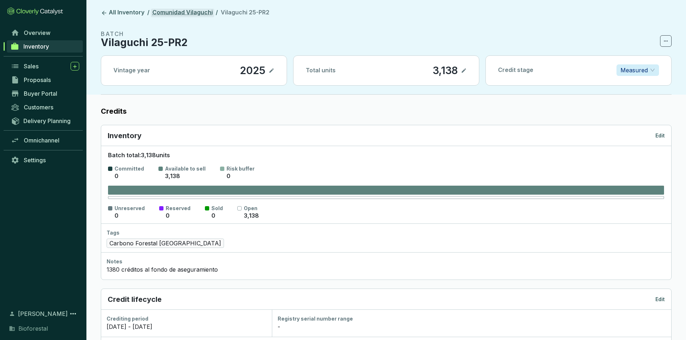
click at [162, 9] on link "Comunidad Vilaguchi" at bounding box center [182, 13] width 63 height 9
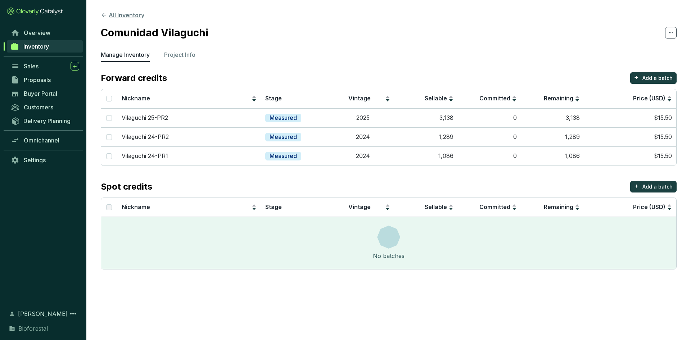
click at [129, 14] on button "All Inventory" at bounding box center [123, 15] width 44 height 9
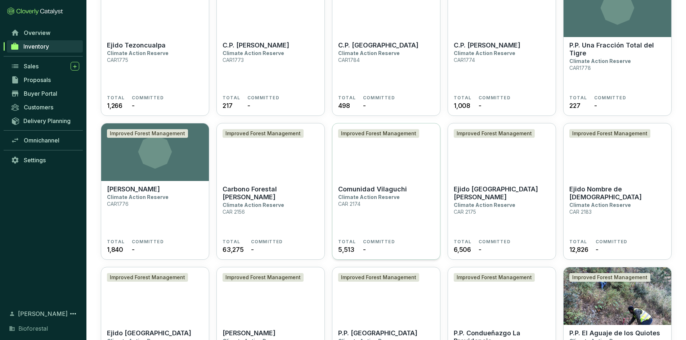
scroll to position [1404, 0]
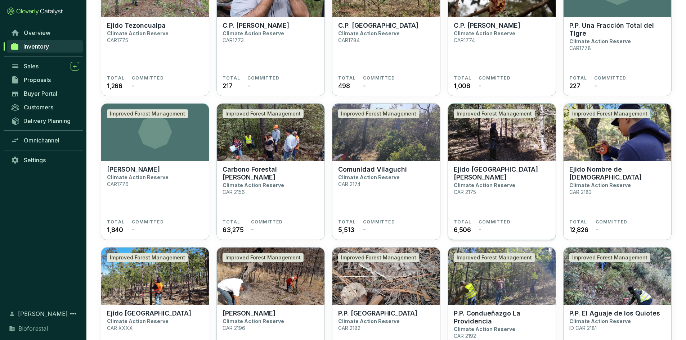
click at [496, 143] on img at bounding box center [502, 133] width 108 height 58
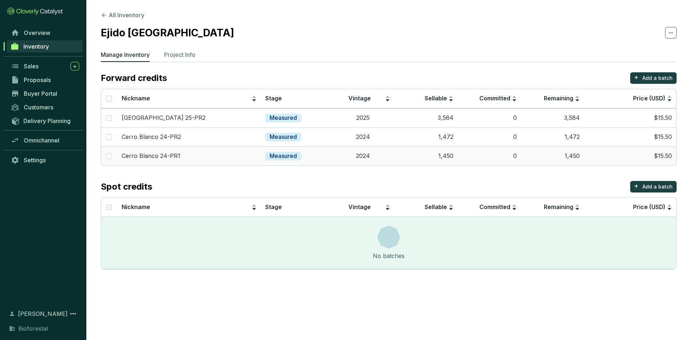
click at [198, 154] on div "Cerro Blanco 24-PR1" at bounding box center [189, 156] width 135 height 8
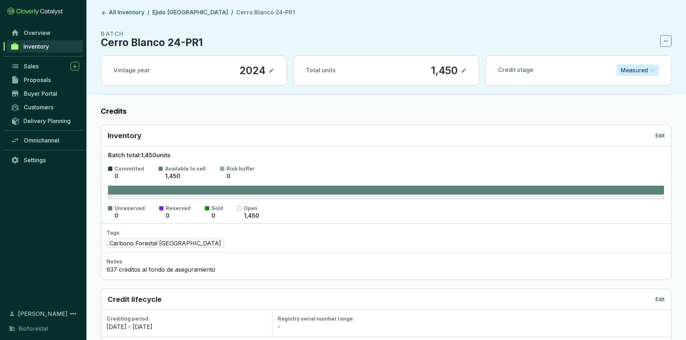
click at [665, 137] on div "Inventory Edit" at bounding box center [386, 135] width 570 height 21
click at [659, 133] on p "Edit" at bounding box center [659, 135] width 9 height 7
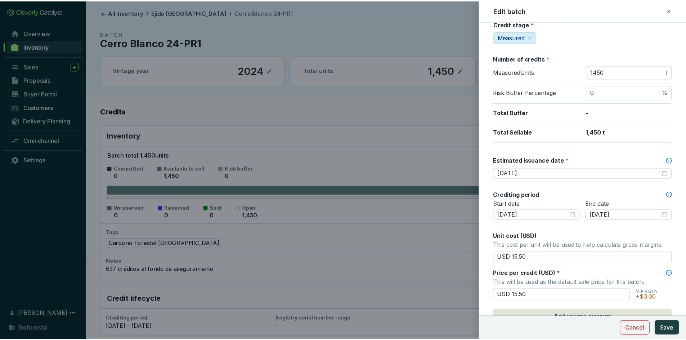
scroll to position [108, 0]
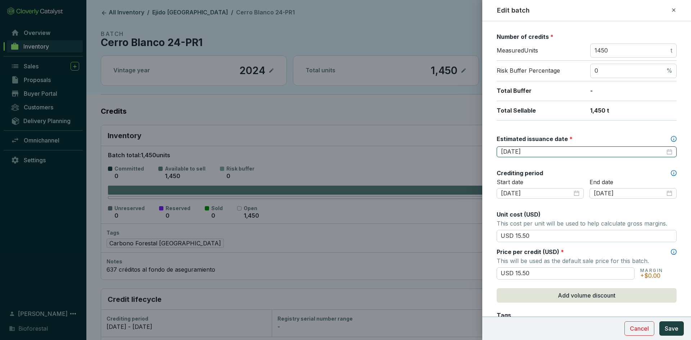
click at [547, 155] on input "[DATE]" at bounding box center [583, 152] width 164 height 8
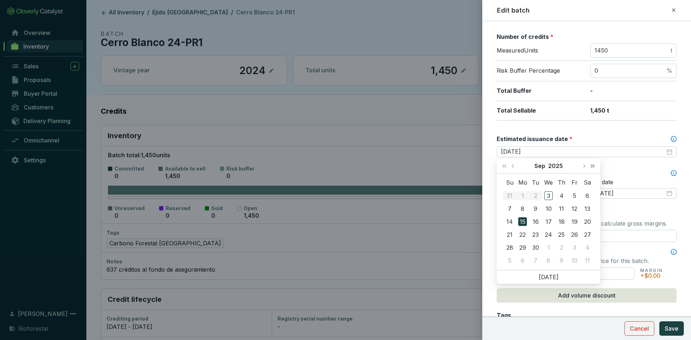
click at [592, 167] on span "Next year (Control + right)" at bounding box center [593, 166] width 4 height 4
type input "[DATE]"
click at [534, 223] on div "15" at bounding box center [536, 222] width 9 height 9
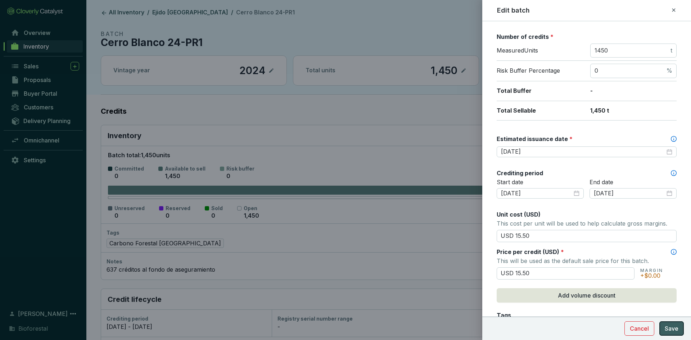
click at [668, 326] on span "Save" at bounding box center [672, 328] width 14 height 9
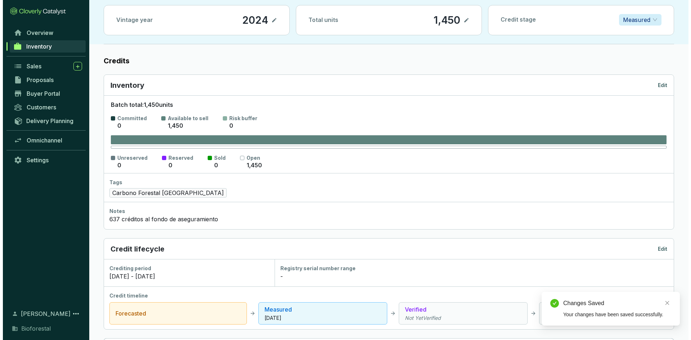
scroll to position [0, 0]
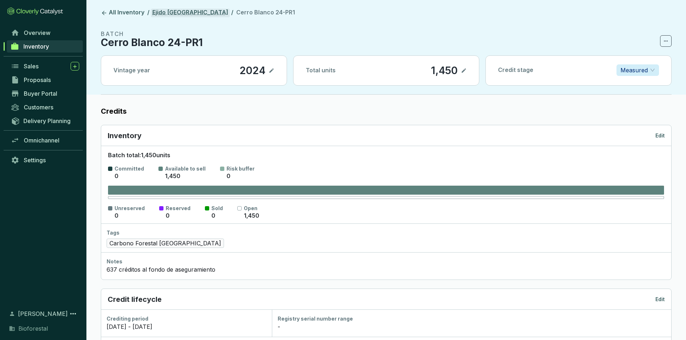
click at [184, 14] on link "Ejido [GEOGRAPHIC_DATA][PERSON_NAME]" at bounding box center [190, 13] width 79 height 9
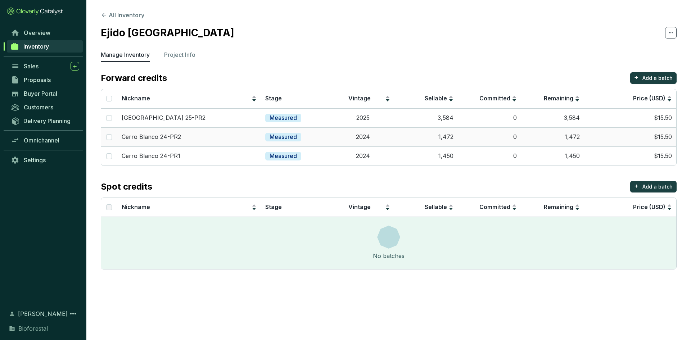
click at [159, 133] on td "Cerro Blanco 24-PR2" at bounding box center [189, 136] width 144 height 19
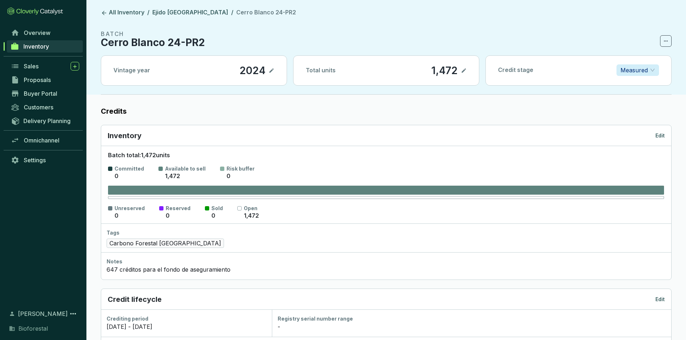
click at [657, 136] on p "Edit" at bounding box center [659, 135] width 9 height 7
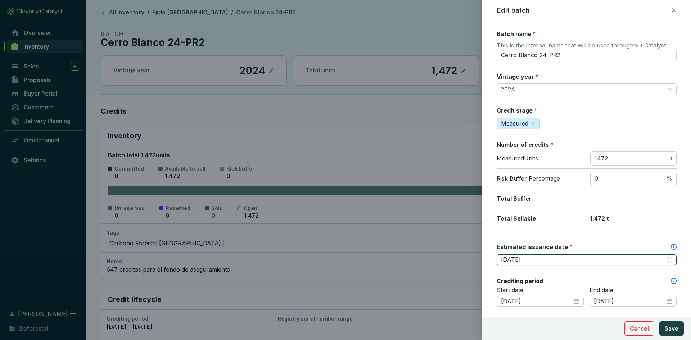
click at [537, 260] on input "[DATE]" at bounding box center [583, 260] width 164 height 8
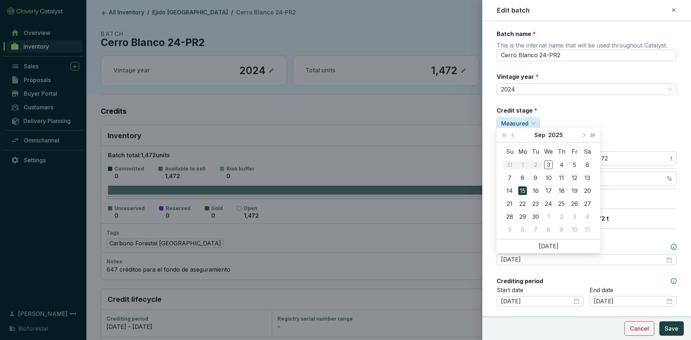
click at [594, 135] on span "Next year (Control + right)" at bounding box center [593, 135] width 4 height 4
type input "[DATE]"
click at [537, 189] on div "15" at bounding box center [536, 191] width 9 height 9
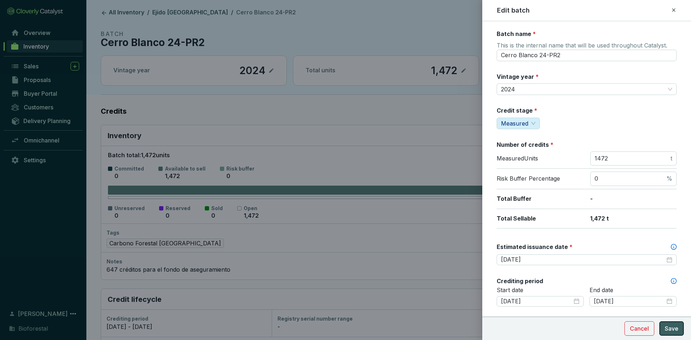
click at [673, 324] on button "Save" at bounding box center [672, 329] width 24 height 14
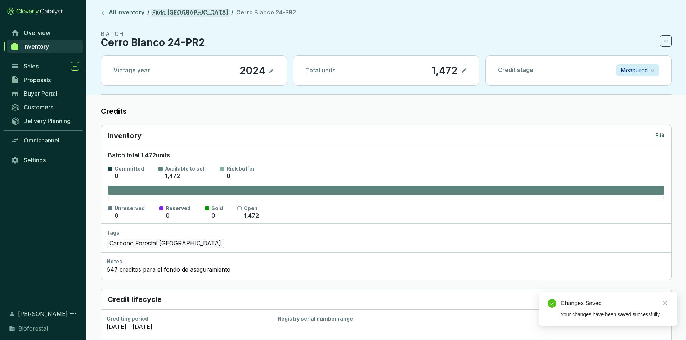
click at [179, 13] on link "Ejido [GEOGRAPHIC_DATA]" at bounding box center [190, 13] width 79 height 9
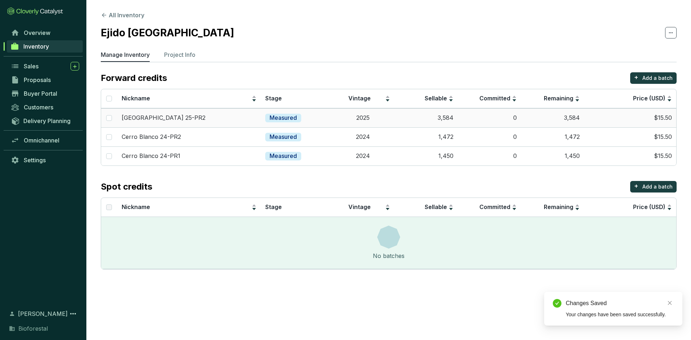
click at [189, 118] on div "Cerro Blanco 25-PR2" at bounding box center [189, 118] width 135 height 8
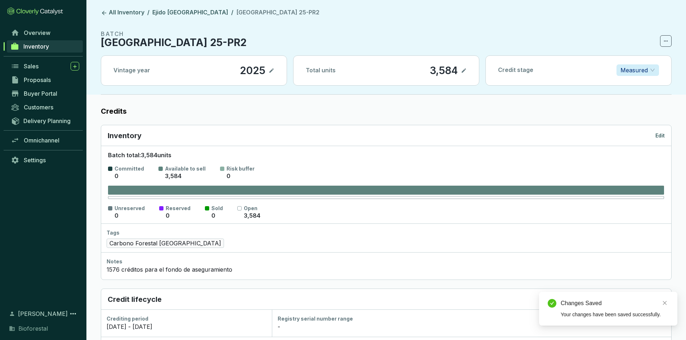
click at [658, 137] on p "Edit" at bounding box center [659, 135] width 9 height 7
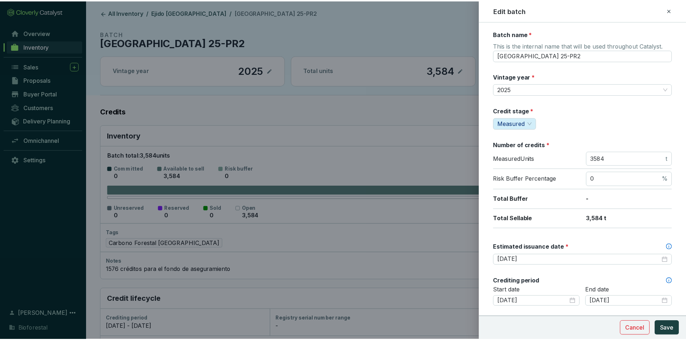
scroll to position [72, 0]
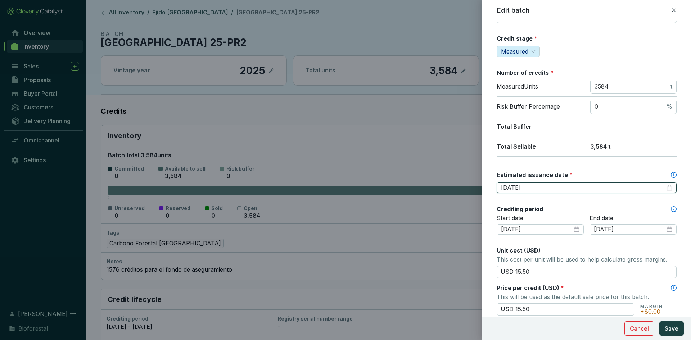
click at [551, 190] on input "[DATE]" at bounding box center [583, 188] width 164 height 8
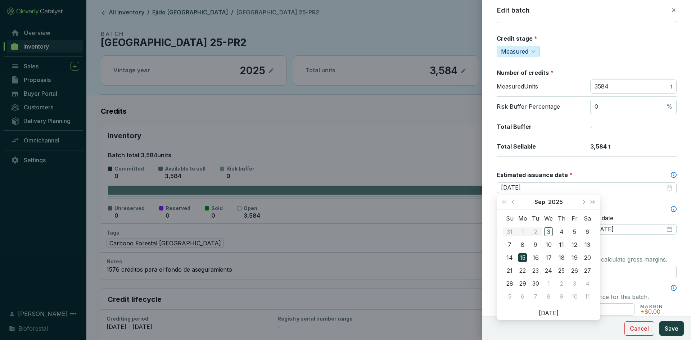
click at [595, 200] on button "Next year (Control + right)" at bounding box center [592, 202] width 9 height 14
type input "[DATE]"
click at [533, 256] on div "15" at bounding box center [536, 258] width 9 height 9
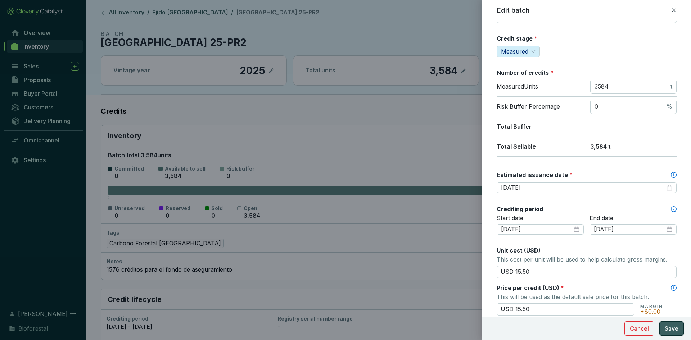
click at [674, 329] on span "Save" at bounding box center [672, 328] width 14 height 9
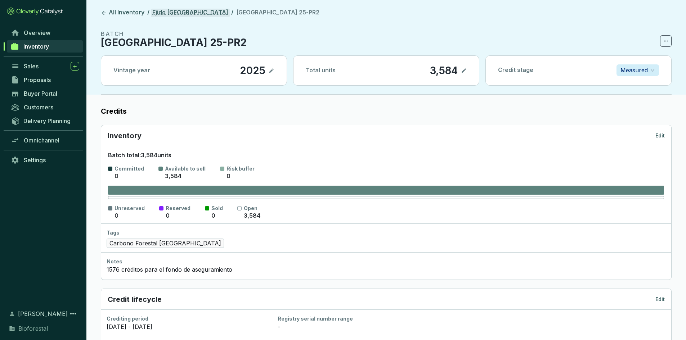
click at [165, 12] on link "Ejido [GEOGRAPHIC_DATA]" at bounding box center [190, 13] width 79 height 9
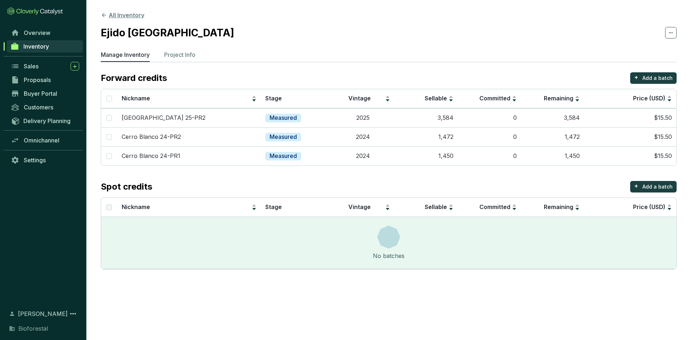
click at [124, 16] on button "All Inventory" at bounding box center [123, 15] width 44 height 9
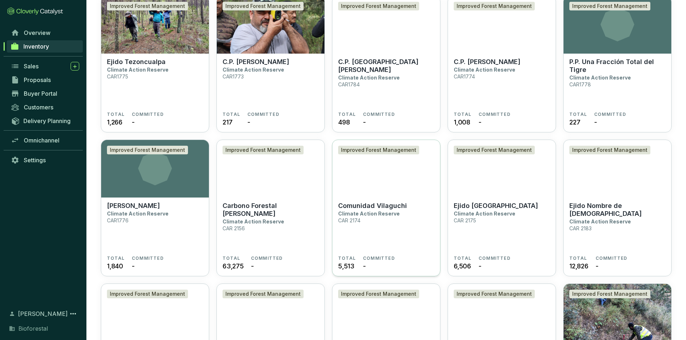
scroll to position [1368, 0]
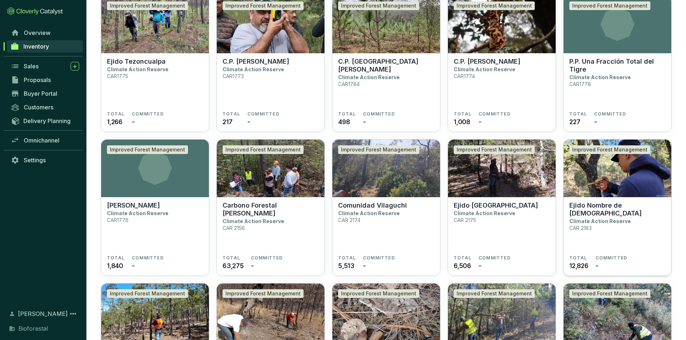
click at [594, 181] on img at bounding box center [618, 169] width 108 height 58
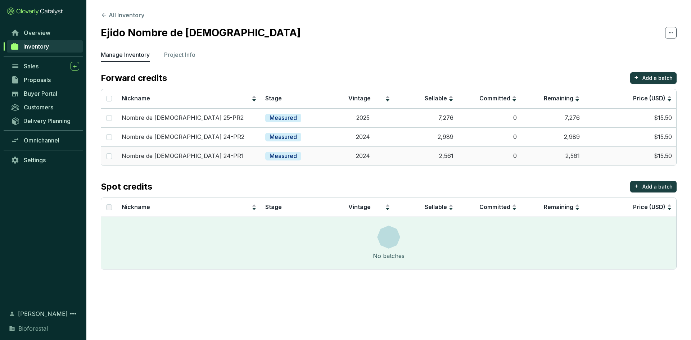
click at [209, 149] on td "Nombre de [DEMOGRAPHIC_DATA] 24-PR1" at bounding box center [189, 156] width 144 height 19
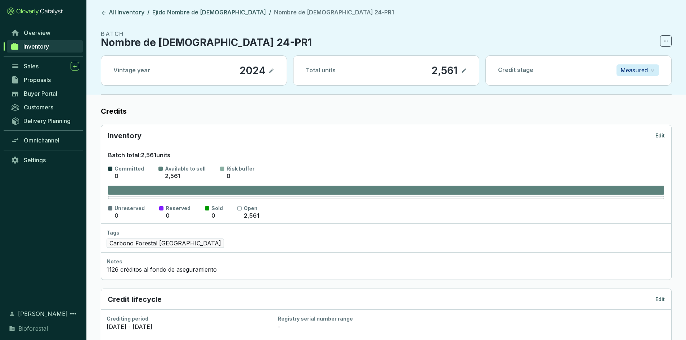
click at [658, 131] on div "Inventory Edit" at bounding box center [386, 136] width 557 height 10
click at [659, 132] on p "Edit" at bounding box center [659, 135] width 9 height 7
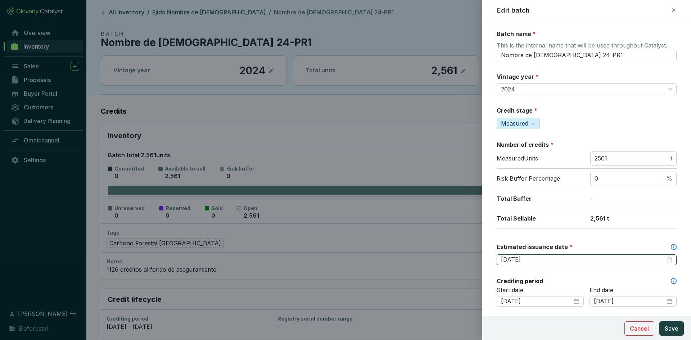
click at [554, 261] on input "[DATE]" at bounding box center [583, 260] width 164 height 8
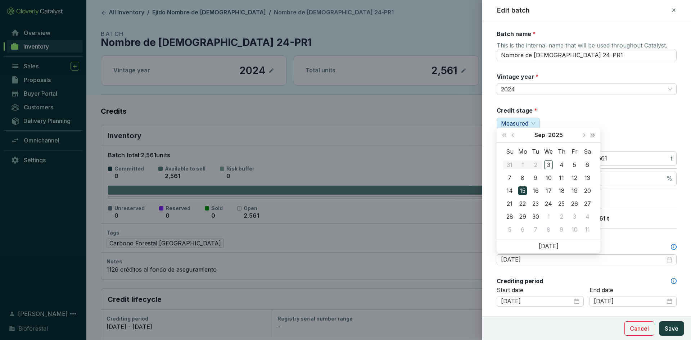
click at [595, 134] on button "Next year (Control + right)" at bounding box center [592, 135] width 9 height 14
type input "[DATE]"
click at [535, 191] on div "15" at bounding box center [536, 191] width 9 height 9
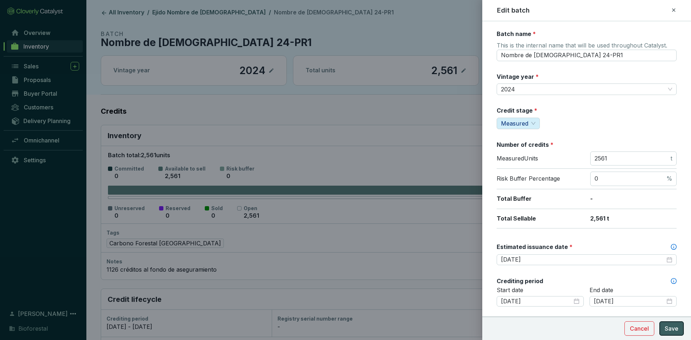
click at [671, 329] on span "Save" at bounding box center [672, 328] width 14 height 9
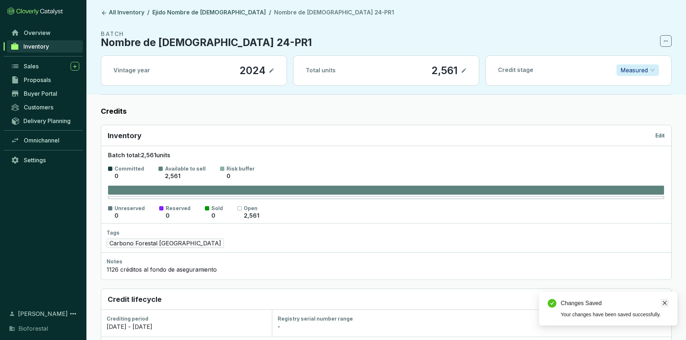
click at [665, 303] on icon "close" at bounding box center [665, 303] width 4 height 4
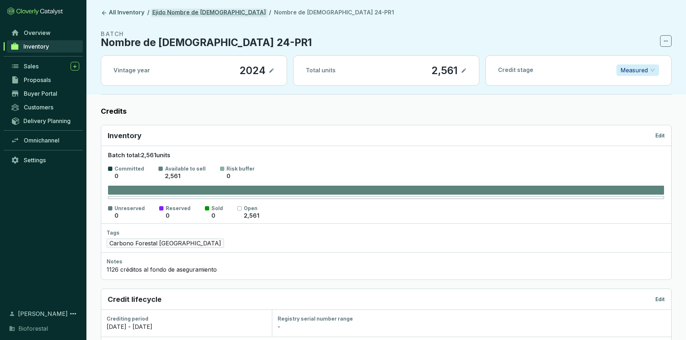
click at [192, 13] on link "Ejido Nombre de [DEMOGRAPHIC_DATA]" at bounding box center [209, 13] width 117 height 9
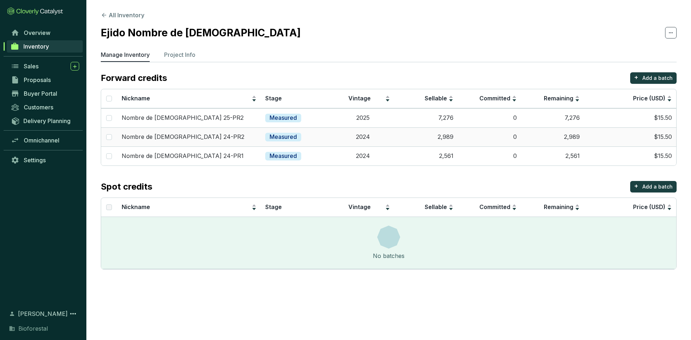
click at [170, 136] on p "Nombre de Dios 24-PR2" at bounding box center [183, 137] width 123 height 8
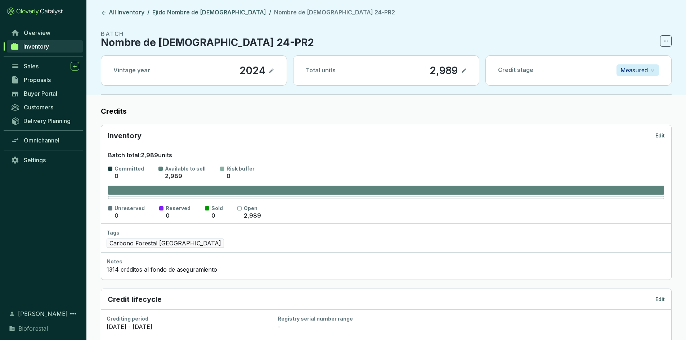
click at [663, 133] on p "Edit" at bounding box center [659, 135] width 9 height 7
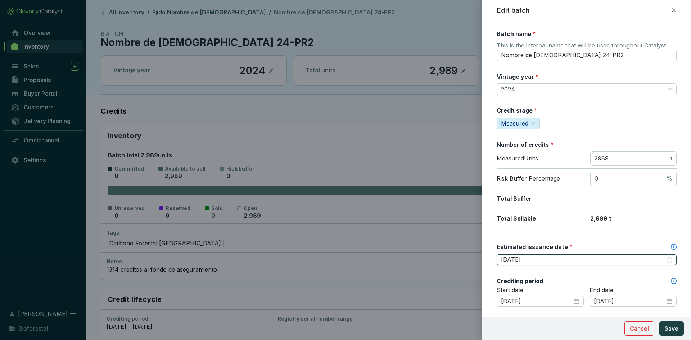
click at [541, 258] on input "[DATE]" at bounding box center [583, 260] width 164 height 8
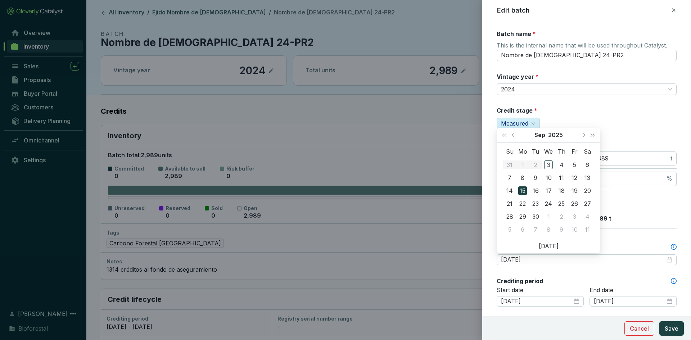
click at [593, 132] on button "Next year (Control + right)" at bounding box center [592, 135] width 9 height 14
type input "[DATE]"
click at [537, 191] on div "15" at bounding box center [536, 191] width 9 height 9
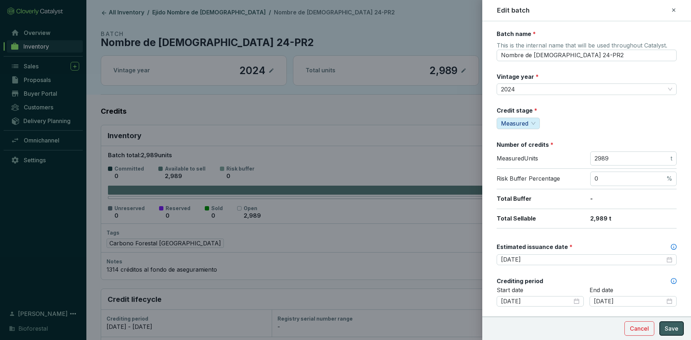
click at [668, 330] on span "Save" at bounding box center [672, 328] width 14 height 9
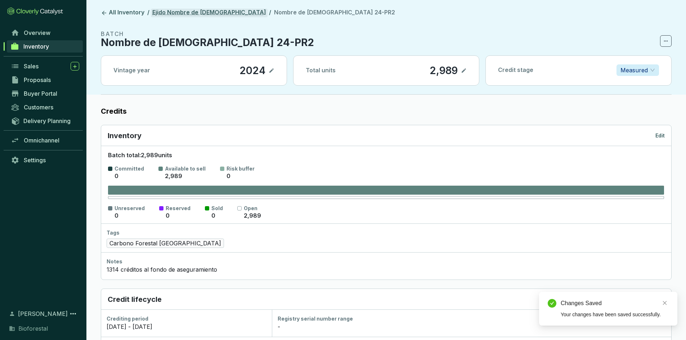
click at [174, 12] on link "Ejido Nombre de [DEMOGRAPHIC_DATA]" at bounding box center [209, 13] width 117 height 9
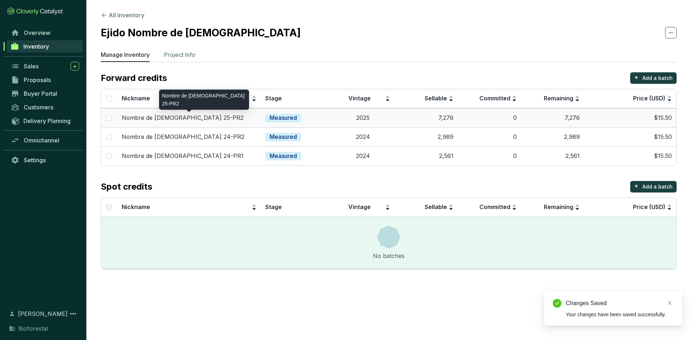
click at [170, 118] on p "Nombre de Dios 25-PR2" at bounding box center [183, 118] width 122 height 8
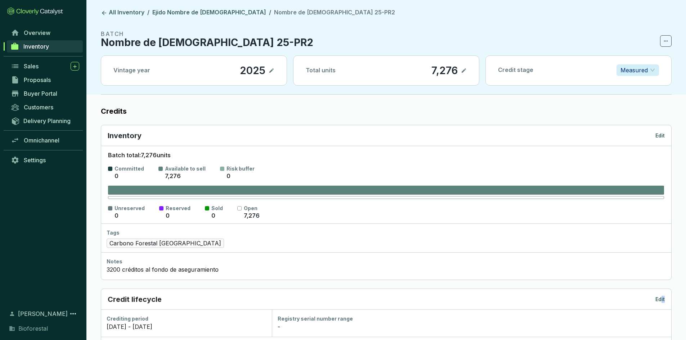
drag, startPoint x: 662, startPoint y: 299, endPoint x: 667, endPoint y: 301, distance: 5.2
click at [665, 304] on div "Credit lifecycle Edit" at bounding box center [386, 299] width 570 height 21
click at [660, 133] on p "Edit" at bounding box center [659, 135] width 9 height 7
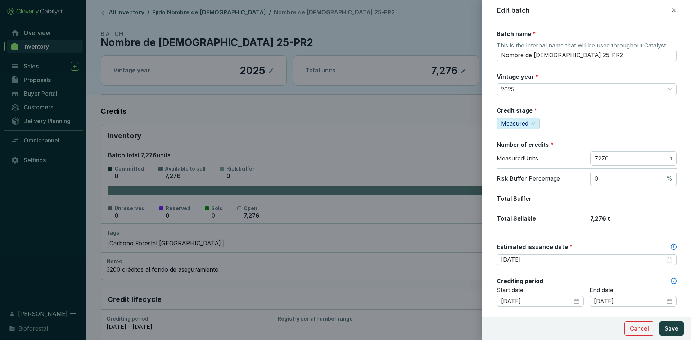
scroll to position [72, 0]
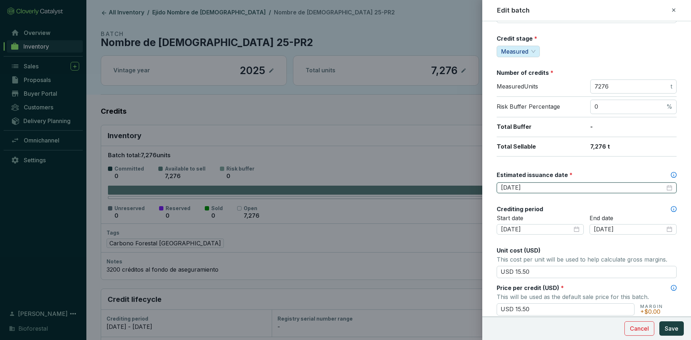
click at [544, 191] on input "[DATE]" at bounding box center [583, 188] width 164 height 8
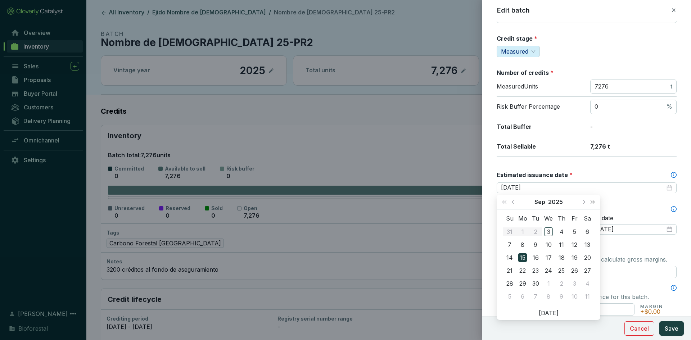
click at [590, 204] on button "Next year (Control + right)" at bounding box center [592, 202] width 9 height 14
type input "[DATE]"
click at [535, 257] on div "15" at bounding box center [536, 258] width 9 height 9
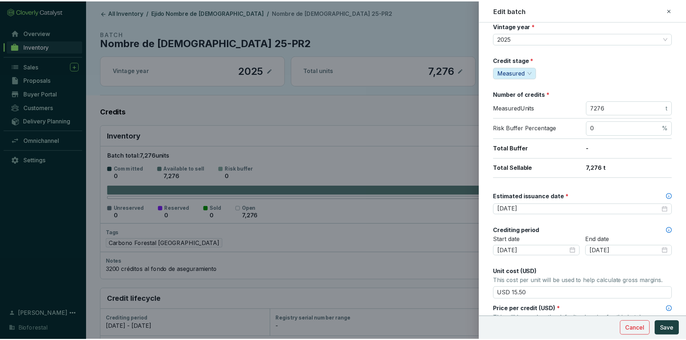
scroll to position [0, 0]
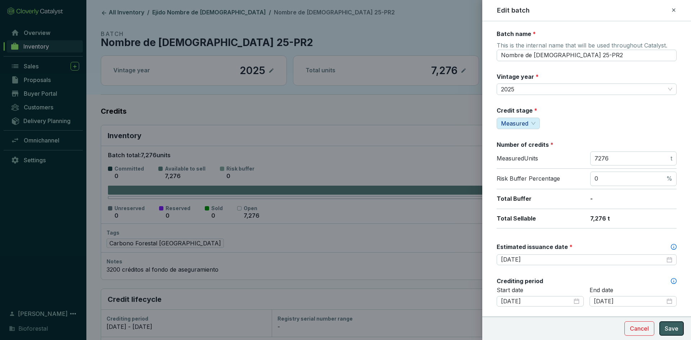
click at [672, 326] on span "Save" at bounding box center [672, 328] width 14 height 9
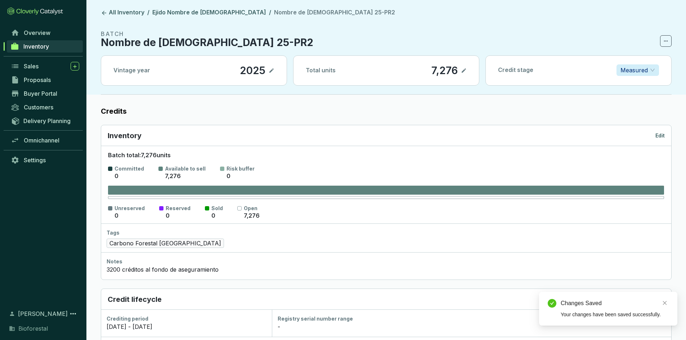
click at [665, 137] on div "Inventory Edit" at bounding box center [386, 135] width 570 height 21
click at [662, 135] on p "Edit" at bounding box center [659, 135] width 9 height 7
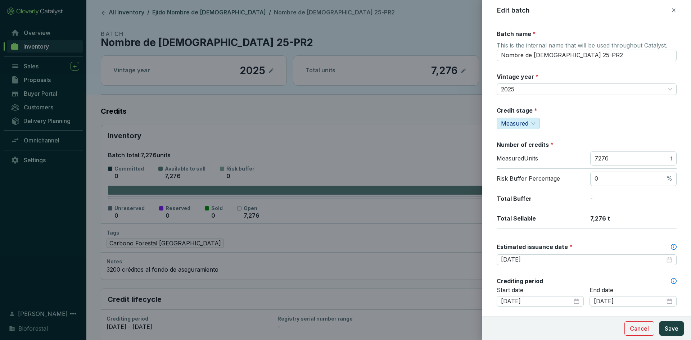
click at [455, 132] on div at bounding box center [345, 170] width 691 height 340
click at [640, 331] on span "Cancel" at bounding box center [639, 328] width 19 height 9
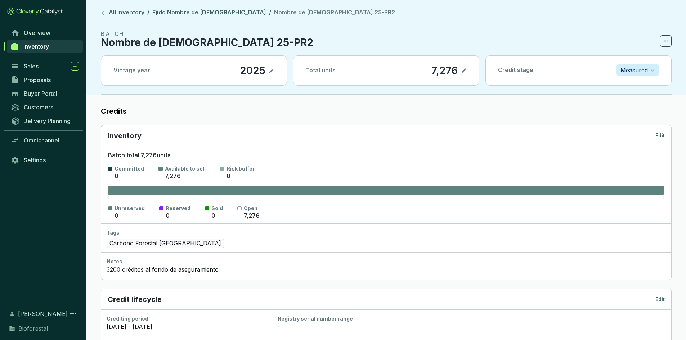
click at [170, 8] on header "All Inventory / Ejido Nombre de Dios / Nombre de Dios 25-PR2 BATCH Nombre de Di…" at bounding box center [386, 47] width 600 height 95
click at [167, 16] on link "Ejido Nombre de [DEMOGRAPHIC_DATA]" at bounding box center [209, 13] width 117 height 9
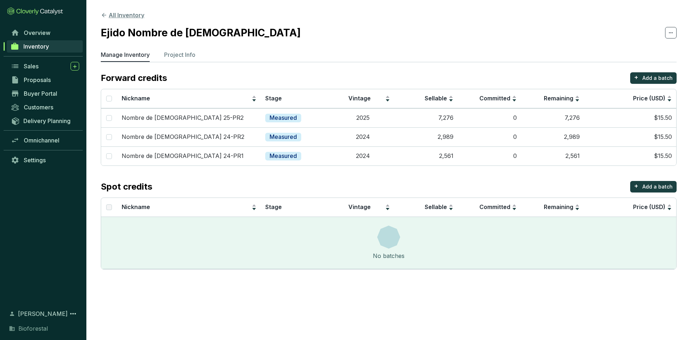
click at [126, 14] on button "All Inventory" at bounding box center [123, 15] width 44 height 9
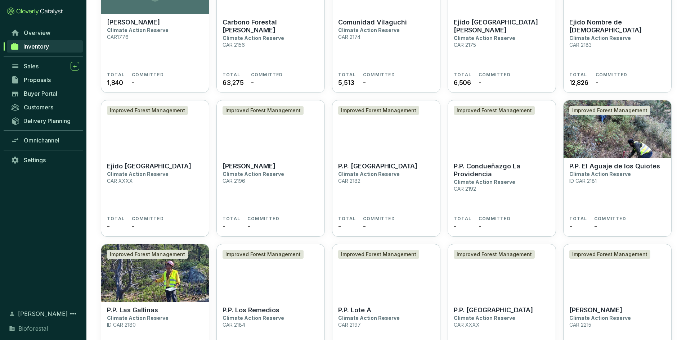
scroll to position [1537, 0]
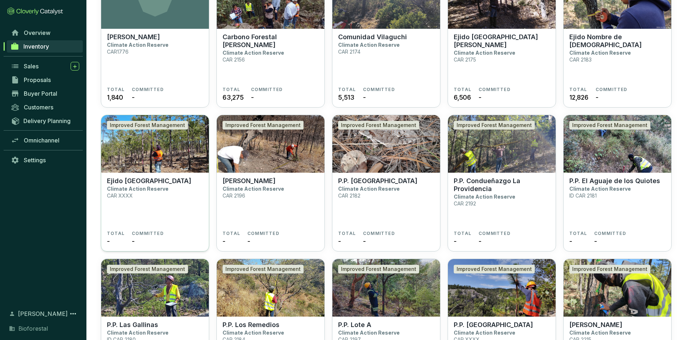
click at [148, 156] on img at bounding box center [155, 144] width 108 height 58
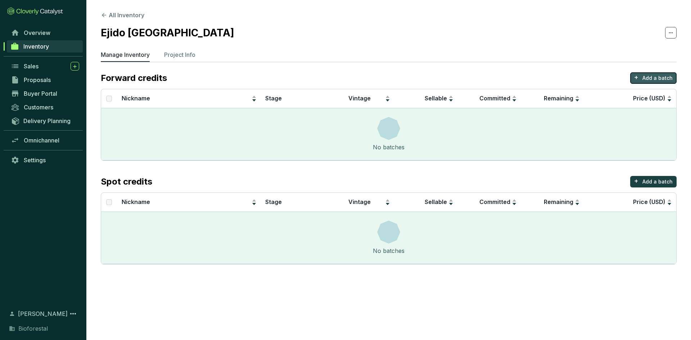
click at [655, 76] on p "Add a batch" at bounding box center [658, 78] width 30 height 7
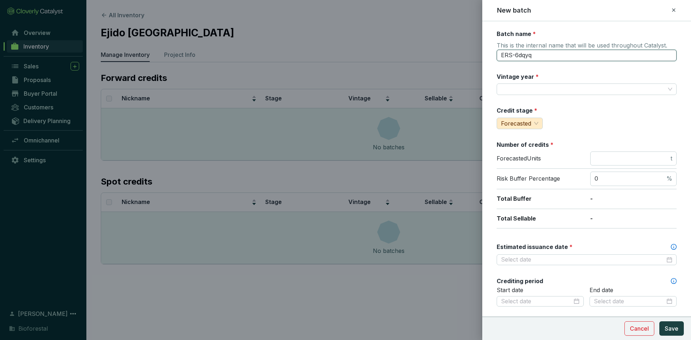
click at [540, 54] on input "ERS-6dqyq" at bounding box center [587, 56] width 180 height 12
type input "E"
type input "[GEOGRAPHIC_DATA] 24-PR1"
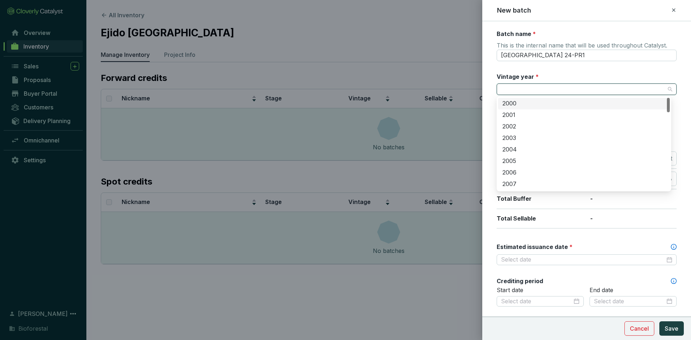
click at [512, 92] on input "Vintage year *" at bounding box center [583, 89] width 164 height 11
click at [516, 129] on div "2024" at bounding box center [584, 128] width 163 height 8
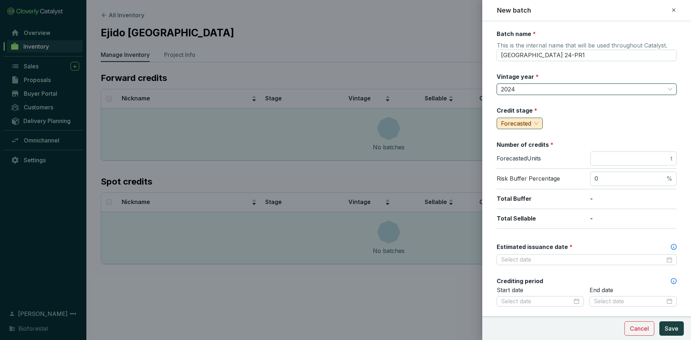
click at [532, 120] on span "Forecasted" at bounding box center [519, 123] width 37 height 11
click at [513, 150] on span "Measured" at bounding box center [516, 148] width 27 height 7
click at [616, 160] on input "number" at bounding box center [632, 159] width 75 height 8
click at [602, 162] on input "number" at bounding box center [632, 159] width 75 height 8
type input "8065"
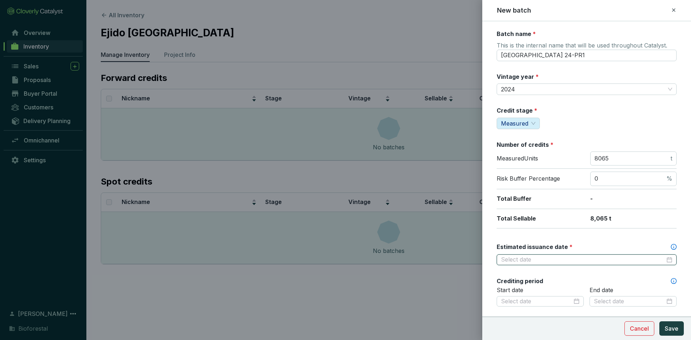
click at [511, 261] on input "Estimated issuance date *" at bounding box center [583, 260] width 164 height 8
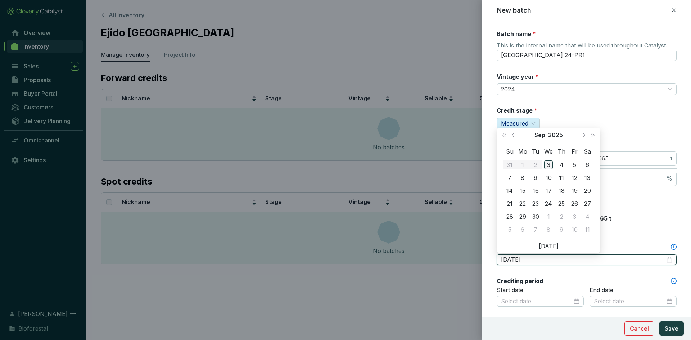
type input "[DATE]"
click at [592, 136] on span "Next year (Control + right)" at bounding box center [593, 135] width 4 height 4
type input "[DATE]"
click at [535, 192] on div "15" at bounding box center [536, 191] width 9 height 9
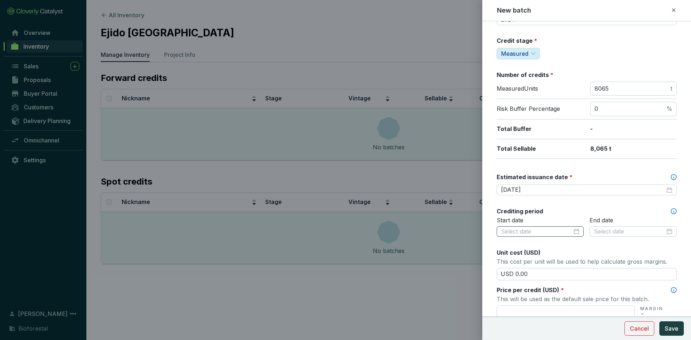
scroll to position [72, 0]
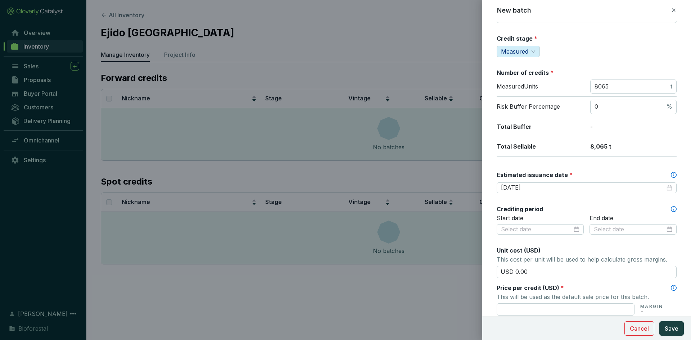
click at [541, 202] on div "Batch name * This is the internal name that will be used throughout Catalyst. R…" at bounding box center [587, 212] width 180 height 509
click at [549, 232] on input at bounding box center [536, 230] width 71 height 8
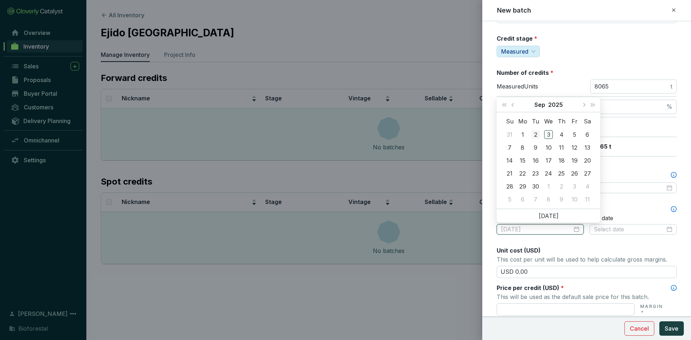
type input "2025-09-02"
click at [506, 107] on button "Last year (Control + left)" at bounding box center [504, 105] width 9 height 14
click at [514, 104] on span "Previous month (PageUp)" at bounding box center [514, 105] width 4 height 4
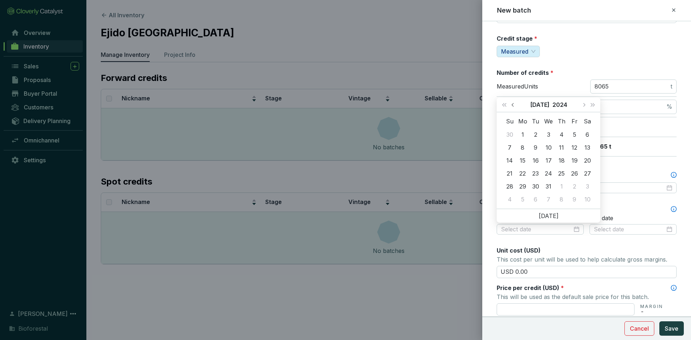
click at [514, 104] on span "Previous month (PageUp)" at bounding box center [514, 105] width 4 height 4
type input "[DATE]"
click at [575, 172] on div "24" at bounding box center [574, 173] width 9 height 9
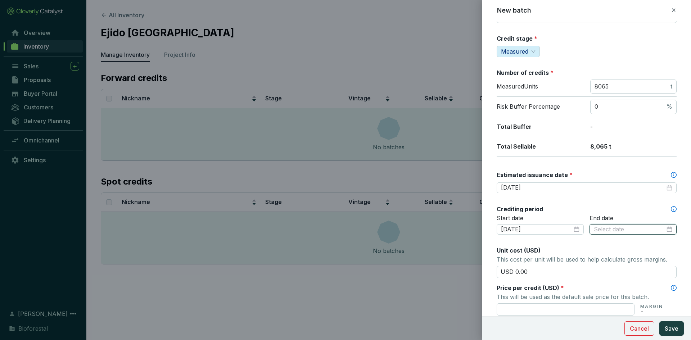
click at [626, 229] on input at bounding box center [629, 230] width 71 height 8
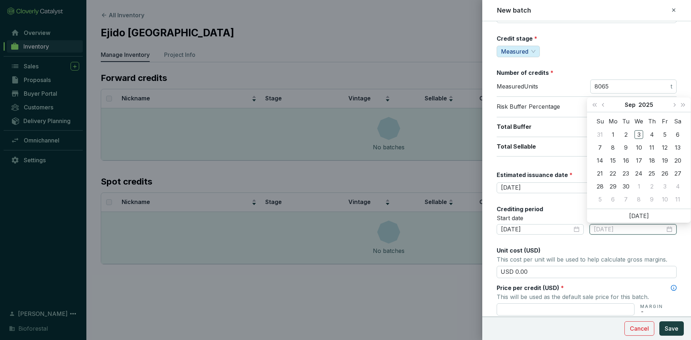
type input "[DATE]"
click at [595, 106] on span "Last year (Control + left)" at bounding box center [595, 105] width 4 height 4
type input "[DATE]"
click at [593, 161] on div "Su Mo Tu We Th Fr Sa 1 2 3 4 5 6 7 8 9 10 11 12 13 14 15 16 17 18 19 20 21 22 2…" at bounding box center [639, 160] width 104 height 97
type input "2024-09-15"
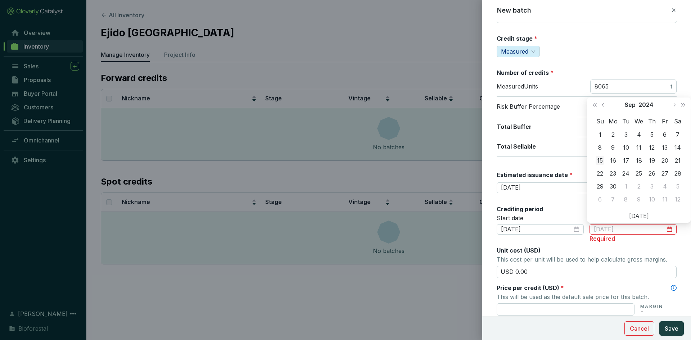
click at [600, 159] on div "15" at bounding box center [600, 160] width 9 height 9
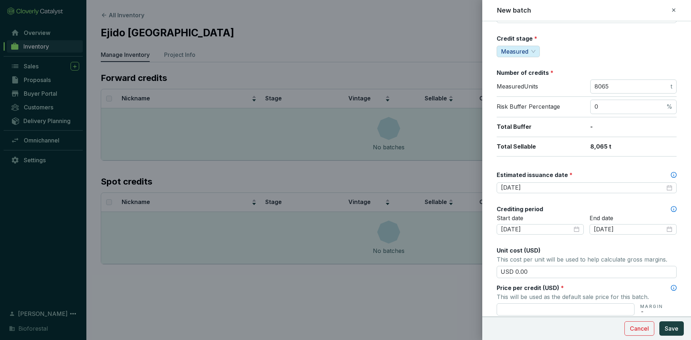
click at [597, 246] on div "Batch name * This is the internal name that will be used throughout Catalyst. R…" at bounding box center [587, 212] width 180 height 509
click at [539, 277] on input "USD 0.00" at bounding box center [587, 272] width 180 height 12
type input "USD 0"
type input "USD 15.50"
click at [523, 314] on input "text" at bounding box center [566, 310] width 138 height 12
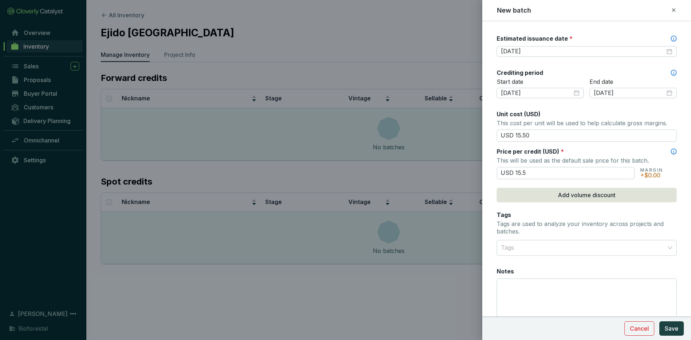
scroll to position [216, 0]
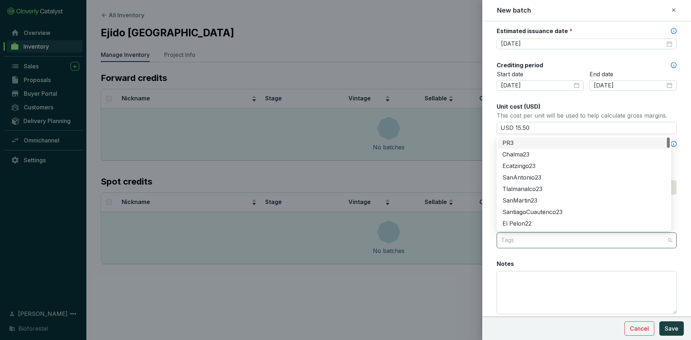
click at [519, 240] on div at bounding box center [582, 240] width 169 height 14
type input "USD 15.50"
type input "ch"
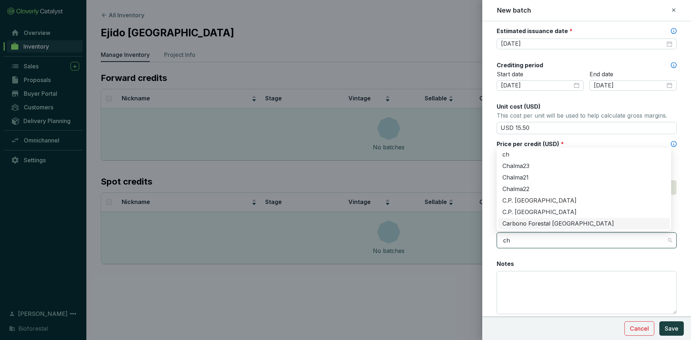
click at [551, 226] on div "Carbono Forestal Chihuahua" at bounding box center [584, 224] width 163 height 8
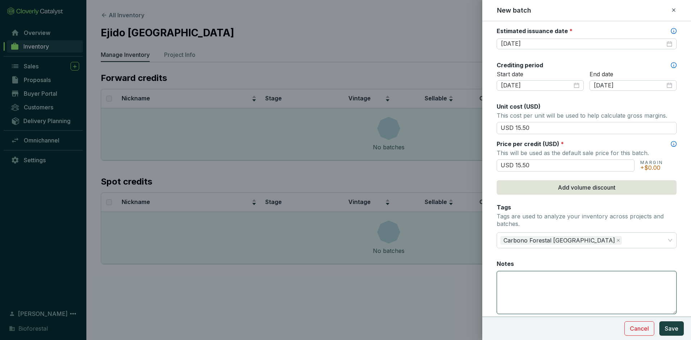
click at [524, 279] on textarea "Notes" at bounding box center [586, 293] width 179 height 42
click at [513, 279] on textarea "Notes" at bounding box center [586, 293] width 179 height 42
click at [591, 277] on textarea "3547 creditos al fondo de aseguraiento" at bounding box center [586, 293] width 179 height 42
click at [629, 280] on textarea "3547 créditos al fondo de aseguramiento" at bounding box center [586, 293] width 179 height 42
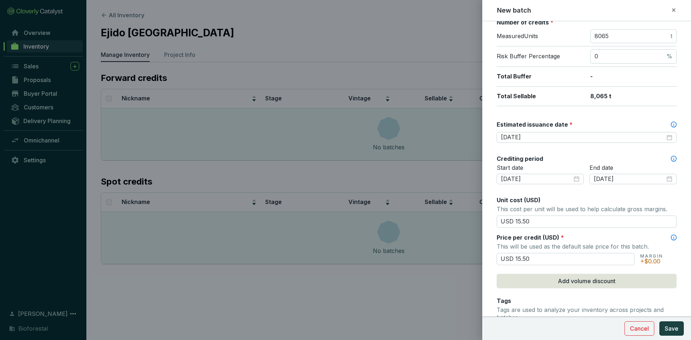
scroll to position [0, 0]
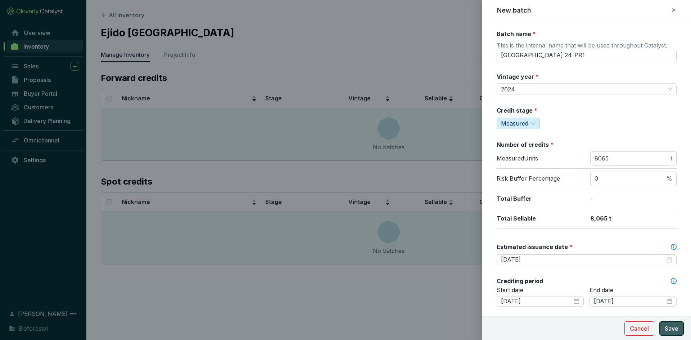
type textarea "3547 créditos al fondo de aseguramiento"
click at [671, 326] on span "Save" at bounding box center [672, 328] width 14 height 9
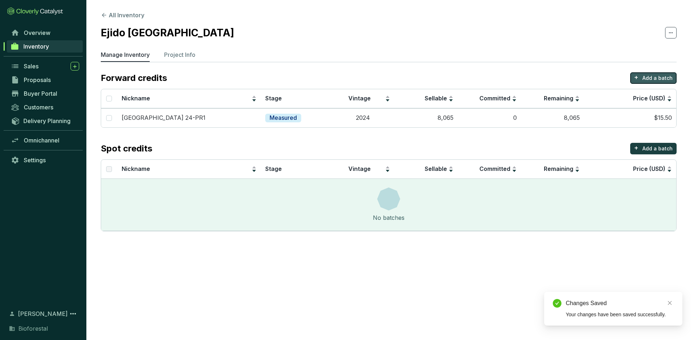
click at [653, 74] on button "+ Add a batch" at bounding box center [654, 78] width 46 height 12
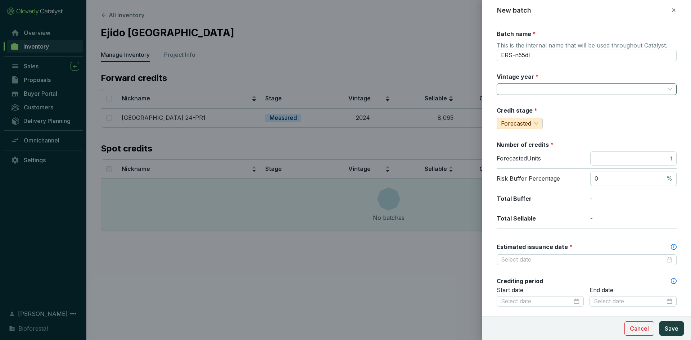
click at [519, 91] on input "Vintage year *" at bounding box center [583, 89] width 164 height 11
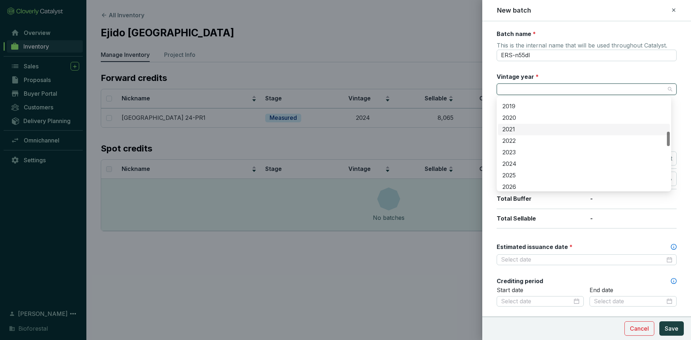
scroll to position [252, 0]
click at [511, 126] on div "2024" at bounding box center [584, 128] width 163 height 8
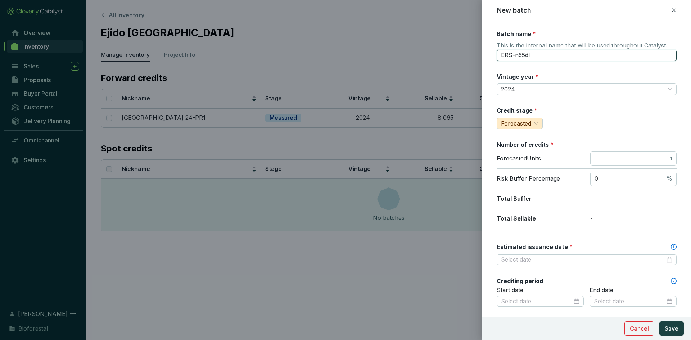
click at [533, 55] on input "ERS-n55dl" at bounding box center [587, 56] width 180 height 12
type input "E"
click at [563, 58] on input "Rancho Sehue 24-PR1" at bounding box center [587, 56] width 180 height 12
type input "Rancho Sehue 24-PR2"
click at [573, 123] on div "Credit stage * Forecasted" at bounding box center [587, 118] width 180 height 23
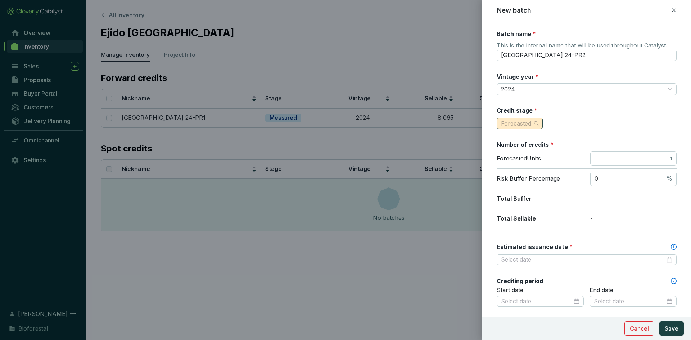
click at [524, 126] on span "Forecasted" at bounding box center [516, 123] width 30 height 7
click at [518, 146] on span "Measured" at bounding box center [516, 148] width 27 height 7
click at [629, 161] on input "number" at bounding box center [632, 159] width 75 height 8
type input "7624"
click at [603, 242] on div "Batch name * This is the internal name that will be used throughout Catalyst. R…" at bounding box center [587, 284] width 180 height 509
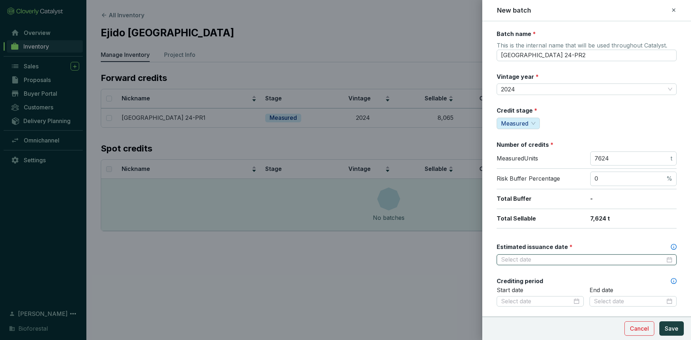
click at [574, 257] on input "Estimated issuance date *" at bounding box center [583, 260] width 164 height 8
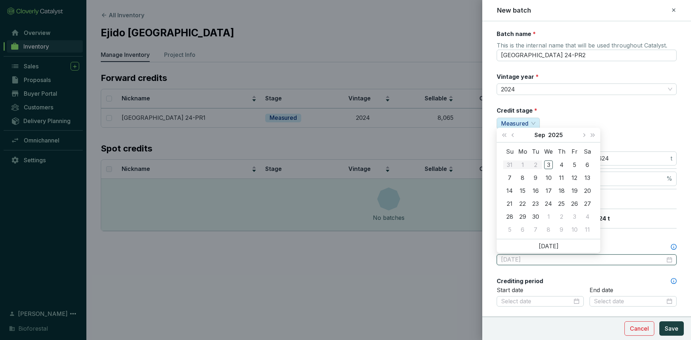
type input "2025-09-08"
click at [592, 135] on span "Next year (Control + right)" at bounding box center [593, 135] width 4 height 4
type input "[DATE]"
click at [538, 188] on div "15" at bounding box center [536, 191] width 9 height 9
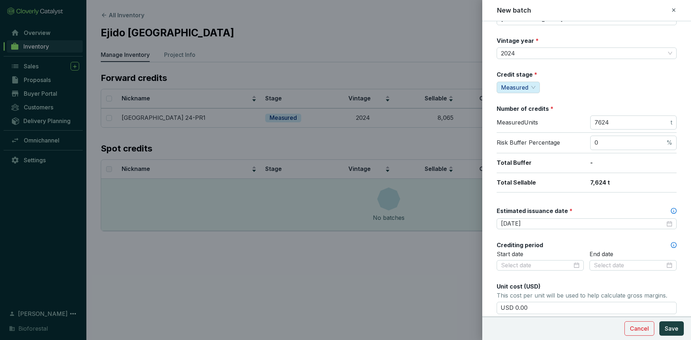
click at [564, 243] on div "Crediting period" at bounding box center [587, 245] width 180 height 8
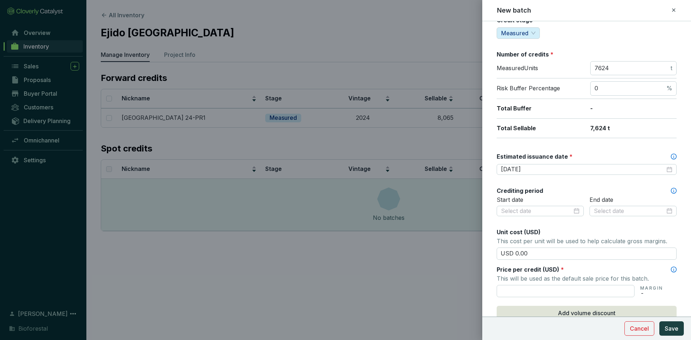
scroll to position [108, 0]
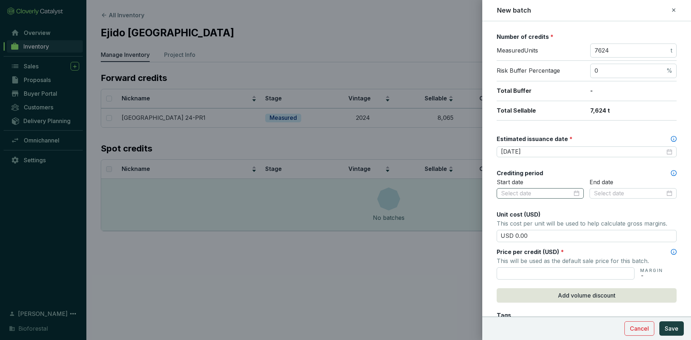
click at [572, 190] on div at bounding box center [540, 194] width 79 height 8
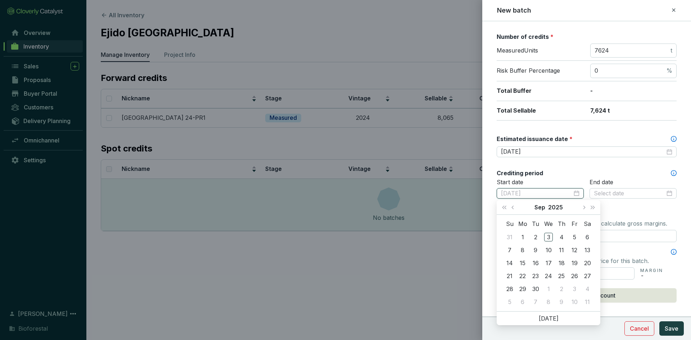
type input "[DATE]"
click at [504, 208] on span "Last year (Control + left)" at bounding box center [505, 208] width 4 height 4
type input "[DATE]"
click at [524, 260] on div "16" at bounding box center [523, 263] width 9 height 9
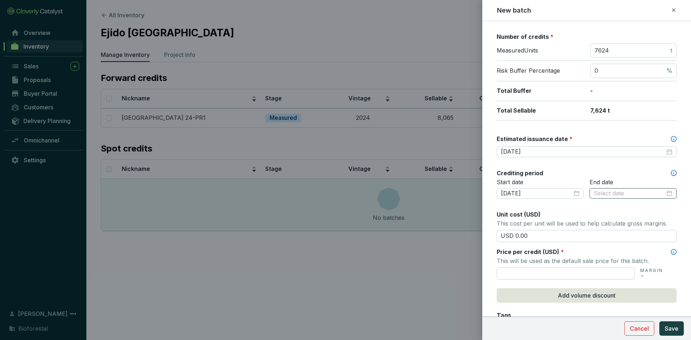
click at [669, 195] on div at bounding box center [633, 193] width 87 height 11
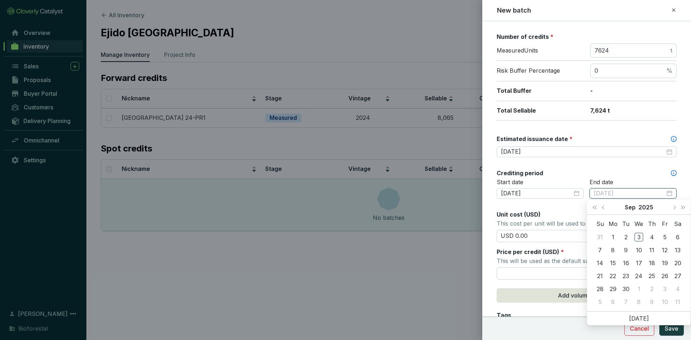
type input "2025-09-03"
click at [595, 208] on span "Last year (Control + left)" at bounding box center [595, 208] width 4 height 4
click at [673, 207] on span "Next month (PageDown)" at bounding box center [675, 208] width 4 height 4
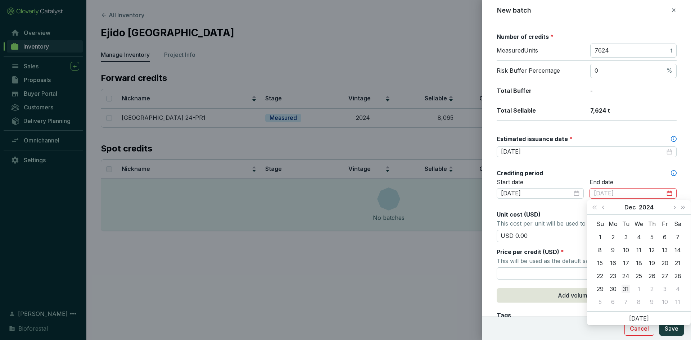
type input "[DATE]"
click at [627, 291] on div "31" at bounding box center [626, 289] width 9 height 9
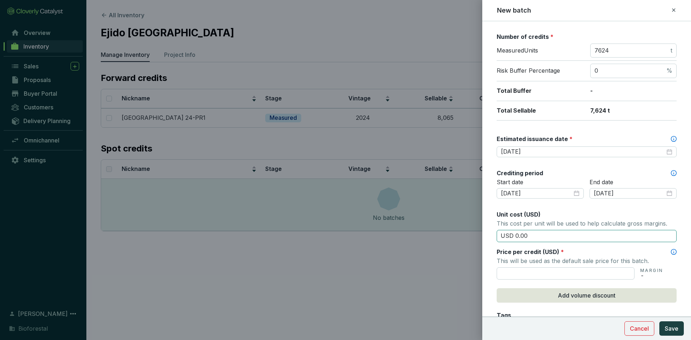
click at [528, 237] on input "USD 0.00" at bounding box center [587, 236] width 180 height 12
type input "USD 0"
type input "USD 15.50"
click at [515, 275] on input "text" at bounding box center [566, 274] width 138 height 12
type input "USD 15.50"
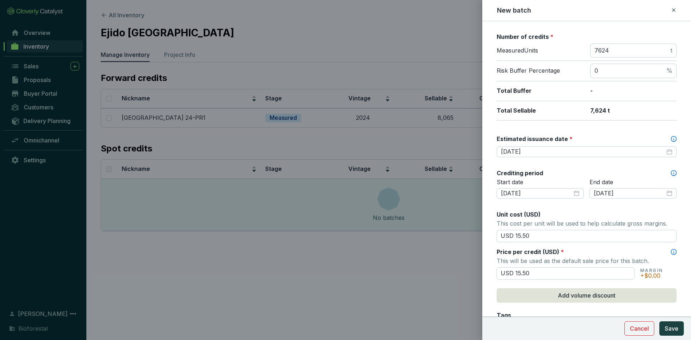
click at [650, 264] on p "This will be used as the default sale price for this batch." at bounding box center [587, 261] width 180 height 10
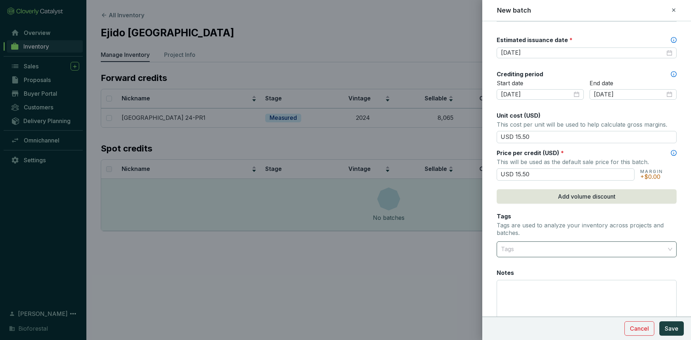
scroll to position [216, 0]
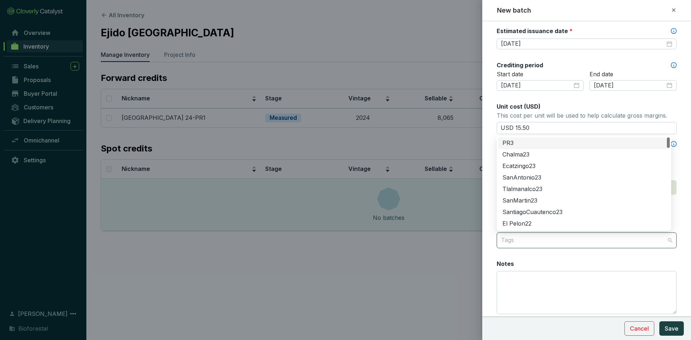
click at [549, 239] on div at bounding box center [582, 240] width 169 height 14
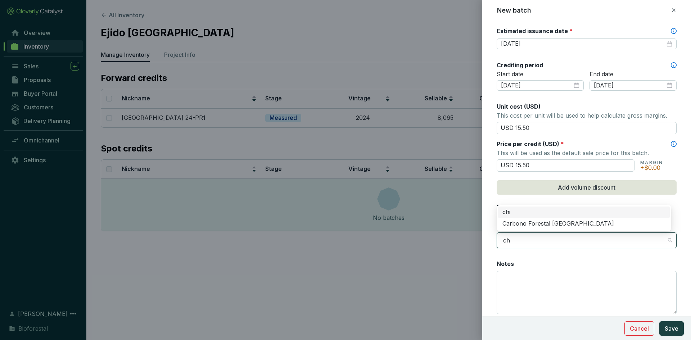
type input "chi"
click at [533, 222] on div "Carbono Forestal [GEOGRAPHIC_DATA]" at bounding box center [584, 224] width 163 height 8
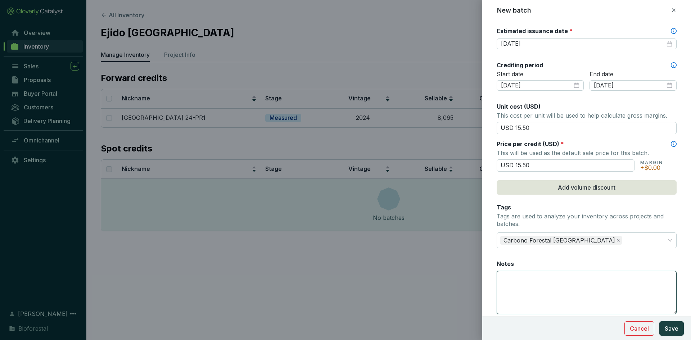
click at [522, 277] on textarea "Notes" at bounding box center [586, 293] width 179 height 42
click at [521, 275] on textarea "Notes" at bounding box center [586, 293] width 179 height 42
click at [617, 275] on textarea "3354 créditos al fondo de aseguramiento" at bounding box center [586, 293] width 179 height 42
type textarea "3354 créditos al fondo de aseguramiento"
drag, startPoint x: 676, startPoint y: 329, endPoint x: 669, endPoint y: 309, distance: 21.1
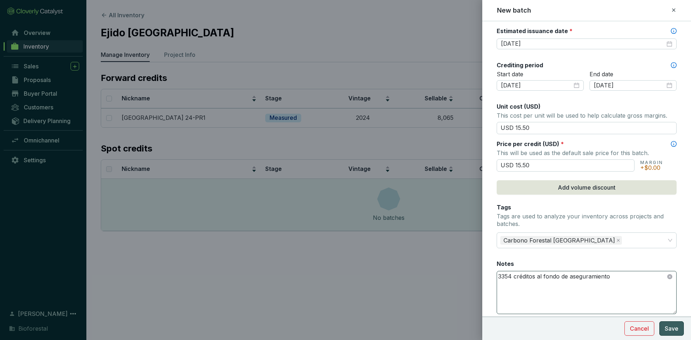
click at [676, 329] on span "Save" at bounding box center [672, 328] width 14 height 9
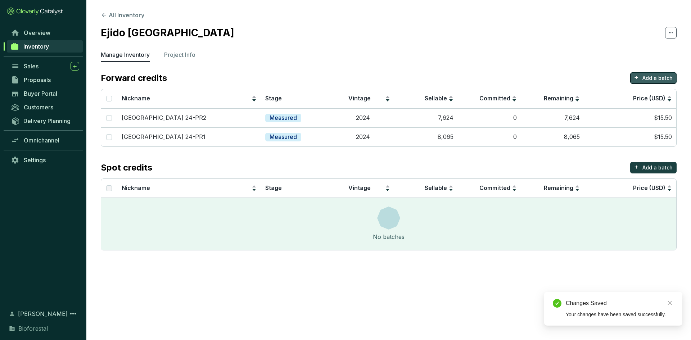
click at [644, 75] on button "+ Add a batch" at bounding box center [654, 78] width 46 height 12
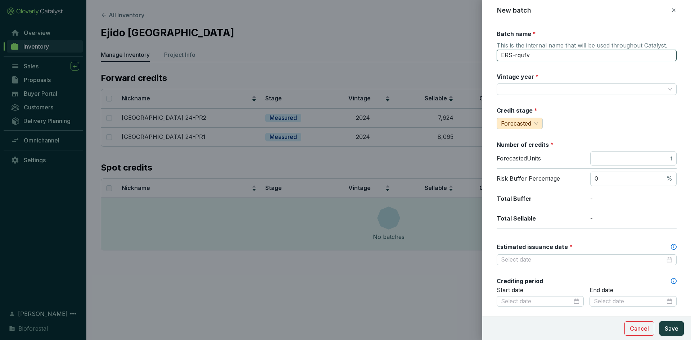
click at [536, 56] on input "ERS-rqufv" at bounding box center [587, 56] width 180 height 12
type input "E"
click at [548, 59] on input "Rancho Sehue 24-PR2" at bounding box center [587, 56] width 180 height 12
type input "Rancho Sehue 25-PR2"
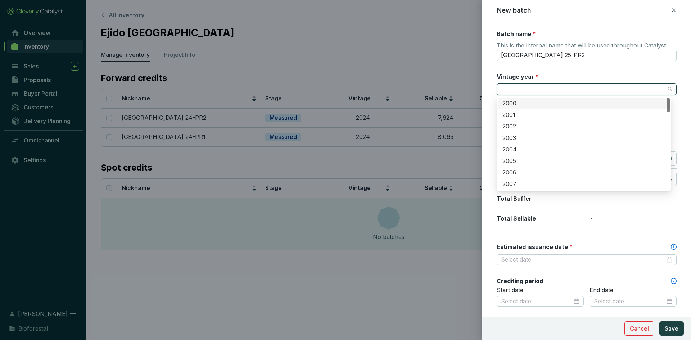
click at [522, 90] on input "Vintage year *" at bounding box center [583, 89] width 164 height 11
click at [511, 171] on div "2025" at bounding box center [584, 176] width 172 height 12
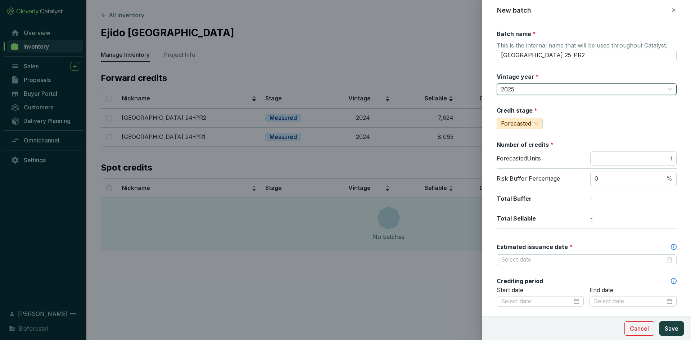
click at [560, 108] on div "Credit stage * Forecasted" at bounding box center [587, 118] width 180 height 23
click at [535, 122] on span "Forecasted" at bounding box center [519, 123] width 37 height 11
click at [517, 147] on span "Measured" at bounding box center [516, 148] width 27 height 7
click at [571, 121] on div "Credit stage * Measured" at bounding box center [587, 118] width 180 height 23
click at [607, 160] on input "number" at bounding box center [632, 159] width 75 height 8
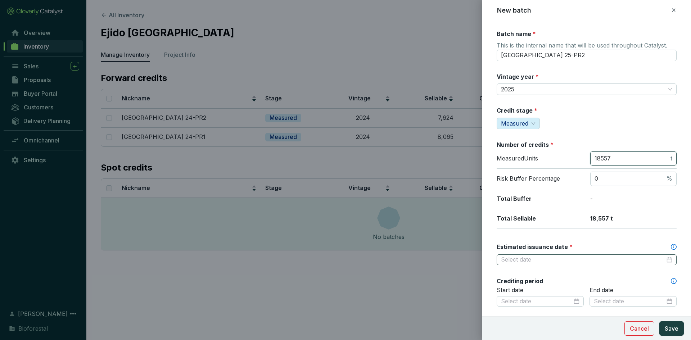
type input "18557"
click at [541, 258] on input "Estimated issuance date *" at bounding box center [583, 260] width 164 height 8
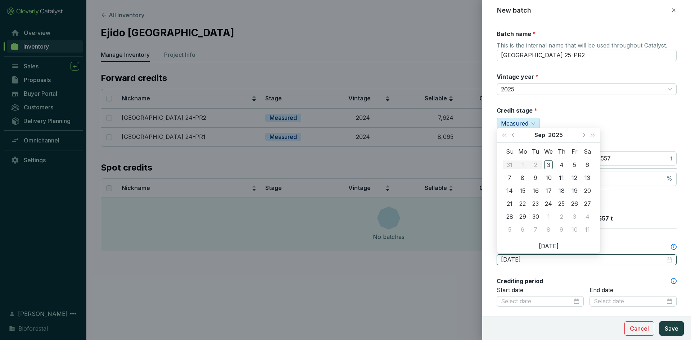
type input "[DATE]"
click at [593, 135] on span "Next year (Control + right)" at bounding box center [593, 135] width 4 height 4
type input "[DATE]"
click at [537, 187] on div "15" at bounding box center [536, 191] width 9 height 9
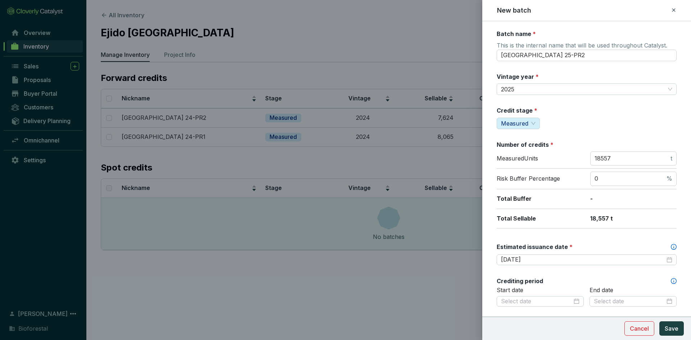
click at [587, 238] on div "Batch name * This is the internal name that will be used throughout Catalyst. R…" at bounding box center [587, 284] width 180 height 509
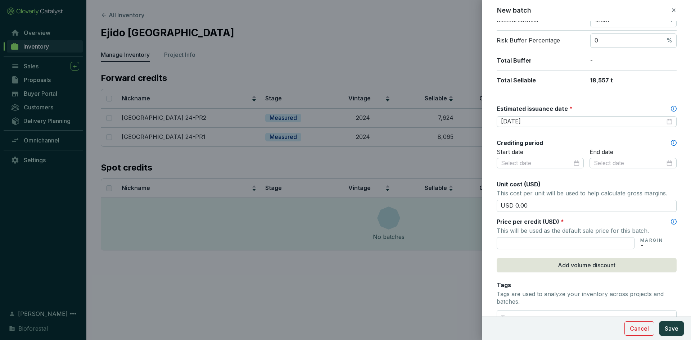
scroll to position [144, 0]
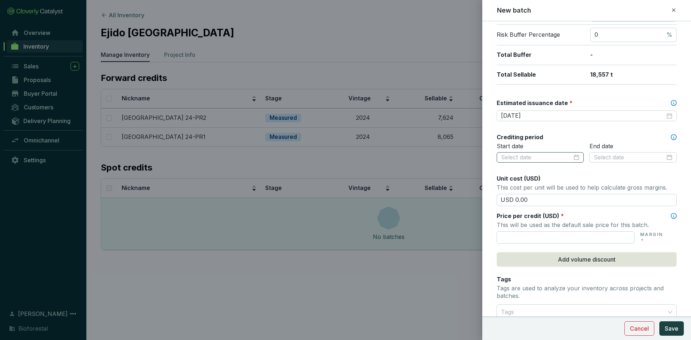
click at [573, 158] on div at bounding box center [540, 158] width 79 height 8
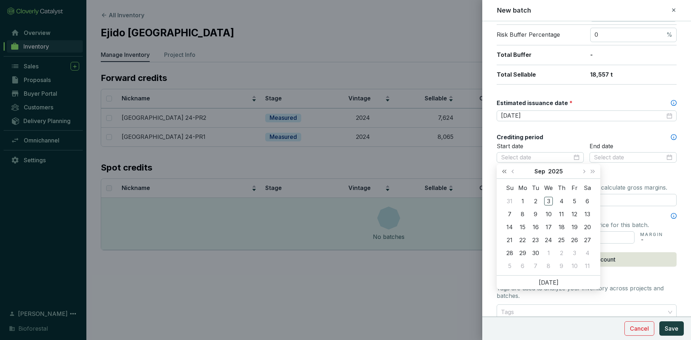
click at [503, 171] on span "Last year (Control + left)" at bounding box center [505, 172] width 4 height 4
click at [583, 173] on button "Next month (PageDown)" at bounding box center [583, 171] width 9 height 14
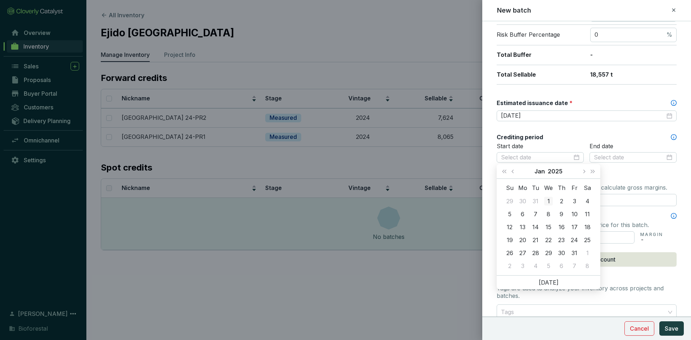
type input "[DATE]"
click at [547, 198] on div "1" at bounding box center [548, 201] width 9 height 9
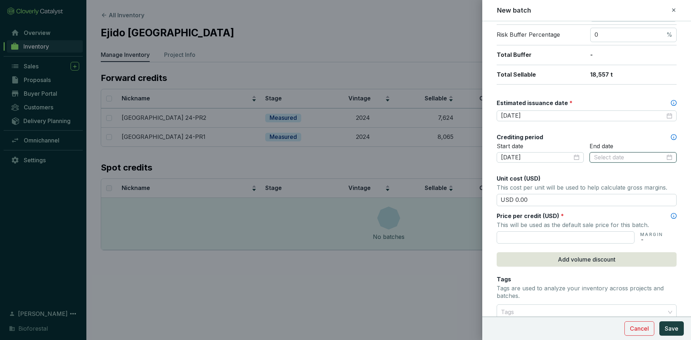
click at [623, 160] on input at bounding box center [629, 158] width 71 height 8
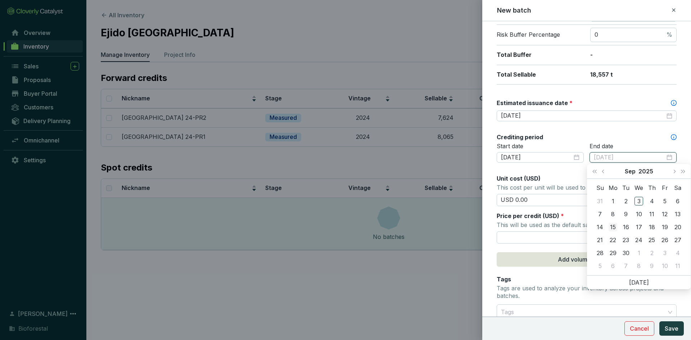
type input "2025-09-15"
click at [611, 227] on div "15" at bounding box center [613, 227] width 9 height 9
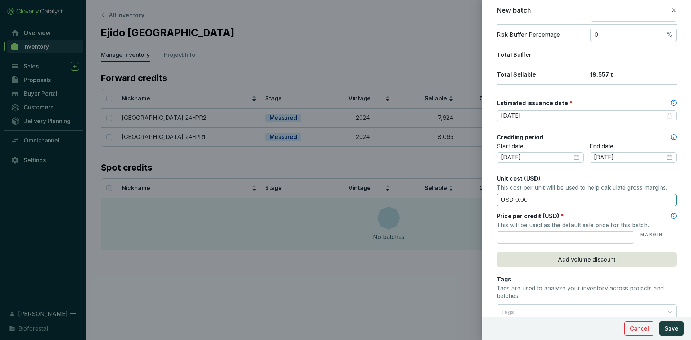
click at [530, 204] on input "USD 0.00" at bounding box center [587, 200] width 180 height 12
type input "USD 0"
type input "USD 15.50"
click at [523, 234] on input "text" at bounding box center [566, 238] width 138 height 12
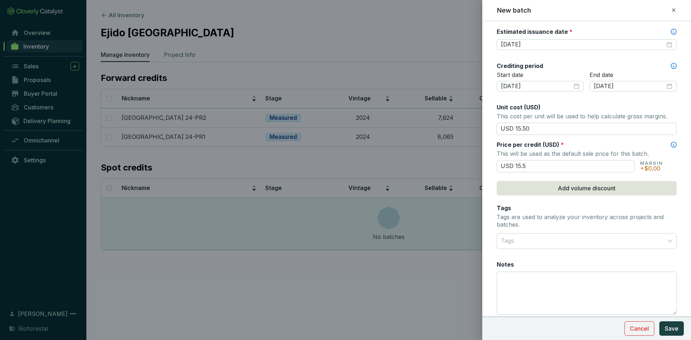
scroll to position [216, 0]
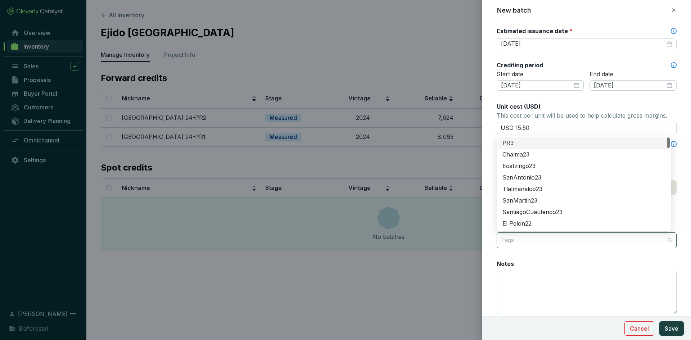
click at [523, 238] on div at bounding box center [582, 240] width 169 height 14
type input "USD 15.50"
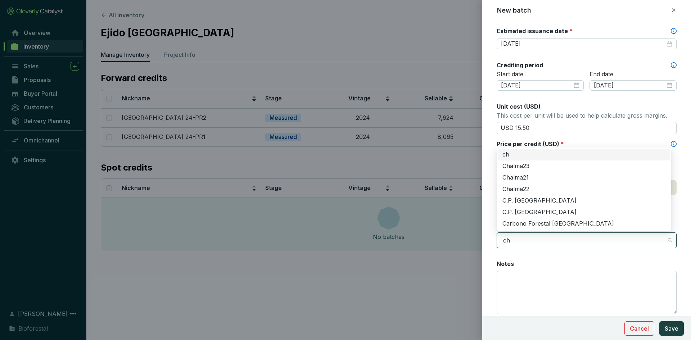
type input "chi"
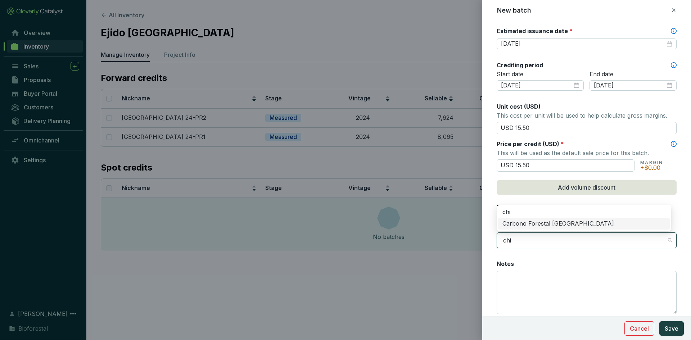
click at [525, 224] on div "Carbono Forestal [GEOGRAPHIC_DATA]" at bounding box center [584, 224] width 163 height 8
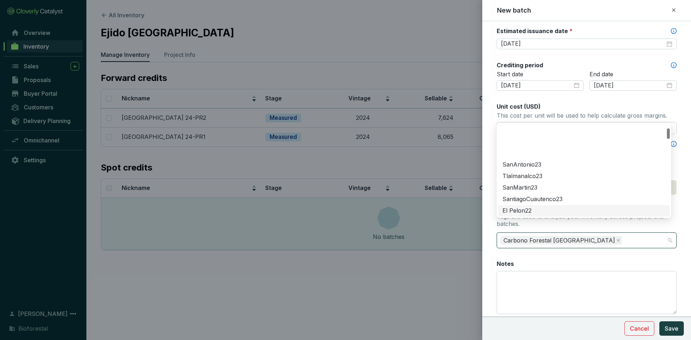
scroll to position [242, 0]
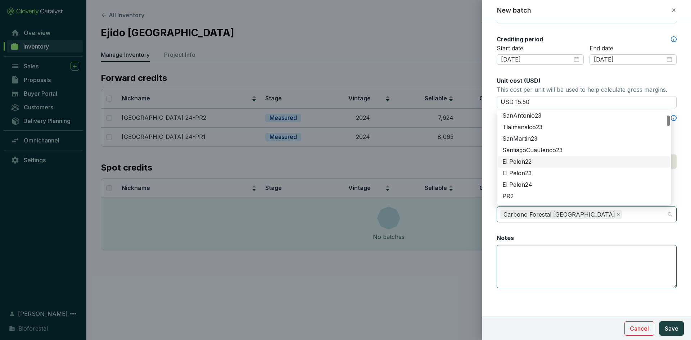
click at [516, 247] on textarea "Notes" at bounding box center [586, 267] width 179 height 42
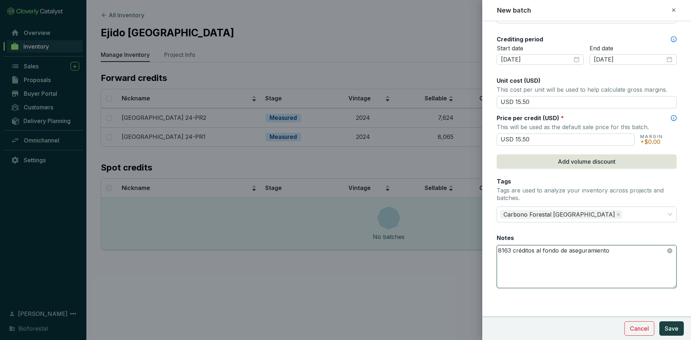
click at [608, 254] on textarea "8163 créditos al fondo de aseguramiento" at bounding box center [586, 267] width 179 height 42
click at [615, 251] on textarea "8163 créditos al fondo de aseguramiento" at bounding box center [586, 267] width 179 height 42
type textarea "8163 créditos al fondo de aseguramiento"
click at [669, 325] on span "Save" at bounding box center [672, 328] width 14 height 9
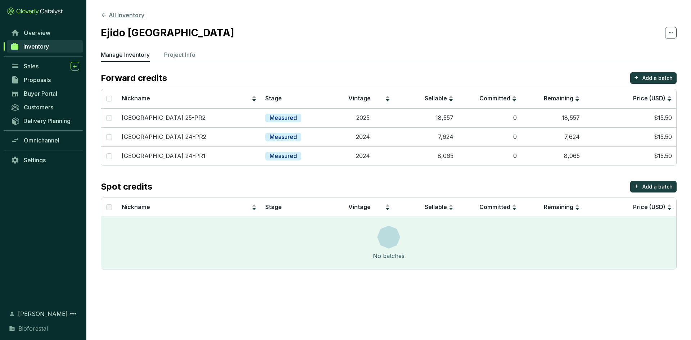
click at [119, 13] on button "All Inventory" at bounding box center [123, 15] width 44 height 9
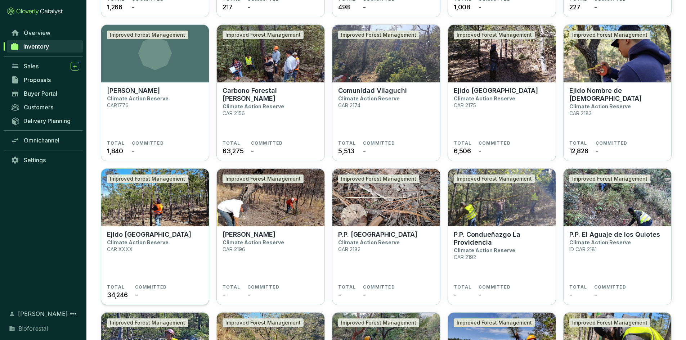
scroll to position [1470, 0]
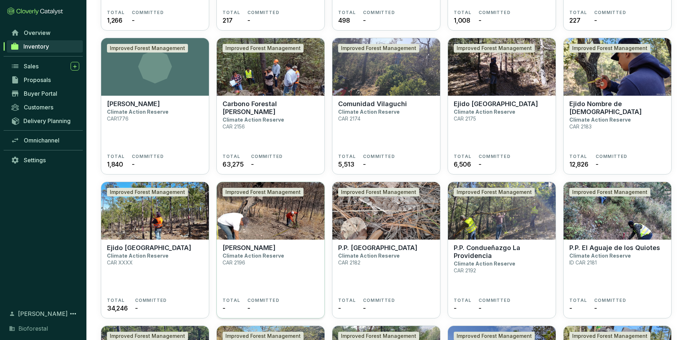
click at [273, 225] on img at bounding box center [271, 211] width 108 height 58
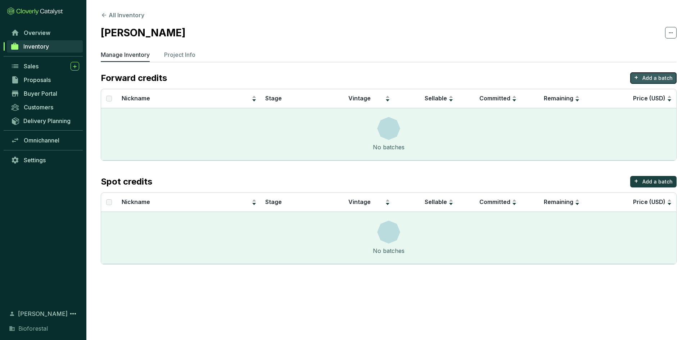
click at [651, 75] on p "Add a batch" at bounding box center [658, 78] width 30 height 7
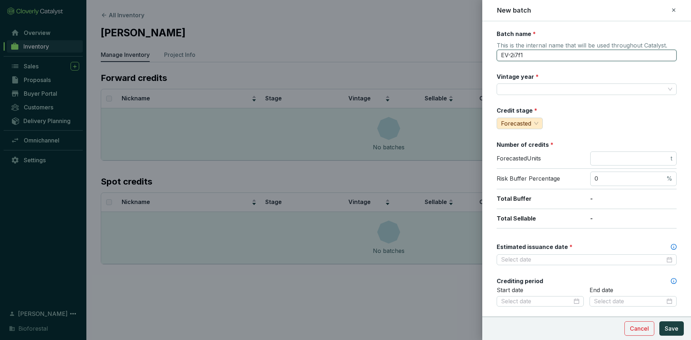
click at [542, 52] on input "EV-2i7f1" at bounding box center [587, 56] width 180 height 12
type input "E"
type input "Vilaguchi 24-PR1"
click at [578, 72] on div "Batch name * This is the internal name that will be used throughout Catalyst. V…" at bounding box center [587, 284] width 180 height 509
click at [565, 68] on div "Batch name * This is the internal name that will be used throughout Catalyst. V…" at bounding box center [587, 284] width 180 height 509
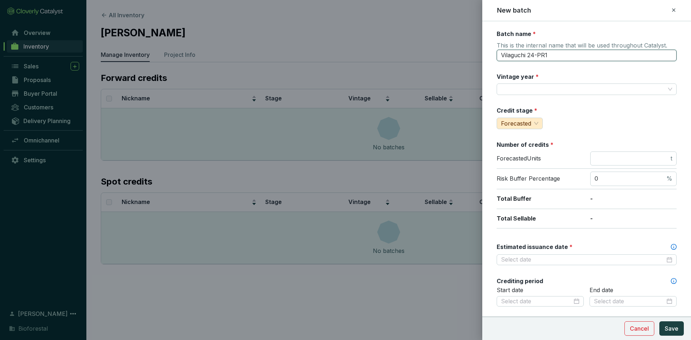
click at [503, 56] on input "Vilaguchi 24-PR1" at bounding box center [587, 56] width 180 height 12
click at [572, 69] on div "Batch name * This is the internal name that will be used throughout Catalyst. V…" at bounding box center [587, 284] width 180 height 509
click at [532, 91] on input "Vintage year *" at bounding box center [583, 89] width 164 height 11
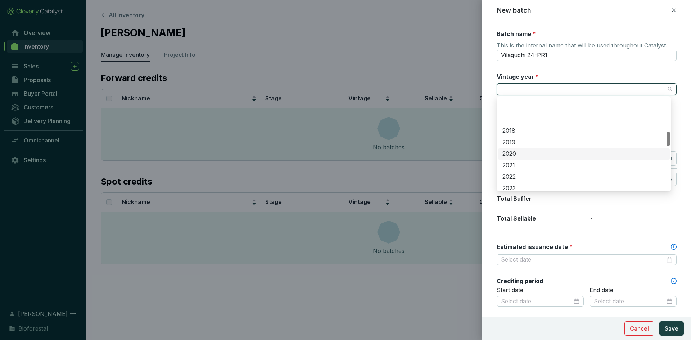
scroll to position [216, 0]
click at [511, 162] on div "2024" at bounding box center [584, 164] width 163 height 8
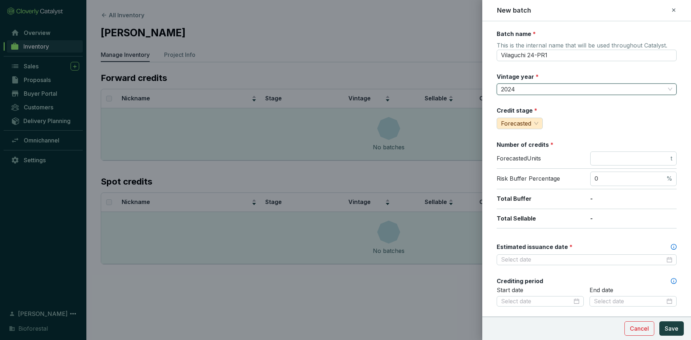
click at [585, 109] on div "Credit stage * Forecasted" at bounding box center [587, 118] width 180 height 23
click at [541, 124] on div "Forecasted" at bounding box center [520, 124] width 46 height 12
click at [520, 148] on span "Measured" at bounding box center [516, 148] width 27 height 7
click at [595, 120] on div "Credit stage * Measured" at bounding box center [587, 118] width 180 height 23
click at [646, 157] on input "number" at bounding box center [632, 159] width 75 height 8
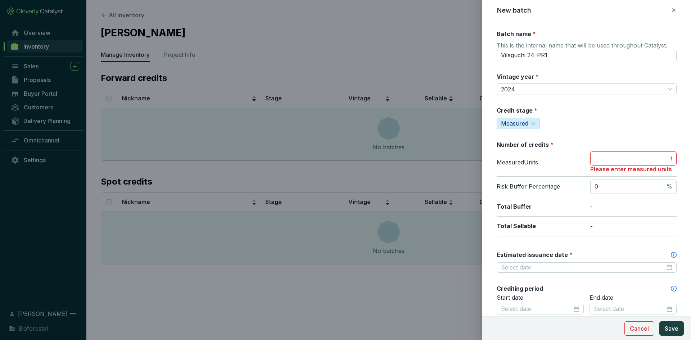
click at [624, 162] on input "number" at bounding box center [632, 159] width 75 height 8
click at [598, 160] on input "number" at bounding box center [632, 159] width 75 height 8
type input "718"
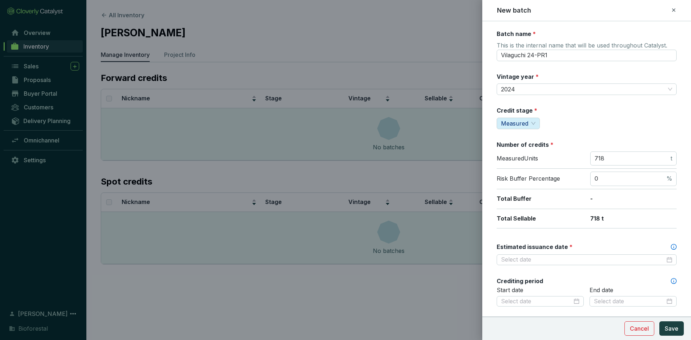
click at [600, 208] on div "Total Buffer -" at bounding box center [587, 199] width 180 height 20
click at [538, 259] on input "Estimated issuance date *" at bounding box center [583, 260] width 164 height 8
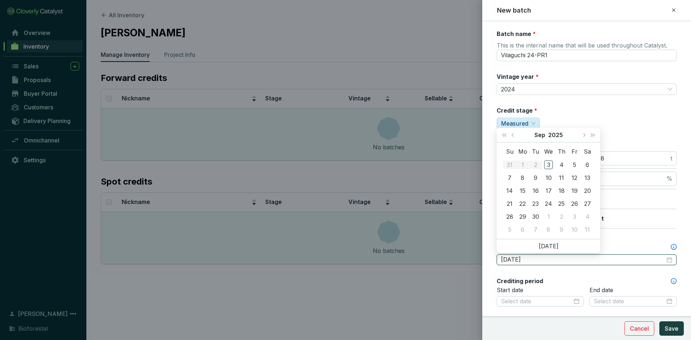
type input "2025-09-04"
click at [592, 136] on span "Next year (Control + right)" at bounding box center [593, 135] width 4 height 4
type input "2026-09-15"
click at [536, 189] on div "15" at bounding box center [536, 191] width 9 height 9
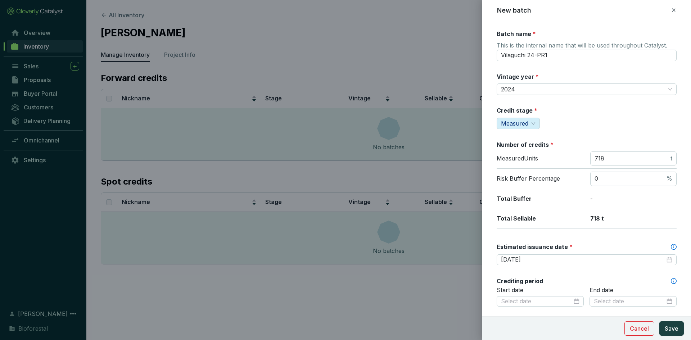
click at [642, 238] on div "Batch name * This is the internal name that will be used throughout Catalyst. V…" at bounding box center [587, 284] width 180 height 509
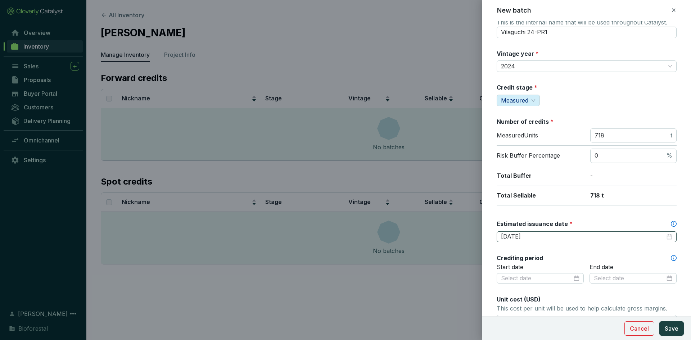
scroll to position [36, 0]
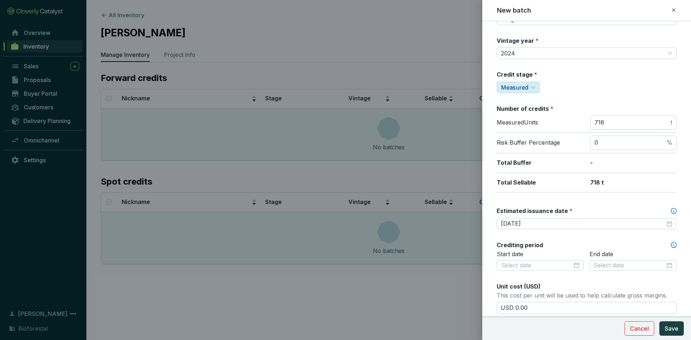
click at [622, 206] on div "Batch name * This is the internal name that will be used throughout Catalyst. V…" at bounding box center [587, 248] width 180 height 509
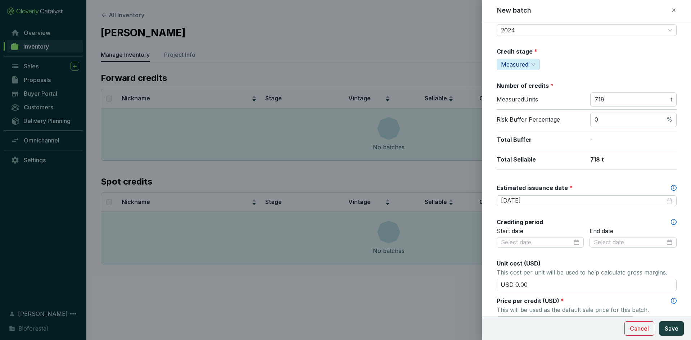
scroll to position [72, 0]
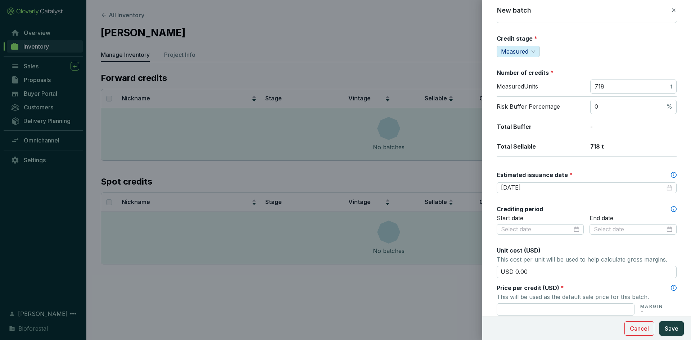
click at [576, 204] on div "Batch name * This is the internal name that will be used throughout Catalyst. V…" at bounding box center [587, 212] width 180 height 509
click at [533, 231] on input at bounding box center [536, 230] width 71 height 8
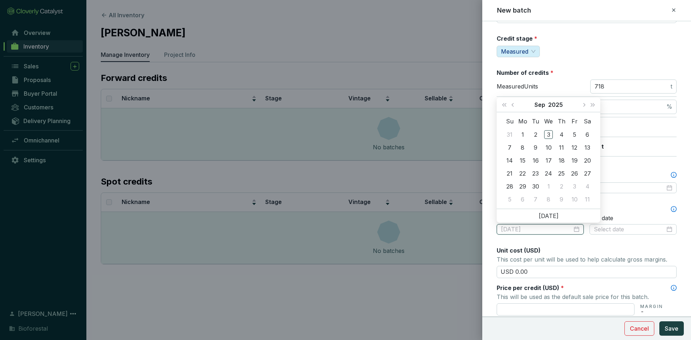
type input "2025-09-07"
type input "2025-09-03"
click at [505, 106] on span "Last year (Control + left)" at bounding box center [505, 105] width 4 height 4
click at [514, 106] on span "Previous month (PageUp)" at bounding box center [514, 105] width 4 height 4
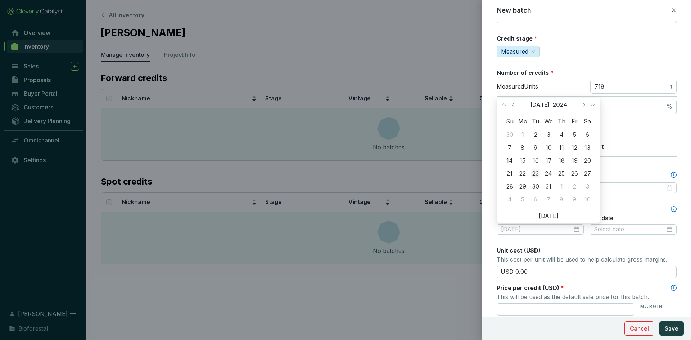
type input "2024-07-23"
click at [533, 172] on div "23" at bounding box center [536, 173] width 9 height 9
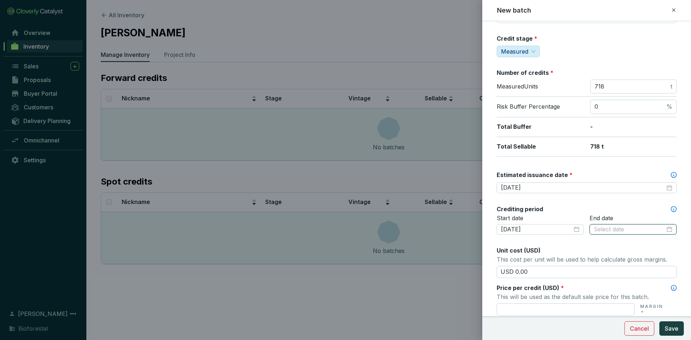
click at [622, 230] on input at bounding box center [629, 230] width 71 height 8
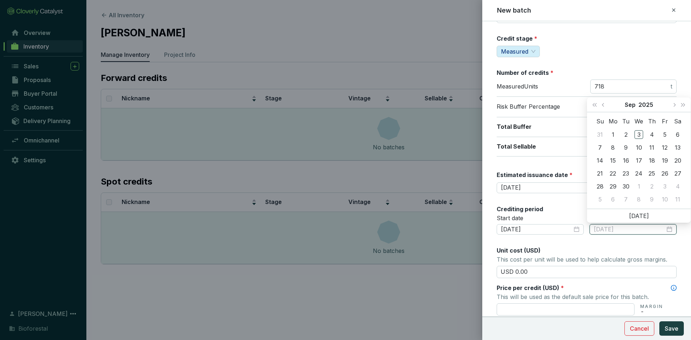
type input "2025-09-03"
type input "2025-09-01"
click at [594, 103] on button "Last year (Control + left)" at bounding box center [594, 105] width 9 height 14
type input "2024-09-15"
click at [600, 161] on div "15" at bounding box center [600, 160] width 9 height 9
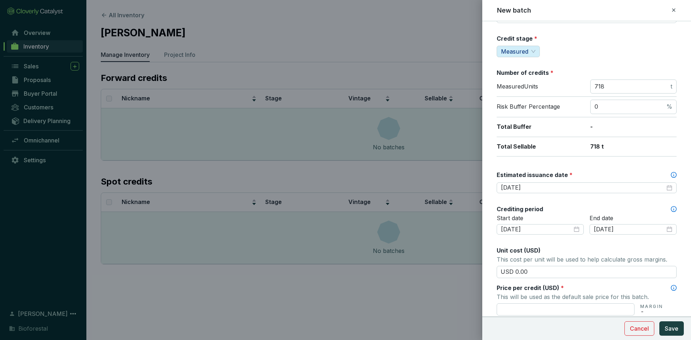
click at [599, 243] on div "End date 2024-09-15" at bounding box center [633, 230] width 87 height 30
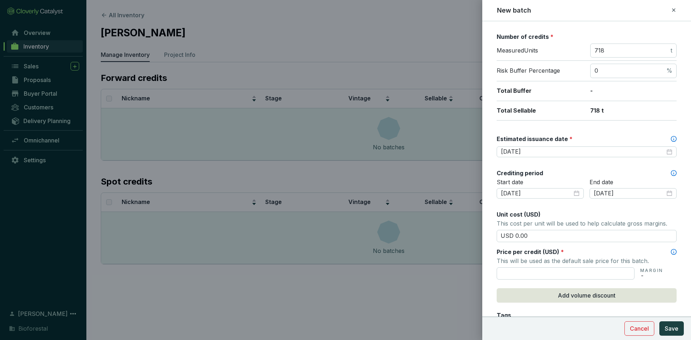
scroll to position [144, 0]
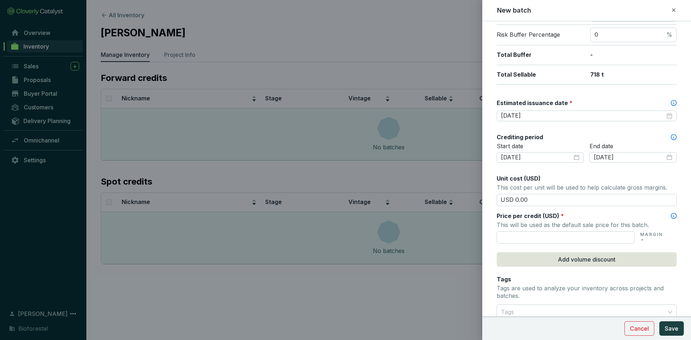
click at [583, 135] on div "Crediting period" at bounding box center [587, 137] width 180 height 8
click at [550, 198] on input "USD 0.00" at bounding box center [587, 200] width 180 height 12
type input "USD 0"
type input "USD 15.50"
click at [519, 236] on input "text" at bounding box center [566, 238] width 138 height 12
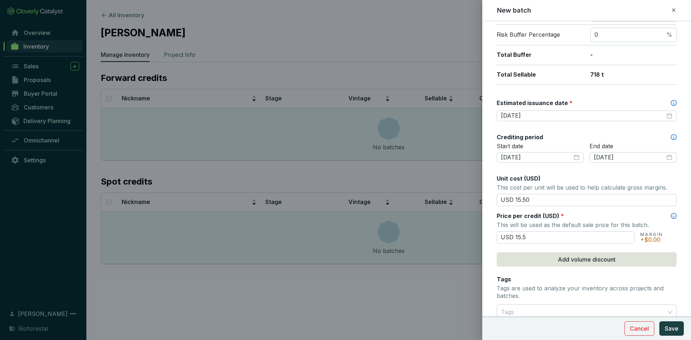
type input "USD 15.50"
click at [548, 245] on div "Batch name * This is the internal name that will be used throughout Catalyst. V…" at bounding box center [587, 140] width 180 height 509
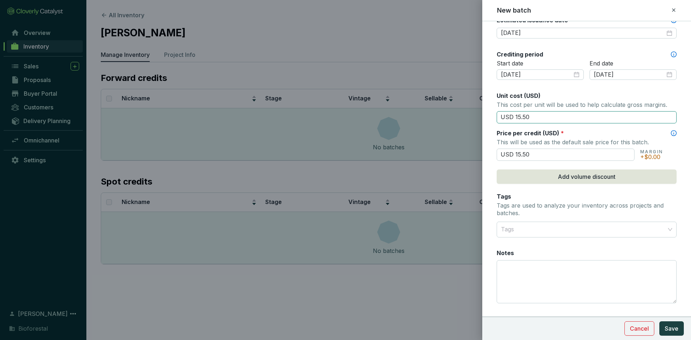
scroll to position [242, 0]
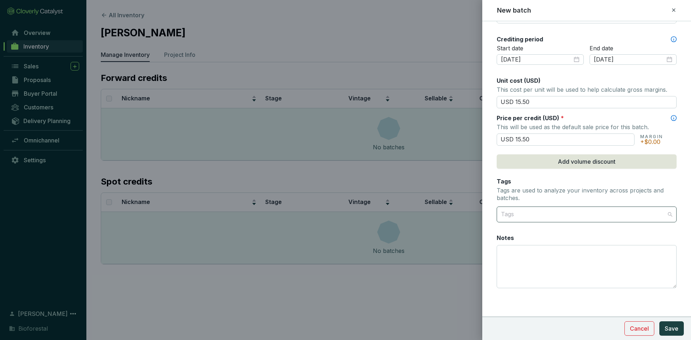
click at [520, 215] on div at bounding box center [582, 214] width 169 height 14
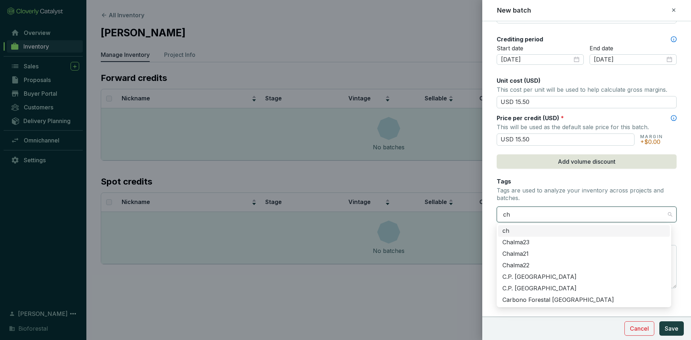
type input "chi"
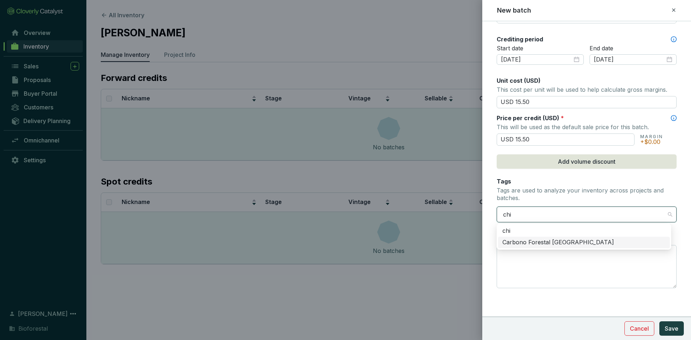
click at [533, 242] on div "Carbono Forestal [GEOGRAPHIC_DATA]" at bounding box center [584, 243] width 163 height 8
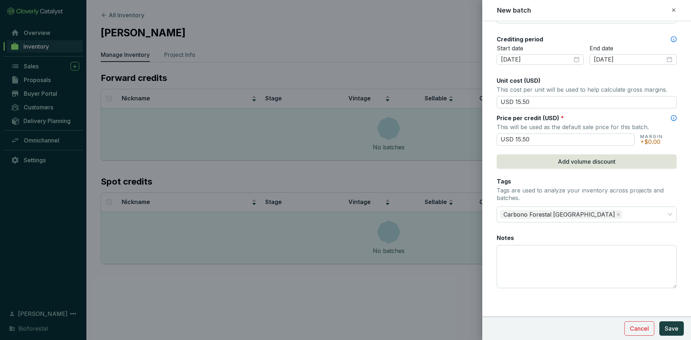
click at [491, 227] on form "Batch name * This is the internal name that will be used throughout Catalyst. V…" at bounding box center [587, 60] width 209 height 544
click at [532, 248] on textarea "Notes" at bounding box center [586, 267] width 179 height 42
type textarea "315 créditos al fondo de aseguramiento"
click at [668, 327] on span "Save" at bounding box center [672, 328] width 14 height 9
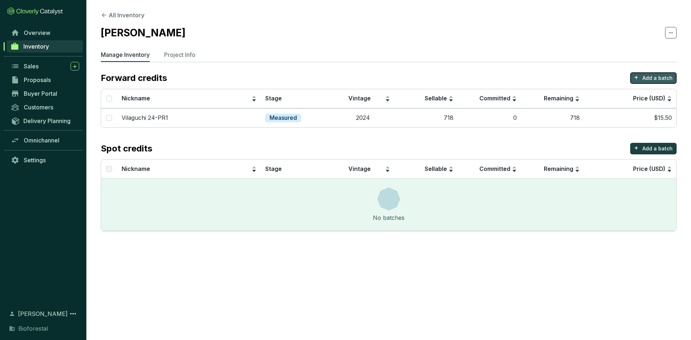
click at [644, 80] on p "Add a batch" at bounding box center [658, 78] width 30 height 7
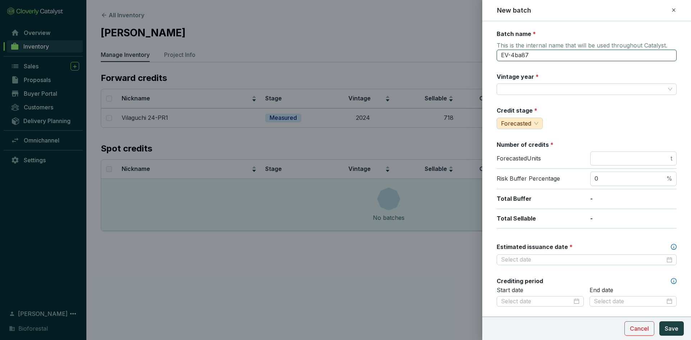
click at [532, 56] on input "EV-4ba87" at bounding box center [587, 56] width 180 height 12
type input "E"
type input "Vilaguchi 24-PR2"
click at [528, 87] on input "Vintage year *" at bounding box center [583, 89] width 164 height 11
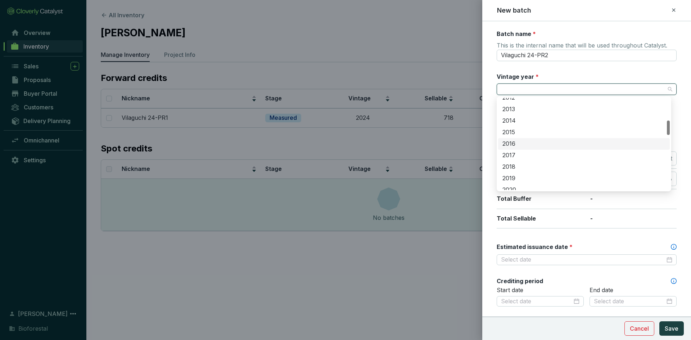
scroll to position [252, 0]
click at [519, 126] on div "2024" at bounding box center [584, 128] width 163 height 8
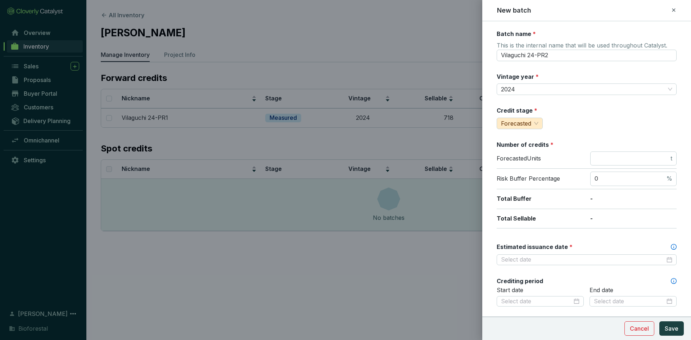
click at [580, 109] on div "Credit stage * Forecasted" at bounding box center [587, 118] width 180 height 23
click at [537, 128] on span "Forecasted" at bounding box center [519, 123] width 37 height 11
click at [529, 145] on span "Measured" at bounding box center [516, 148] width 27 height 7
click at [573, 114] on div "Credit stage * measured Measured" at bounding box center [587, 118] width 180 height 23
click at [624, 155] on input "number" at bounding box center [632, 159] width 75 height 8
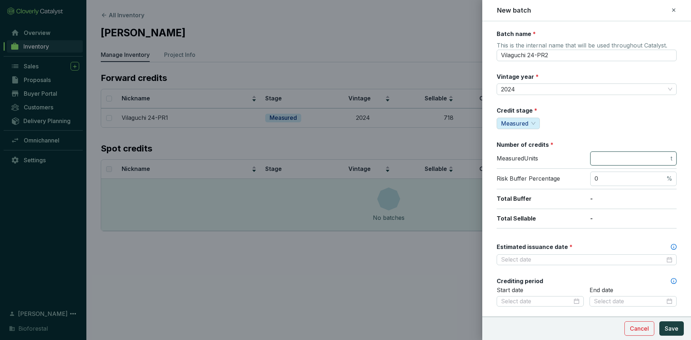
click at [600, 157] on input "number" at bounding box center [632, 159] width 75 height 8
type input "1435"
click at [601, 201] on p "-" at bounding box center [634, 199] width 86 height 8
click at [535, 263] on input "Estimated issuance date *" at bounding box center [583, 260] width 164 height 8
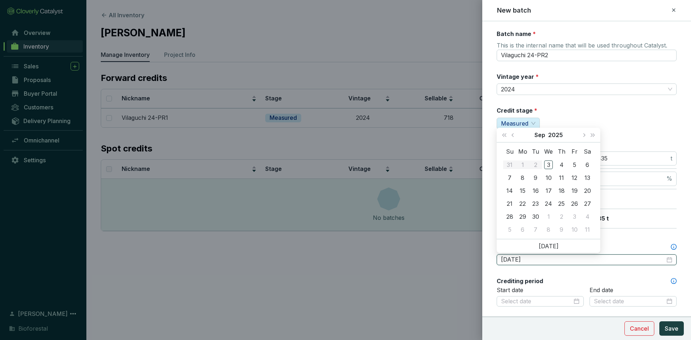
type input "[DATE]"
click at [592, 133] on button "Next year (Control + right)" at bounding box center [592, 135] width 9 height 14
type input "2026-09-03"
type input "[DATE]"
click at [532, 192] on div "15" at bounding box center [536, 191] width 9 height 9
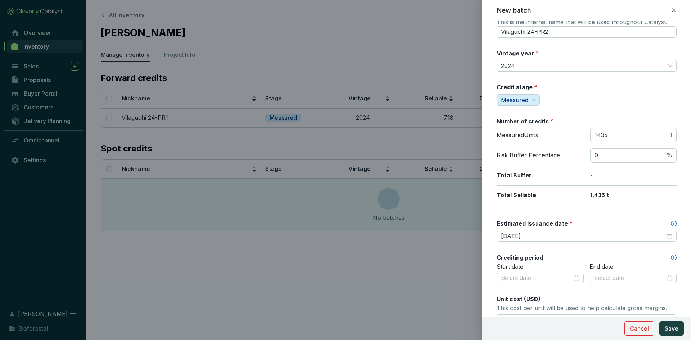
scroll to position [36, 0]
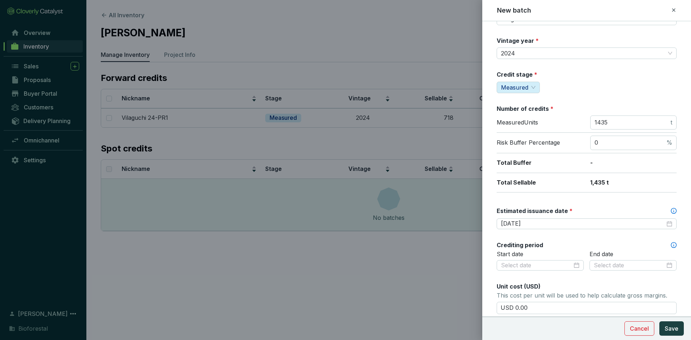
click at [577, 201] on div "Batch name * This is the internal name that will be used throughout Catalyst. V…" at bounding box center [587, 248] width 180 height 509
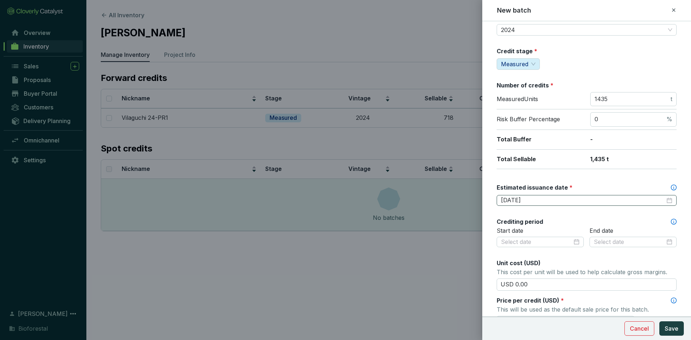
scroll to position [72, 0]
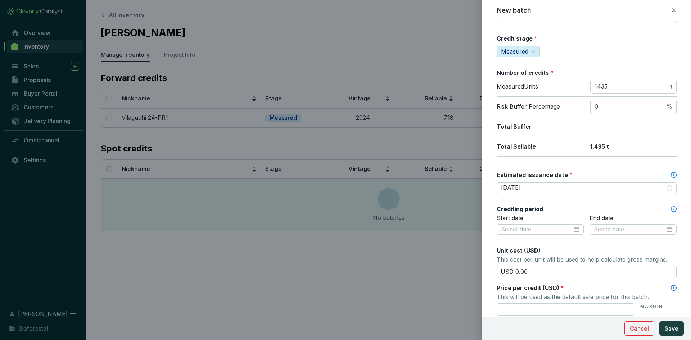
click at [548, 203] on div "Batch name * This is the internal name that will be used throughout Catalyst. V…" at bounding box center [587, 212] width 180 height 509
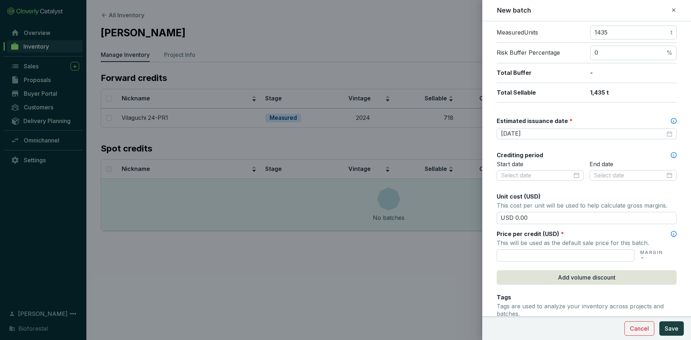
scroll to position [144, 0]
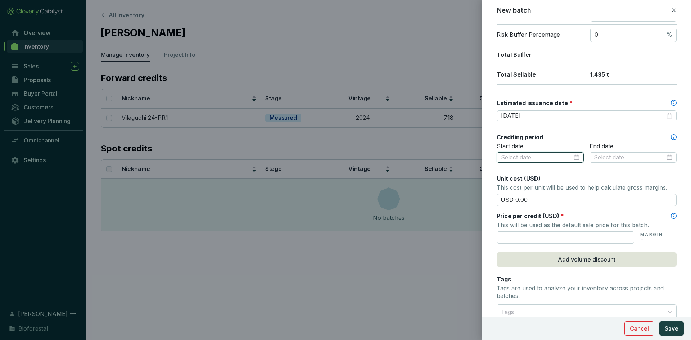
click at [556, 161] on input at bounding box center [536, 158] width 71 height 8
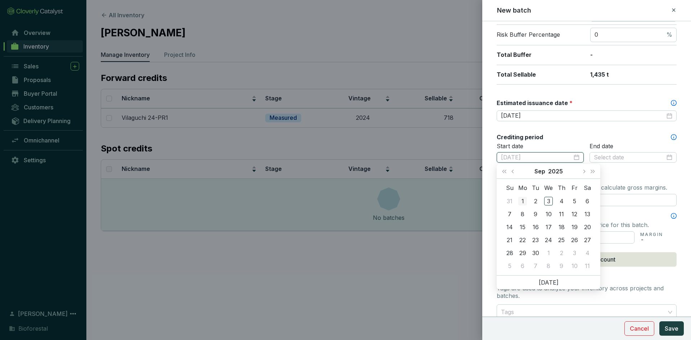
type input "2025-09-01"
click at [506, 170] on button "Last year (Control + left)" at bounding box center [504, 171] width 9 height 14
type input "[DATE]"
click at [527, 225] on div "16" at bounding box center [523, 227] width 9 height 9
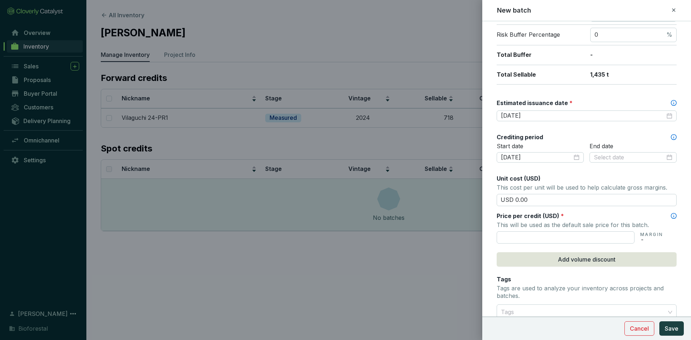
click at [590, 170] on div "End date" at bounding box center [633, 158] width 87 height 30
click at [665, 155] on div at bounding box center [633, 158] width 79 height 8
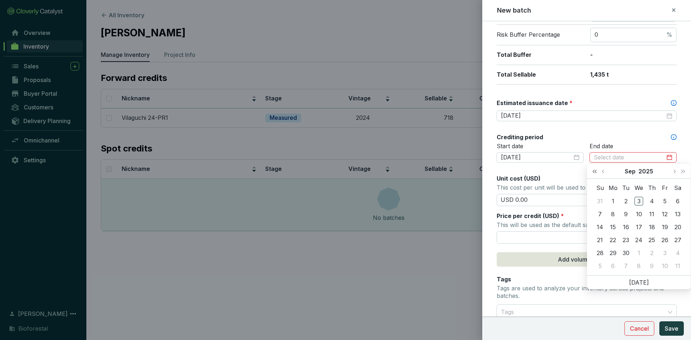
click at [593, 171] on span "Last year (Control + left)" at bounding box center [595, 172] width 4 height 4
click at [673, 170] on button "Next month (PageDown)" at bounding box center [674, 171] width 9 height 14
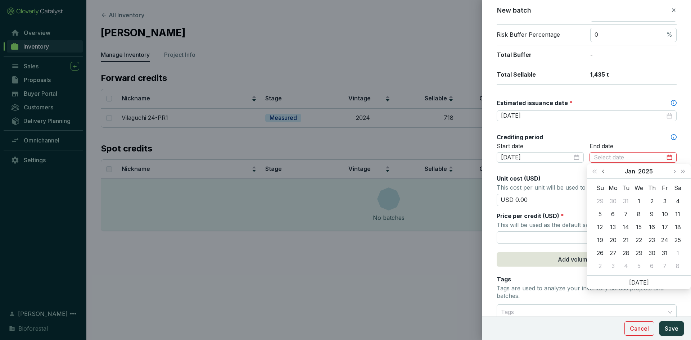
click at [602, 172] on button "Previous month (PageUp)" at bounding box center [604, 171] width 9 height 14
type input "[DATE]"
click at [628, 251] on div "31" at bounding box center [626, 253] width 9 height 9
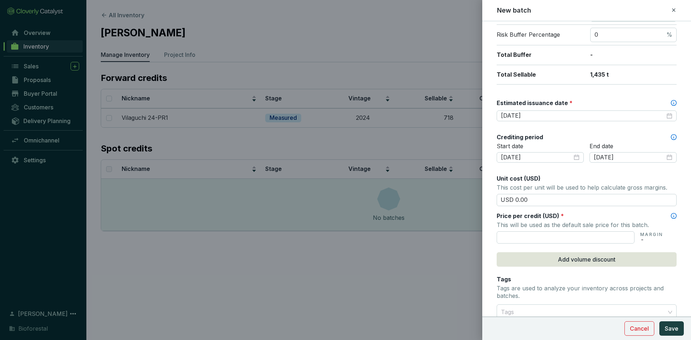
click at [621, 173] on div "Batch name * This is the internal name that will be used throughout Catalyst. V…" at bounding box center [587, 140] width 180 height 509
click at [539, 200] on input "USD 0.00" at bounding box center [587, 200] width 180 height 12
type input "USD 0"
type input "USD 15.50"
click at [528, 232] on input "text" at bounding box center [566, 238] width 138 height 12
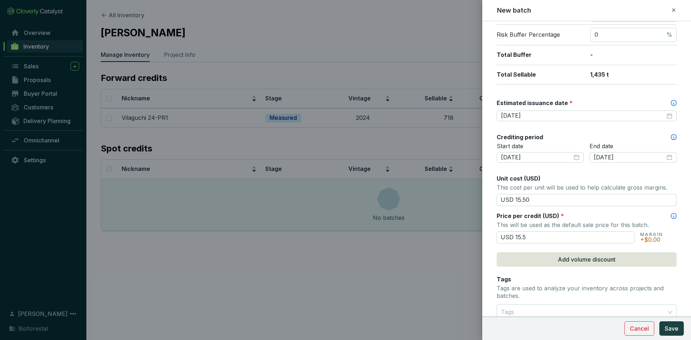
type input "USD 15.50"
click at [525, 272] on div "Batch name * This is the internal name that will be used throughout Catalyst. V…" at bounding box center [587, 140] width 180 height 509
click at [497, 243] on section "USD 15.50 MARGIN +$0.00" at bounding box center [587, 237] width 180 height 14
click at [492, 239] on form "Batch name * This is the internal name that will be used throughout Catalyst. V…" at bounding box center [587, 158] width 209 height 544
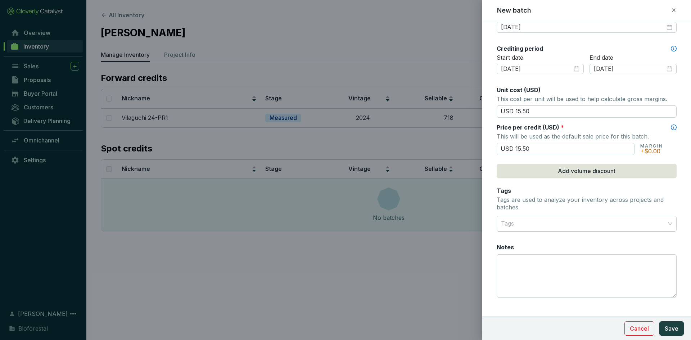
scroll to position [242, 0]
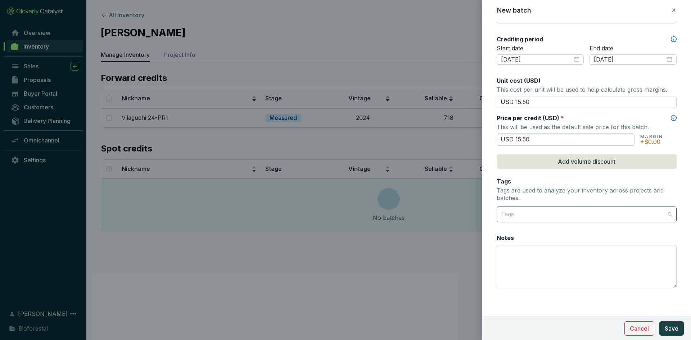
click at [513, 221] on div at bounding box center [582, 214] width 169 height 14
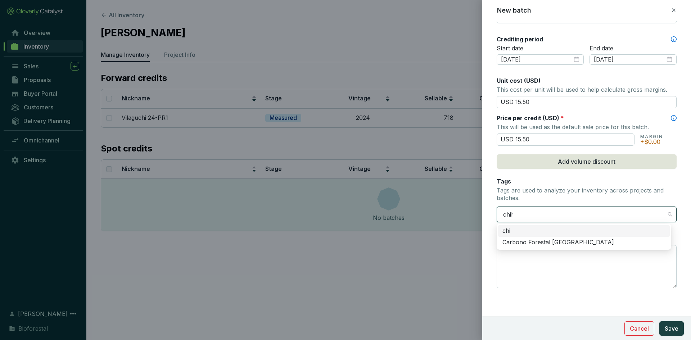
type input "chihu"
click at [524, 241] on div "Carbono Forestal [GEOGRAPHIC_DATA]" at bounding box center [584, 243] width 163 height 8
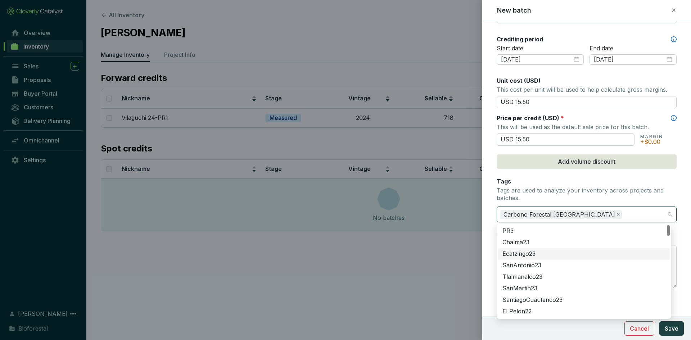
click at [485, 246] on form "Batch name * This is the internal name that will be used throughout Catalyst. V…" at bounding box center [587, 60] width 209 height 544
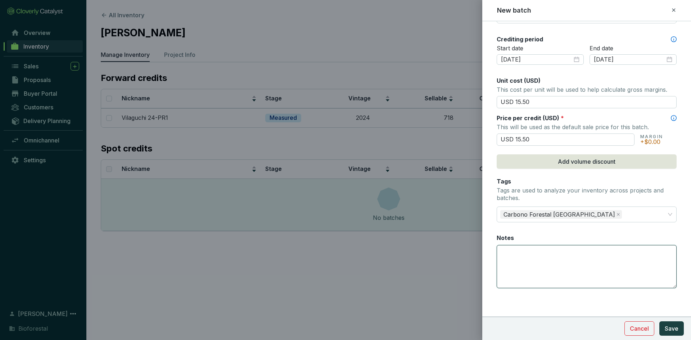
click at [509, 253] on textarea "Notes" at bounding box center [586, 267] width 179 height 42
click at [627, 254] on textarea "631 créditos al fondo de aseguramiento" at bounding box center [586, 267] width 179 height 42
type textarea "631 créditos al fondo de aseguramiento"
click at [578, 297] on form "Batch name * This is the internal name that will be used throughout Catalyst. V…" at bounding box center [587, 60] width 209 height 544
click at [675, 327] on span "Save" at bounding box center [672, 328] width 14 height 9
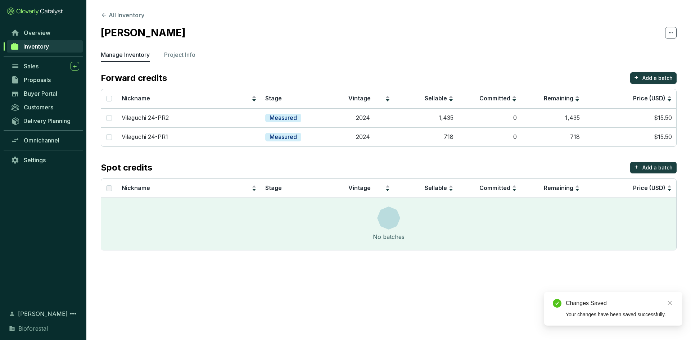
click at [547, 275] on section "All Inventory Ejido Vilaguchi Manage Inventory Project Info Forward credits + A…" at bounding box center [345, 170] width 691 height 340
click at [655, 75] on p "Add a batch" at bounding box center [658, 78] width 30 height 7
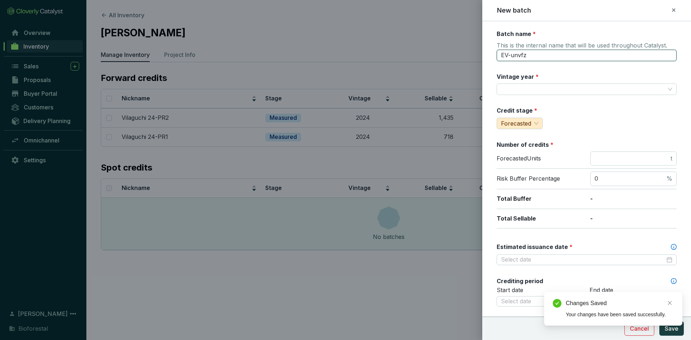
click at [530, 55] on input "EV-unvfz" at bounding box center [587, 56] width 180 height 12
type input "E"
type input "Vilaguchi 25-PR2"
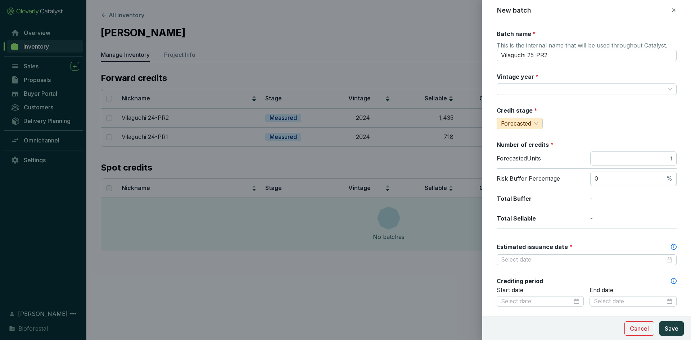
click at [520, 70] on div "Batch name * This is the internal name that will be used throughout Catalyst. V…" at bounding box center [587, 284] width 180 height 509
click at [550, 68] on div "Batch name * This is the internal name that will be used throughout Catalyst. V…" at bounding box center [587, 284] width 180 height 509
click at [520, 87] on input "Vintage year *" at bounding box center [583, 89] width 164 height 11
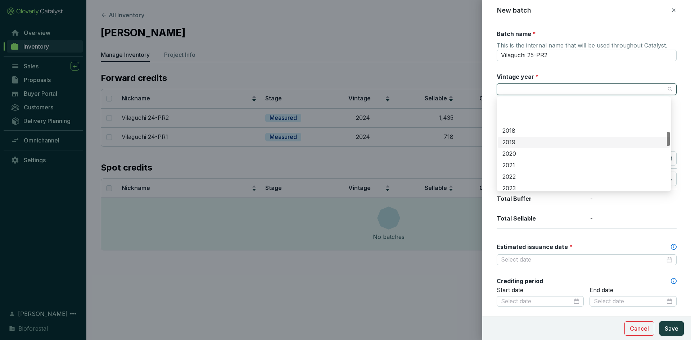
scroll to position [216, 0]
click at [514, 174] on div "2025" at bounding box center [584, 176] width 163 height 8
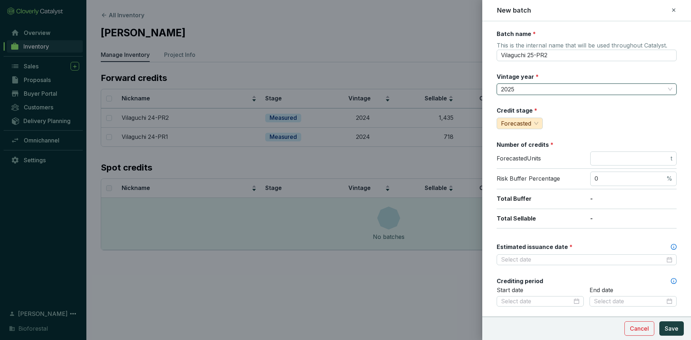
click at [580, 102] on div "Batch name * This is the internal name that will be used throughout Catalyst. V…" at bounding box center [587, 284] width 180 height 509
click at [539, 124] on div "Forecasted" at bounding box center [520, 124] width 46 height 12
click at [529, 137] on span "Forecasted" at bounding box center [519, 137] width 32 height 7
click at [535, 123] on span "Forecasted" at bounding box center [519, 123] width 37 height 11
click at [516, 151] on span "Measured" at bounding box center [516, 148] width 27 height 7
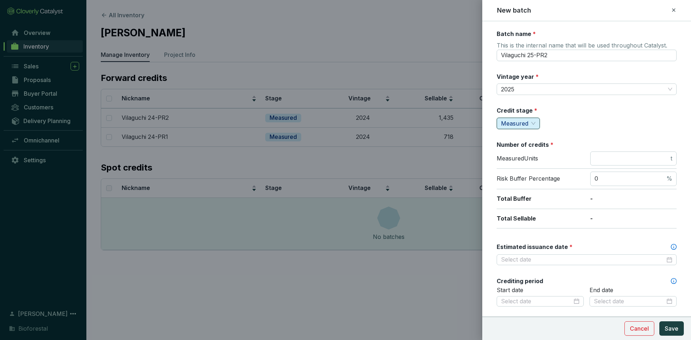
click at [570, 127] on div "Credit stage * measured Measured" at bounding box center [587, 118] width 180 height 23
click at [570, 127] on div "Credit stage * Measured" at bounding box center [587, 118] width 180 height 23
click at [627, 157] on input "number" at bounding box center [632, 159] width 75 height 8
type input "3493"
click at [627, 190] on div "Total Buffer -" at bounding box center [587, 199] width 180 height 20
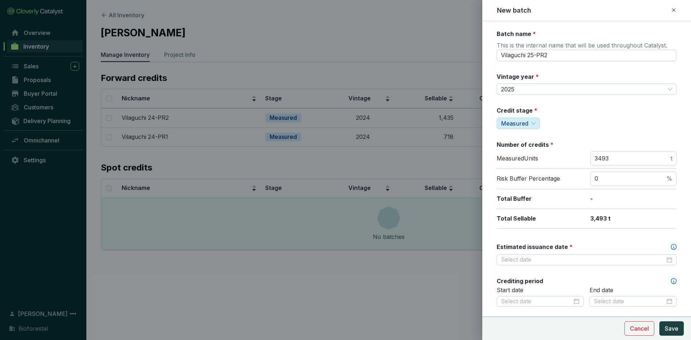
click at [575, 171] on div "Risk Buffer Percentage 0 %" at bounding box center [587, 179] width 180 height 21
click at [576, 160] on p "Measured Units" at bounding box center [540, 159] width 86 height 8
click at [525, 261] on input "Estimated issuance date *" at bounding box center [583, 260] width 164 height 8
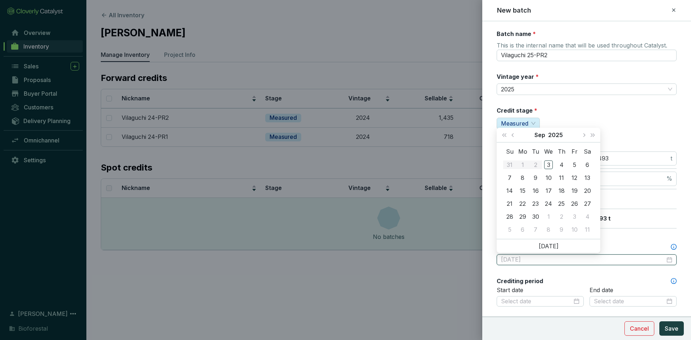
type input "[DATE]"
click at [591, 136] on span "Next year (Control + right)" at bounding box center [593, 135] width 4 height 4
type input "[DATE]"
click at [536, 192] on div "15" at bounding box center [536, 191] width 9 height 9
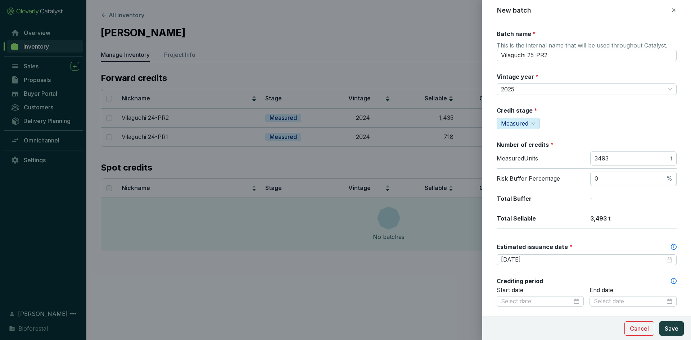
click at [531, 237] on div "Batch name * This is the internal name that will be used throughout Catalyst. V…" at bounding box center [587, 284] width 180 height 509
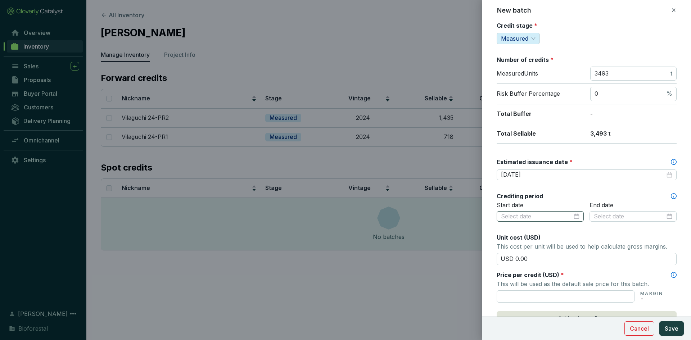
scroll to position [108, 0]
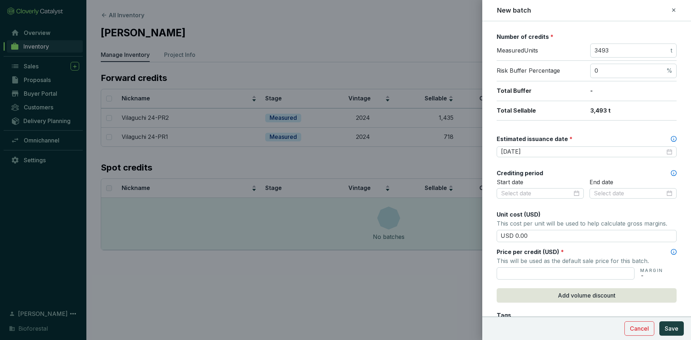
click at [558, 175] on div "Crediting period" at bounding box center [587, 173] width 180 height 8
click at [575, 194] on div at bounding box center [540, 194] width 79 height 8
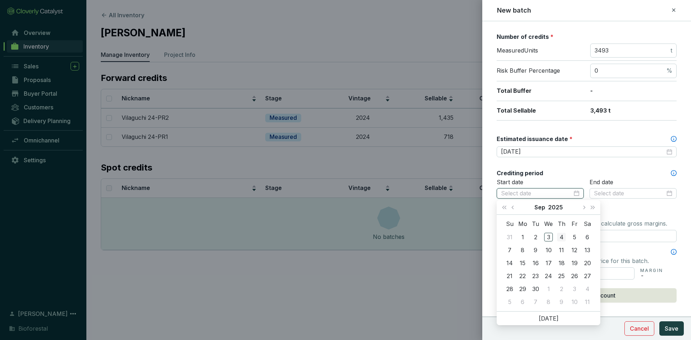
type input "[DATE]"
click at [504, 206] on span "Last year (Control + left)" at bounding box center [505, 208] width 4 height 4
click at [581, 208] on button "Next month (PageDown)" at bounding box center [583, 207] width 9 height 14
click at [583, 208] on span "Next month (PageDown)" at bounding box center [584, 208] width 4 height 4
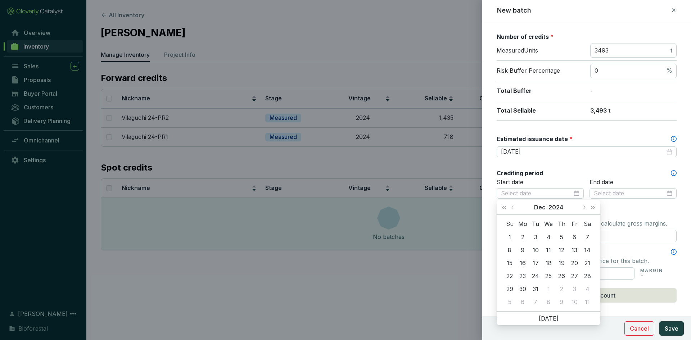
click at [584, 208] on span "Next month (PageDown)" at bounding box center [584, 208] width 4 height 4
click at [516, 208] on button "Previous month (PageUp)" at bounding box center [513, 207] width 9 height 14
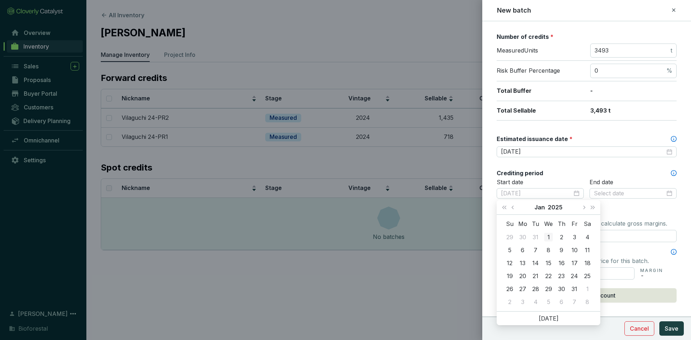
type input "[DATE]"
click at [549, 235] on div "1" at bounding box center [548, 237] width 9 height 9
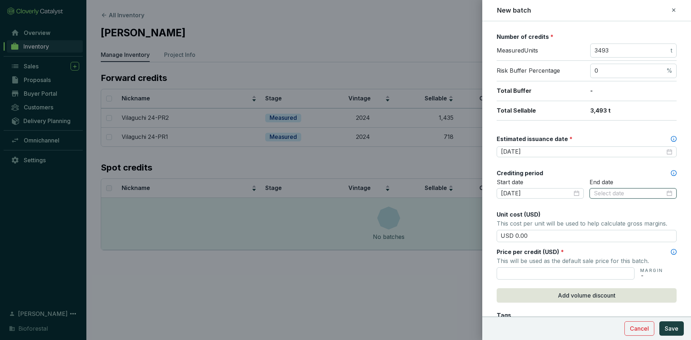
click at [606, 193] on input at bounding box center [629, 194] width 71 height 8
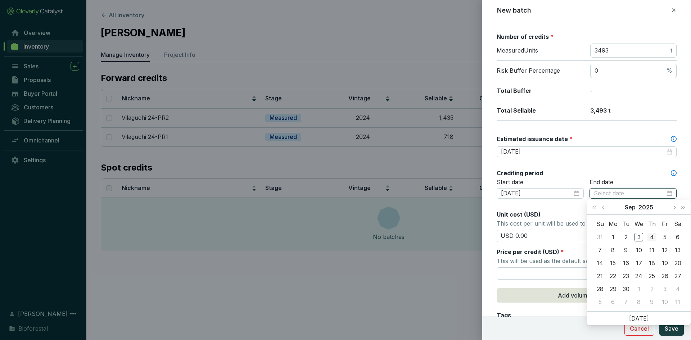
type input "[DATE]"
type input "2025-09-15"
click at [613, 261] on div "15" at bounding box center [613, 263] width 9 height 9
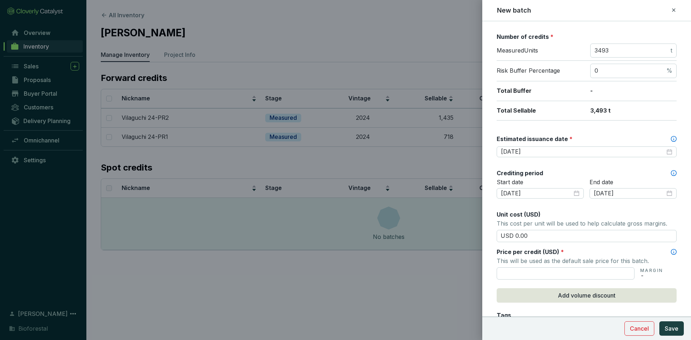
click at [595, 209] on div "Batch name * This is the internal name that will be used throughout Catalyst. V…" at bounding box center [587, 176] width 180 height 509
click at [559, 216] on div "Unit cost (USD)" at bounding box center [587, 215] width 180 height 8
click at [601, 211] on div "Unit cost (USD)" at bounding box center [587, 215] width 180 height 8
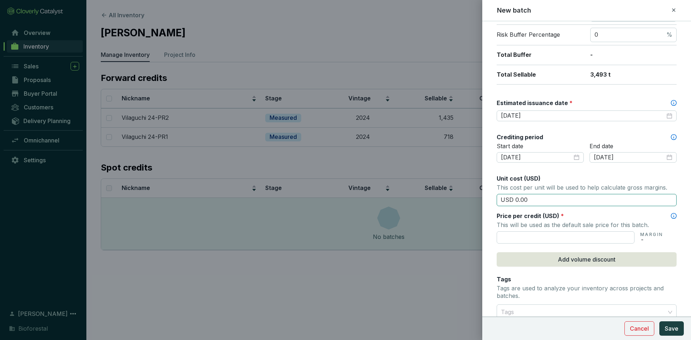
click at [549, 203] on input "USD 0.00" at bounding box center [587, 200] width 180 height 12
type input "USD 0"
type input "USD 15.50"
click at [511, 236] on input "text" at bounding box center [566, 238] width 138 height 12
type input "USD 15.50"
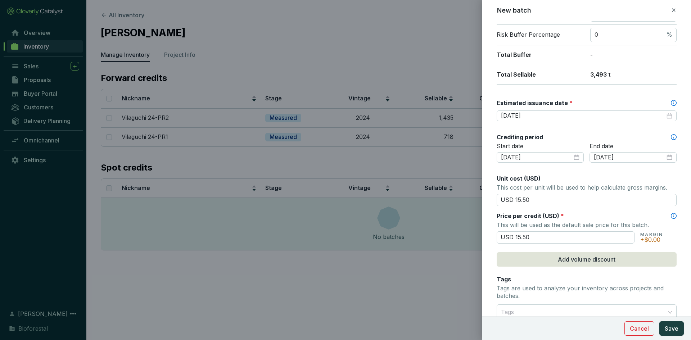
click at [486, 253] on form "Batch name * This is the internal name that will be used throughout Catalyst. V…" at bounding box center [587, 158] width 209 height 544
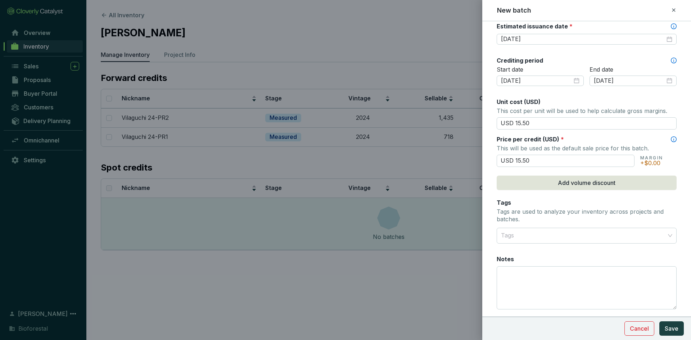
scroll to position [242, 0]
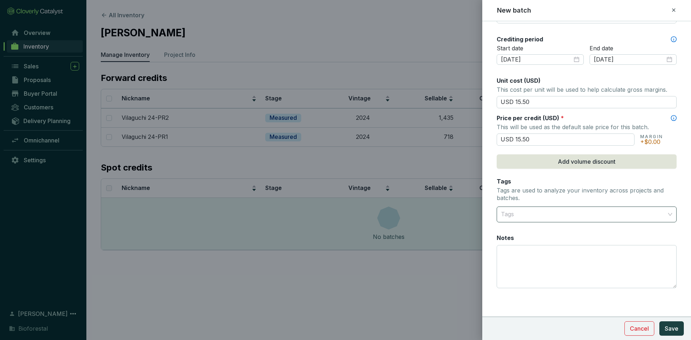
click at [515, 215] on div at bounding box center [582, 214] width 169 height 14
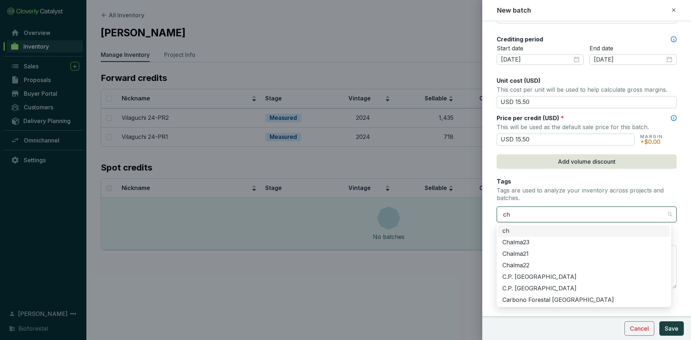
type input "chi"
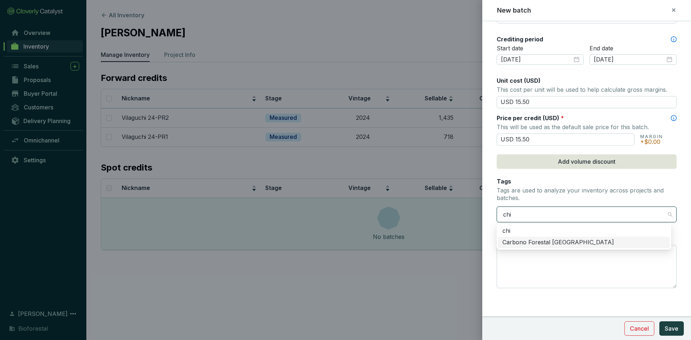
click at [523, 246] on div "Carbono Forestal [GEOGRAPHIC_DATA]" at bounding box center [584, 243] width 163 height 8
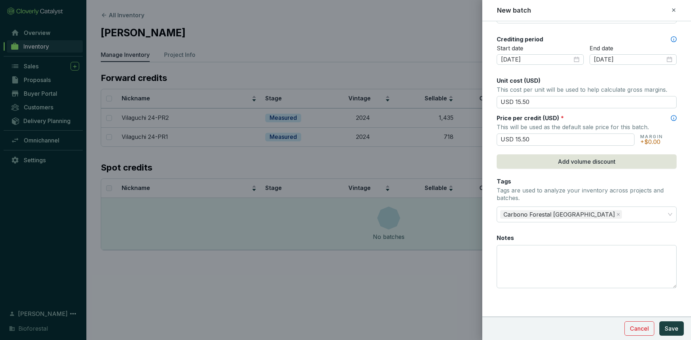
click at [490, 225] on form "Batch name * This is the internal name that will be used throughout Catalyst. V…" at bounding box center [587, 60] width 209 height 544
click at [515, 255] on textarea "Notes" at bounding box center [586, 267] width 179 height 42
click at [512, 254] on textarea "Notes" at bounding box center [586, 267] width 179 height 42
click at [626, 247] on textarea "1535 créditos al fondo de aseguramiento" at bounding box center [586, 267] width 179 height 42
type textarea "1535 créditos al fondo de aseguramiento"
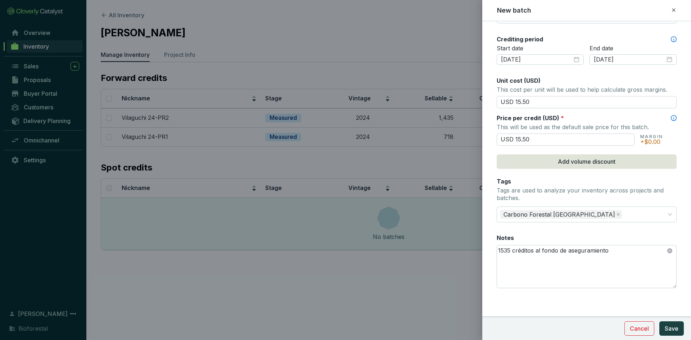
click at [611, 232] on div "Batch name * This is the internal name that will be used throughout Catalyst. V…" at bounding box center [587, 42] width 180 height 509
click at [676, 325] on span "Save" at bounding box center [672, 328] width 14 height 9
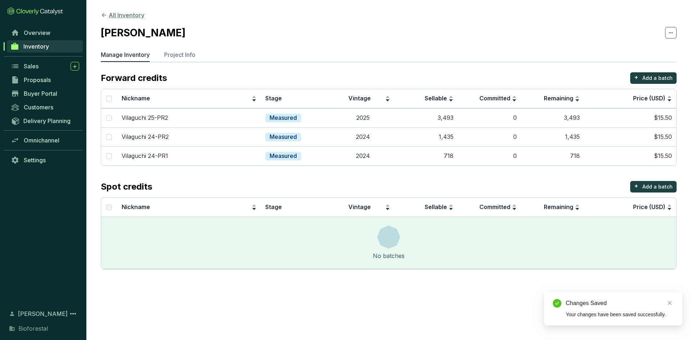
click at [129, 19] on button "All Inventory" at bounding box center [123, 15] width 44 height 9
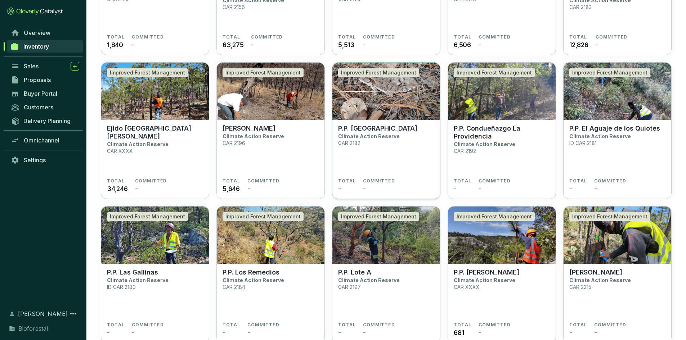
scroll to position [1607, 0]
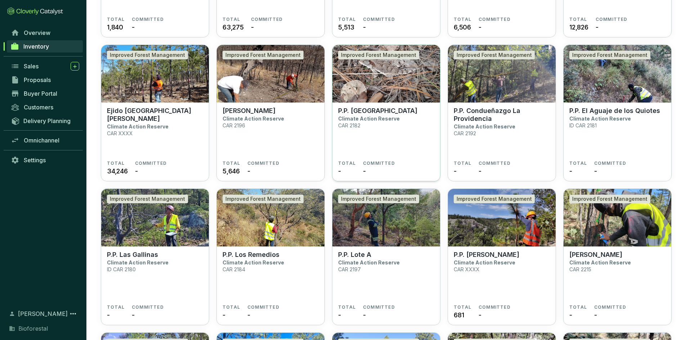
click at [377, 88] on img at bounding box center [386, 74] width 108 height 58
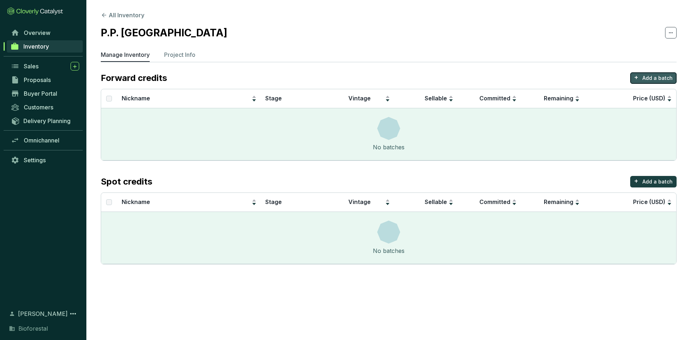
click at [652, 76] on p "Add a batch" at bounding box center [658, 78] width 30 height 7
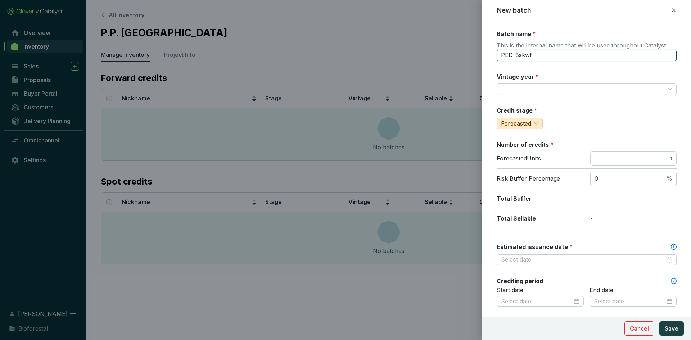
click at [540, 57] on input "PED-8skwf" at bounding box center [587, 56] width 180 height 12
type input "P"
type input "El Durazno 24-PR1"
click at [523, 91] on input "Vintage year *" at bounding box center [583, 89] width 164 height 11
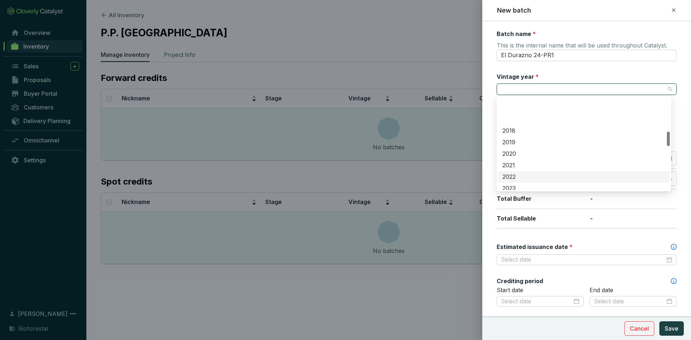
scroll to position [216, 0]
click at [514, 165] on div "2024" at bounding box center [584, 164] width 163 height 8
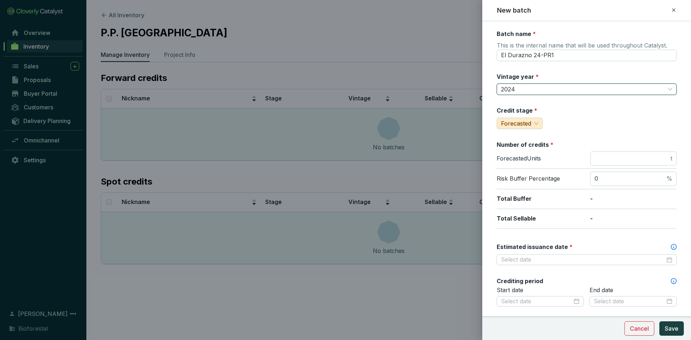
click at [560, 70] on div "Batch name * This is the internal name that will be used throughout Catalyst. E…" at bounding box center [587, 284] width 180 height 509
click at [521, 129] on span "Forecasted" at bounding box center [519, 123] width 37 height 11
click at [517, 148] on span "Measured" at bounding box center [516, 148] width 27 height 7
click at [618, 160] on input "number" at bounding box center [632, 159] width 75 height 8
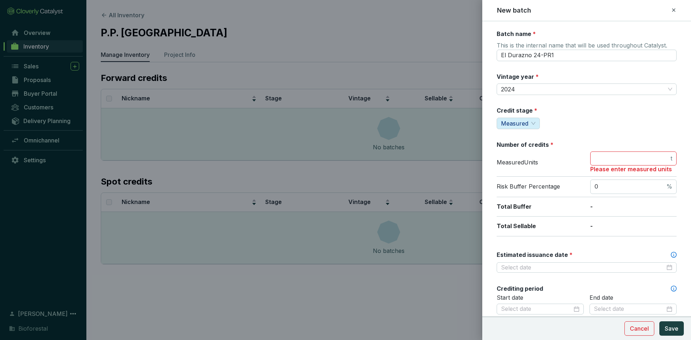
click at [592, 122] on div "Credit stage * Measured" at bounding box center [587, 118] width 180 height 23
click at [605, 162] on input "number" at bounding box center [632, 159] width 75 height 8
type input "613"
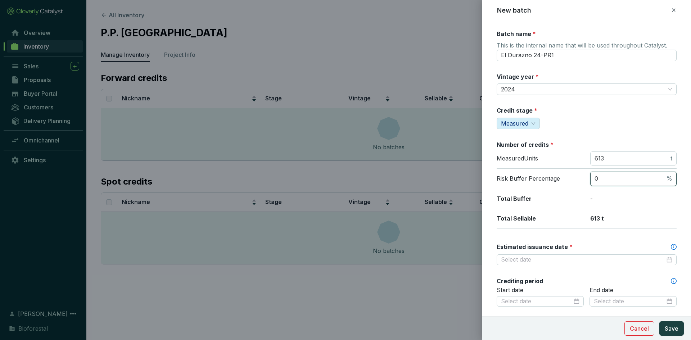
click at [615, 183] on input "0" at bounding box center [630, 179] width 71 height 8
click at [622, 197] on p "-" at bounding box center [634, 199] width 86 height 8
click at [533, 260] on input "Estimated issuance date *" at bounding box center [583, 260] width 164 height 8
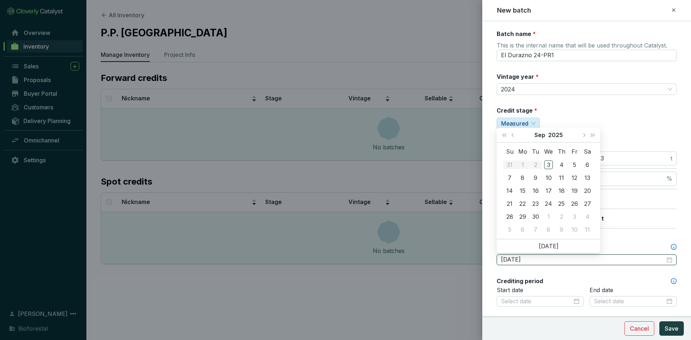
type input "2025-09-07"
click at [593, 134] on span "Next year (Control + right)" at bounding box center [593, 135] width 4 height 4
type input "2026-09-15"
click at [534, 190] on div "15" at bounding box center [536, 191] width 9 height 9
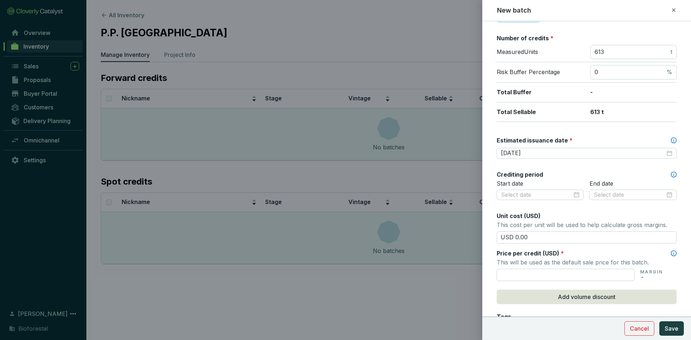
scroll to position [108, 0]
click at [573, 194] on div at bounding box center [540, 194] width 79 height 8
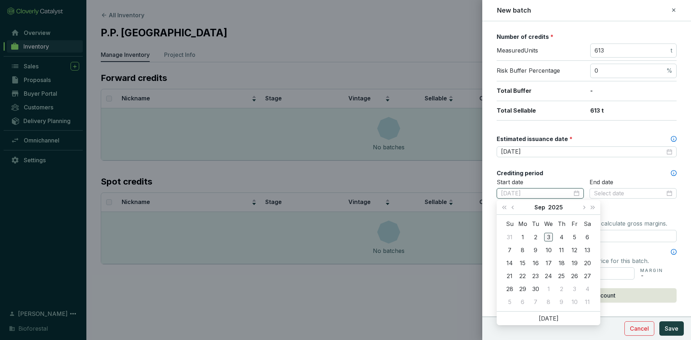
type input "2025-09-03"
type input "2025-09-14"
type input "2025-10-11"
type input "2025-09-14"
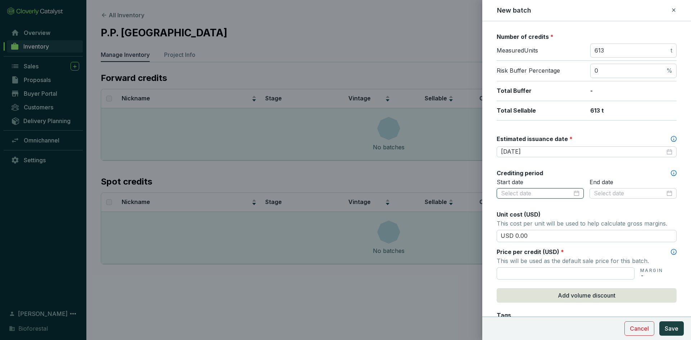
click at [523, 194] on input at bounding box center [536, 194] width 71 height 8
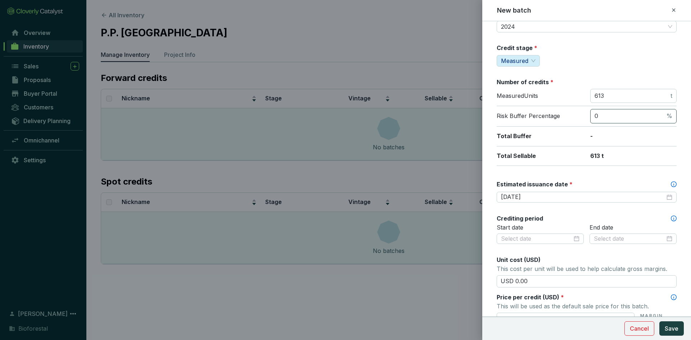
scroll to position [72, 0]
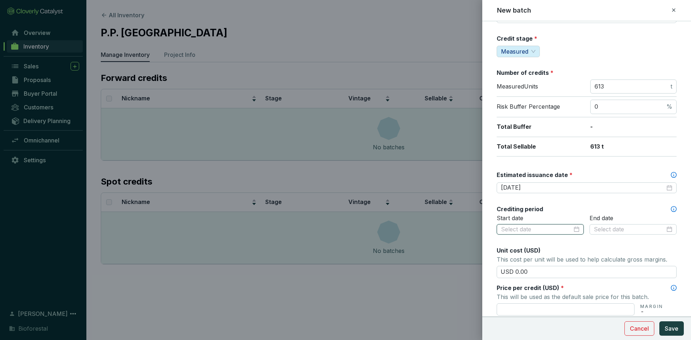
click at [516, 234] on div at bounding box center [540, 229] width 87 height 11
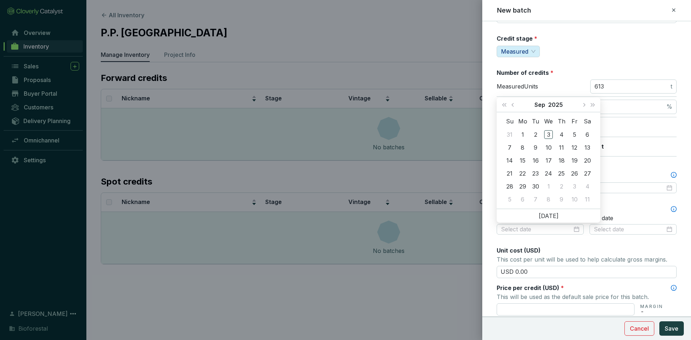
click at [493, 228] on form "Batch name * This is the internal name that will be used throughout Catalyst. E…" at bounding box center [587, 230] width 209 height 544
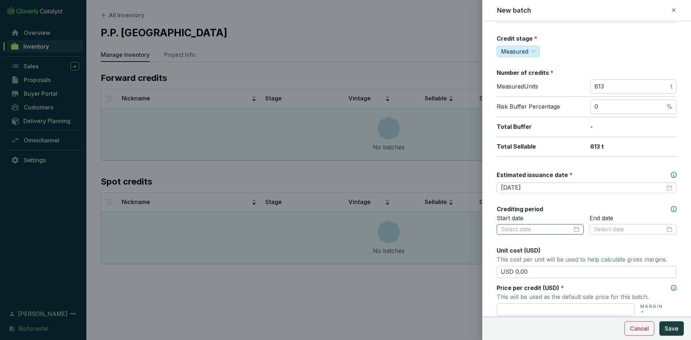
click at [577, 230] on div at bounding box center [540, 229] width 87 height 11
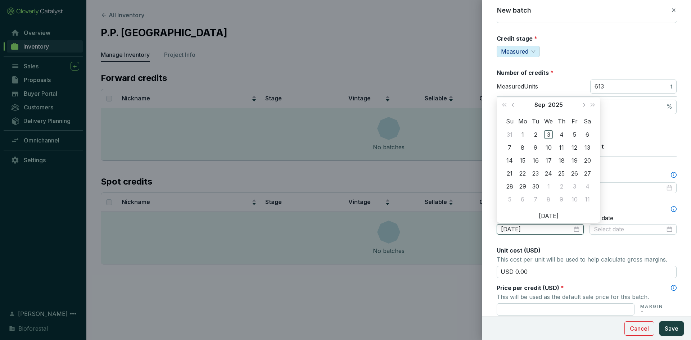
type input "[DATE]"
click at [512, 104] on button "Previous month (PageUp)" at bounding box center [513, 105] width 9 height 14
click at [502, 106] on button "Last year (Control + left)" at bounding box center [504, 105] width 9 height 14
type input "2024-08-26"
type input "2024-07-30"
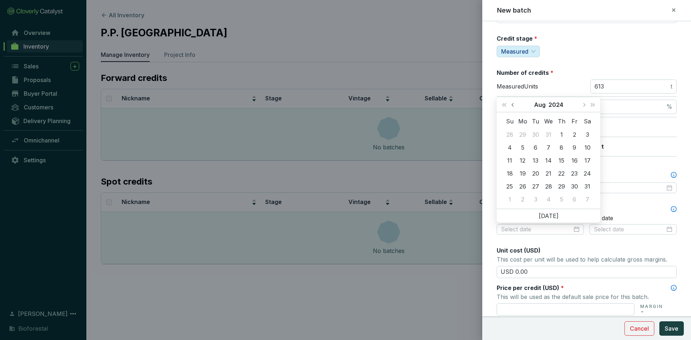
click at [516, 105] on button "Previous month (PageUp)" at bounding box center [513, 105] width 9 height 14
type input "2024-05-24"
click at [573, 174] on div "24" at bounding box center [574, 173] width 9 height 9
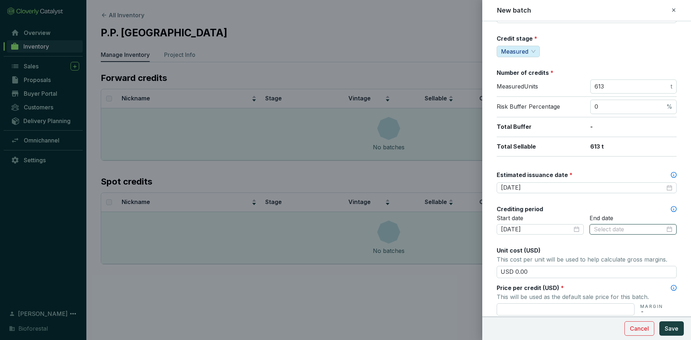
click at [628, 228] on input at bounding box center [629, 230] width 71 height 8
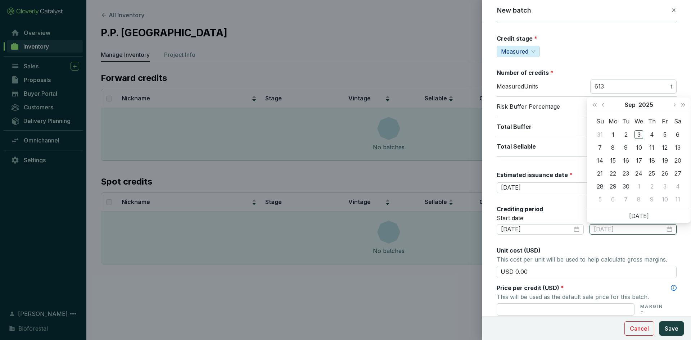
type input "2025-09-03"
click at [595, 105] on span "Last year (Control + left)" at bounding box center [595, 105] width 4 height 4
type input "2024-09-15"
click at [600, 159] on div "15" at bounding box center [600, 160] width 9 height 9
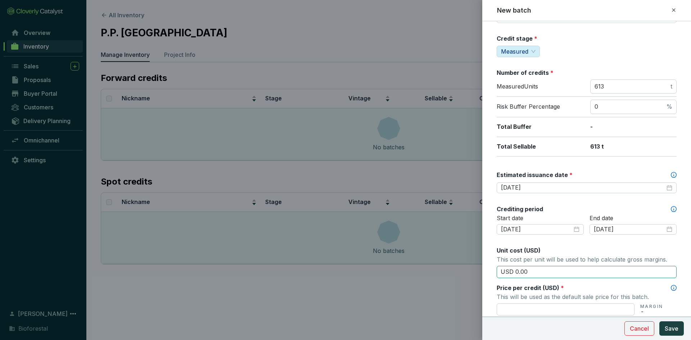
click at [534, 272] on input "USD 0.00" at bounding box center [587, 272] width 180 height 12
type input "USD 0"
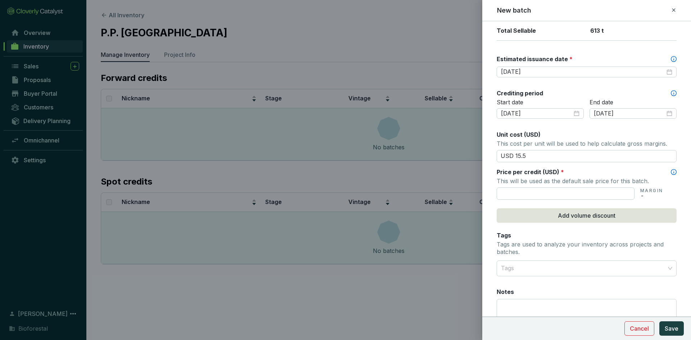
scroll to position [216, 0]
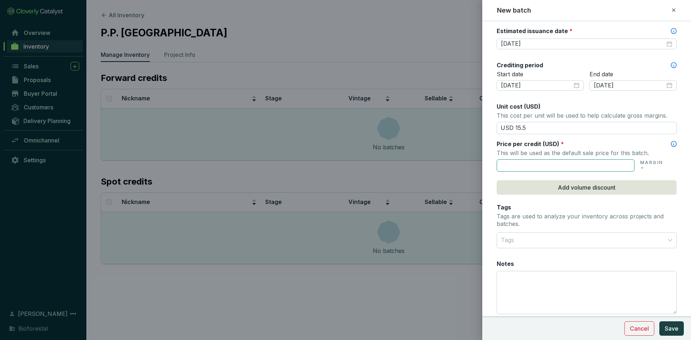
type input "USD 15.50"
click at [529, 165] on input "text" at bounding box center [566, 166] width 138 height 12
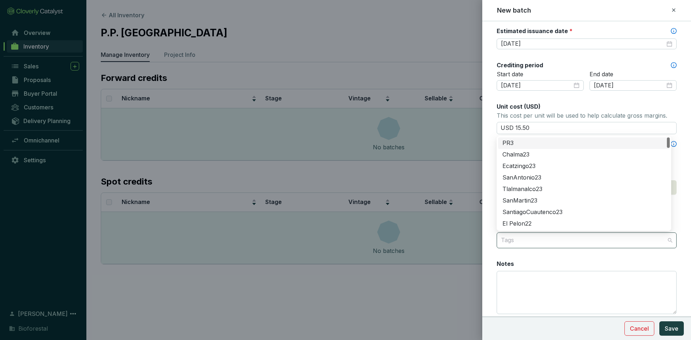
click at [520, 241] on div at bounding box center [582, 240] width 169 height 14
type input "USD 15.50"
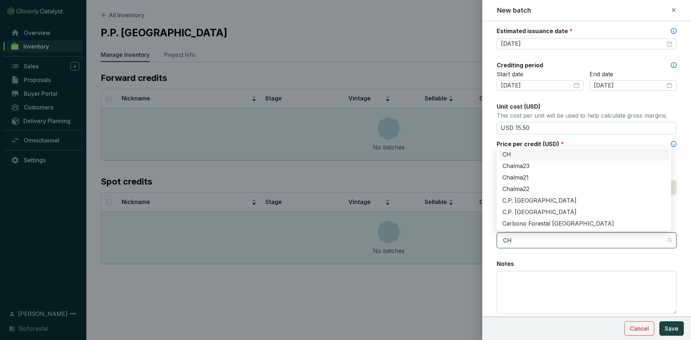
type input "CHI"
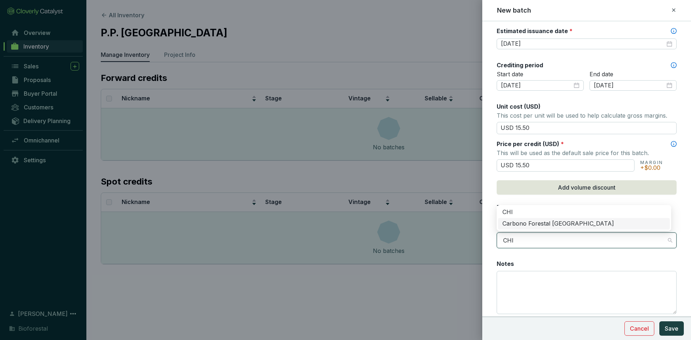
click at [538, 221] on div "Carbono Forestal [GEOGRAPHIC_DATA]" at bounding box center [584, 224] width 163 height 8
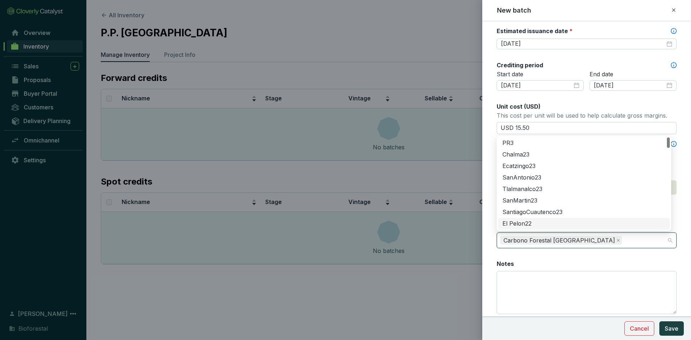
click at [535, 253] on div "Batch name * This is the internal name that will be used throughout Catalyst. E…" at bounding box center [587, 68] width 180 height 509
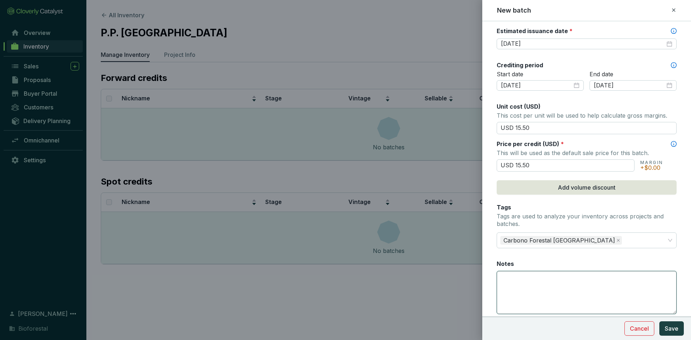
click at [528, 273] on textarea "Notes" at bounding box center [586, 293] width 179 height 42
click at [518, 277] on textarea "Notes" at bounding box center [586, 293] width 179 height 42
click at [625, 282] on textarea "269 créditos al fondo de aseguramiento" at bounding box center [586, 293] width 179 height 42
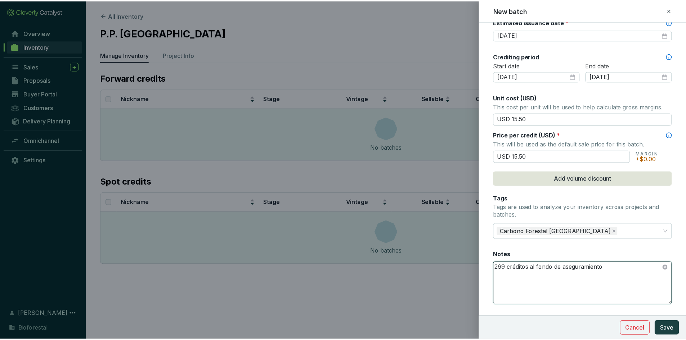
scroll to position [242, 0]
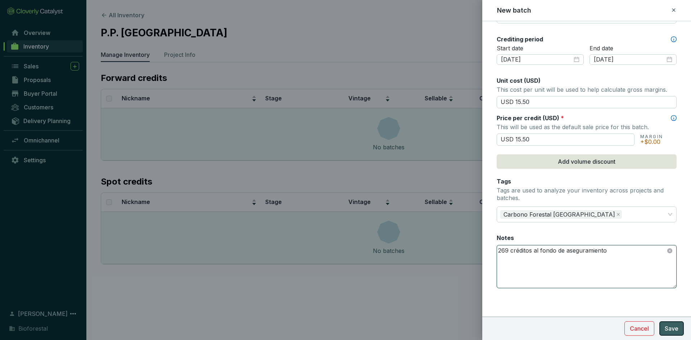
type textarea "269 créditos al fondo de aseguramiento"
click at [668, 328] on span "Save" at bounding box center [672, 328] width 14 height 9
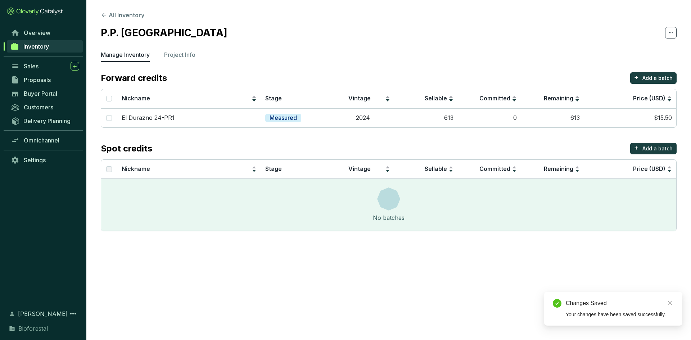
click at [204, 131] on section "Forward credits + Add a batch Nickname Stage Vintage Sellable Committed Remaini…" at bounding box center [389, 151] width 576 height 159
click at [38, 46] on span "Inventory" at bounding box center [36, 46] width 26 height 7
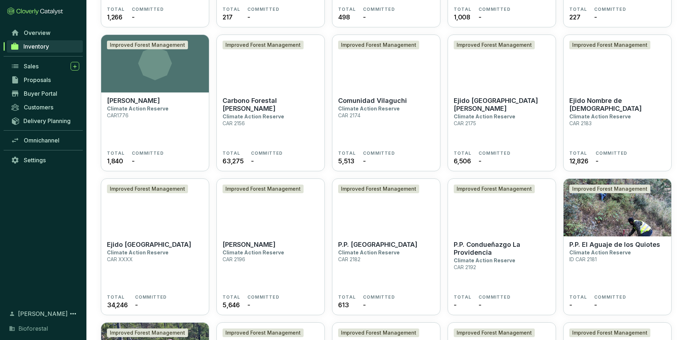
scroll to position [1500, 0]
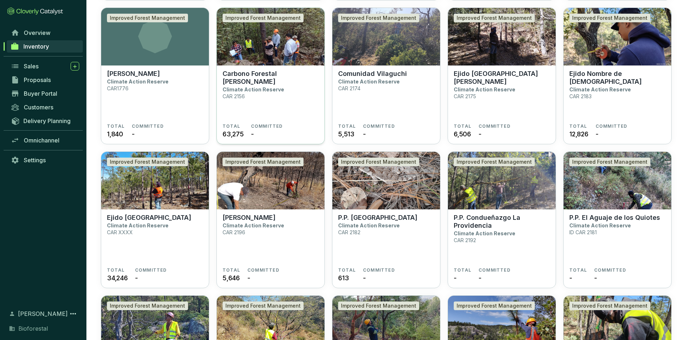
click at [281, 77] on p "Carbono Forestal Ejido Huevachi" at bounding box center [271, 78] width 96 height 16
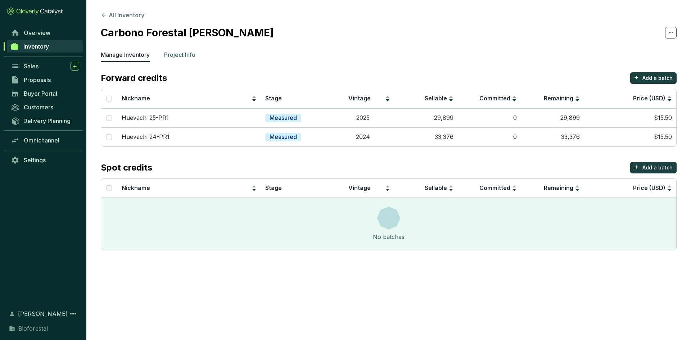
click at [168, 52] on p "Project Info" at bounding box center [179, 54] width 31 height 9
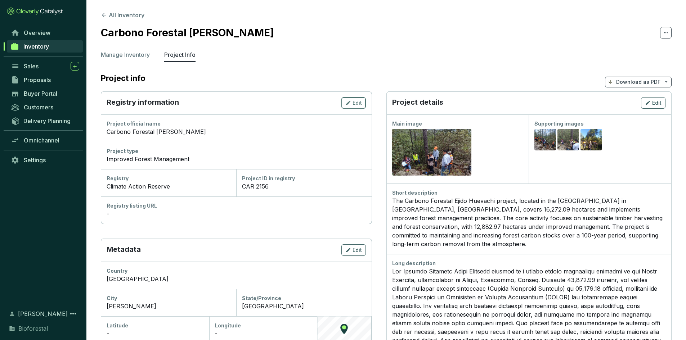
click at [346, 100] on icon "button" at bounding box center [348, 103] width 6 height 9
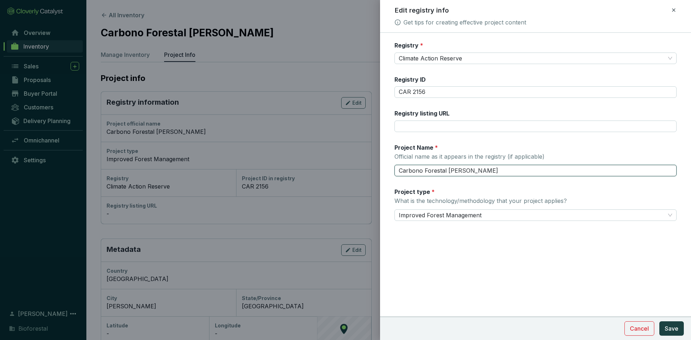
click at [448, 171] on input "Carbono Forestal [PERSON_NAME]" at bounding box center [536, 171] width 282 height 12
click at [446, 170] on input "Carbono Forestal [PERSON_NAME]" at bounding box center [536, 171] width 282 height 12
type input "[PERSON_NAME]"
click at [674, 331] on span "Save" at bounding box center [672, 328] width 14 height 9
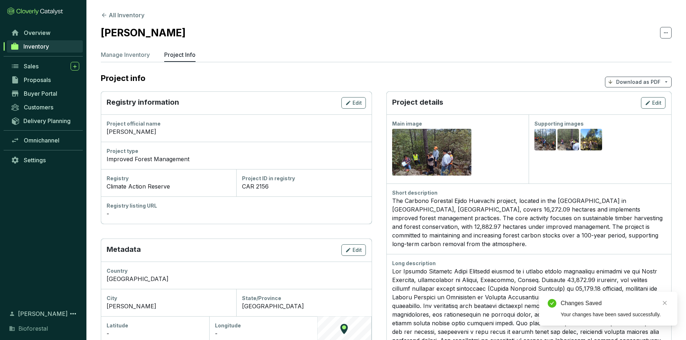
click at [48, 42] on link "Inventory" at bounding box center [45, 46] width 76 height 12
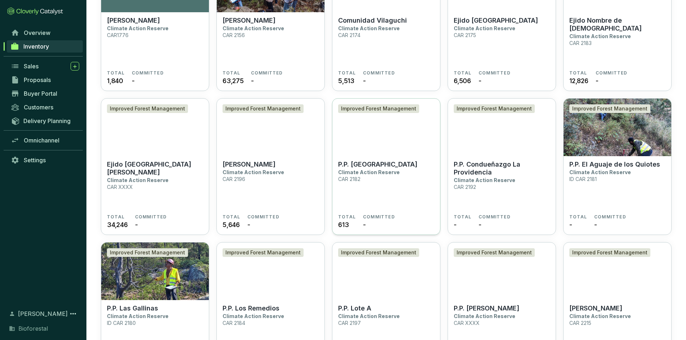
scroll to position [1539, 0]
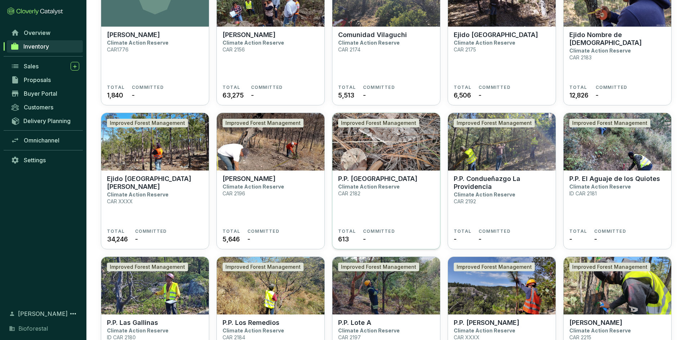
click at [369, 149] on img at bounding box center [386, 142] width 108 height 58
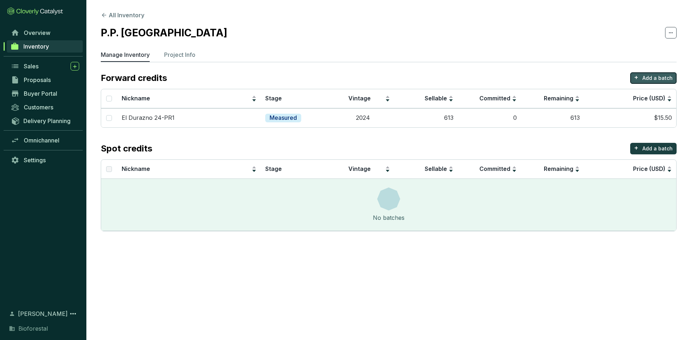
click at [652, 75] on p "Add a batch" at bounding box center [658, 78] width 30 height 7
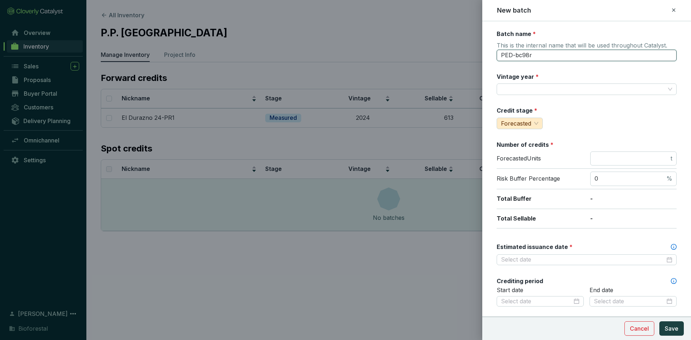
click at [539, 57] on input "PED-bc98r" at bounding box center [587, 56] width 180 height 12
type input "P"
click at [560, 55] on input "El Durazno 24-PR1" at bounding box center [587, 56] width 180 height 12
type input "El Durazno 24-PR2"
click at [527, 89] on input "Vintage year *" at bounding box center [583, 89] width 164 height 11
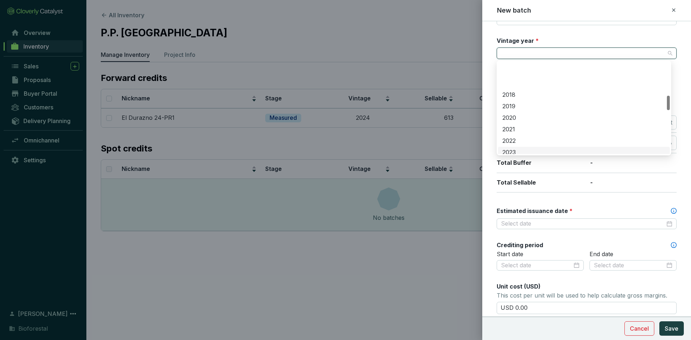
scroll to position [216, 0]
click at [524, 123] on div "2024" at bounding box center [584, 128] width 172 height 12
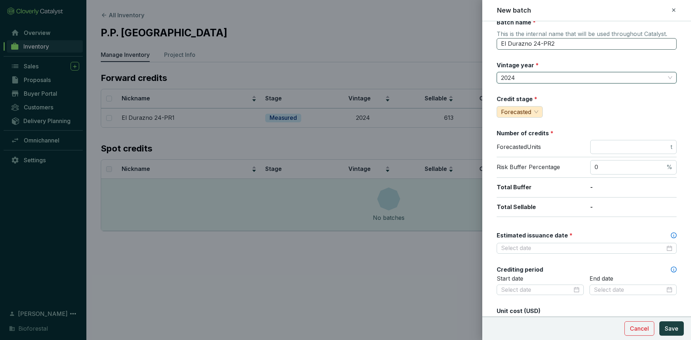
scroll to position [0, 0]
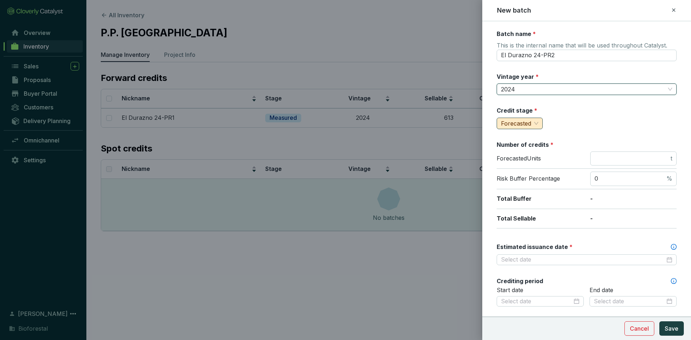
click at [535, 125] on span "Forecasted" at bounding box center [519, 123] width 37 height 11
click at [520, 146] on span "Measured" at bounding box center [516, 148] width 27 height 7
click at [587, 117] on div "Credit stage * measured Measured" at bounding box center [587, 118] width 180 height 23
click at [618, 155] on input "number" at bounding box center [632, 159] width 75 height 8
click at [610, 157] on input "number" at bounding box center [632, 159] width 75 height 8
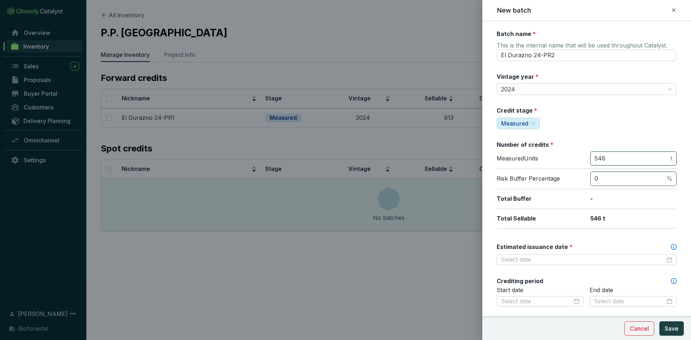
type input "546"
click at [615, 181] on input "0" at bounding box center [630, 179] width 71 height 8
click at [541, 262] on input "Estimated issuance date *" at bounding box center [583, 260] width 164 height 8
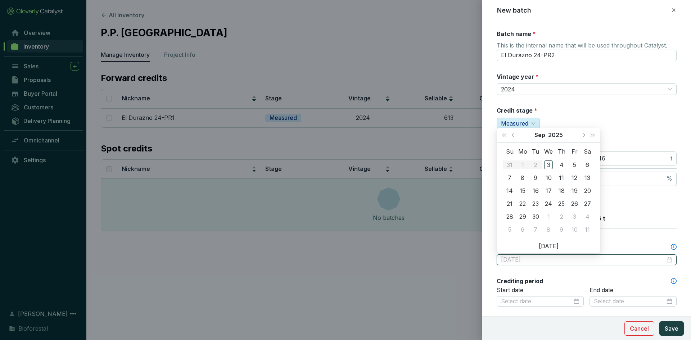
type input "[DATE]"
click at [592, 134] on span "Next year (Control + right)" at bounding box center [593, 135] width 4 height 4
type input "[DATE]"
click at [534, 192] on div "15" at bounding box center [536, 191] width 9 height 9
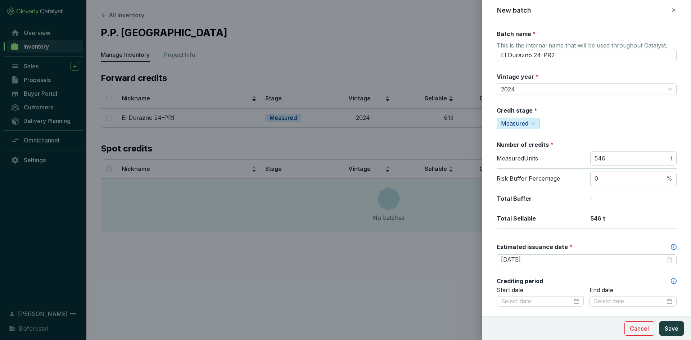
click at [549, 221] on p "Total Sellable" at bounding box center [540, 219] width 86 height 8
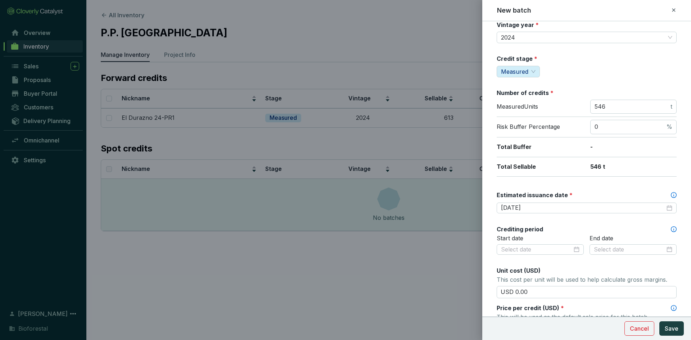
scroll to position [72, 0]
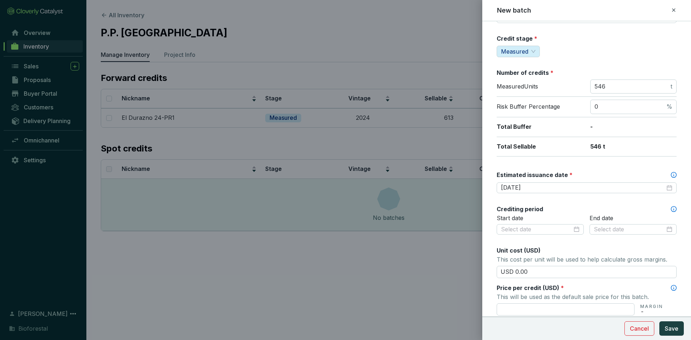
click at [541, 210] on label "Crediting period" at bounding box center [520, 209] width 46 height 8
click at [527, 227] on input at bounding box center [536, 230] width 71 height 8
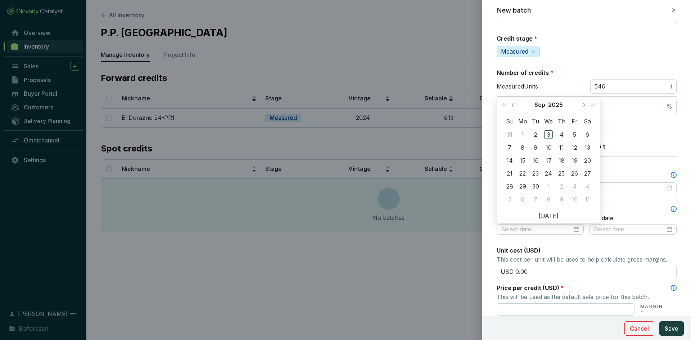
click at [606, 202] on div "Batch name * This is the internal name that will be used throughout Catalyst. E…" at bounding box center [587, 212] width 180 height 509
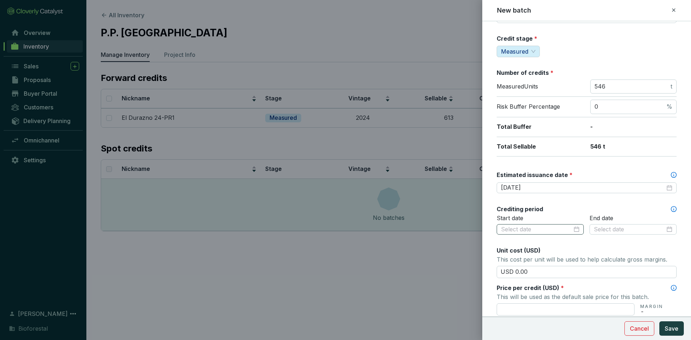
click at [574, 229] on div at bounding box center [540, 230] width 79 height 8
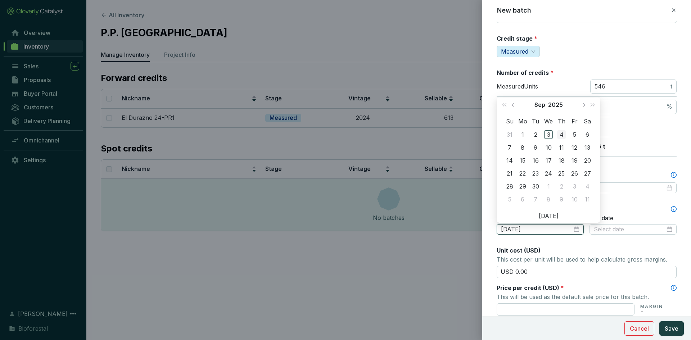
type input "[DATE]"
click at [506, 104] on span "Last year (Control + left)" at bounding box center [505, 105] width 4 height 4
click at [514, 106] on span "Previous month (PageUp)" at bounding box center [514, 105] width 4 height 4
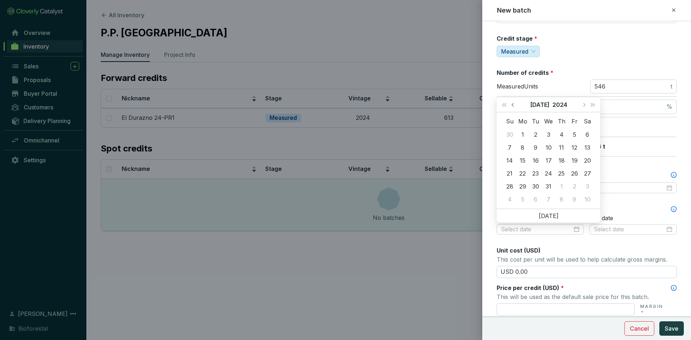
click at [514, 106] on span "Previous month (PageUp)" at bounding box center [514, 105] width 4 height 4
type input "[DATE]"
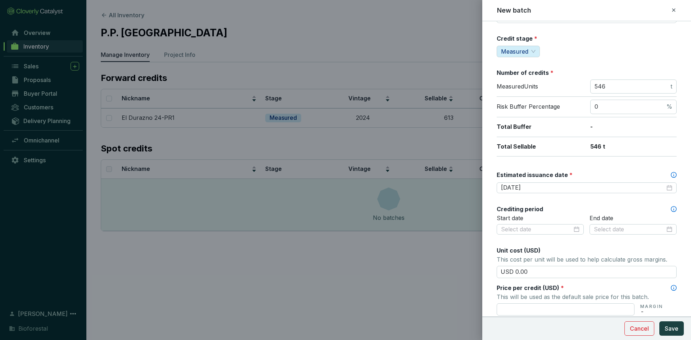
click at [614, 128] on p "-" at bounding box center [634, 127] width 86 height 8
click at [574, 230] on div at bounding box center [540, 230] width 79 height 8
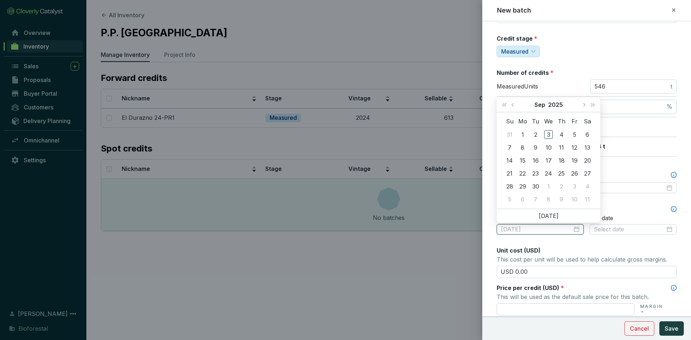
type input "[DATE]"
click at [504, 102] on button "Last year (Control + left)" at bounding box center [504, 105] width 9 height 14
type input "[DATE]"
click at [524, 160] on div "16" at bounding box center [523, 160] width 9 height 9
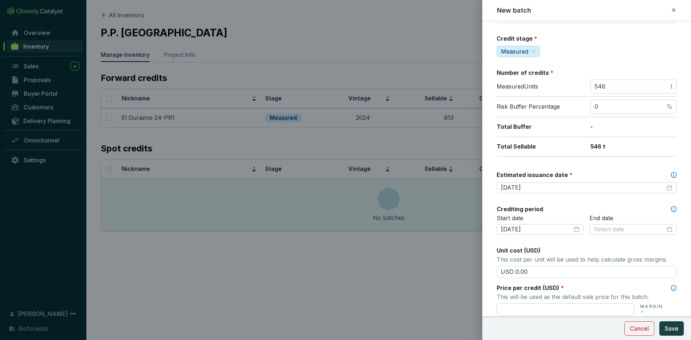
click at [561, 211] on div "Crediting period" at bounding box center [587, 209] width 180 height 8
click at [665, 230] on div at bounding box center [633, 230] width 79 height 8
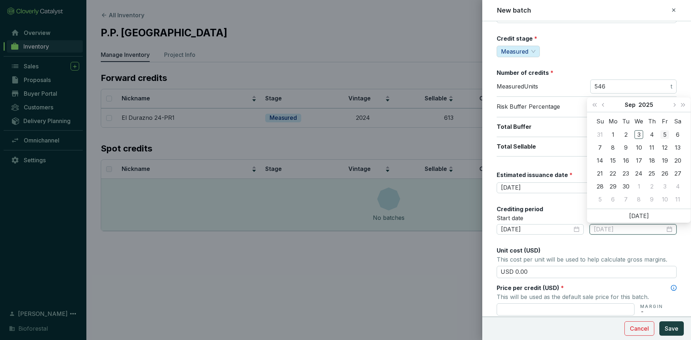
type input "[DATE]"
click at [595, 104] on span "Last year (Control + left)" at bounding box center [595, 105] width 4 height 4
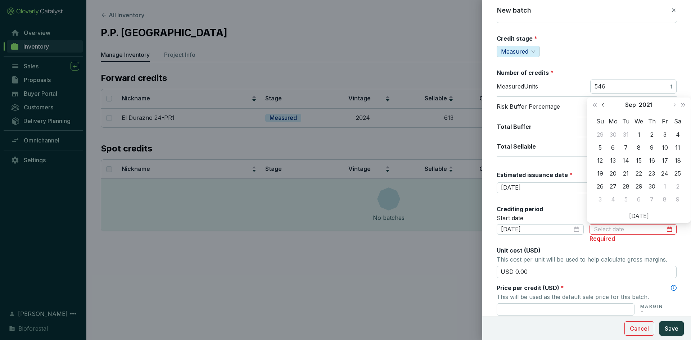
click at [601, 105] on button "Previous month (PageUp)" at bounding box center [604, 105] width 9 height 14
click at [685, 102] on button "Next year (Control + right)" at bounding box center [683, 105] width 9 height 14
click at [602, 104] on button "Previous month (PageUp)" at bounding box center [604, 105] width 9 height 14
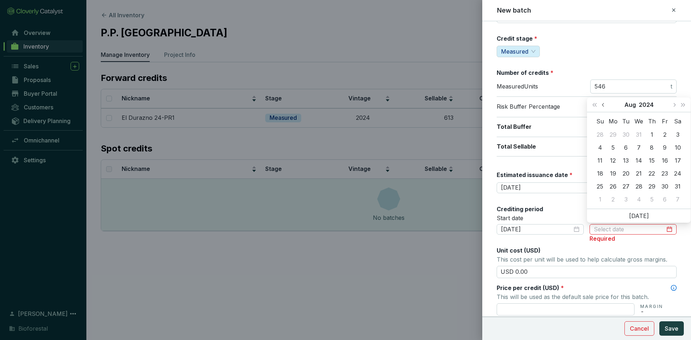
click at [602, 104] on button "Previous month (PageUp)" at bounding box center [604, 105] width 9 height 14
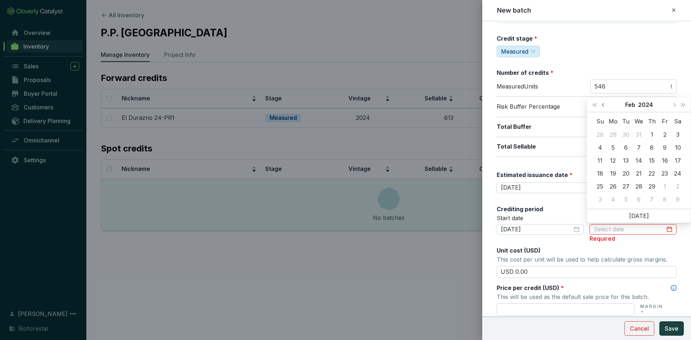
click at [602, 104] on button "Previous month (PageUp)" at bounding box center [604, 105] width 9 height 14
click at [672, 105] on button "Next month (PageDown)" at bounding box center [674, 105] width 9 height 14
click at [672, 104] on button "Next month (PageDown)" at bounding box center [674, 105] width 9 height 14
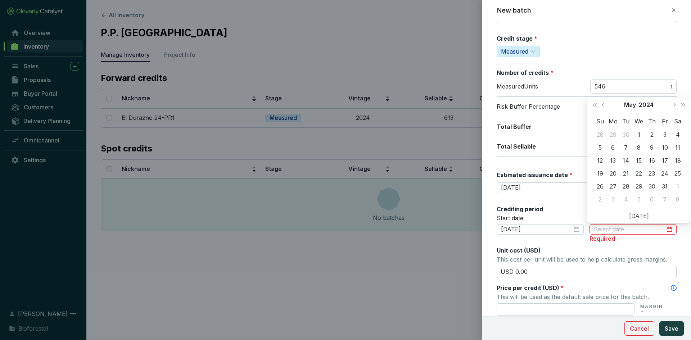
click at [672, 104] on button "Next month (PageDown)" at bounding box center [674, 105] width 9 height 14
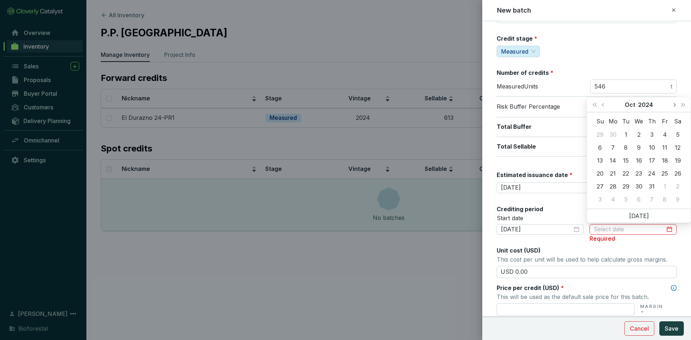
click at [672, 104] on button "Next month (PageDown)" at bounding box center [674, 105] width 9 height 14
type input "[DATE]"
click at [625, 185] on div "31" at bounding box center [626, 186] width 9 height 9
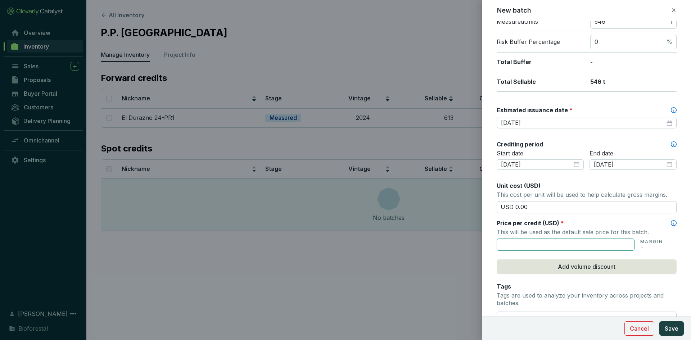
scroll to position [144, 0]
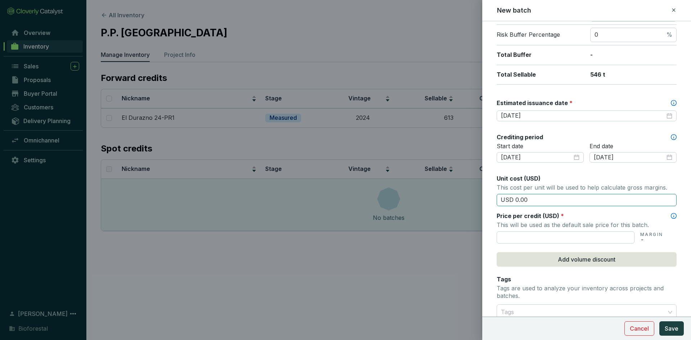
click at [535, 200] on input "USD 0.00" at bounding box center [587, 200] width 180 height 12
type input "USD 0"
type input "USD 15.50"
click at [538, 239] on input "text" at bounding box center [566, 238] width 138 height 12
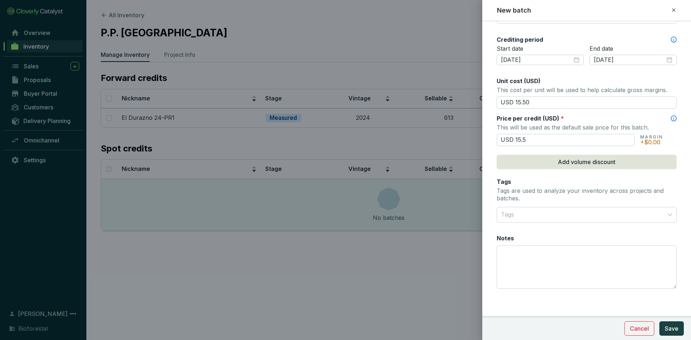
scroll to position [242, 0]
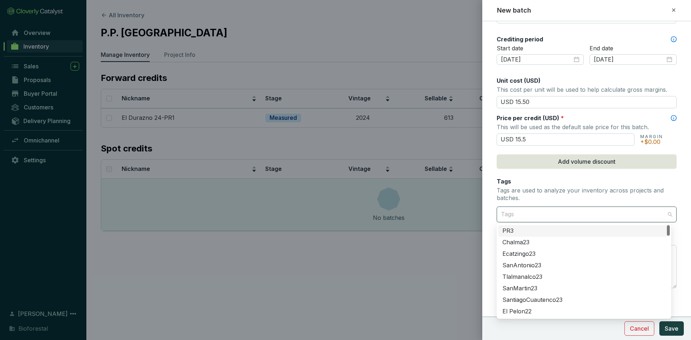
click at [542, 220] on div at bounding box center [582, 214] width 169 height 14
type input "USD 15.50"
type input "chi"
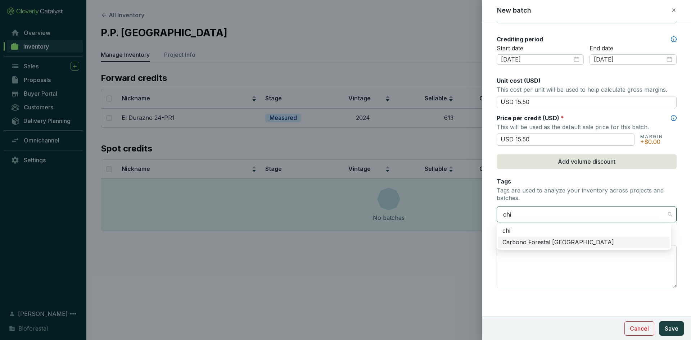
click at [524, 241] on div "Carbono Forestal [GEOGRAPHIC_DATA]" at bounding box center [584, 243] width 163 height 8
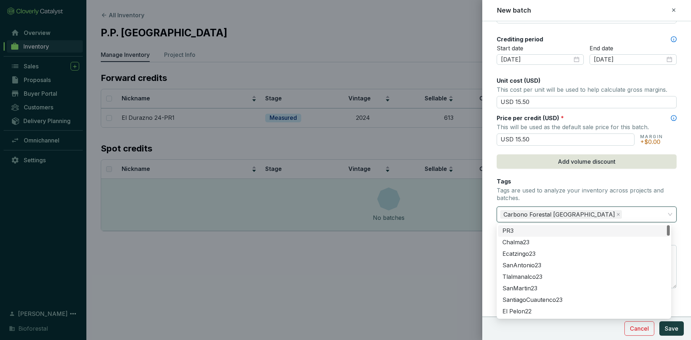
click at [492, 209] on form "Batch name * This is the internal name that will be used throughout Catalyst. E…" at bounding box center [587, 60] width 209 height 544
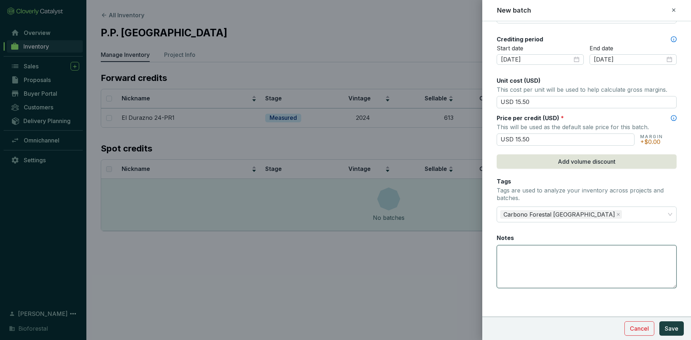
click at [507, 252] on textarea "Notes" at bounding box center [586, 267] width 179 height 42
click at [612, 256] on textarea "240 créditos al fondo de aseguramiento" at bounding box center [586, 267] width 179 height 42
type textarea "240 créditos al fondo de aseguramiento"
click at [676, 328] on span "Save" at bounding box center [672, 328] width 14 height 9
